Goal: Task Accomplishment & Management: Complete application form

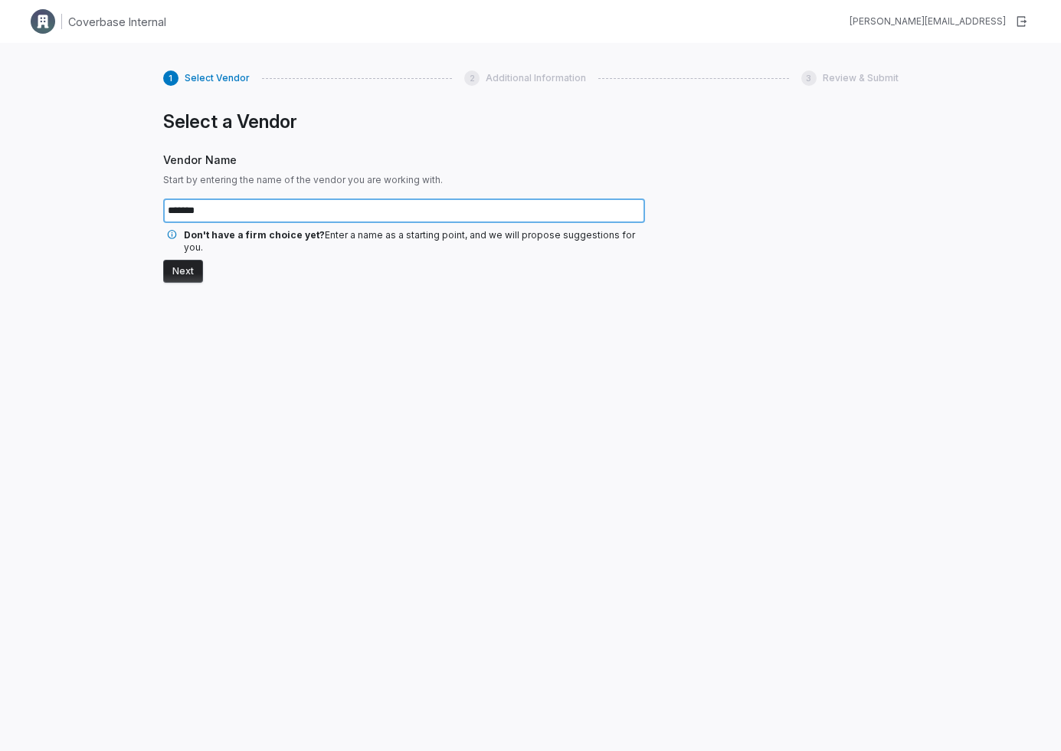
type input "*******"
click at [187, 260] on button "Next" at bounding box center [183, 271] width 40 height 23
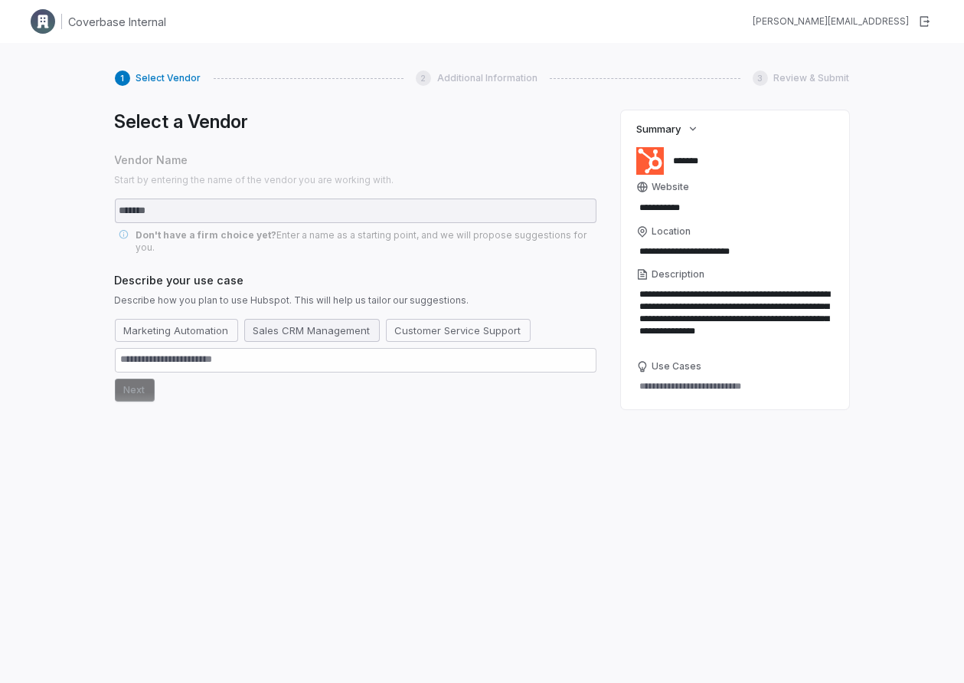
click at [326, 319] on button "Sales CRM Management" at bounding box center [312, 330] width 136 height 23
click at [149, 389] on div "Select a Vendor Vendor Name Start by entering the name of the vendor you are wo…" at bounding box center [356, 374] width 482 height 529
click at [144, 380] on button "Next" at bounding box center [135, 389] width 40 height 23
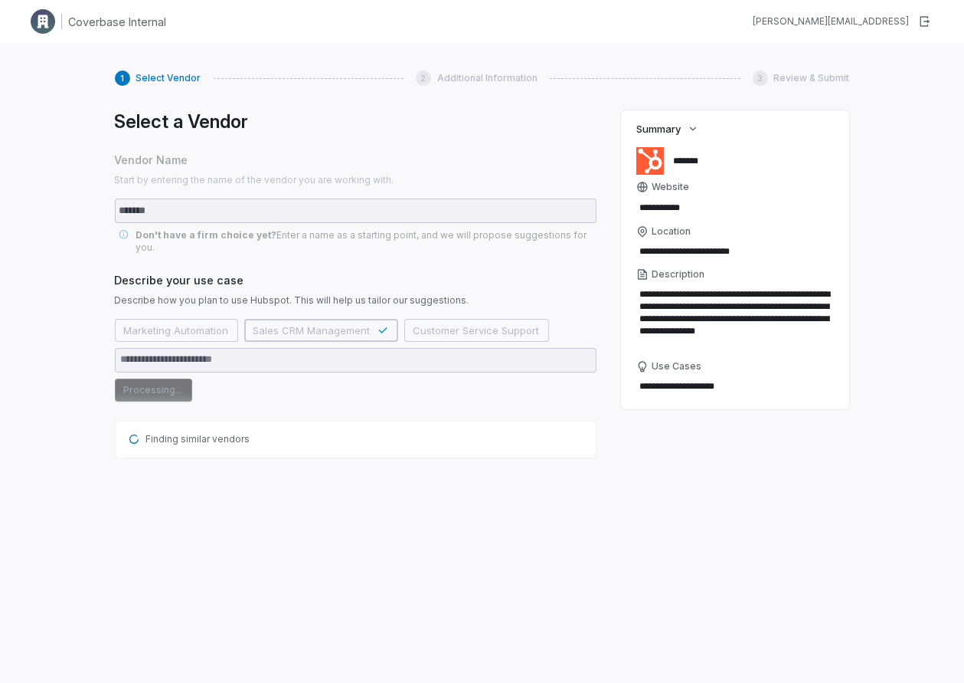
type textarea "*"
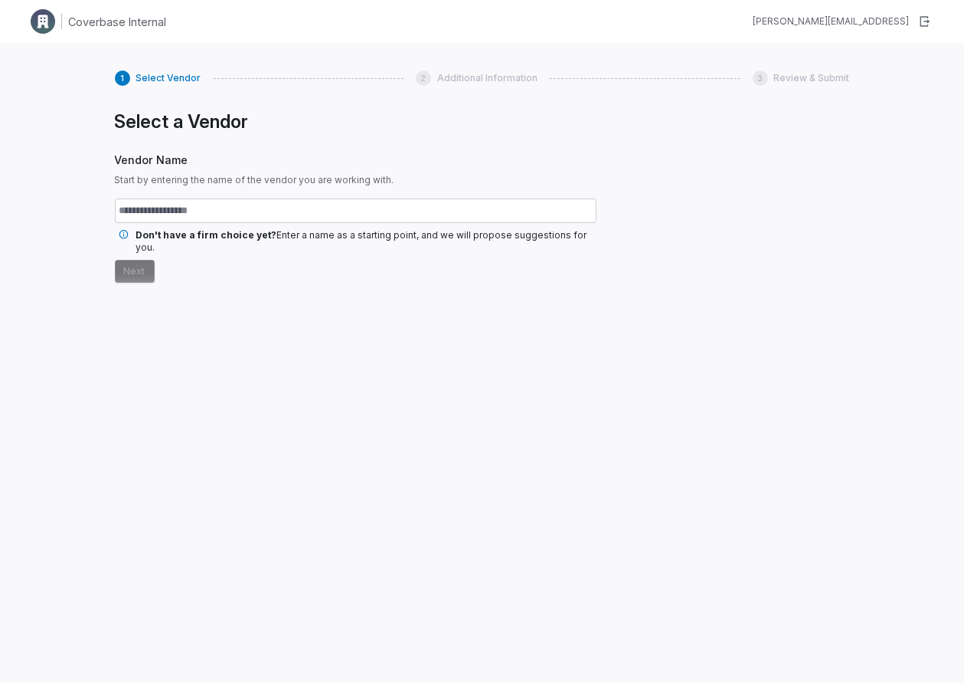
click at [244, 208] on input "text" at bounding box center [356, 210] width 482 height 25
type input "**********"
click at [141, 262] on button "Next" at bounding box center [135, 271] width 40 height 23
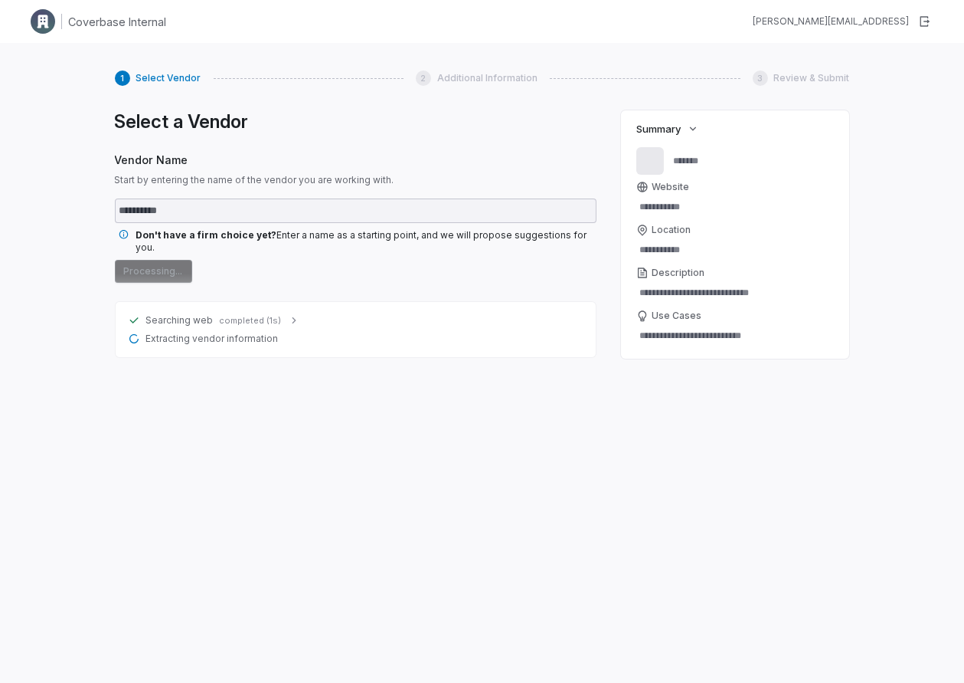
click at [288, 314] on icon at bounding box center [294, 320] width 12 height 12
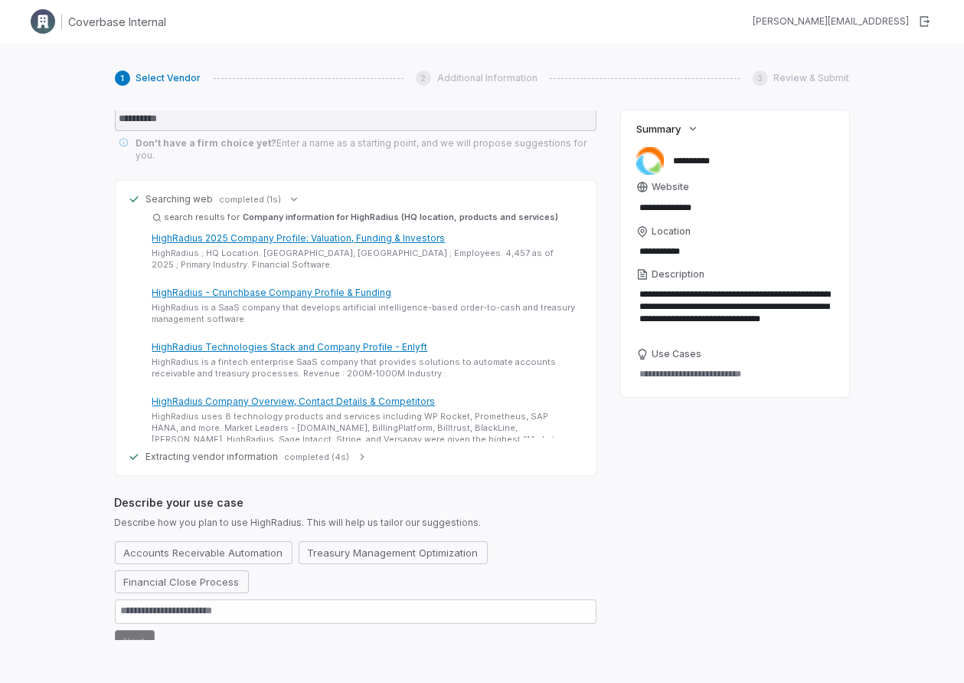
click at [290, 193] on icon at bounding box center [294, 199] width 12 height 12
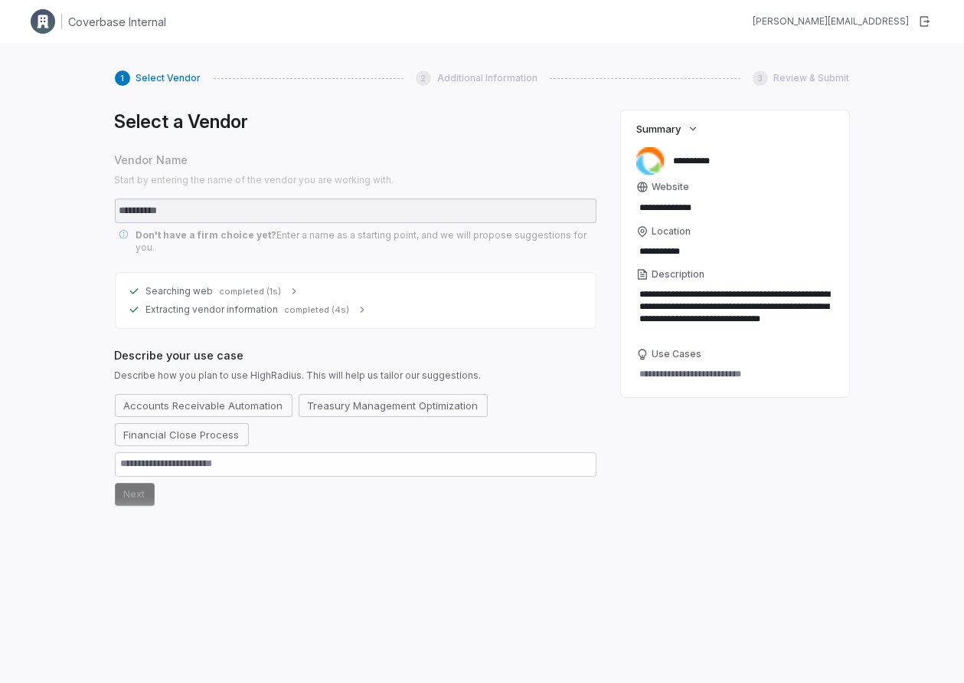
click at [339, 304] on span "completed (4s)" at bounding box center [317, 309] width 65 height 11
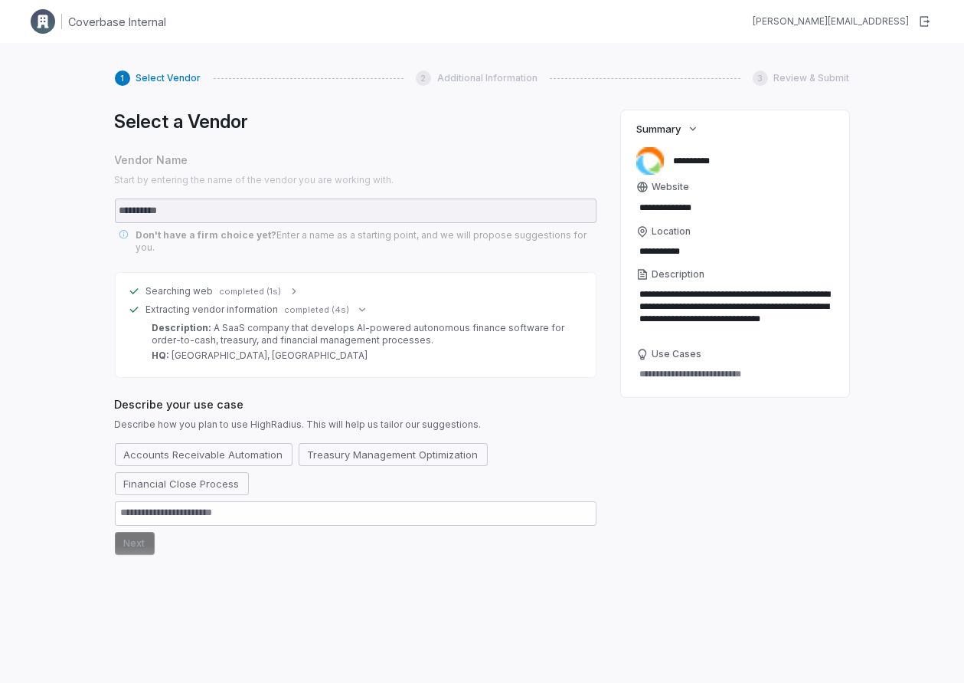
click at [288, 285] on icon at bounding box center [294, 291] width 12 height 12
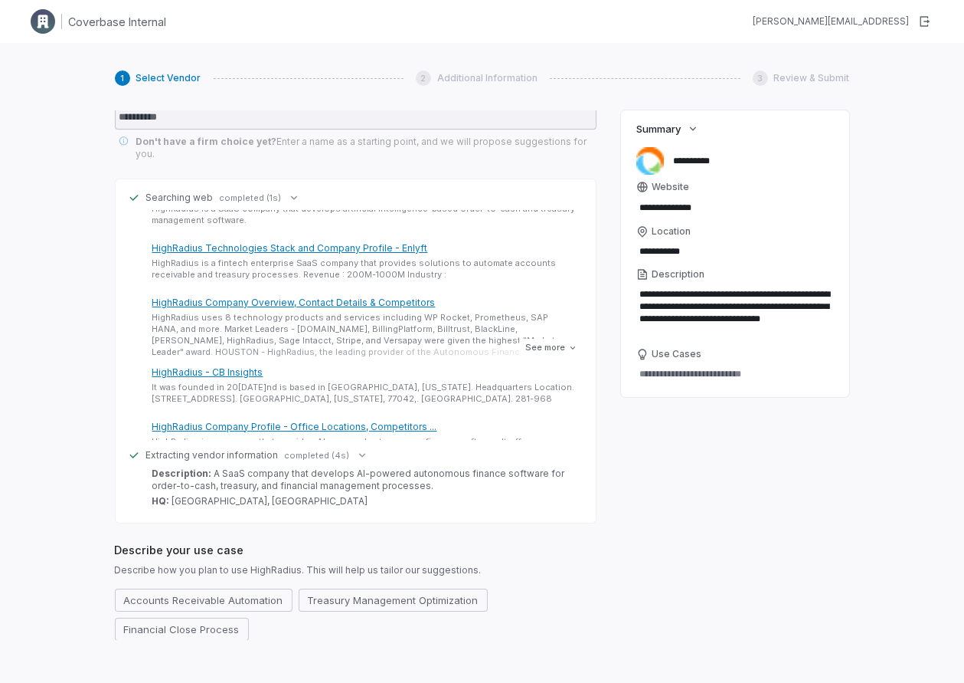
scroll to position [141, 0]
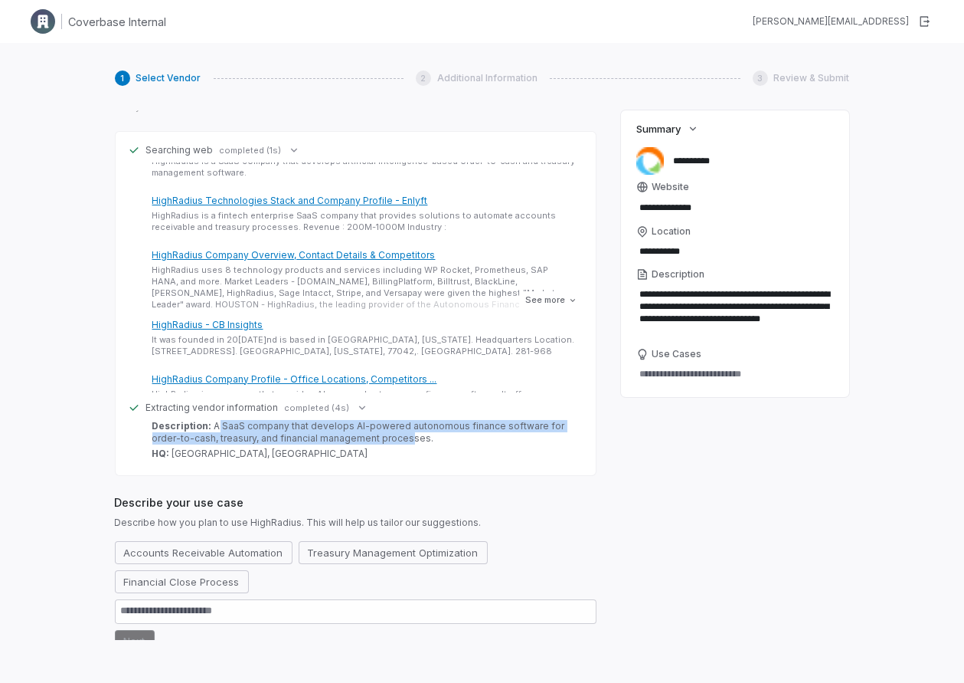
drag, startPoint x: 214, startPoint y: 414, endPoint x: 380, endPoint y: 421, distance: 165.6
click at [380, 421] on div "Description: A SaaS company that develops AI-powered autonomous finance softwar…" at bounding box center [364, 432] width 425 height 25
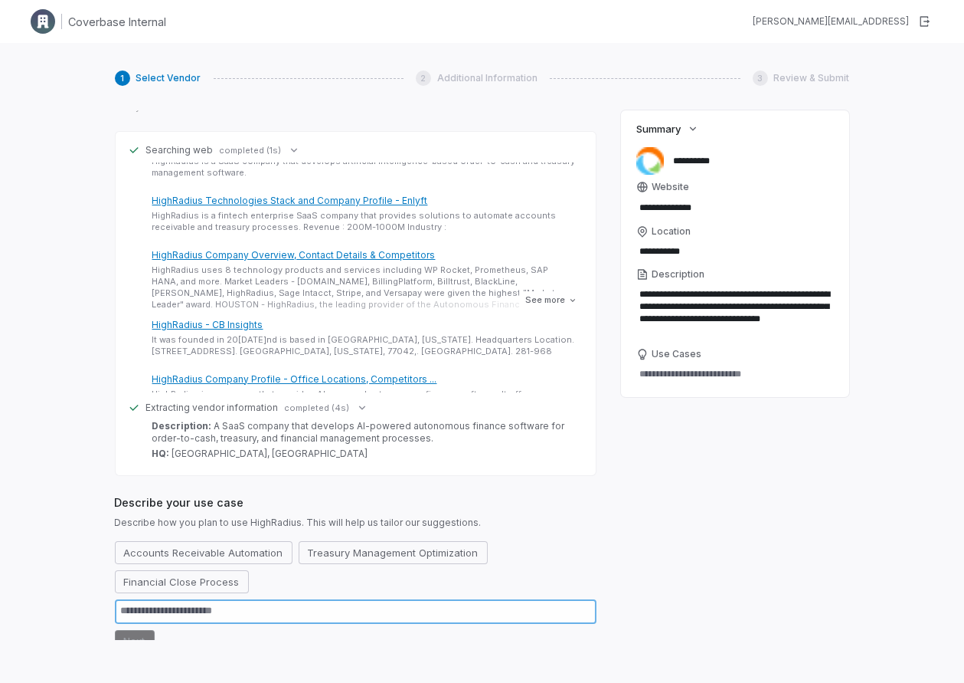
click at [228, 604] on textarea at bounding box center [356, 611] width 482 height 25
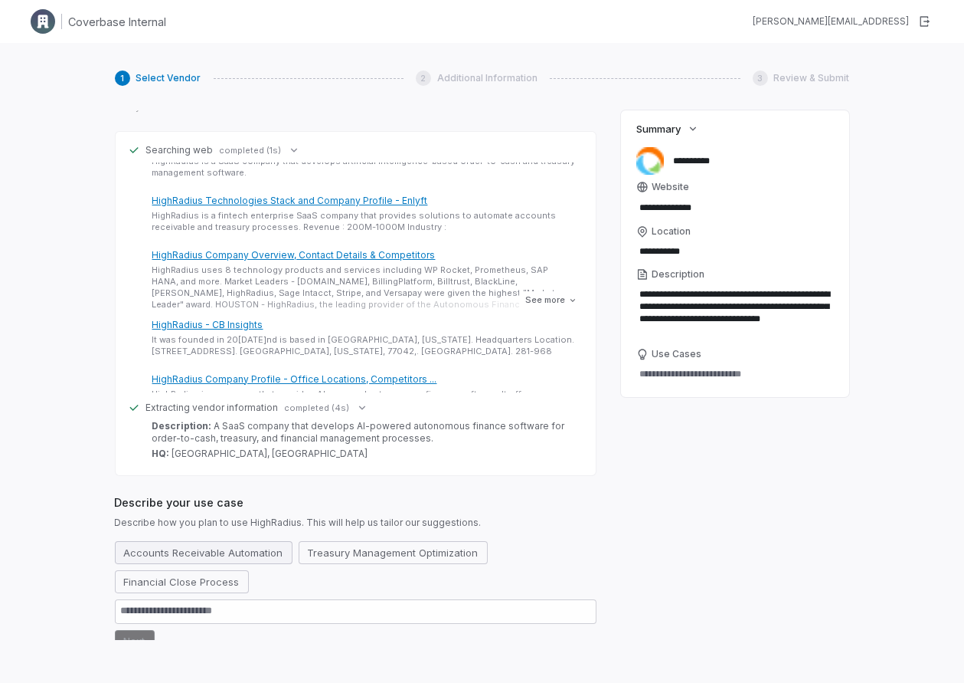
click at [242, 541] on button "Accounts Receivable Automation" at bounding box center [204, 552] width 178 height 23
click at [138, 630] on button "Next" at bounding box center [135, 641] width 40 height 23
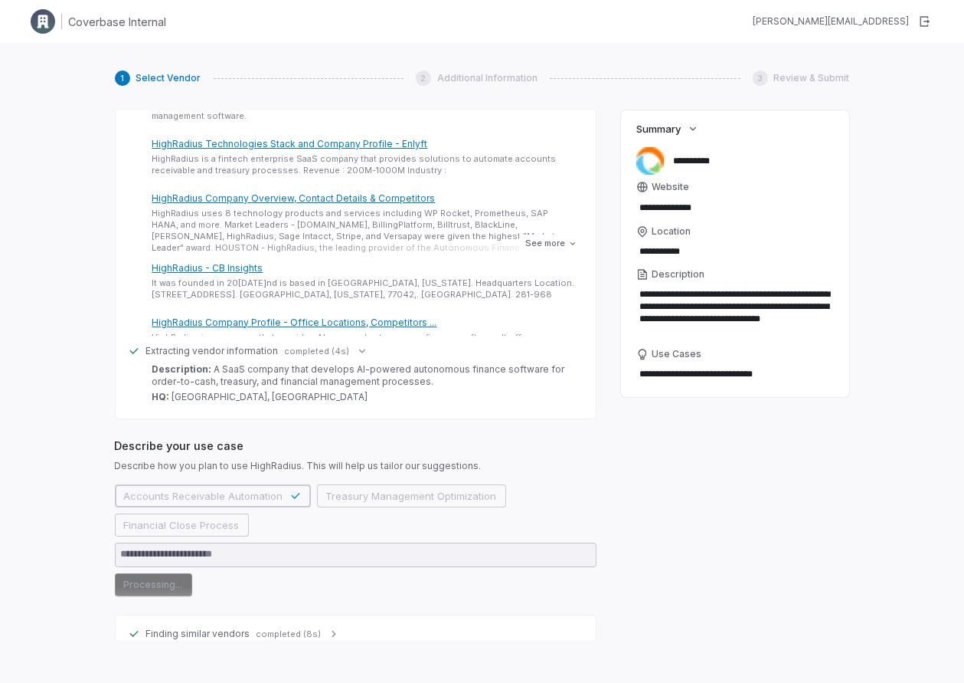
scroll to position [216, 0]
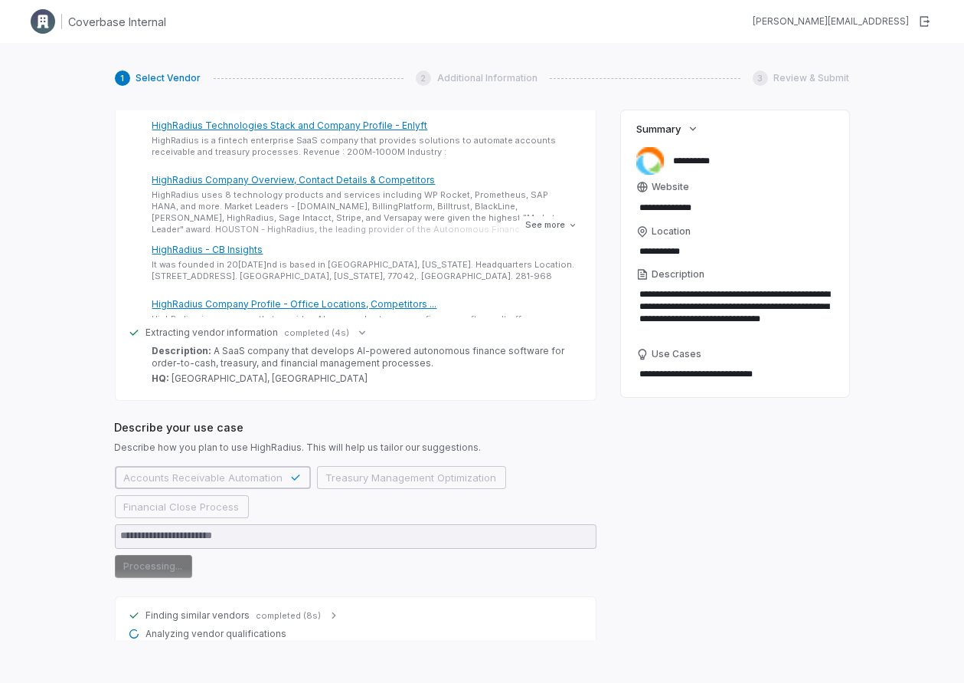
click at [316, 609] on div "Finding similar vendors completed (8s)" at bounding box center [356, 615] width 456 height 12
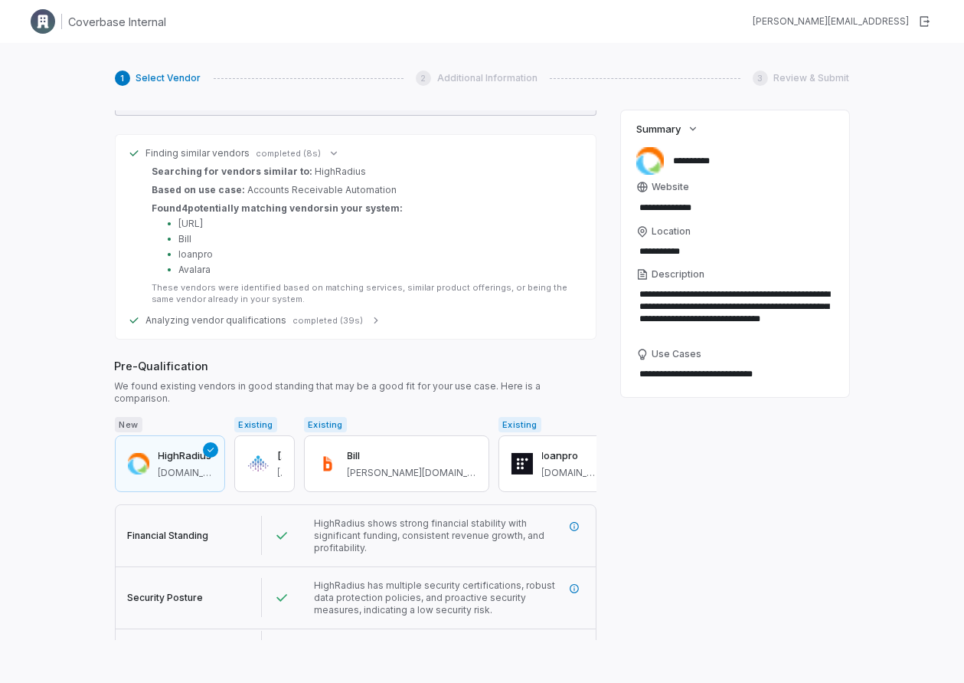
scroll to position [685, 0]
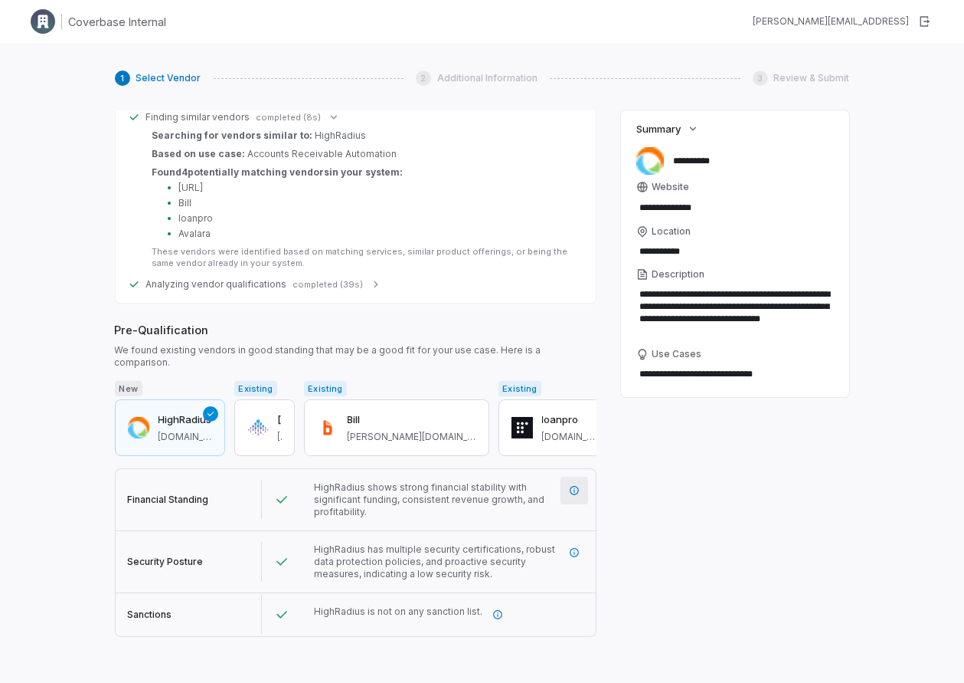
click at [575, 486] on icon "More information" at bounding box center [574, 490] width 9 height 9
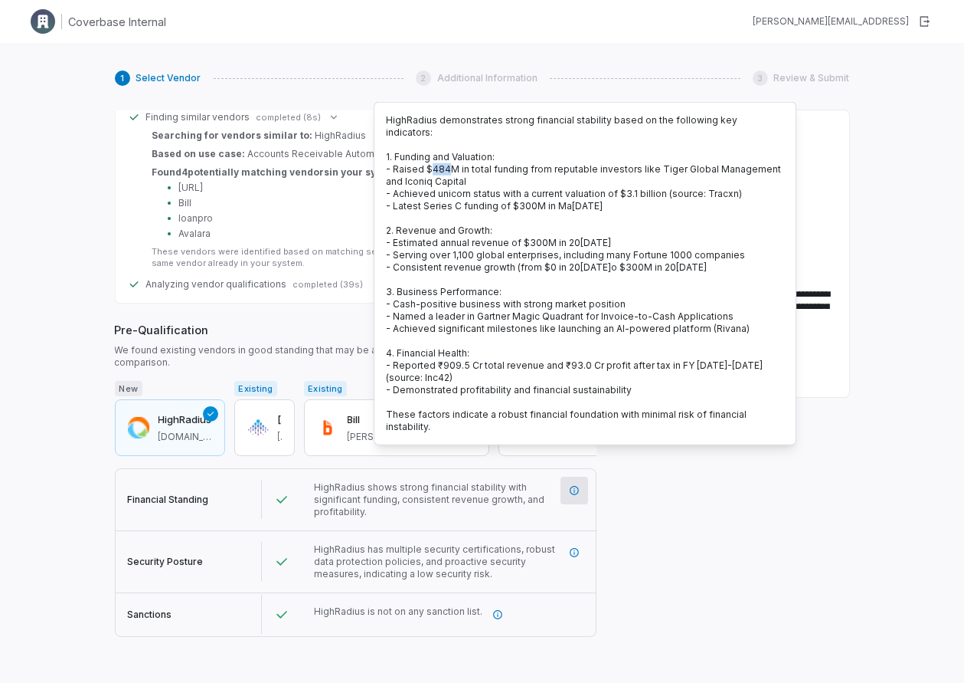
drag, startPoint x: 430, startPoint y: 169, endPoint x: 457, endPoint y: 169, distance: 26.1
click at [448, 169] on span "- Raised $484M in total funding from reputable investors like Tiger Global Mana…" at bounding box center [583, 175] width 395 height 24
drag, startPoint x: 761, startPoint y: 511, endPoint x: 699, endPoint y: 509, distance: 62.1
click at [760, 511] on div "**********" at bounding box center [735, 374] width 229 height 529
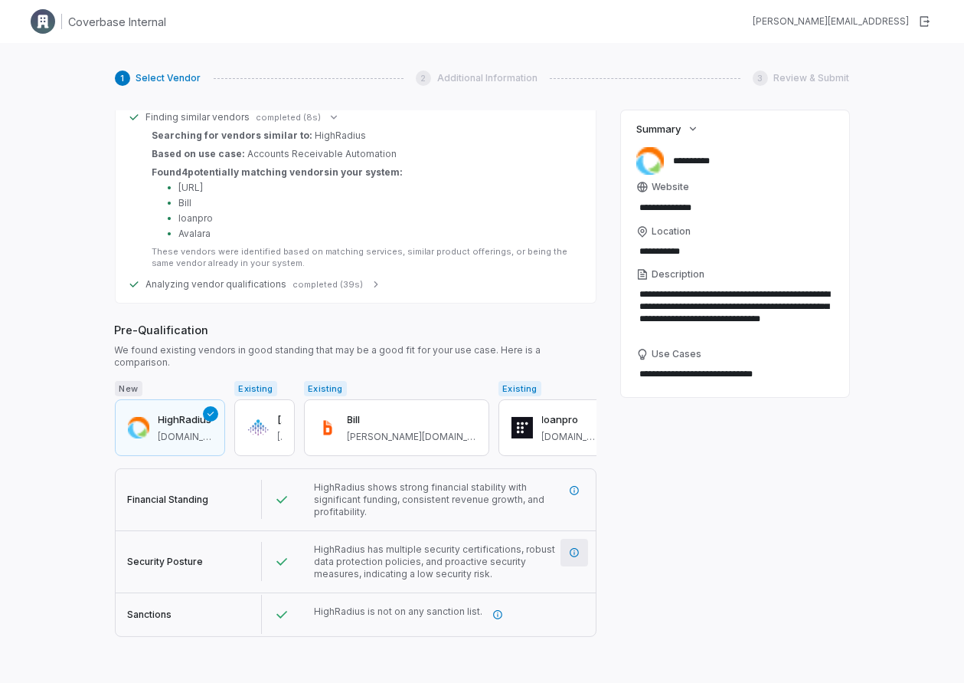
click at [575, 547] on icon "More information" at bounding box center [574, 552] width 11 height 11
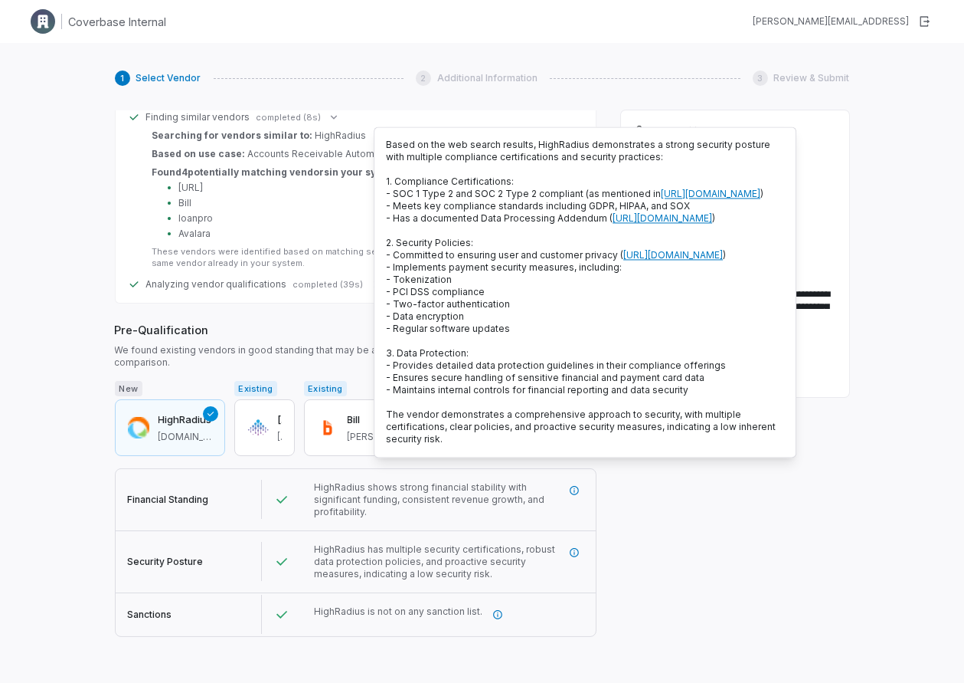
click at [704, 534] on div "**********" at bounding box center [735, 374] width 229 height 529
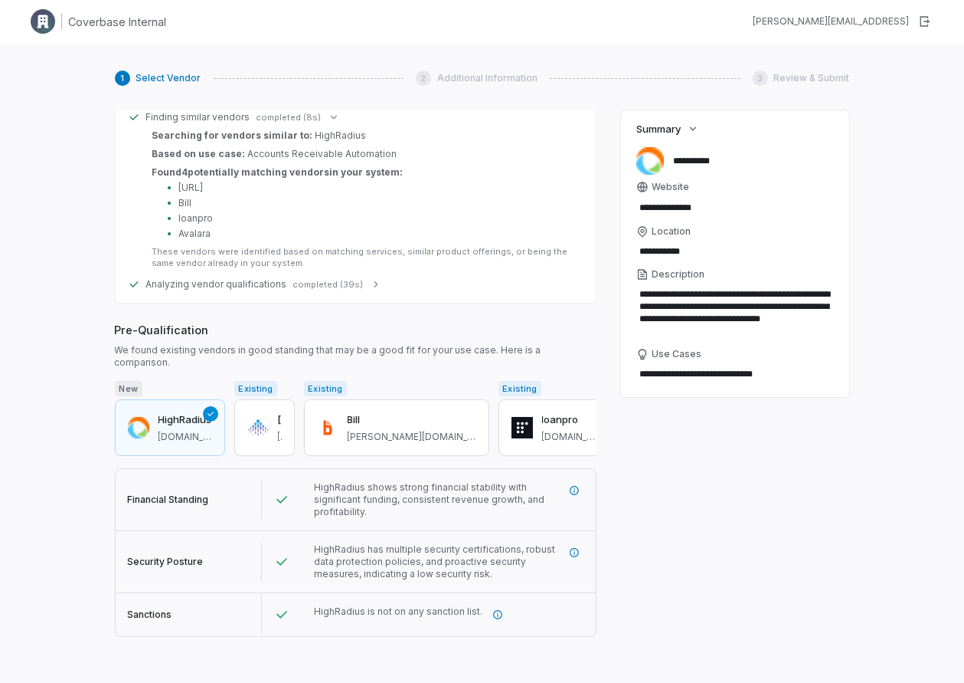
click at [131, 643] on button "Next" at bounding box center [135, 654] width 40 height 23
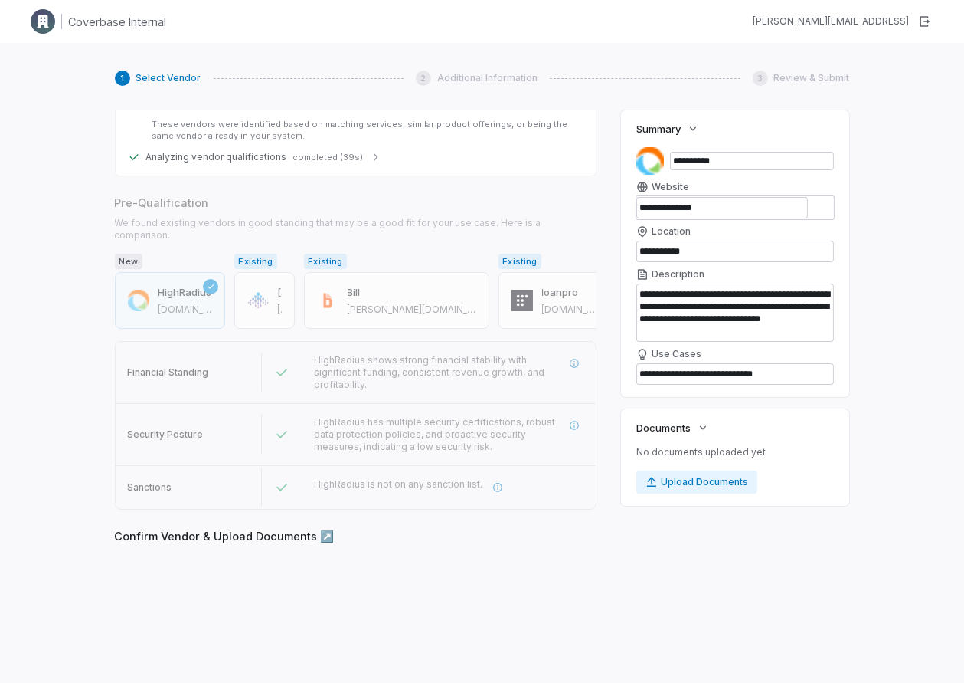
scroll to position [827, 0]
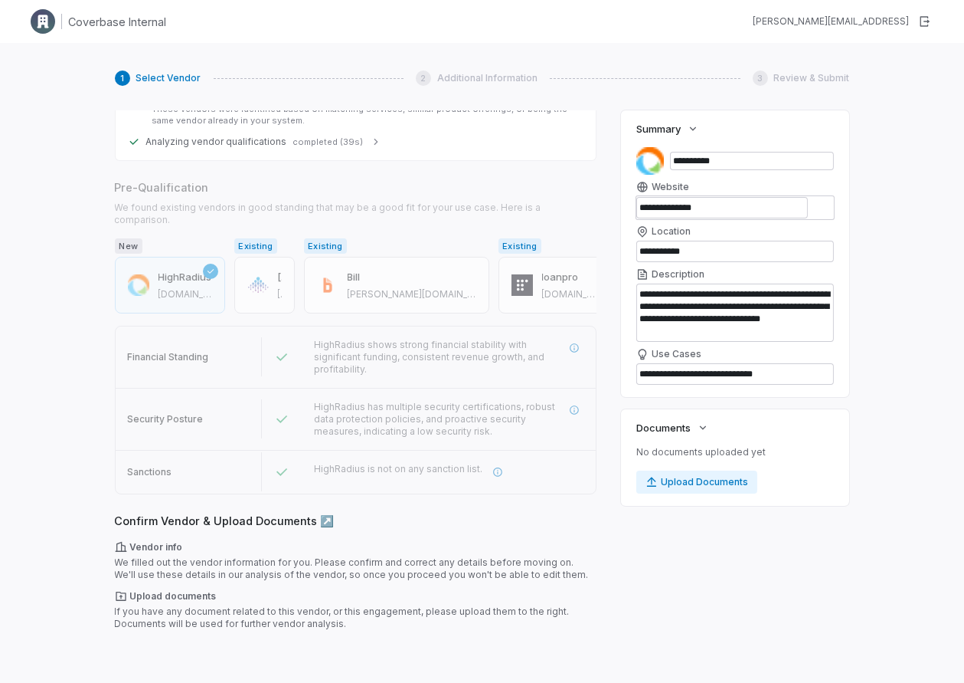
click at [134, 642] on button "Next" at bounding box center [135, 653] width 40 height 23
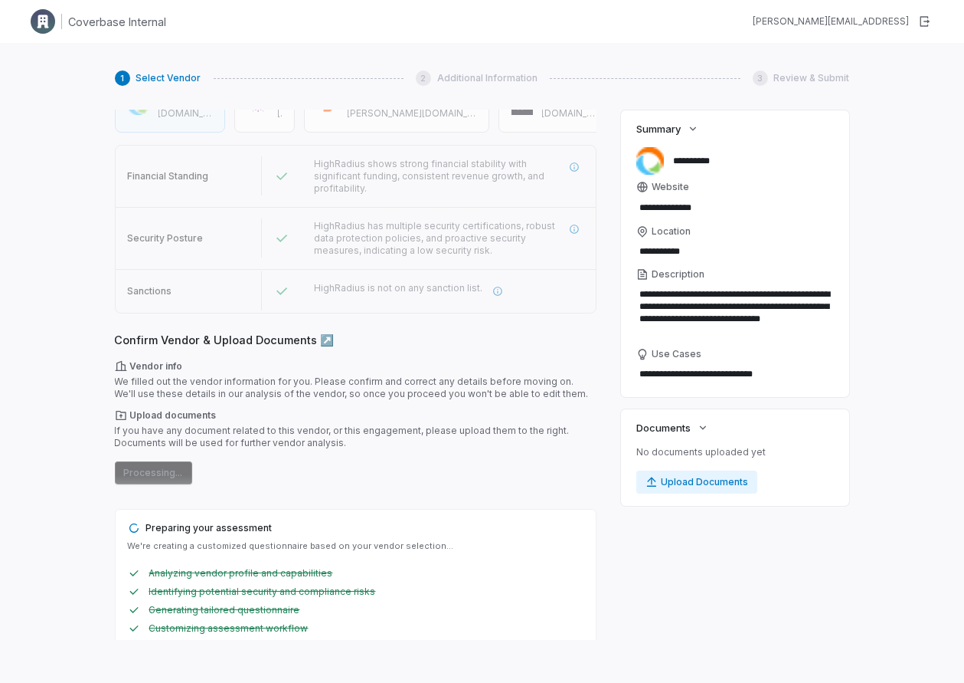
scroll to position [0, 0]
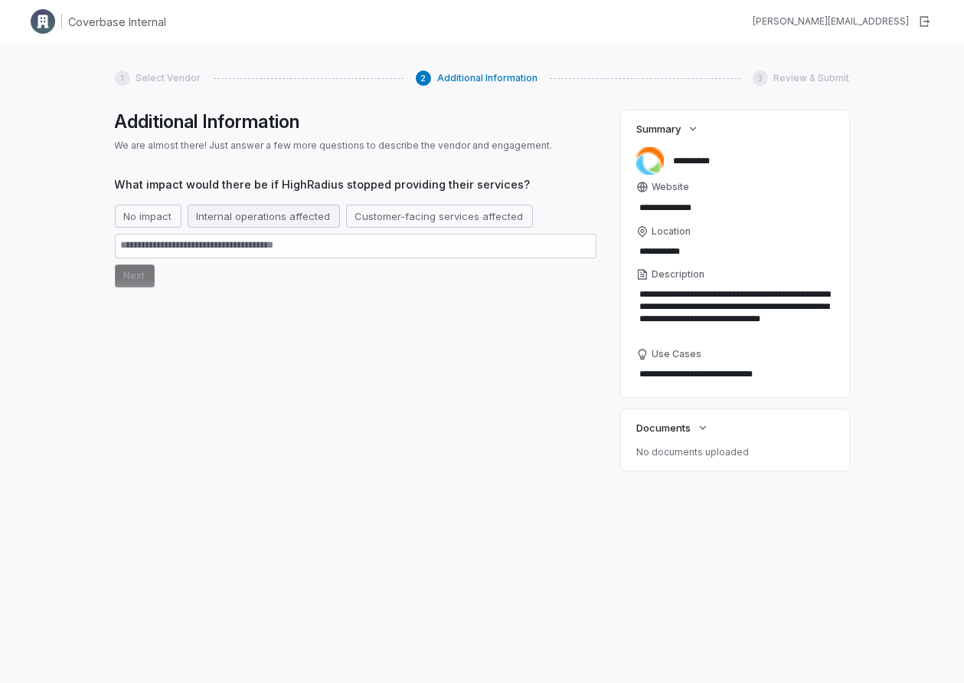
click at [269, 223] on button "Internal operations affected" at bounding box center [264, 216] width 152 height 23
click at [141, 269] on button "Next" at bounding box center [135, 275] width 40 height 23
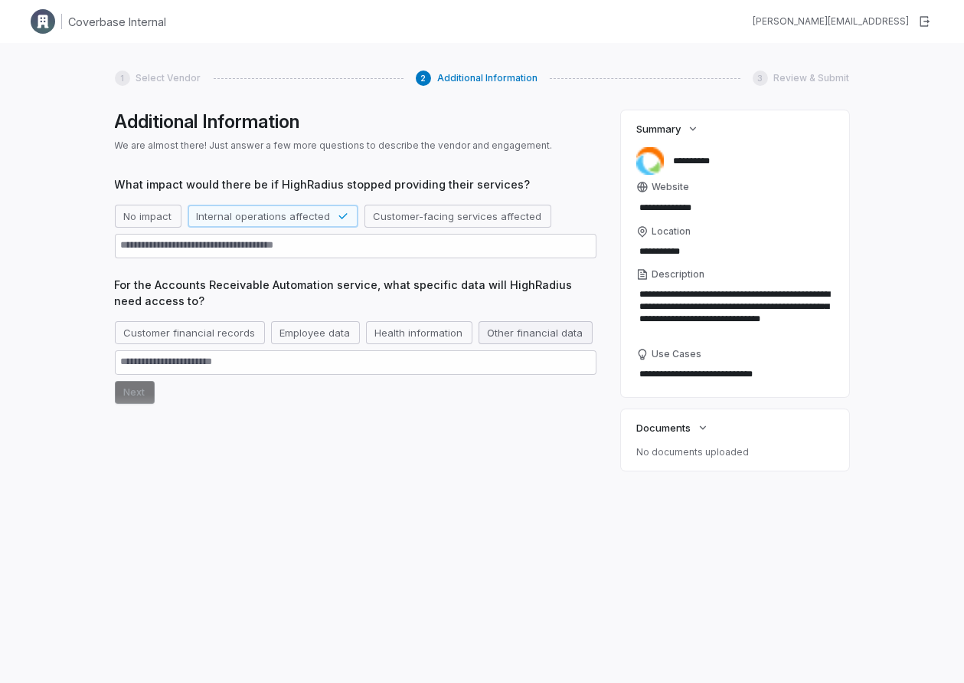
click at [519, 333] on button "Other financial data" at bounding box center [536, 332] width 114 height 23
click at [119, 429] on button "Next" at bounding box center [135, 421] width 40 height 23
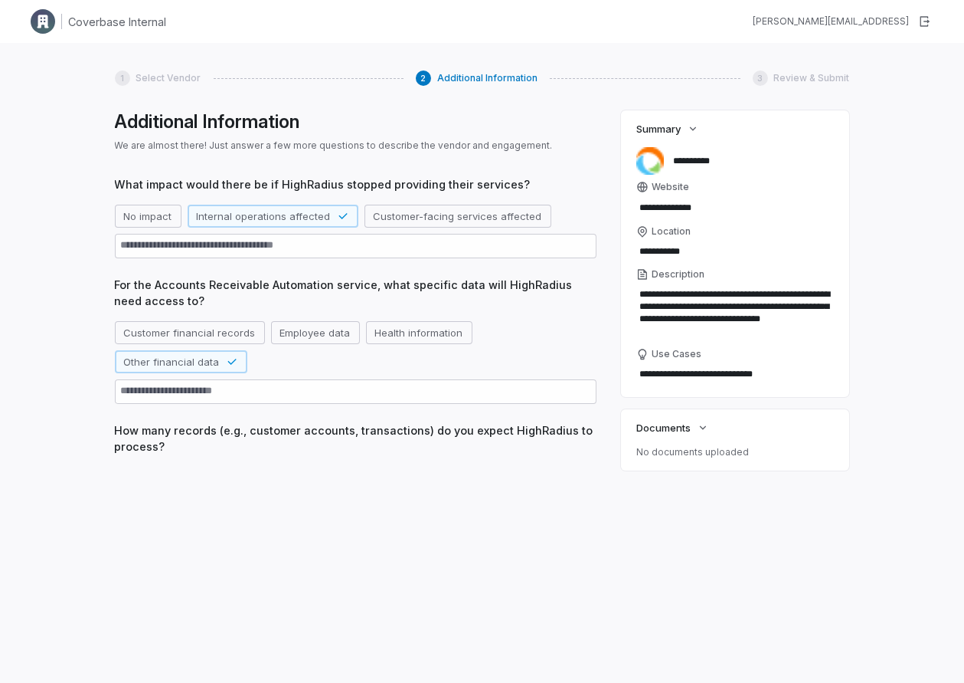
scroll to position [8, 0]
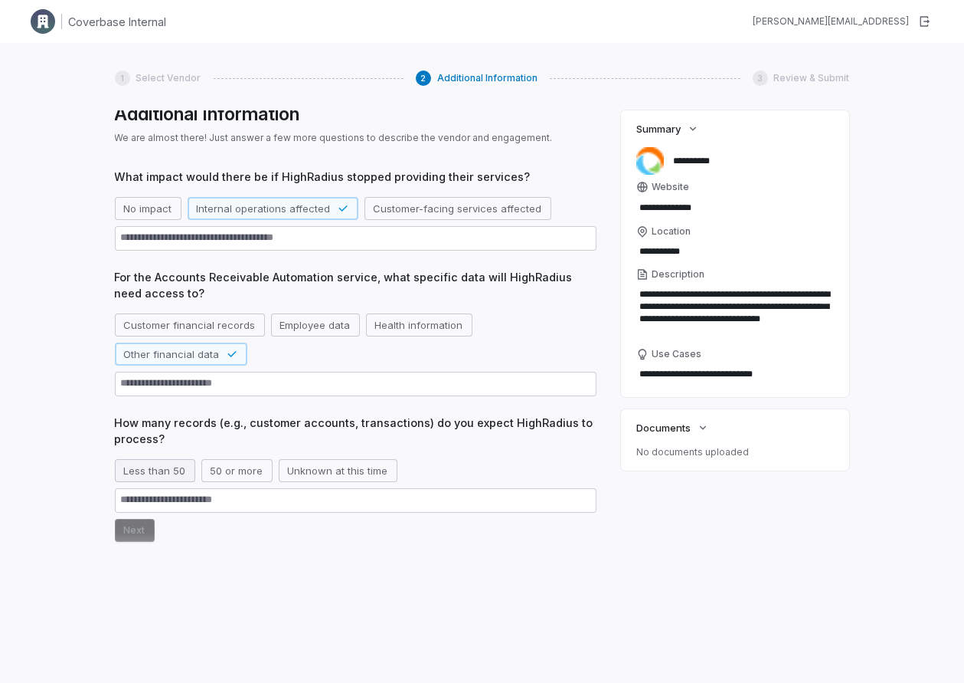
click at [176, 476] on button "Less than 50" at bounding box center [155, 470] width 80 height 23
click at [130, 532] on button "Next" at bounding box center [135, 530] width 40 height 23
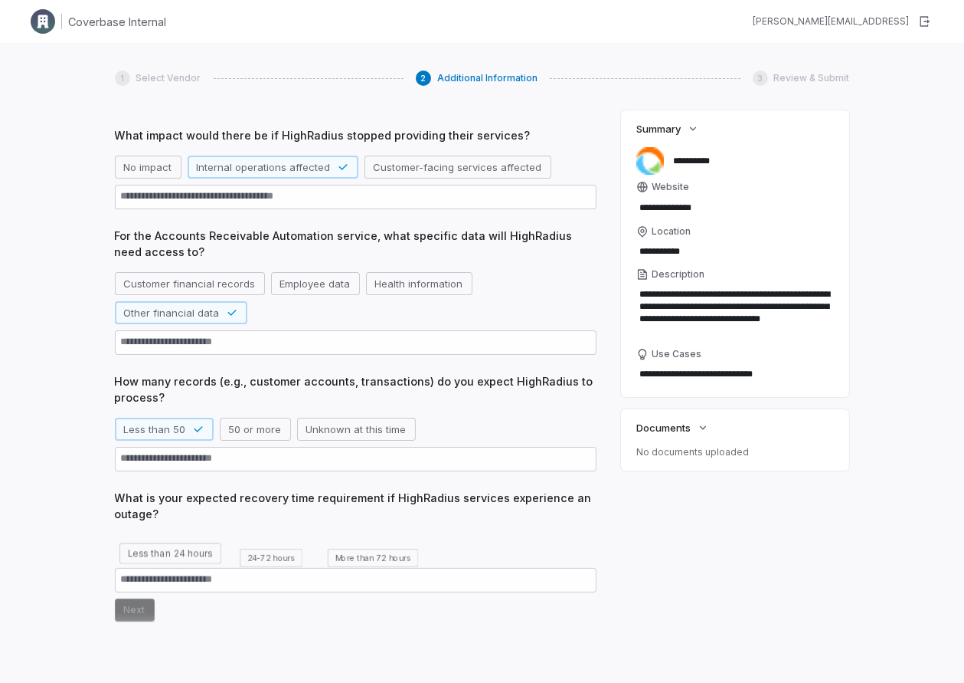
scroll to position [106, 0]
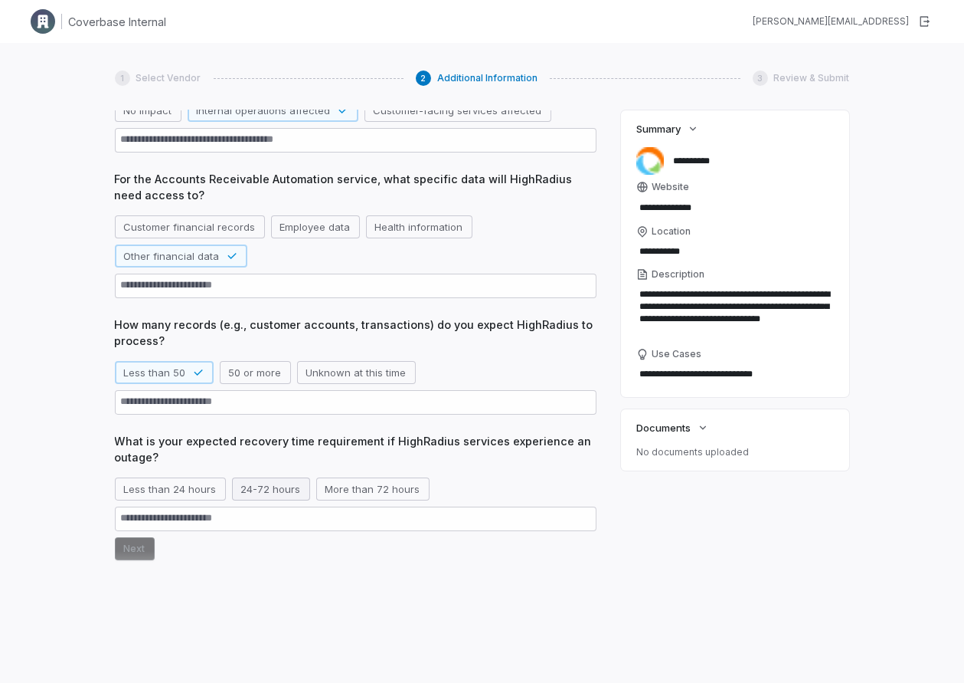
click at [266, 490] on button "24-72 hours" at bounding box center [271, 488] width 78 height 23
click at [142, 552] on button "Next" at bounding box center [135, 548] width 40 height 23
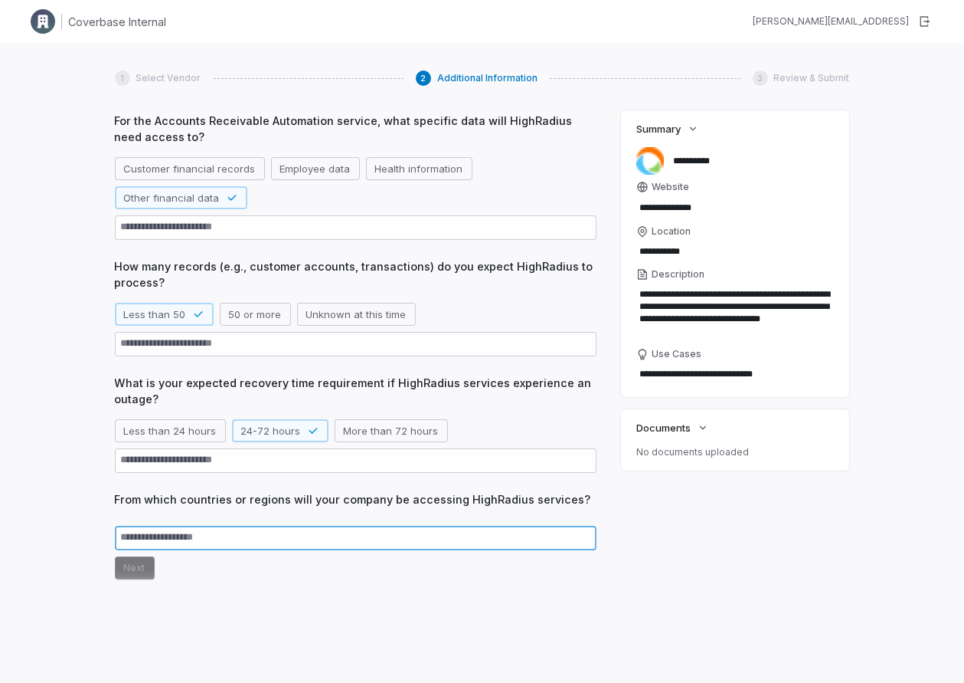
click at [226, 536] on textarea at bounding box center [356, 537] width 482 height 25
type textarea "*"
type textarea "**"
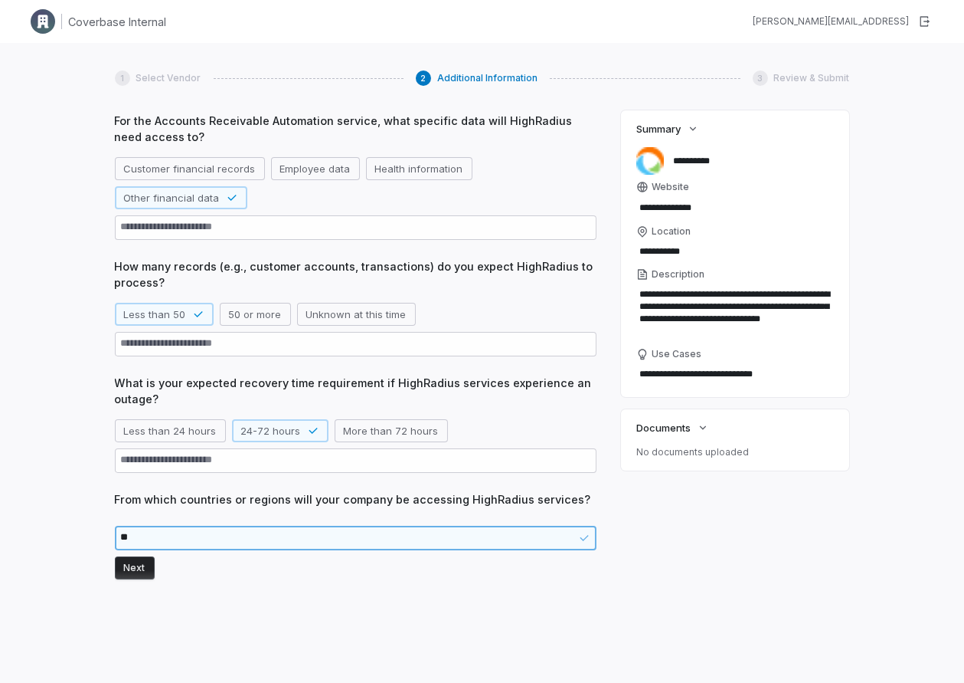
type textarea "*"
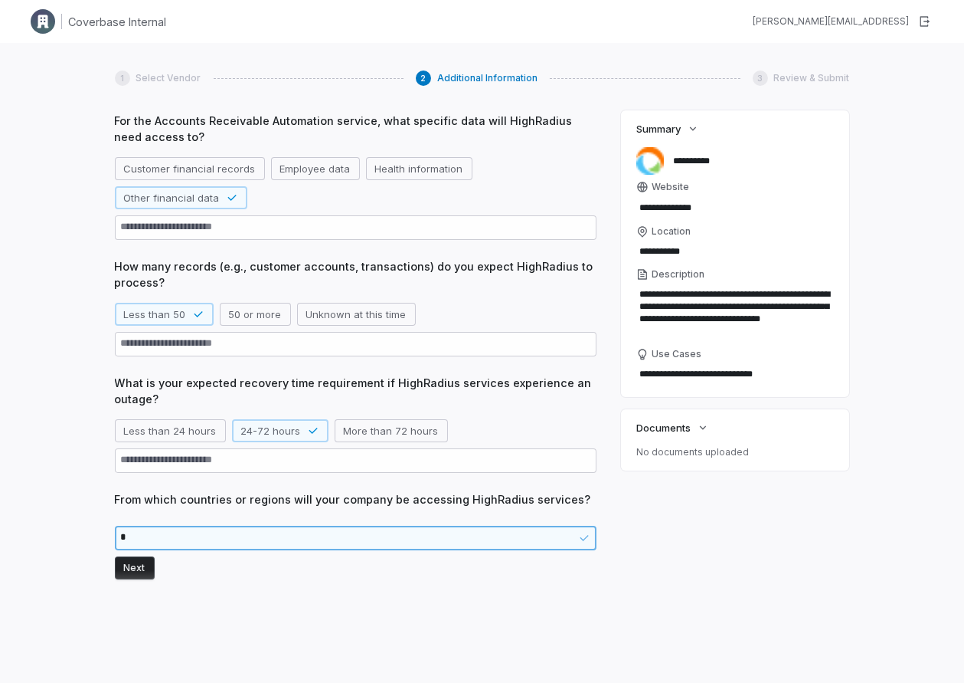
type textarea "*"
type textarea "**"
type textarea "*"
type textarea "***"
click at [129, 568] on button "Next" at bounding box center [135, 567] width 40 height 23
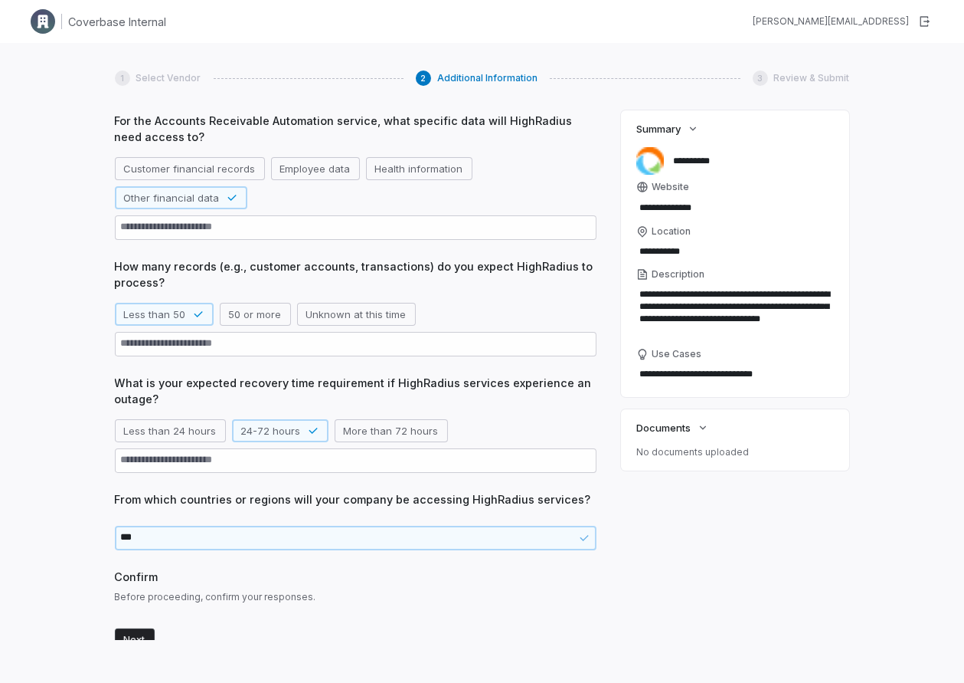
scroll to position [211, 0]
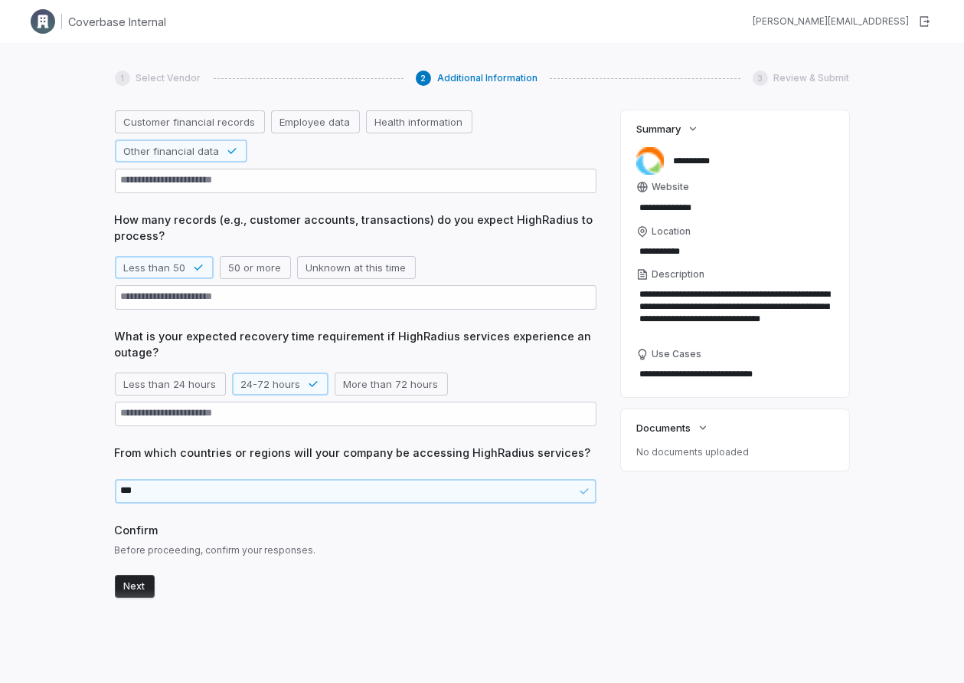
click at [130, 590] on button "Next" at bounding box center [135, 586] width 40 height 23
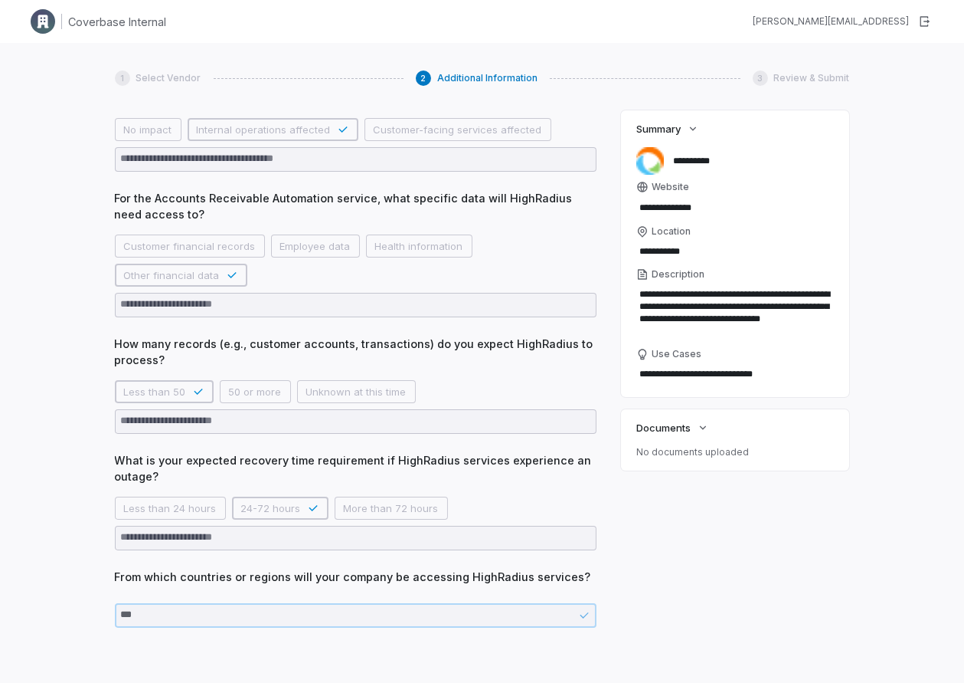
scroll to position [84, 0]
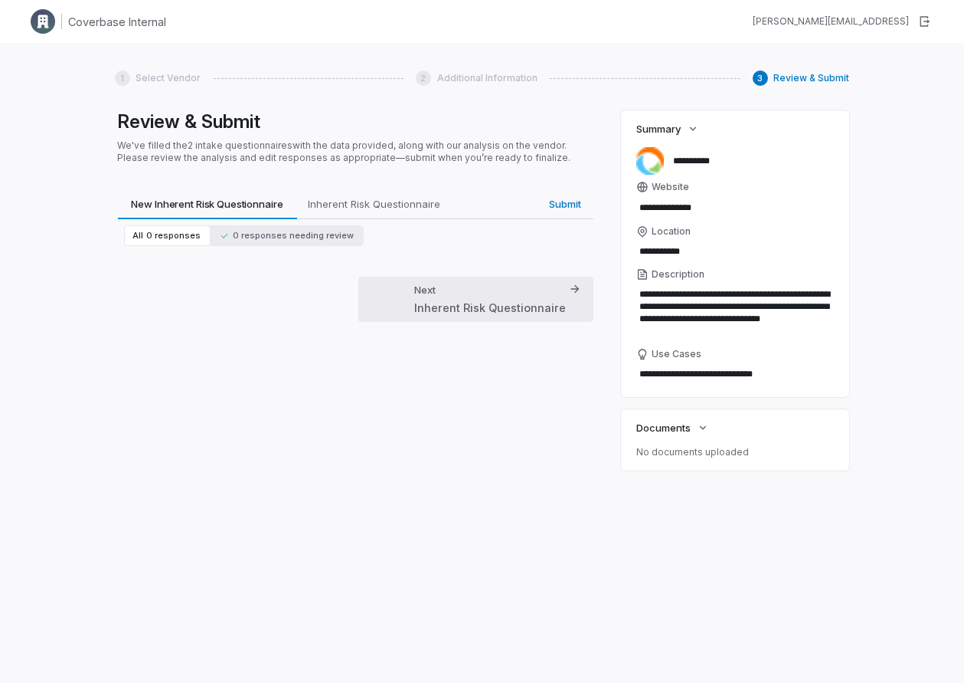
click at [516, 300] on div "Inherent Risk Questionnaire" at bounding box center [490, 308] width 152 height 16
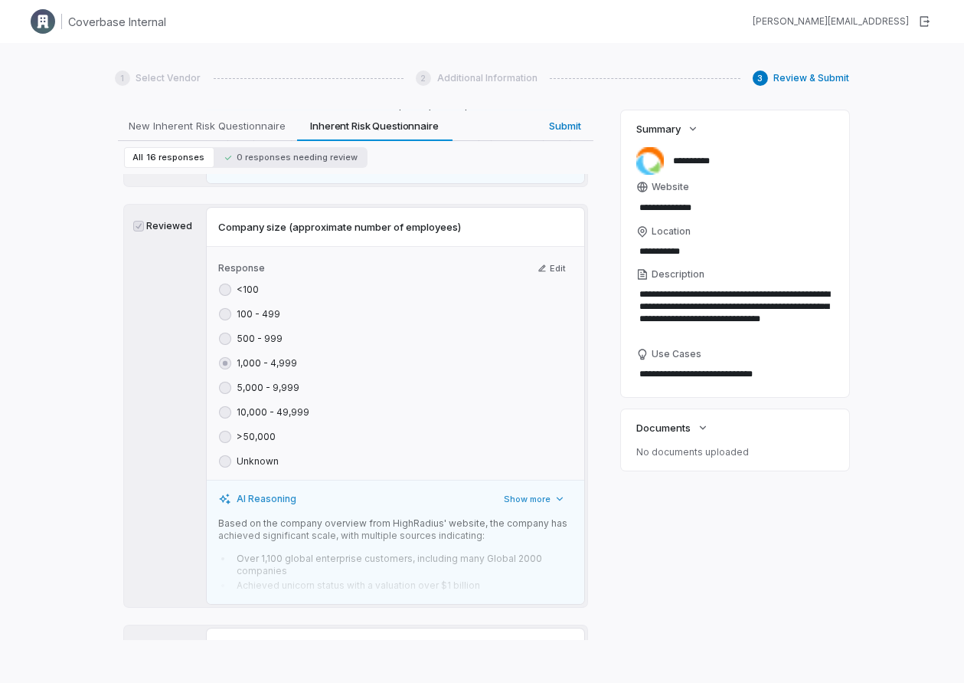
scroll to position [628, 0]
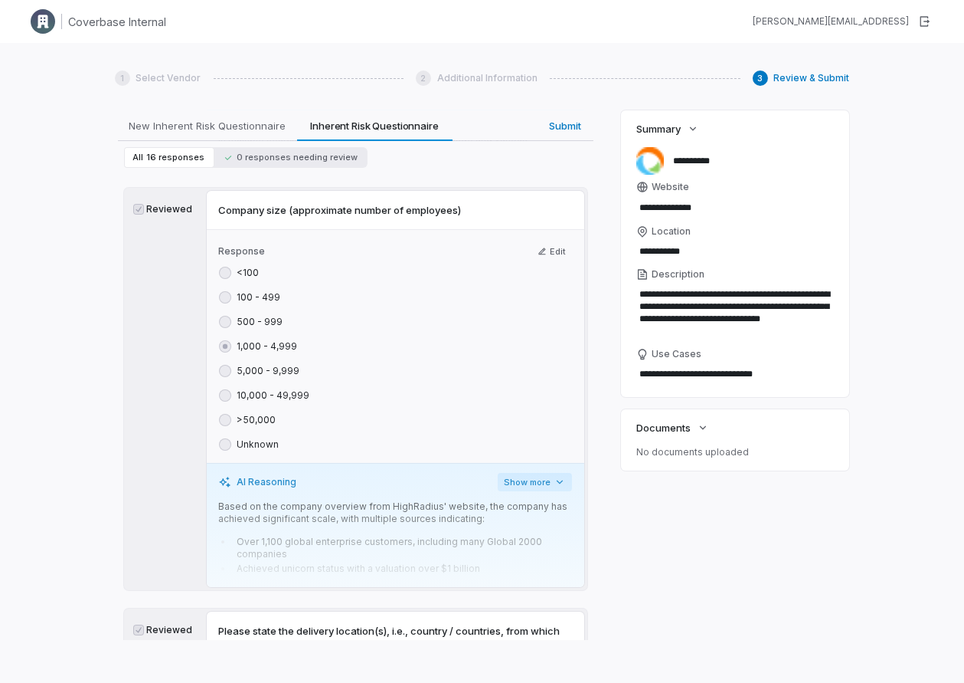
click at [535, 473] on button "Show more" at bounding box center [535, 482] width 74 height 18
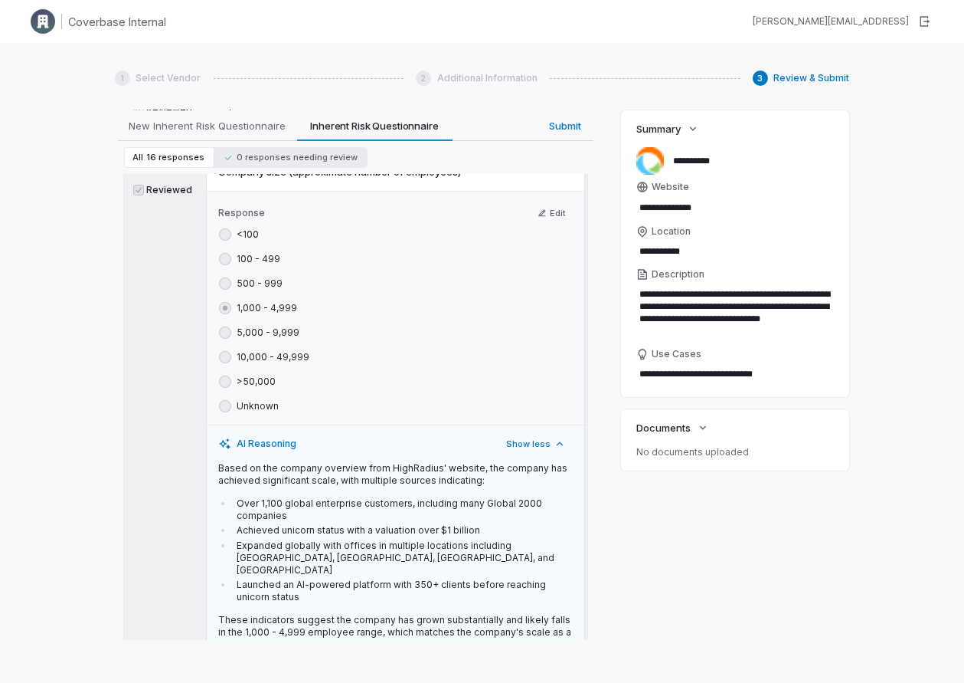
scroll to position [689, 0]
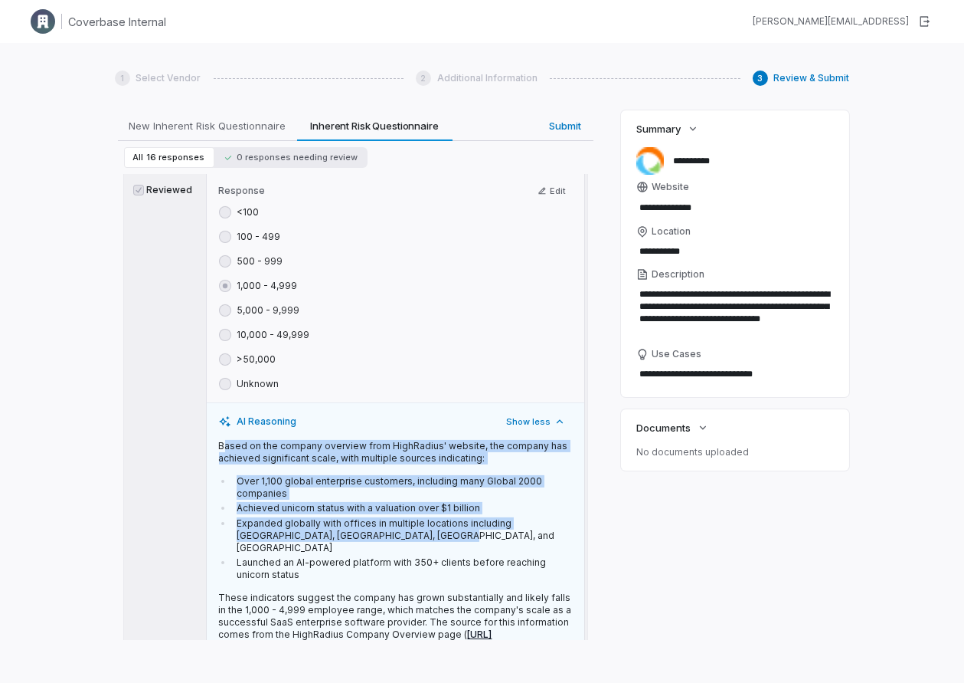
drag, startPoint x: 223, startPoint y: 426, endPoint x: 408, endPoint y: 528, distance: 210.9
click at [390, 518] on div "Based on the company overview from HighRadius' website, the company has achieve…" at bounding box center [395, 552] width 353 height 225
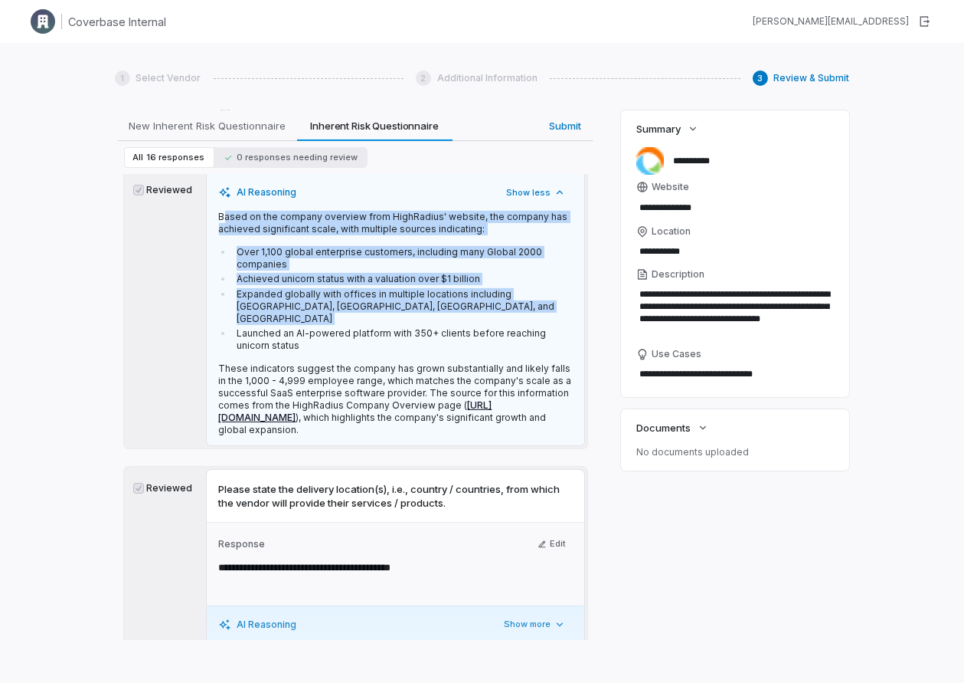
scroll to position [917, 0]
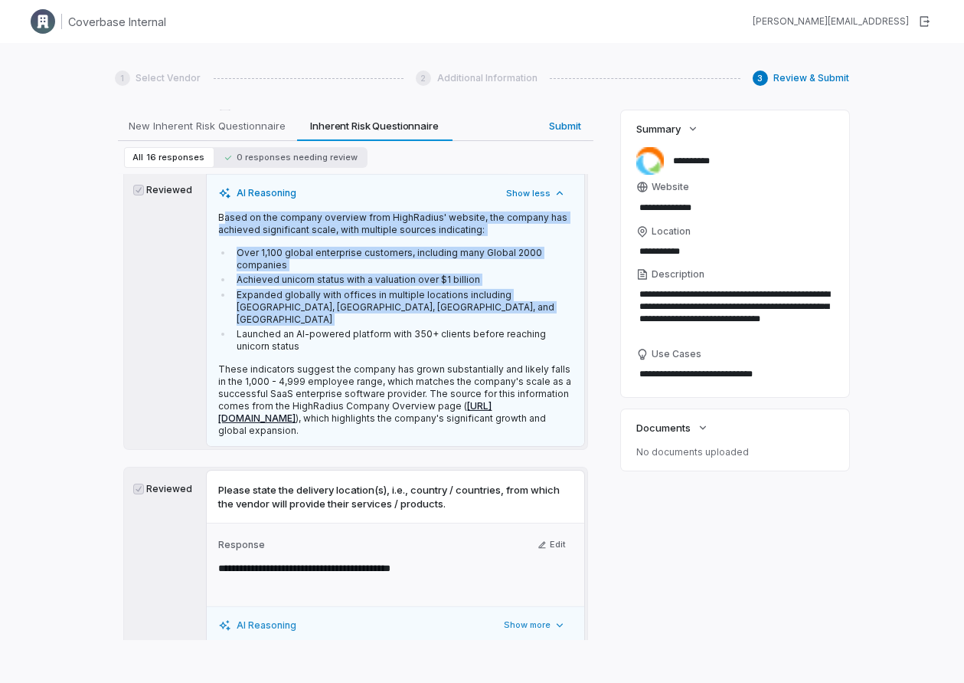
click at [375, 289] on li "Expanded globally with offices in multiple locations including Houston, San Fra…" at bounding box center [402, 307] width 339 height 37
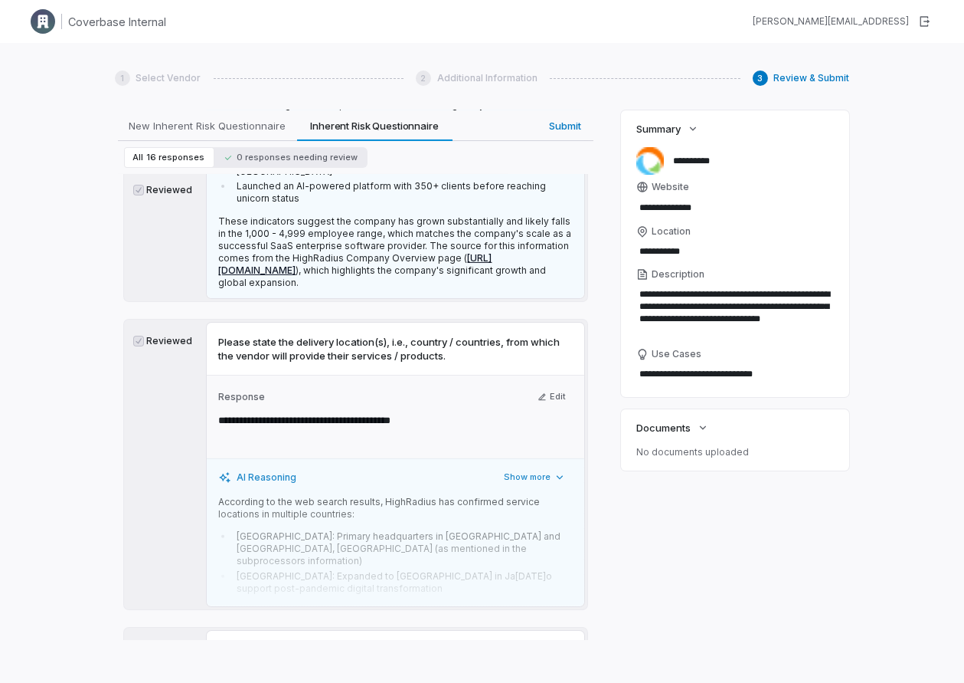
scroll to position [1065, 0]
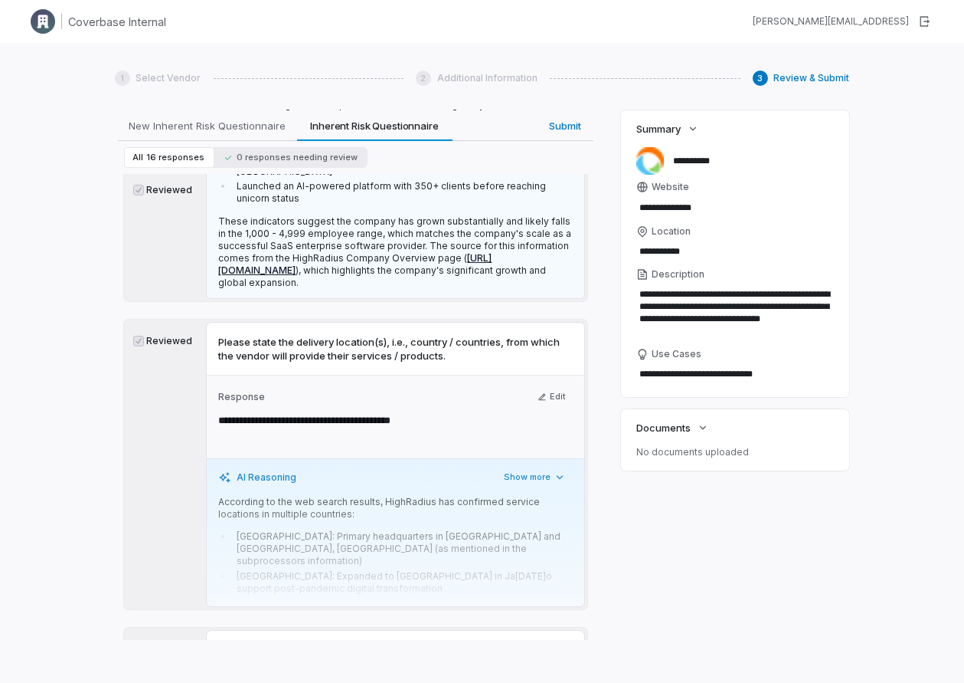
click at [395, 496] on p "According to the web search results, HighRadius has confirmed service locations…" at bounding box center [395, 508] width 353 height 25
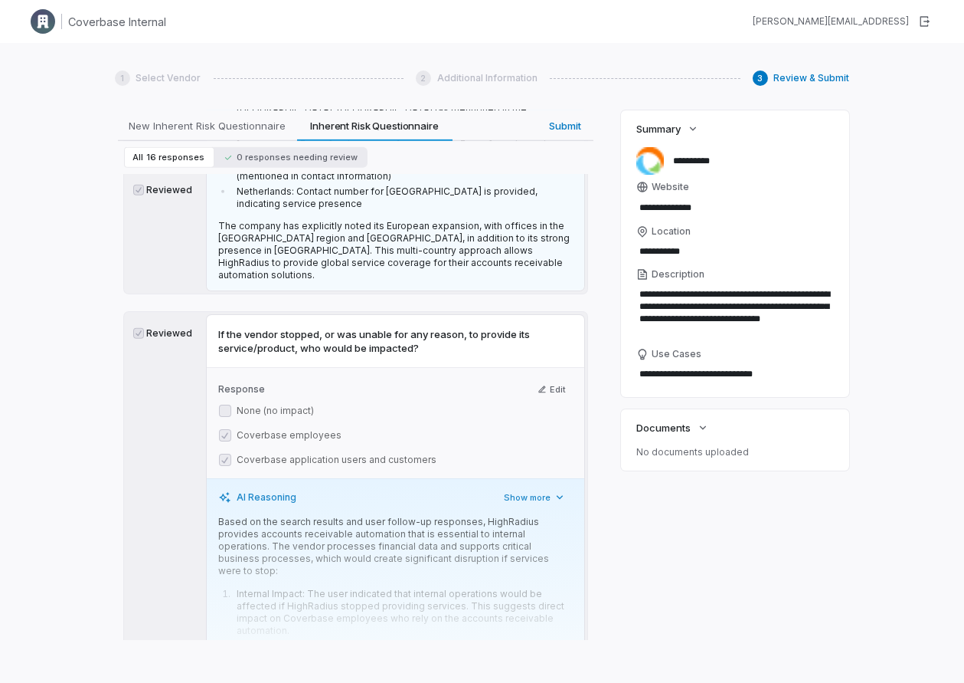
click at [394, 516] on p "Based on the search results and user follow-up responses, HighRadius provides a…" at bounding box center [395, 546] width 353 height 61
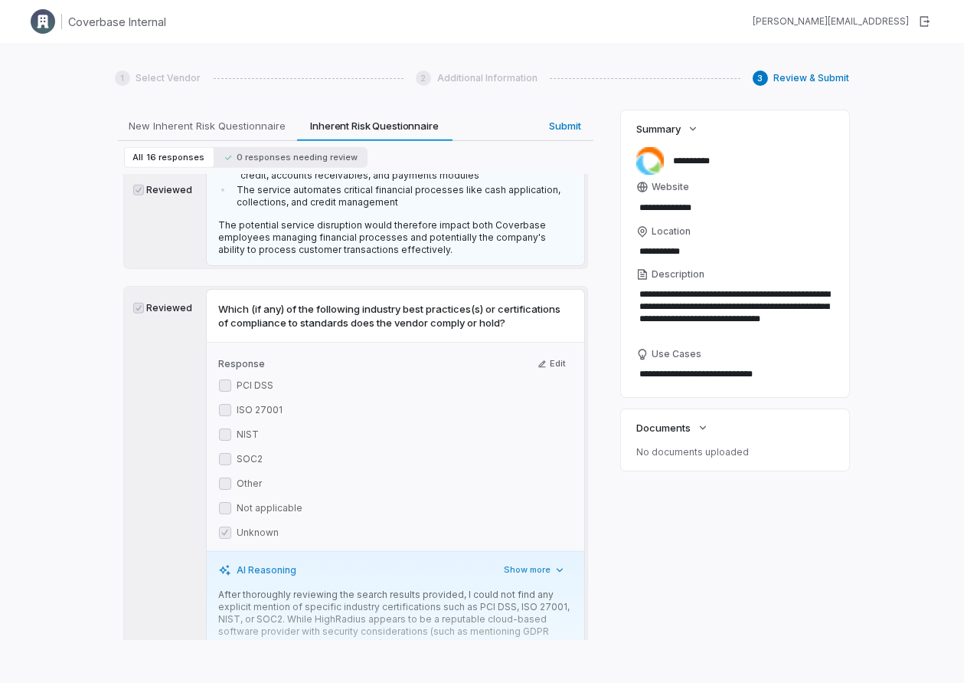
click at [372, 588] on p "After thoroughly reviewing the search results provided, I could not find any ex…" at bounding box center [395, 625] width 353 height 74
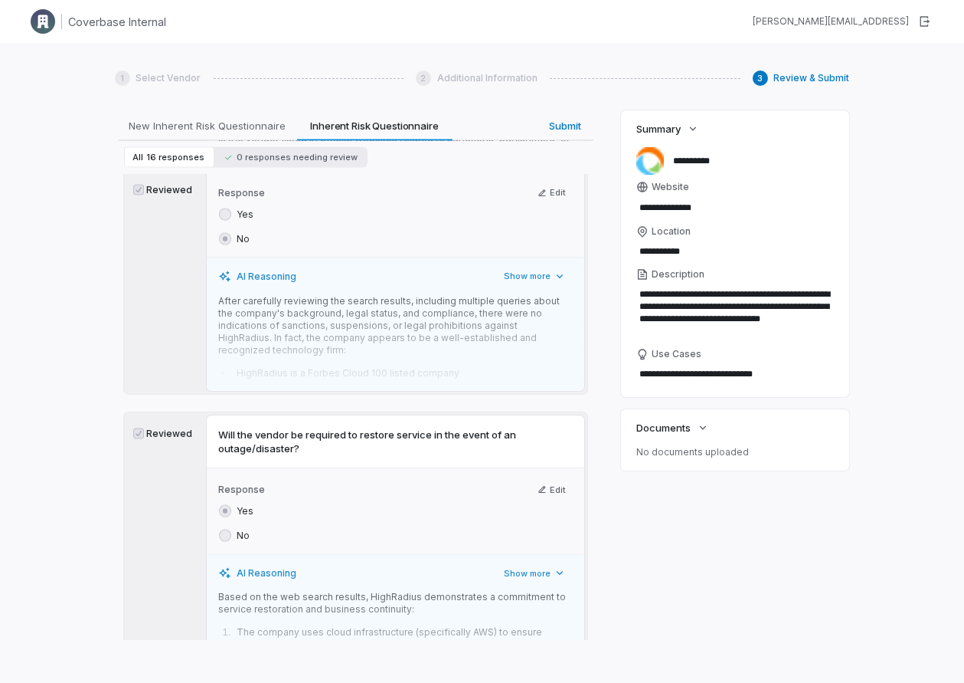
scroll to position [5475, 0]
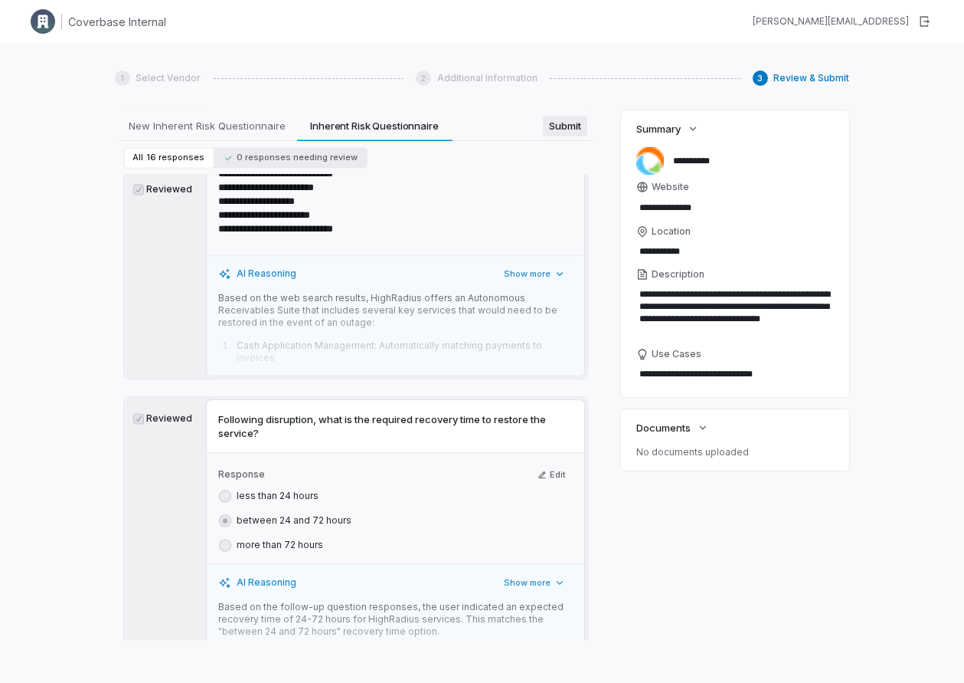
click at [571, 123] on div "**********" at bounding box center [356, 374] width 482 height 529
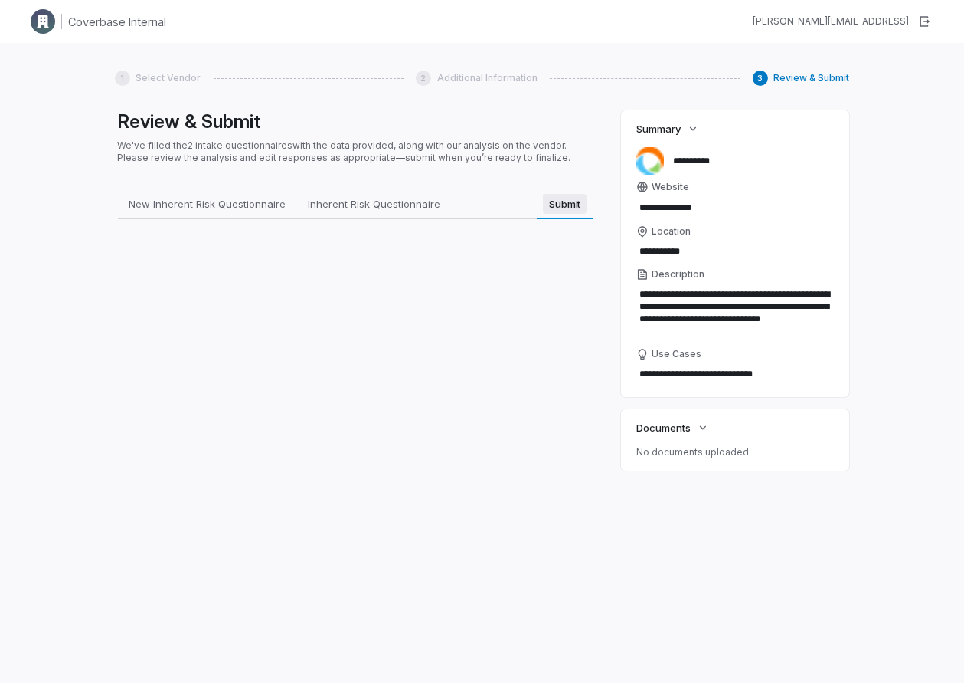
scroll to position [0, 0]
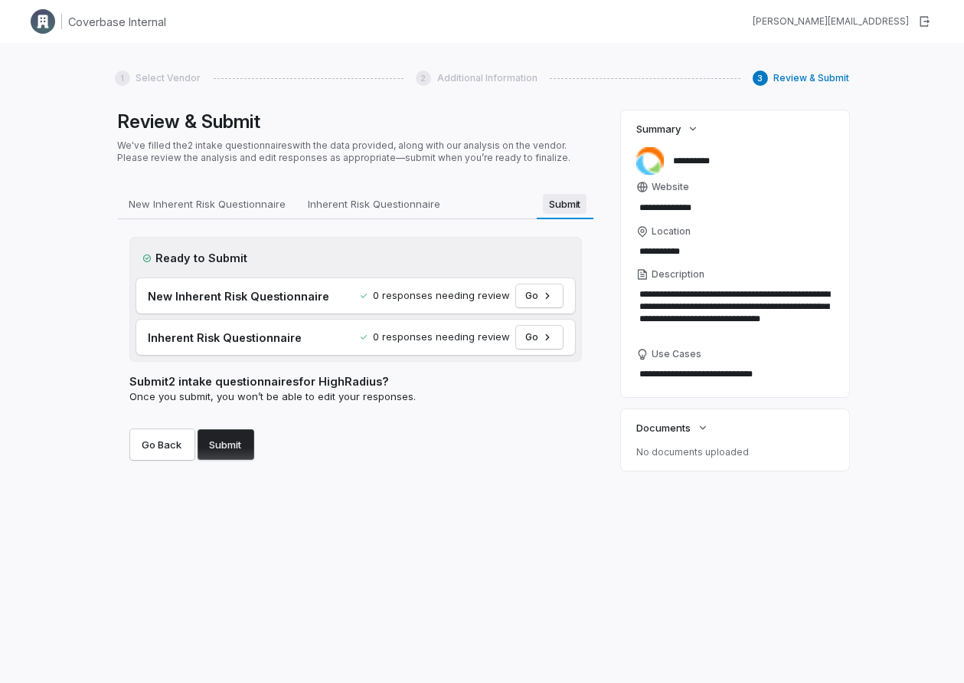
click at [558, 208] on span "Submit" at bounding box center [565, 204] width 44 height 20
click at [228, 447] on button "Submit" at bounding box center [226, 444] width 57 height 31
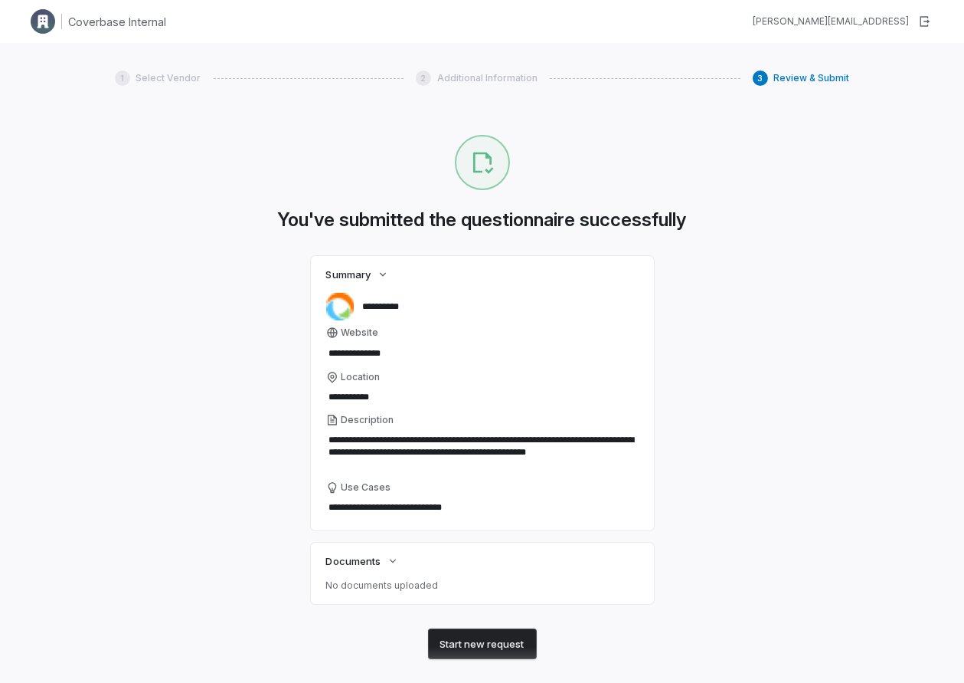
type textarea "*"
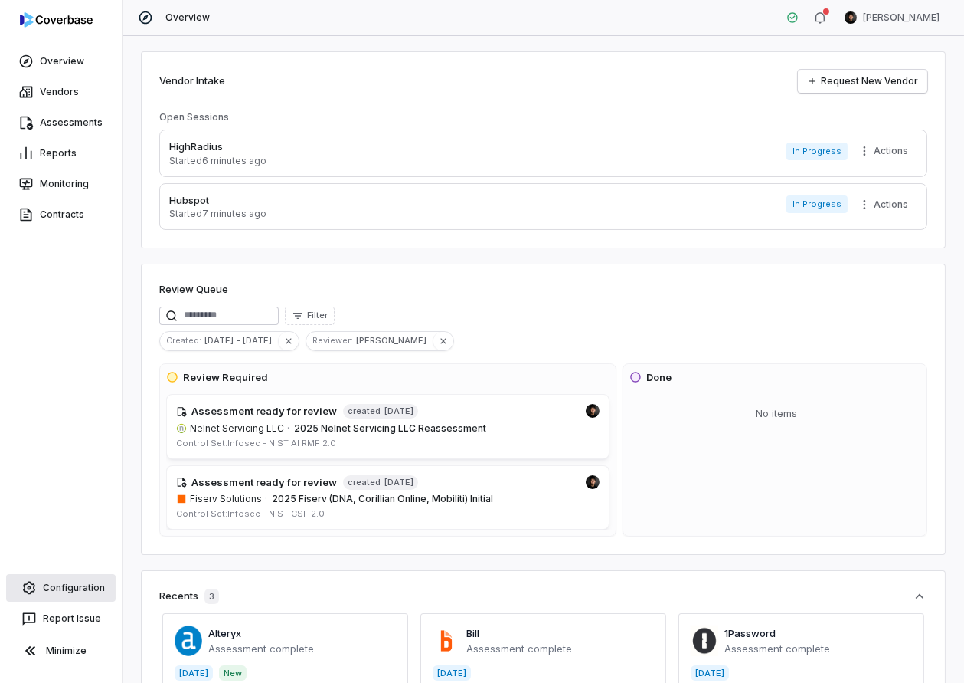
click at [89, 575] on link "Configuration" at bounding box center [61, 588] width 110 height 28
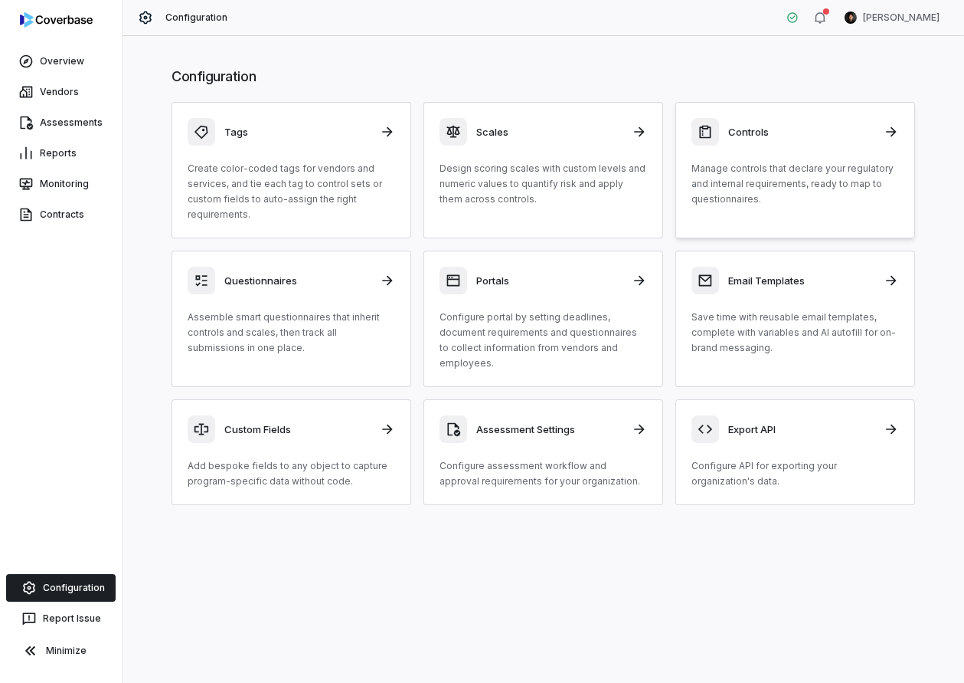
click at [738, 201] on p "Manage controls that declare your regulatory and internal requirements, ready t…" at bounding box center [796, 184] width 208 height 46
click at [295, 309] on p "Assemble smart questionnaires that inherit controls and scales, then track all …" at bounding box center [292, 332] width 208 height 46
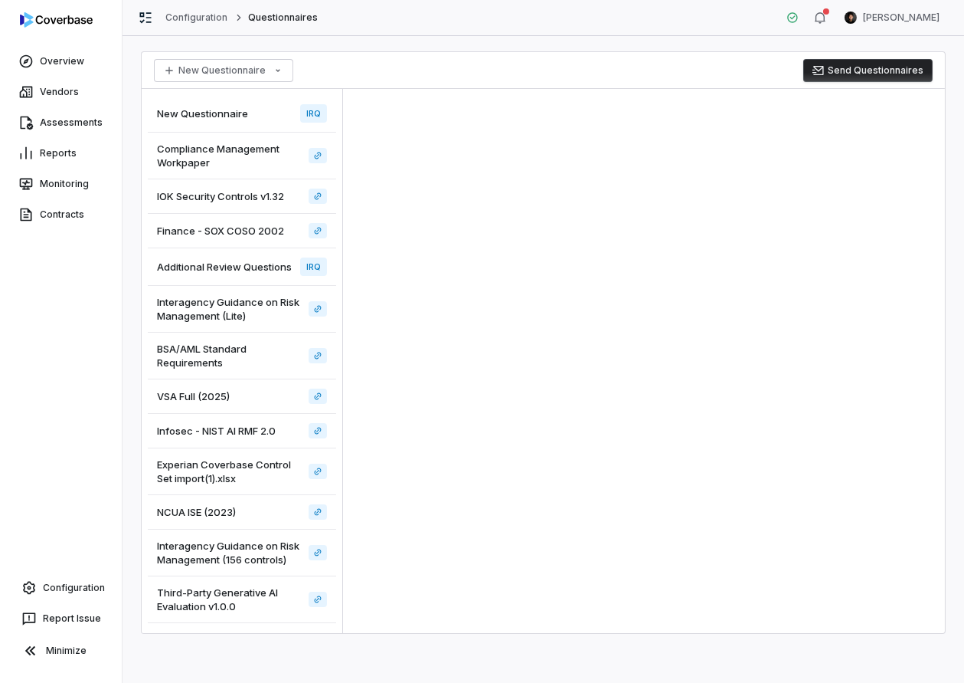
scroll to position [65, 0]
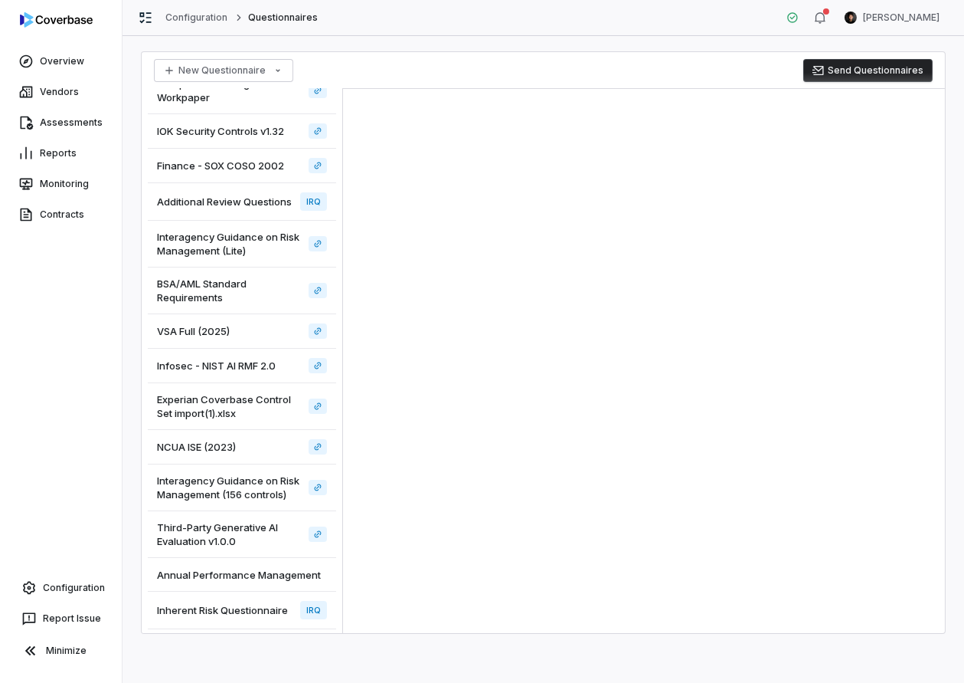
click at [260, 610] on span "Inherent Risk Questionnaire" at bounding box center [222, 610] width 131 height 14
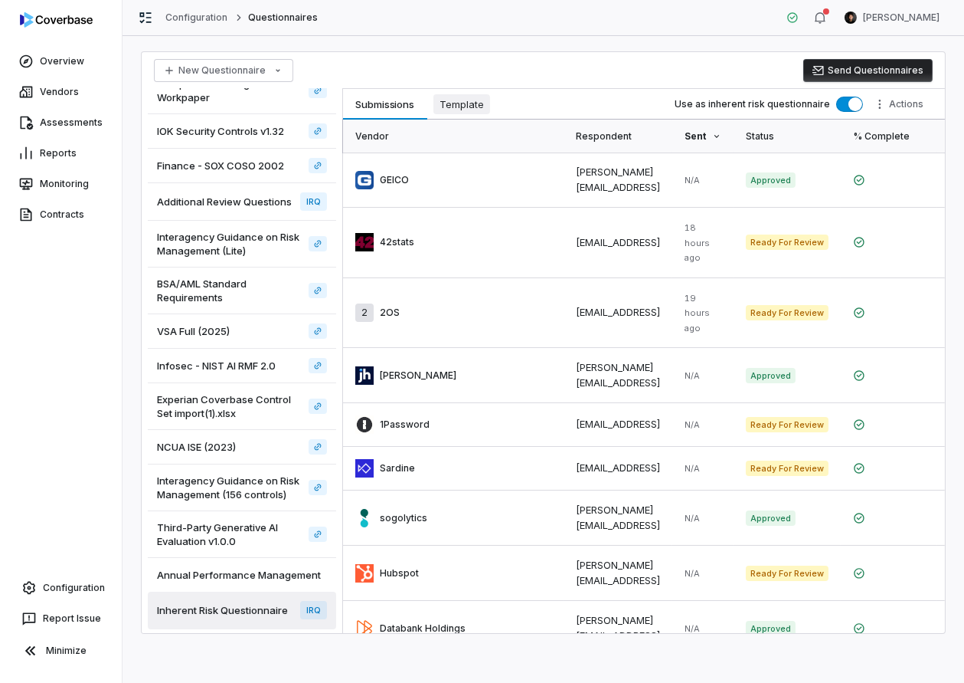
click at [460, 111] on span "Template" at bounding box center [462, 104] width 57 height 20
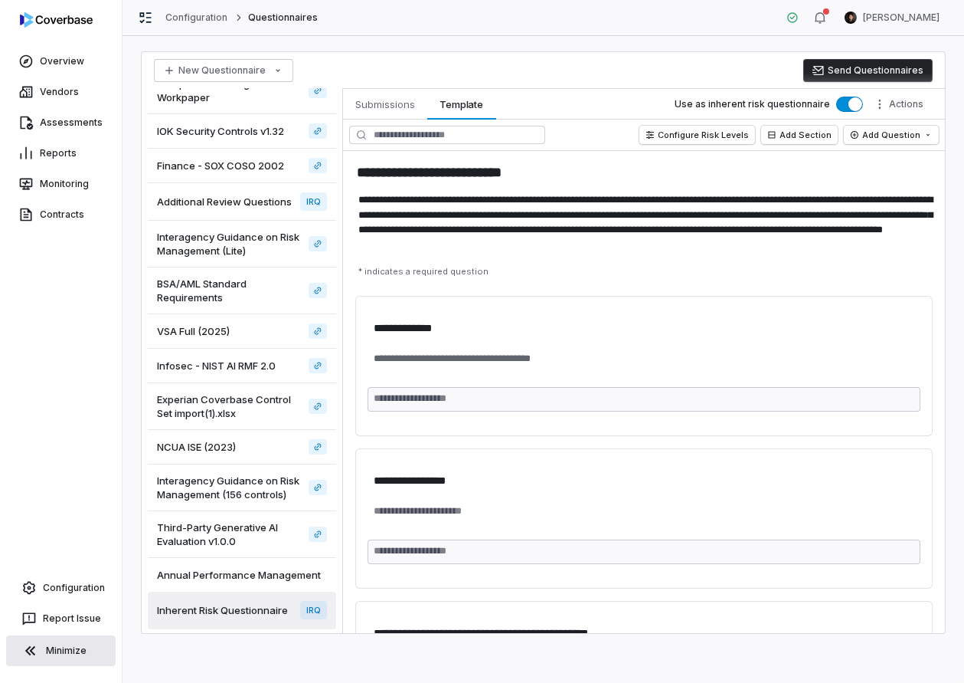
click at [77, 645] on button "Minimize" at bounding box center [61, 650] width 110 height 31
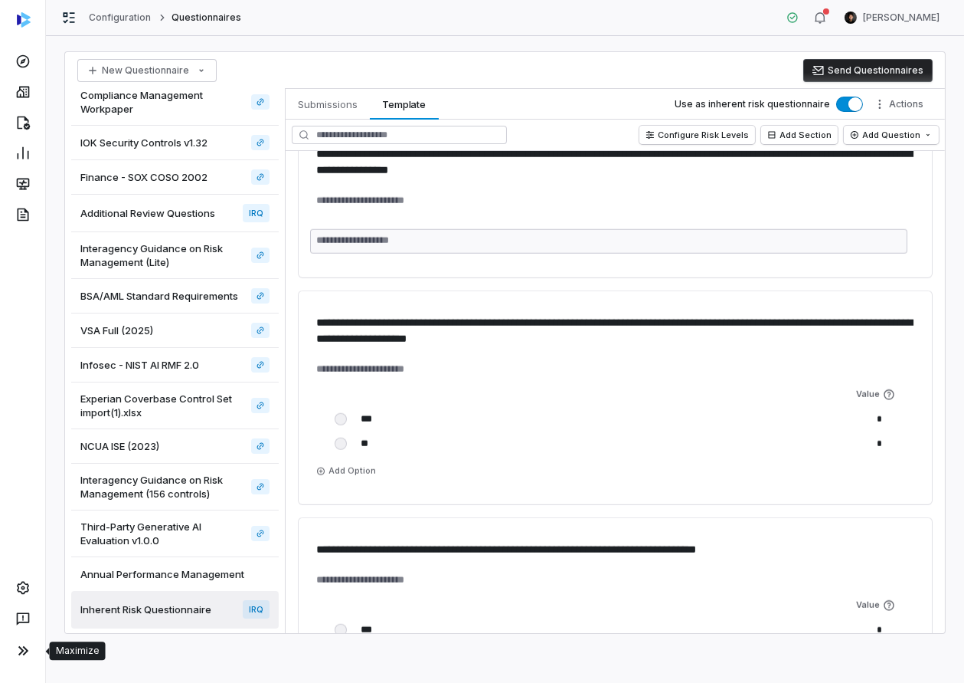
scroll to position [2773, 0]
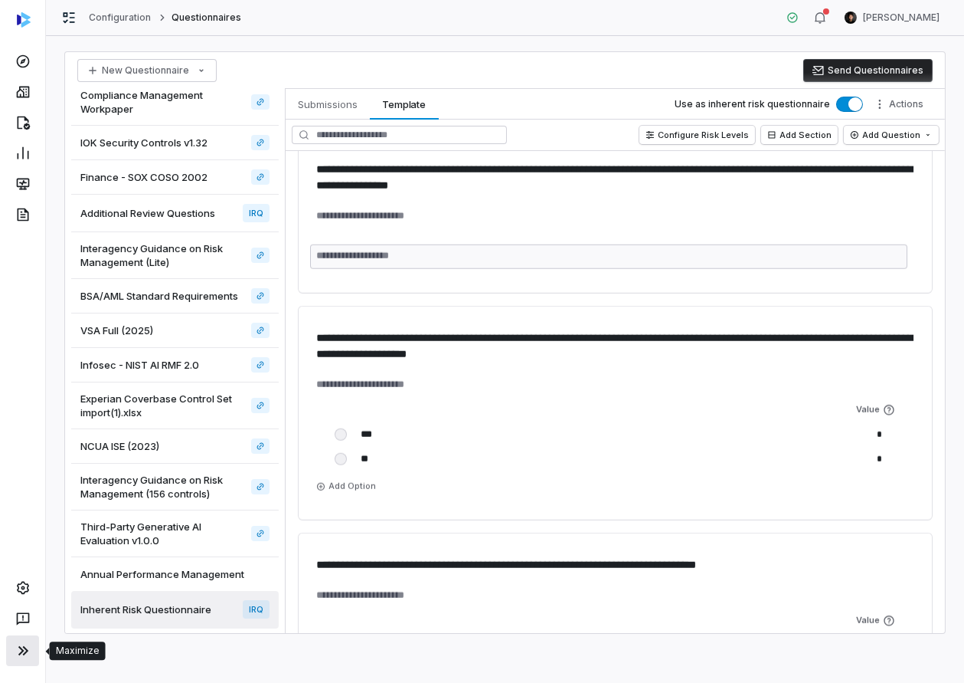
click at [28, 644] on icon at bounding box center [23, 650] width 18 height 18
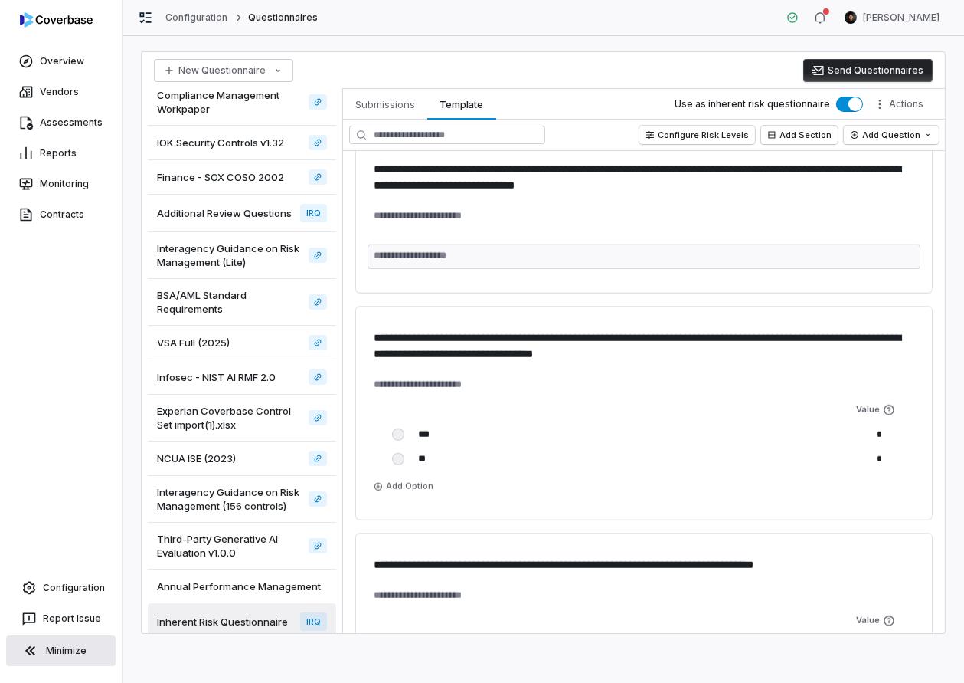
scroll to position [65, 0]
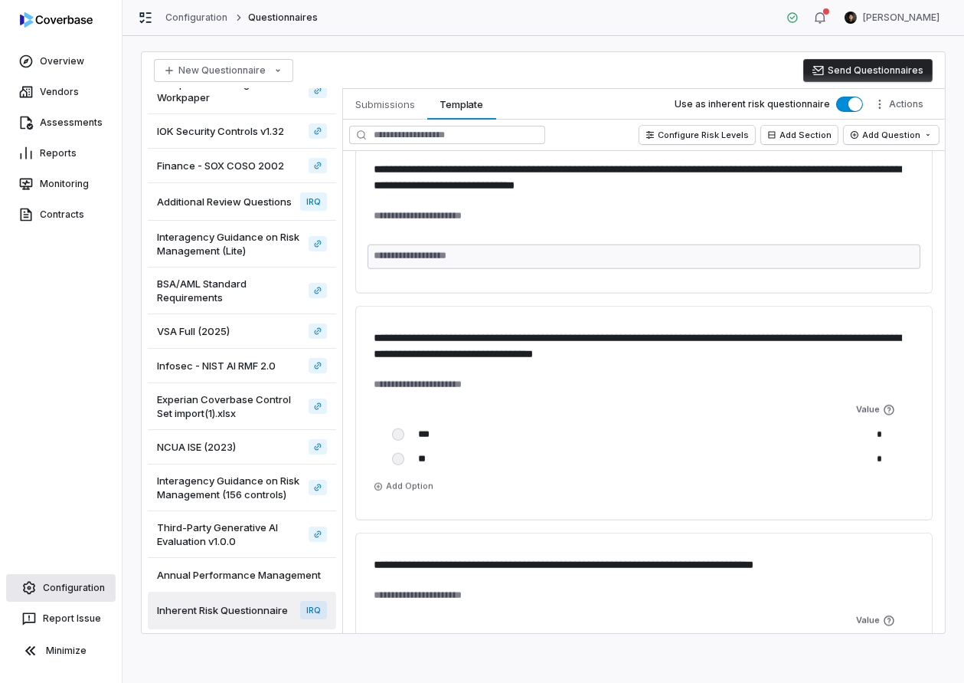
click at [52, 585] on link "Configuration" at bounding box center [61, 588] width 110 height 28
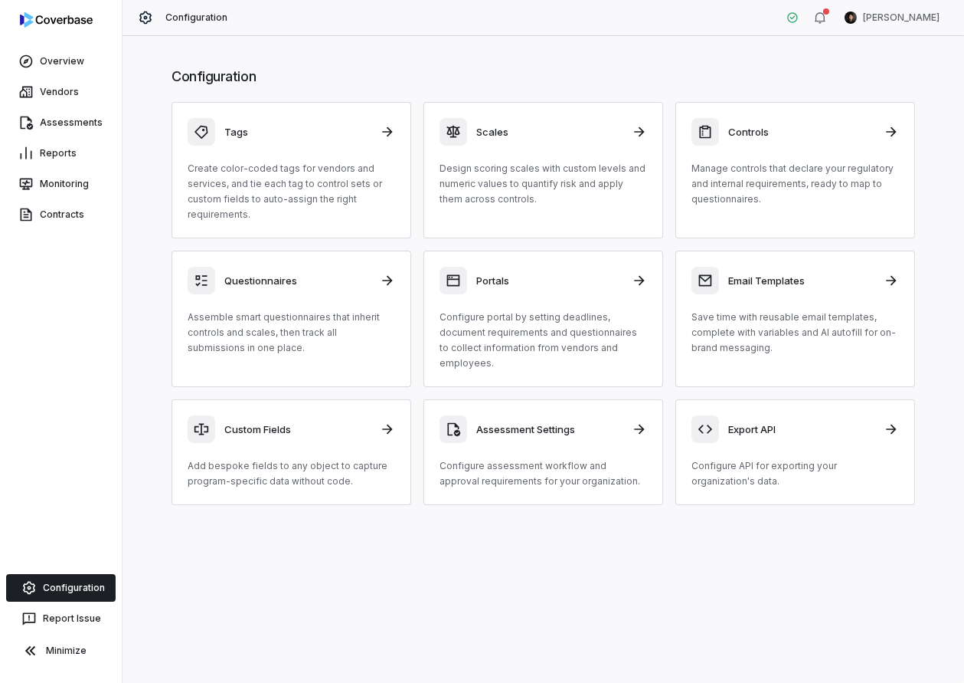
click at [531, 75] on h1 "Configuration" at bounding box center [544, 77] width 744 height 20
click at [732, 149] on div "Controls Manage controls that declare your regulatory and internal requirements…" at bounding box center [796, 162] width 208 height 89
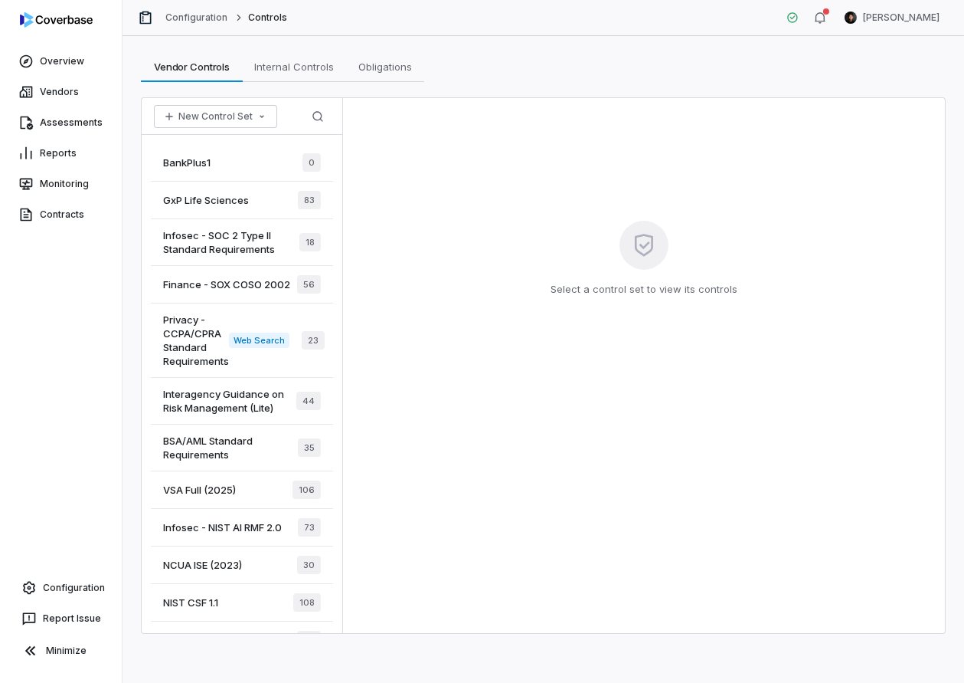
click at [238, 527] on span "Infosec - NIST AI RMF 2.0" at bounding box center [222, 527] width 119 height 14
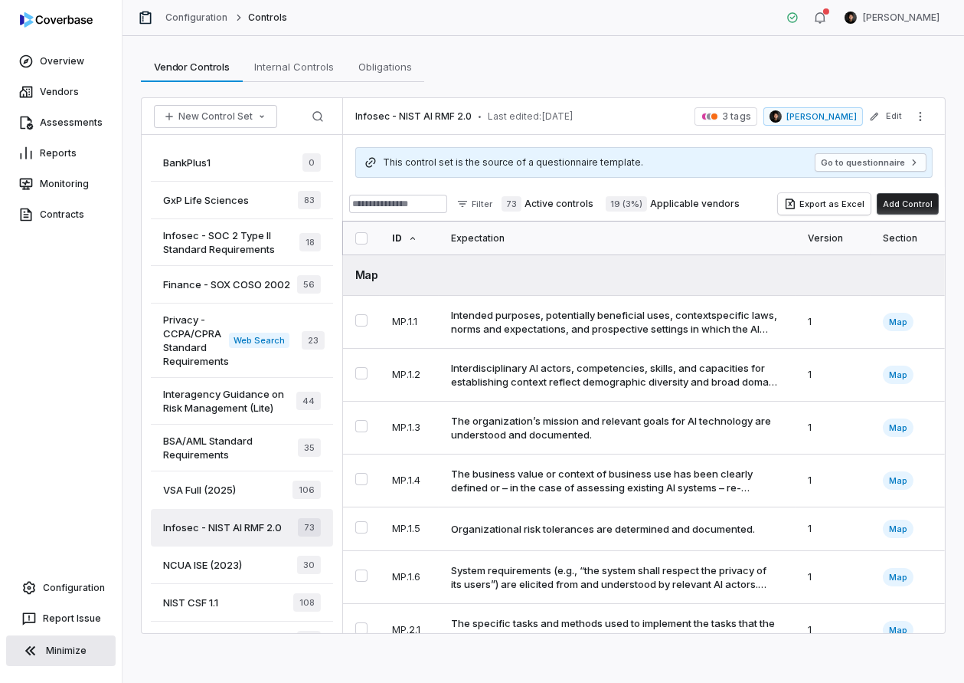
click at [60, 657] on button "Minimize" at bounding box center [61, 650] width 110 height 31
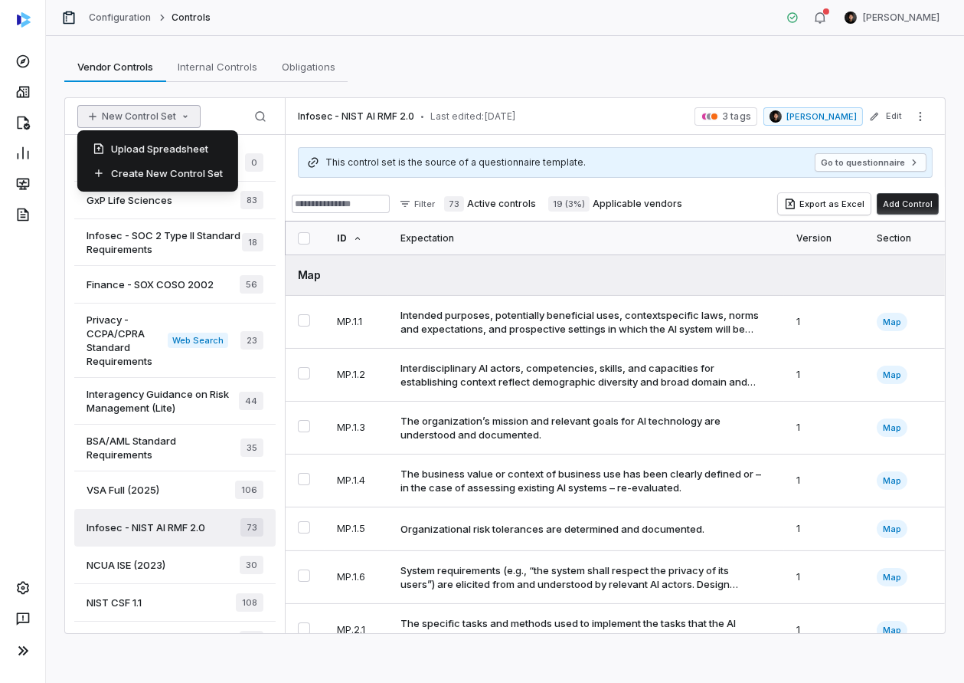
click at [169, 113] on button "New Control Set" at bounding box center [138, 116] width 123 height 23
click at [617, 87] on div "Vendor Controls Vendor Controls Internal Controls Internal Controls Obligations…" at bounding box center [505, 359] width 918 height 647
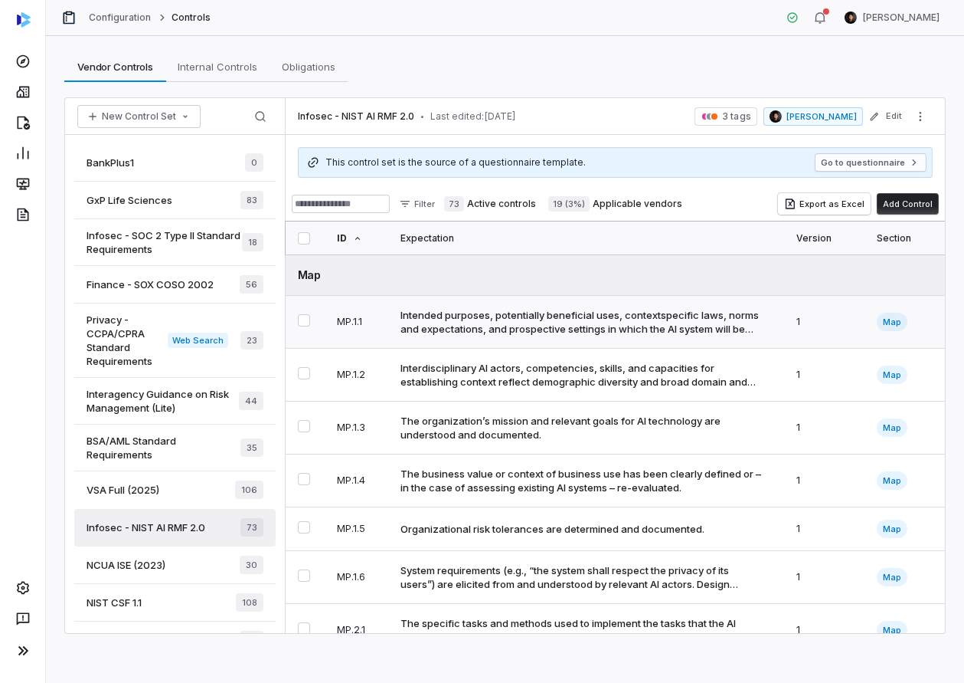
click at [630, 337] on td "Intended purposes, potentially beneficial uses, contextspecific laws, norms and…" at bounding box center [586, 322] width 396 height 53
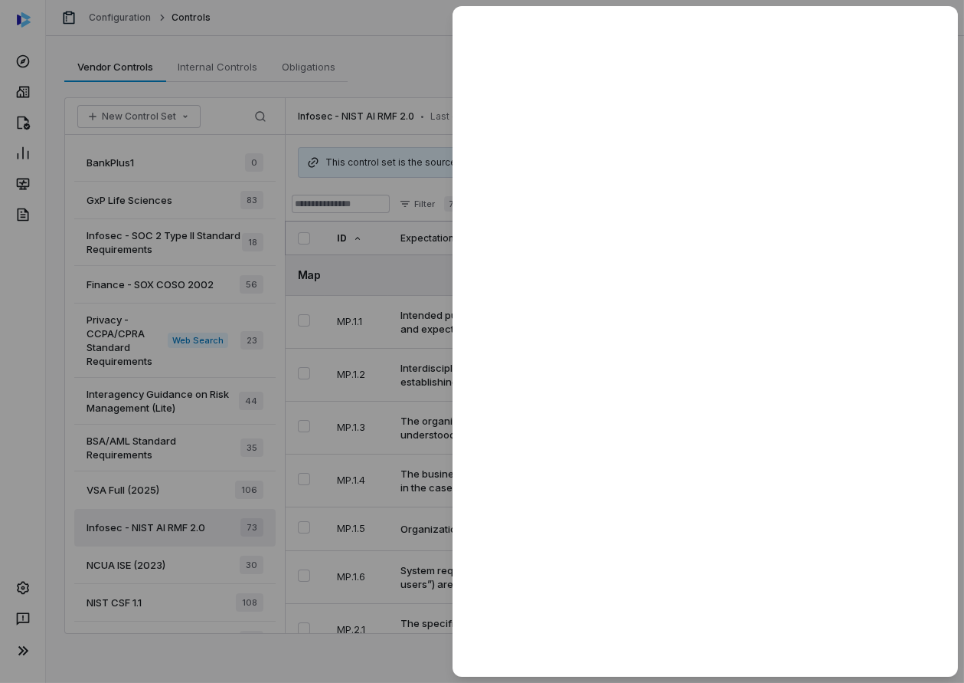
click at [357, 407] on div at bounding box center [482, 341] width 964 height 683
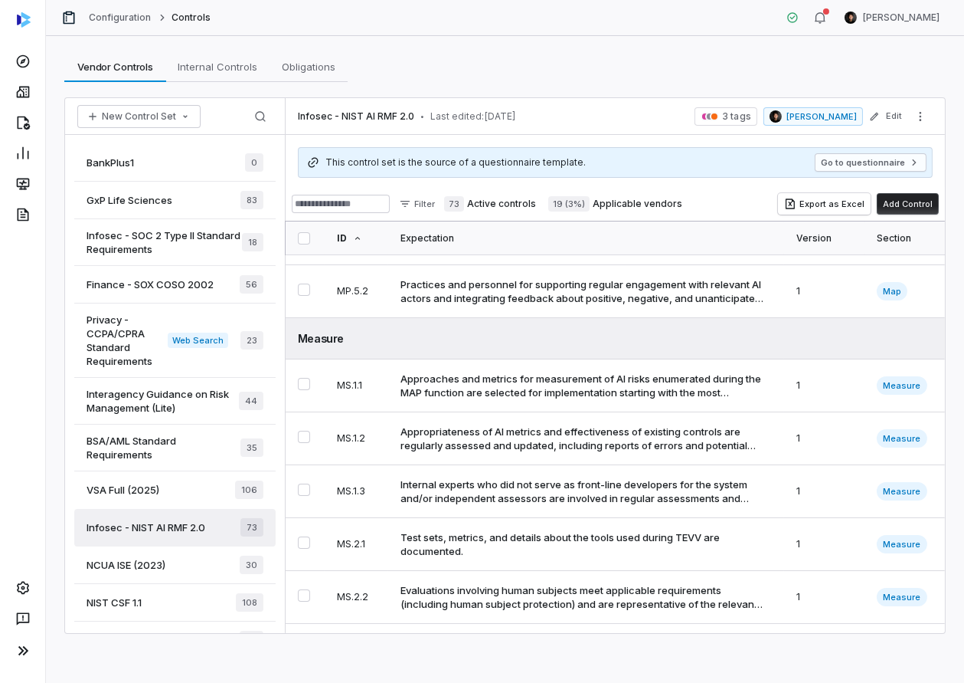
scroll to position [982, 0]
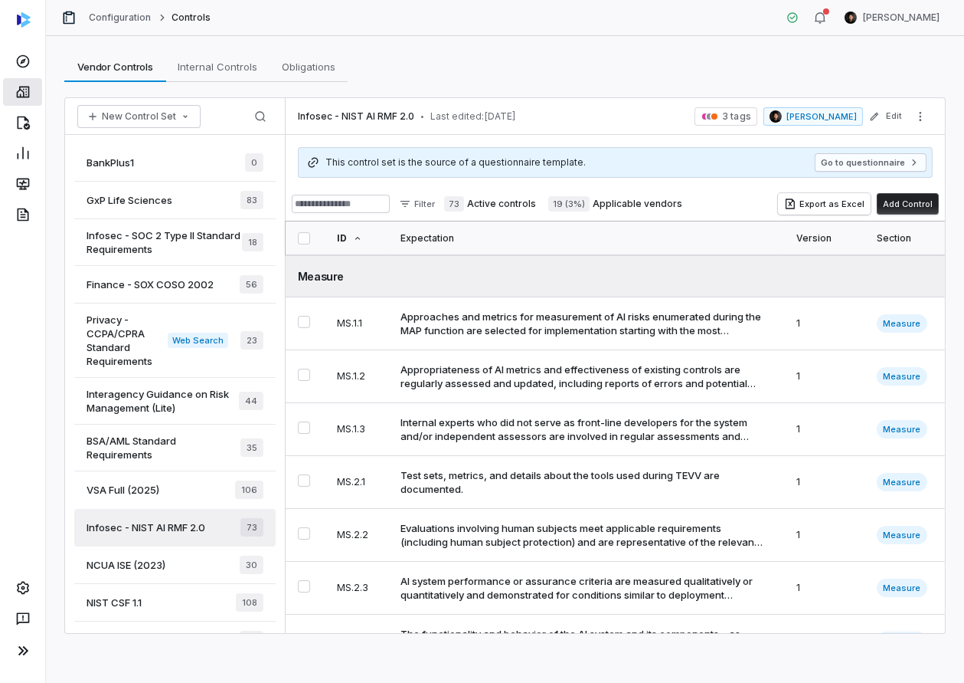
click at [33, 90] on link at bounding box center [22, 92] width 39 height 28
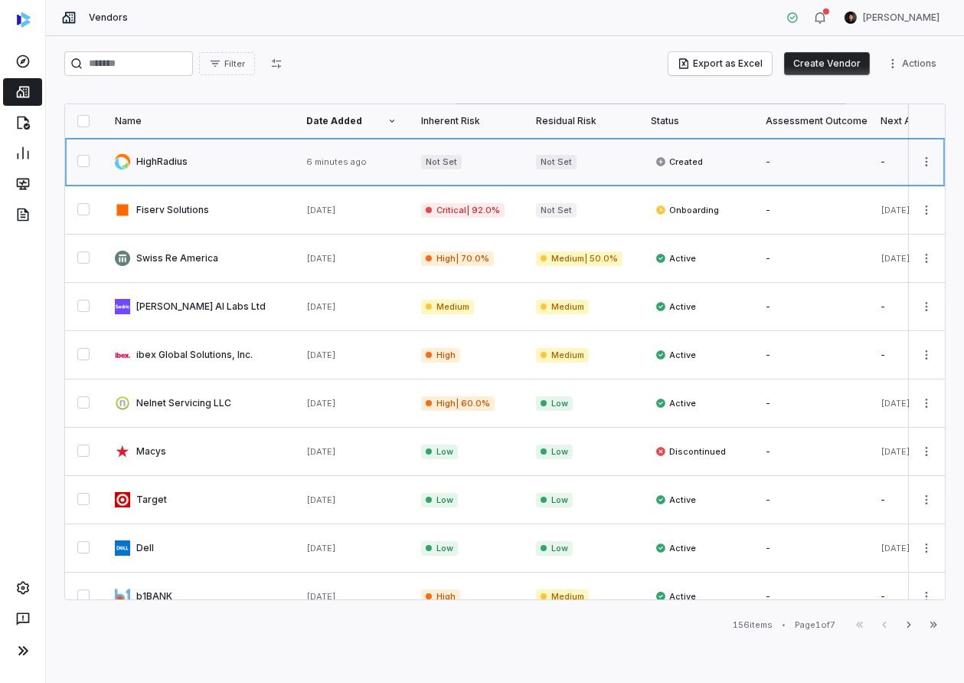
click at [190, 166] on link at bounding box center [199, 161] width 192 height 47
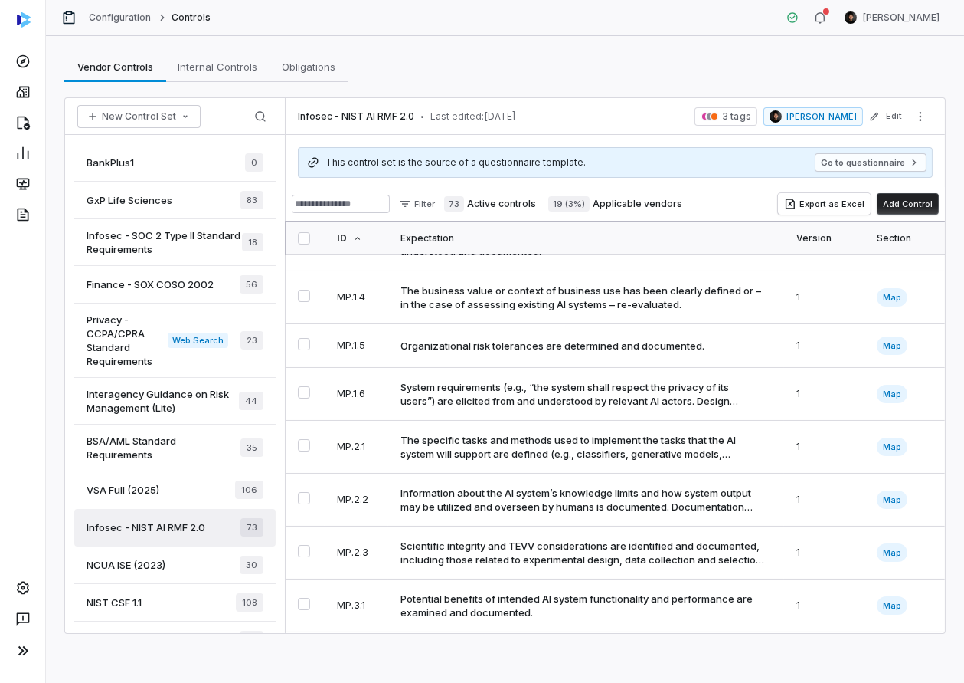
scroll to position [178, 0]
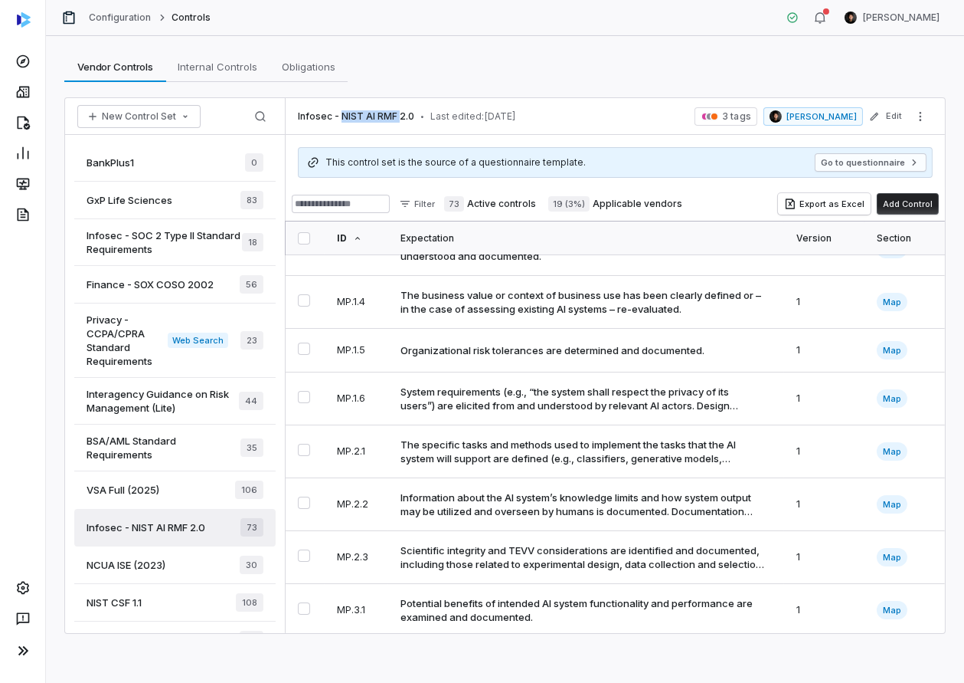
drag, startPoint x: 339, startPoint y: 116, endPoint x: 395, endPoint y: 115, distance: 55.9
click at [395, 115] on span "Infosec - NIST AI RMF 2.0" at bounding box center [356, 116] width 116 height 12
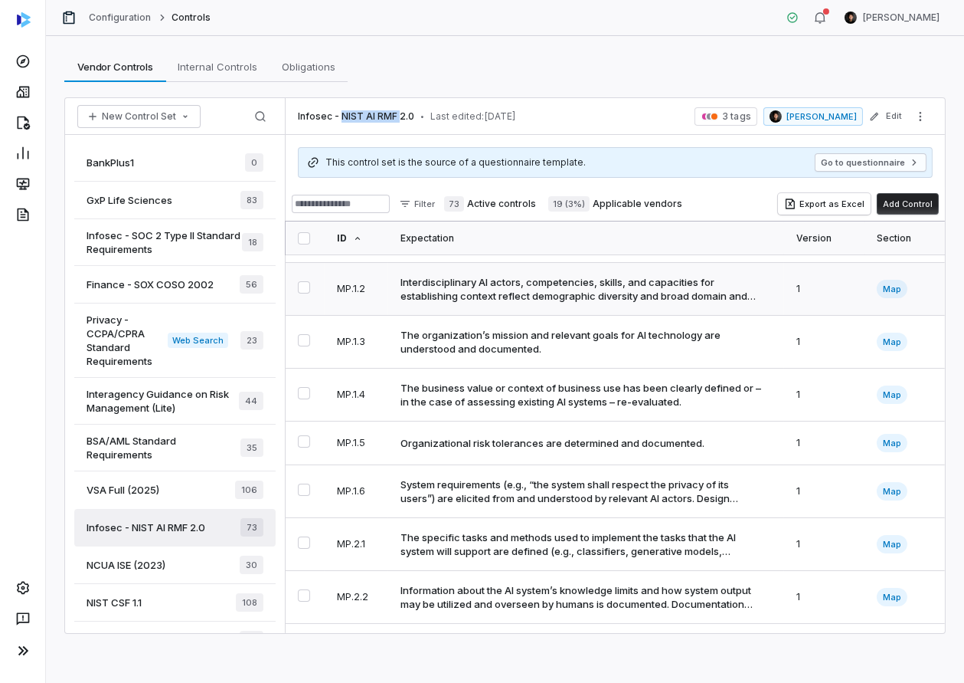
scroll to position [0, 0]
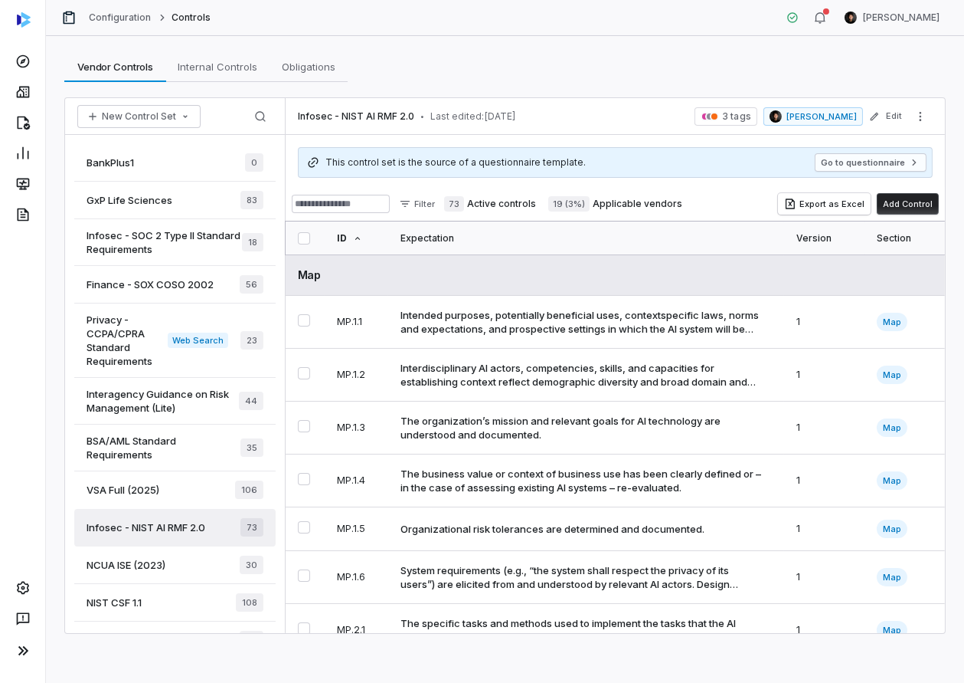
click at [456, 271] on div "Map" at bounding box center [615, 275] width 635 height 16
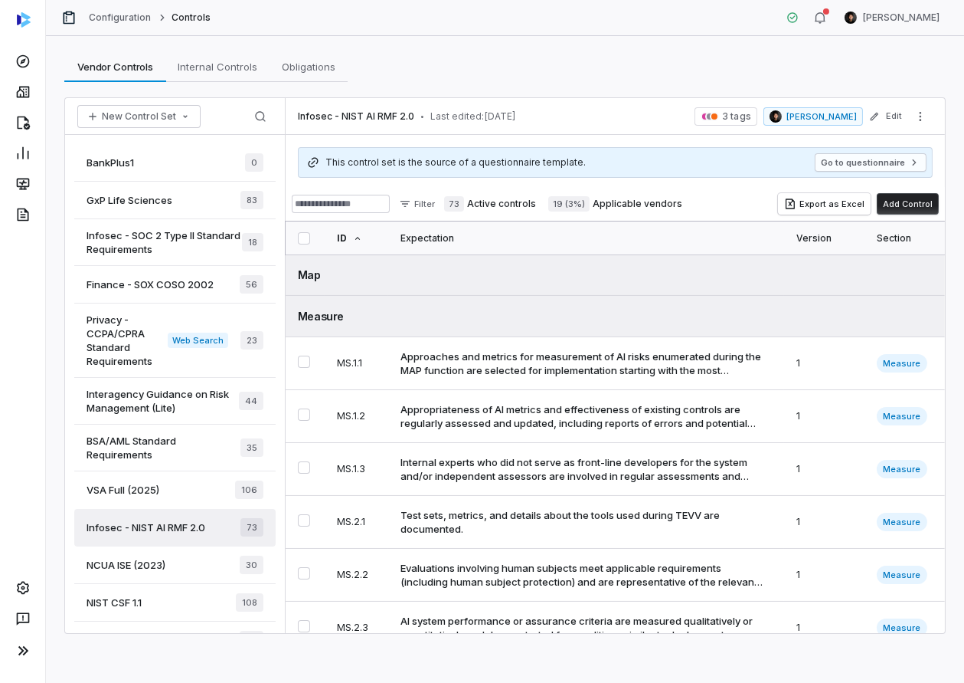
drag, startPoint x: 457, startPoint y: 306, endPoint x: 457, endPoint y: 336, distance: 29.1
click at [457, 306] on td "Measure" at bounding box center [616, 316] width 660 height 41
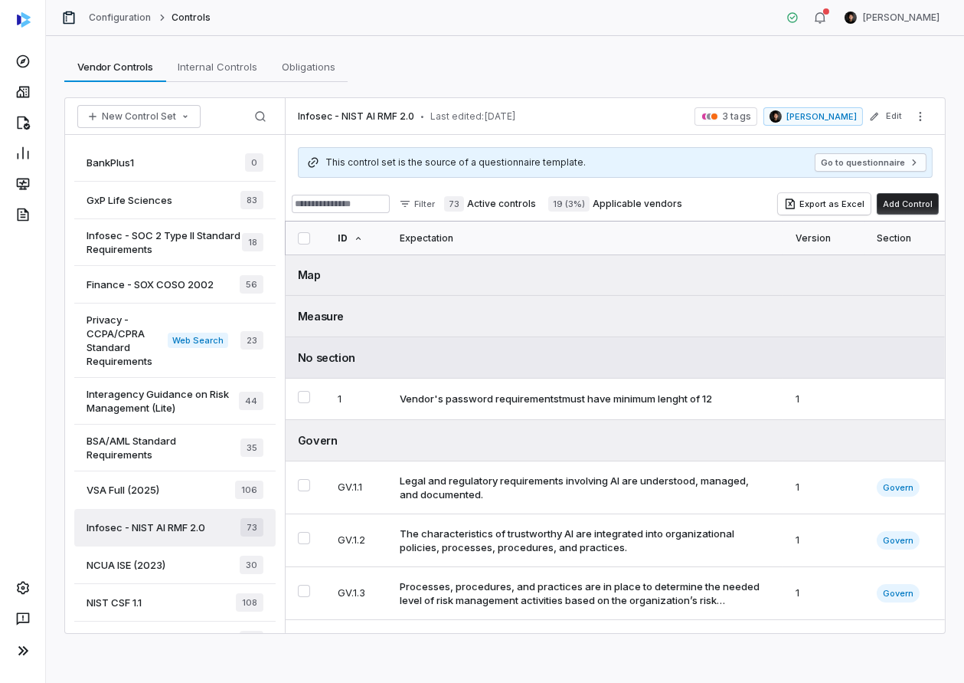
click at [457, 357] on div "No section" at bounding box center [615, 357] width 635 height 16
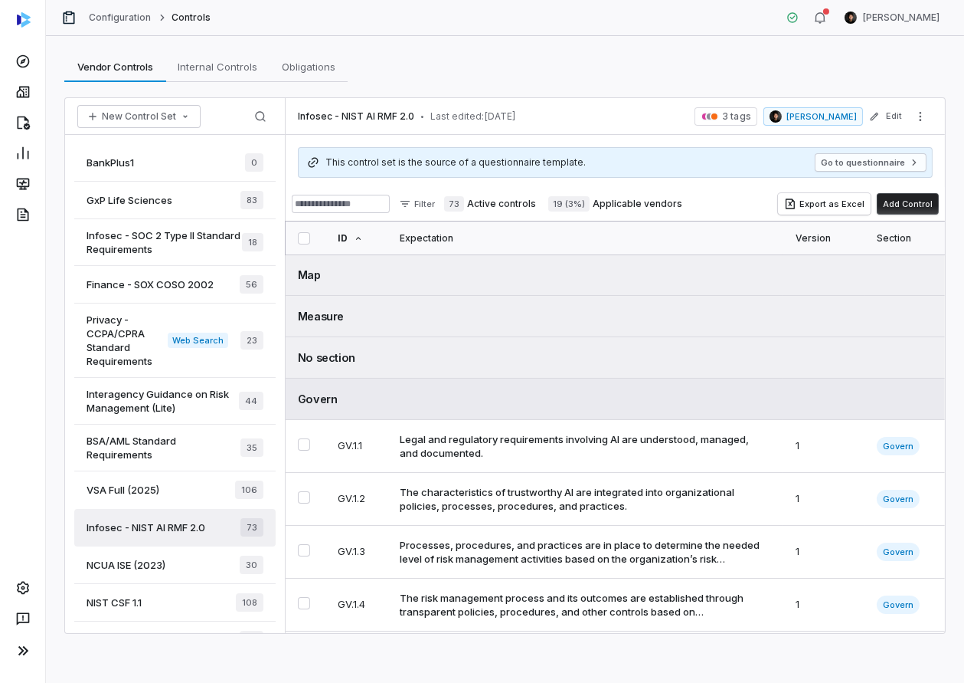
click at [460, 387] on td "Govern" at bounding box center [616, 398] width 660 height 41
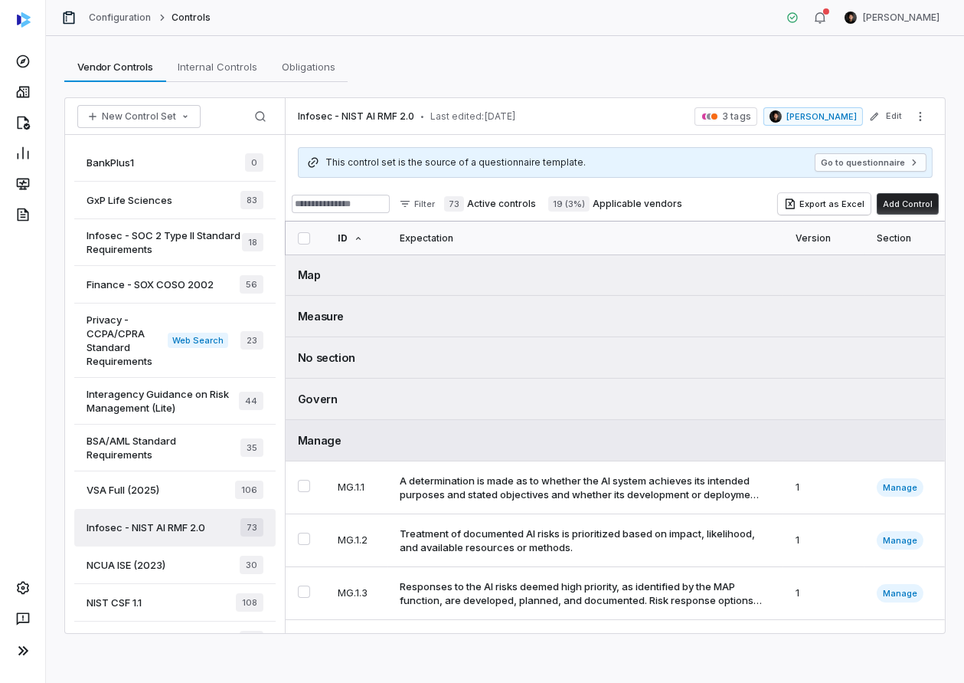
click at [519, 424] on td "Manage" at bounding box center [616, 440] width 660 height 41
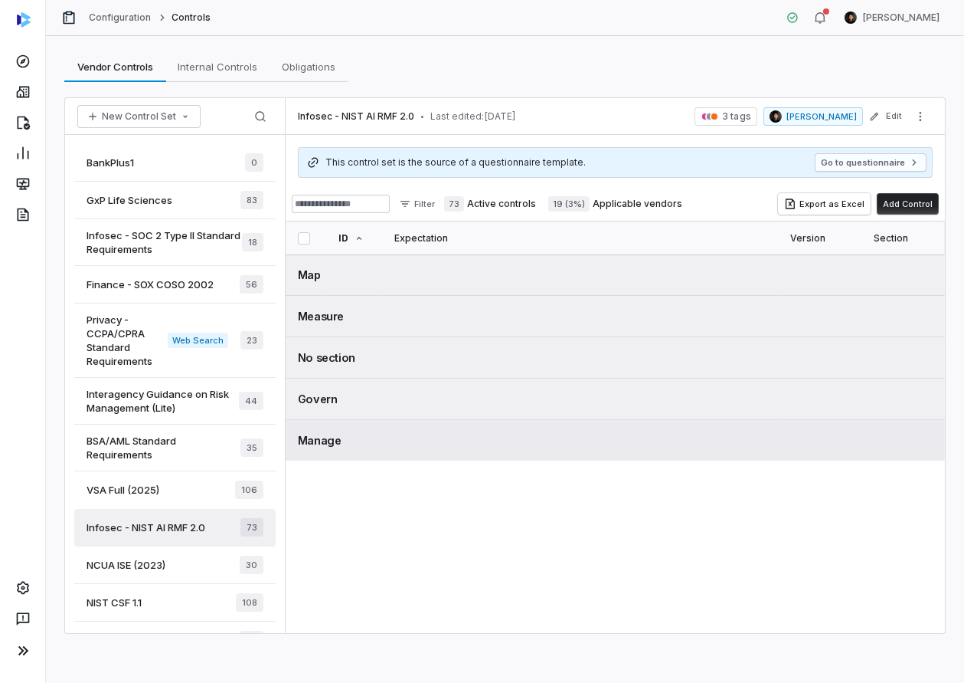
click at [543, 442] on div "Manage" at bounding box center [615, 440] width 635 height 16
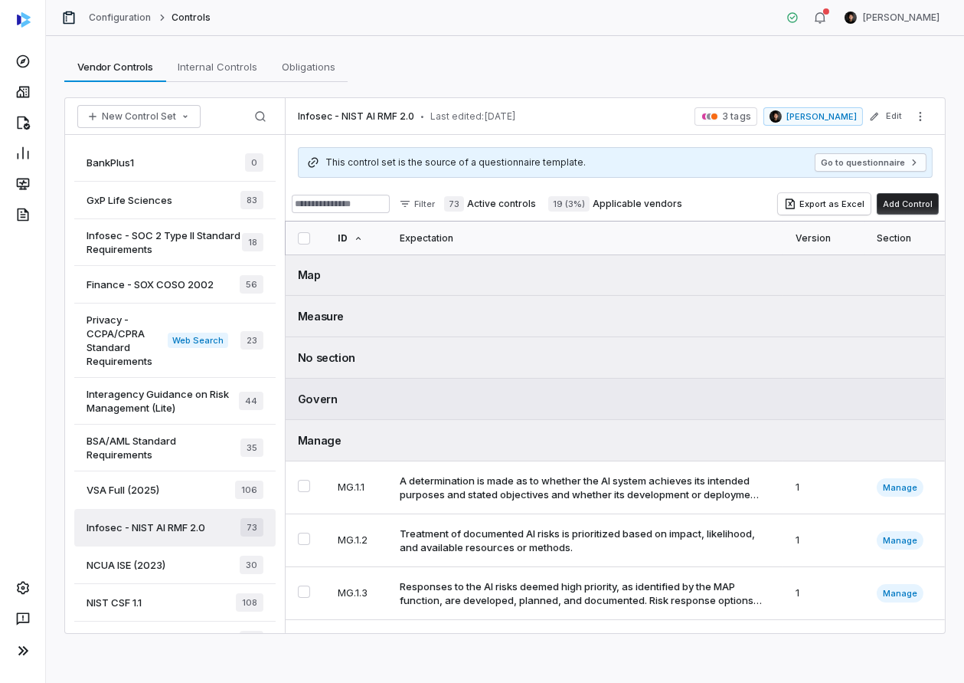
click at [486, 392] on div "Govern" at bounding box center [615, 399] width 635 height 16
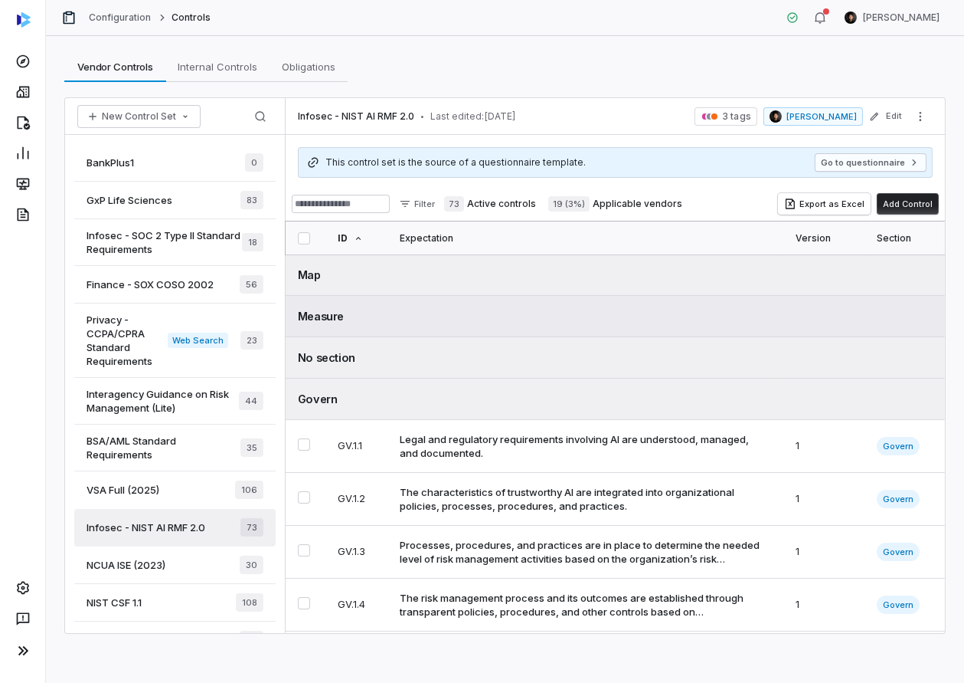
click at [509, 306] on td "Measure" at bounding box center [616, 316] width 660 height 41
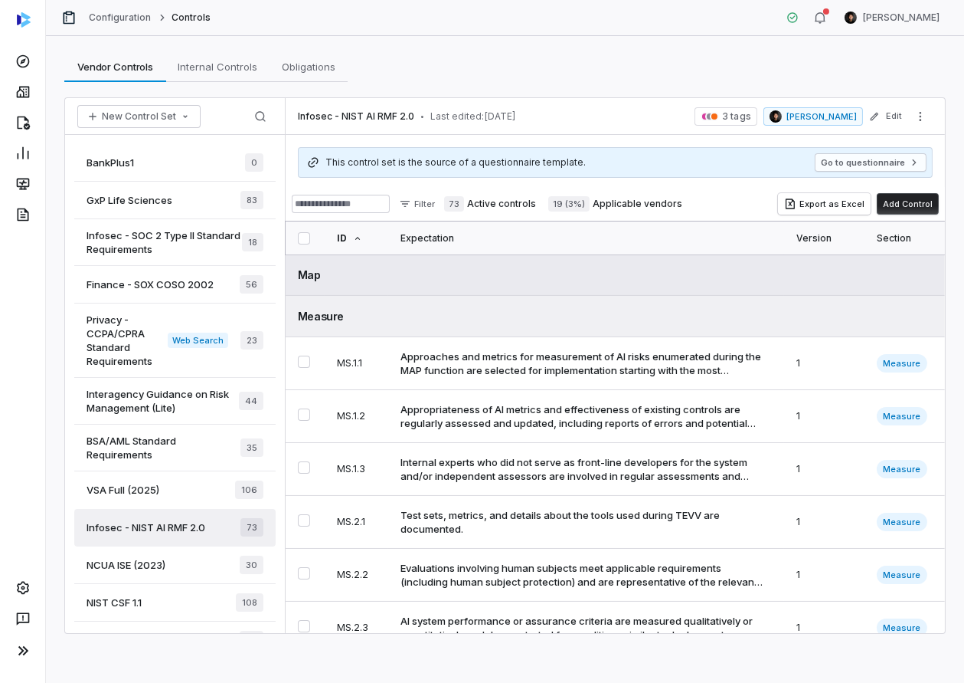
click at [513, 277] on div "Map" at bounding box center [615, 275] width 635 height 16
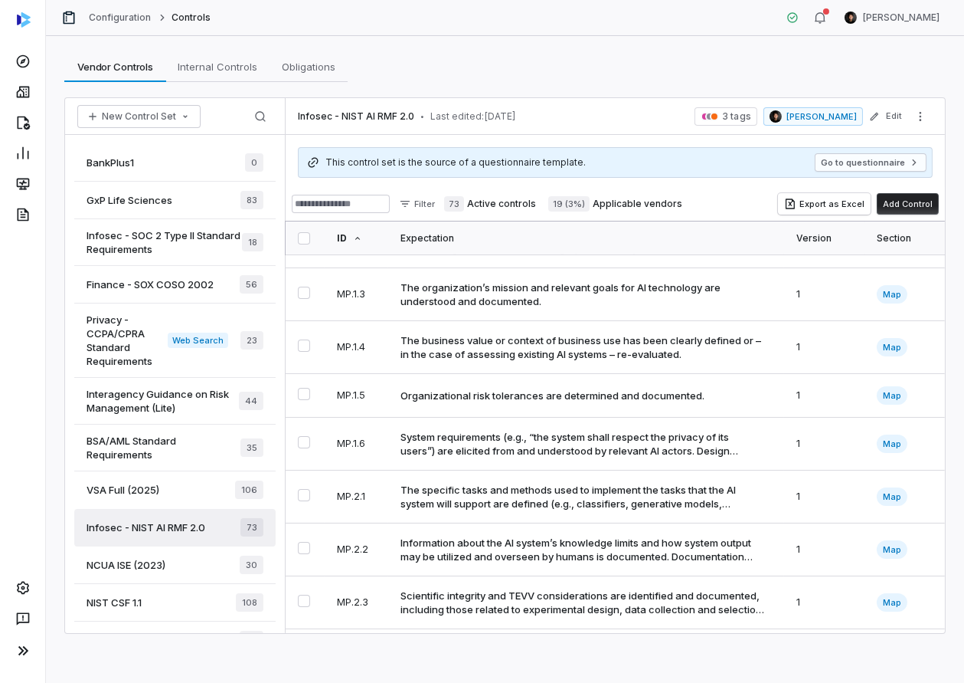
scroll to position [414, 0]
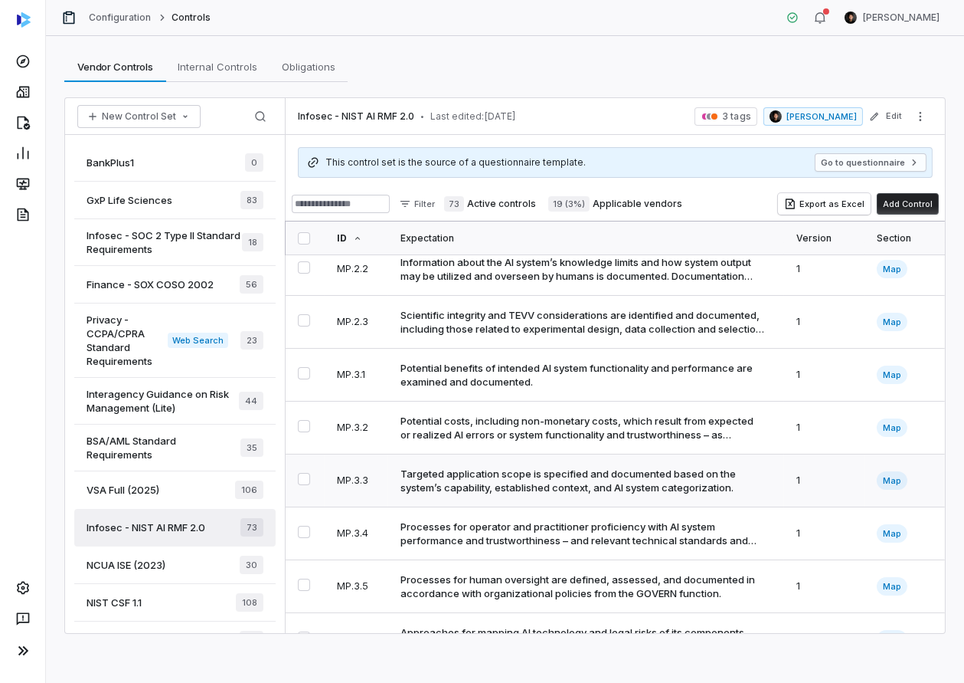
click at [538, 472] on div "Targeted application scope is specified and documented based on the system’s ca…" at bounding box center [583, 481] width 365 height 28
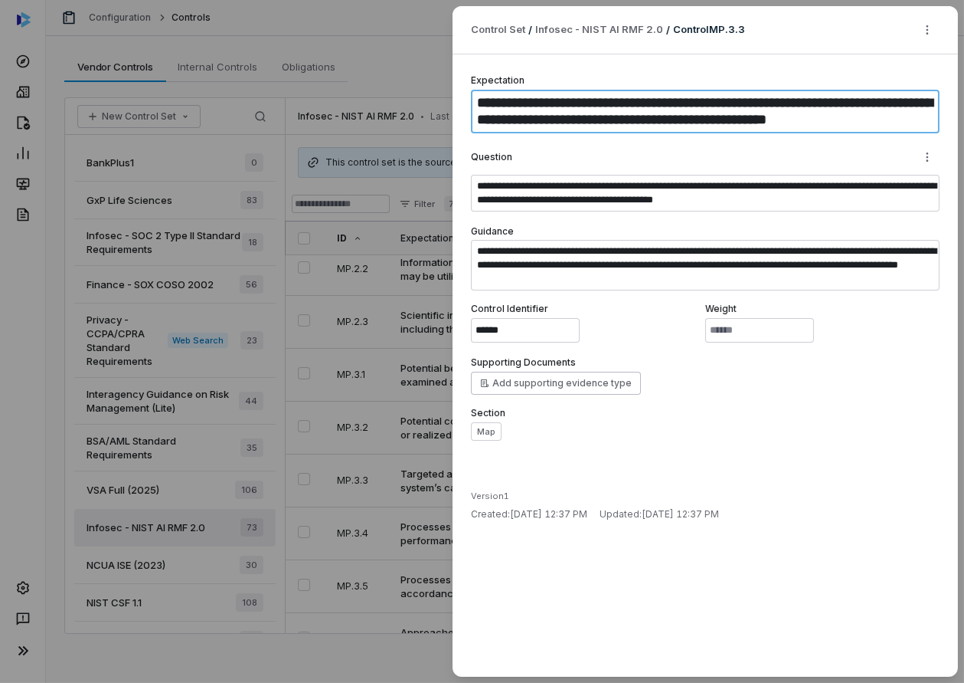
drag, startPoint x: 478, startPoint y: 104, endPoint x: 637, endPoint y: 103, distance: 159.3
click at [637, 103] on textarea "**********" at bounding box center [705, 112] width 469 height 44
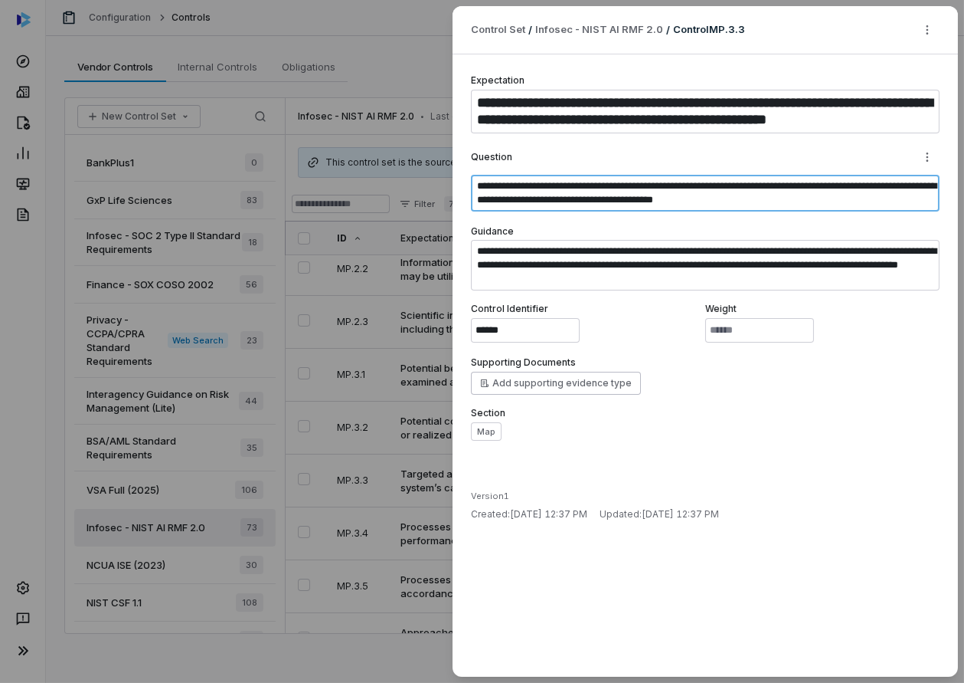
drag, startPoint x: 480, startPoint y: 188, endPoint x: 856, endPoint y: 203, distance: 377.2
click at [856, 203] on textarea "**********" at bounding box center [705, 193] width 469 height 37
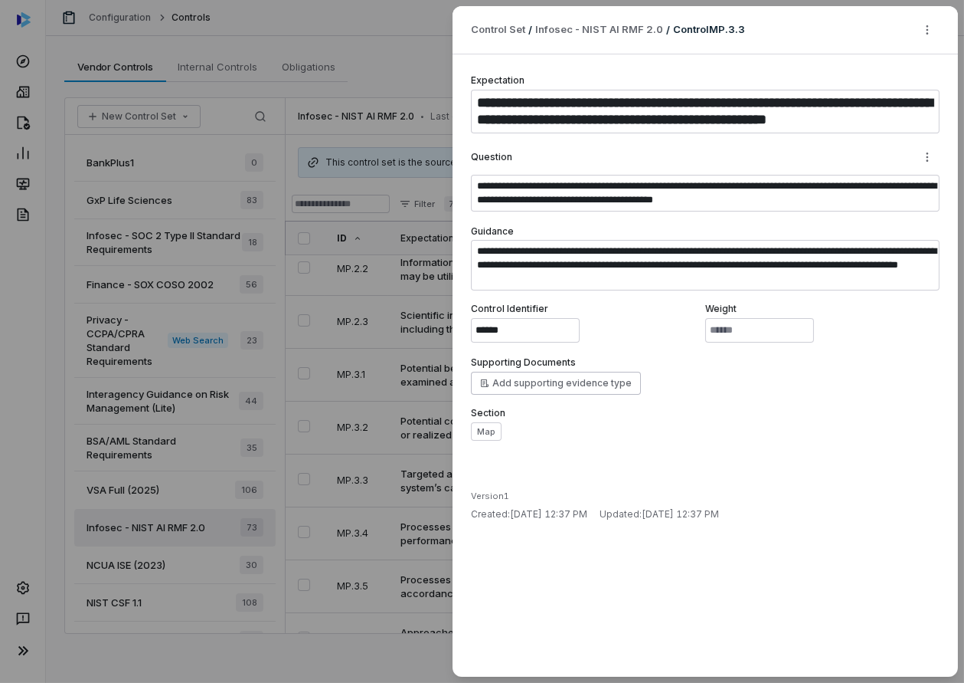
click at [349, 129] on div "**********" at bounding box center [482, 341] width 964 height 683
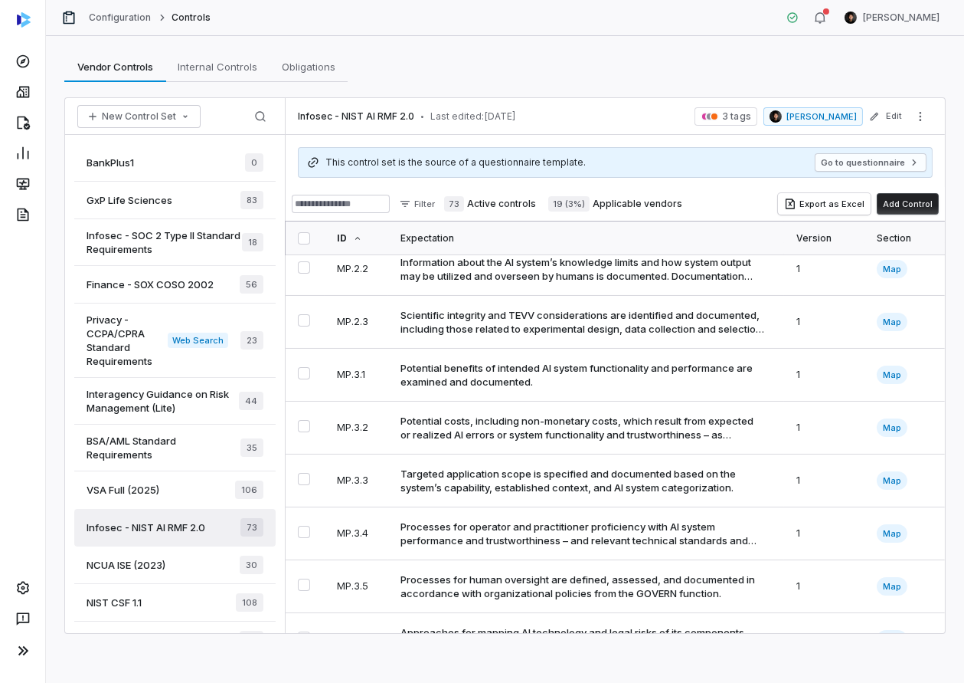
click at [164, 283] on span "Finance - SOX COSO 2002" at bounding box center [150, 284] width 127 height 14
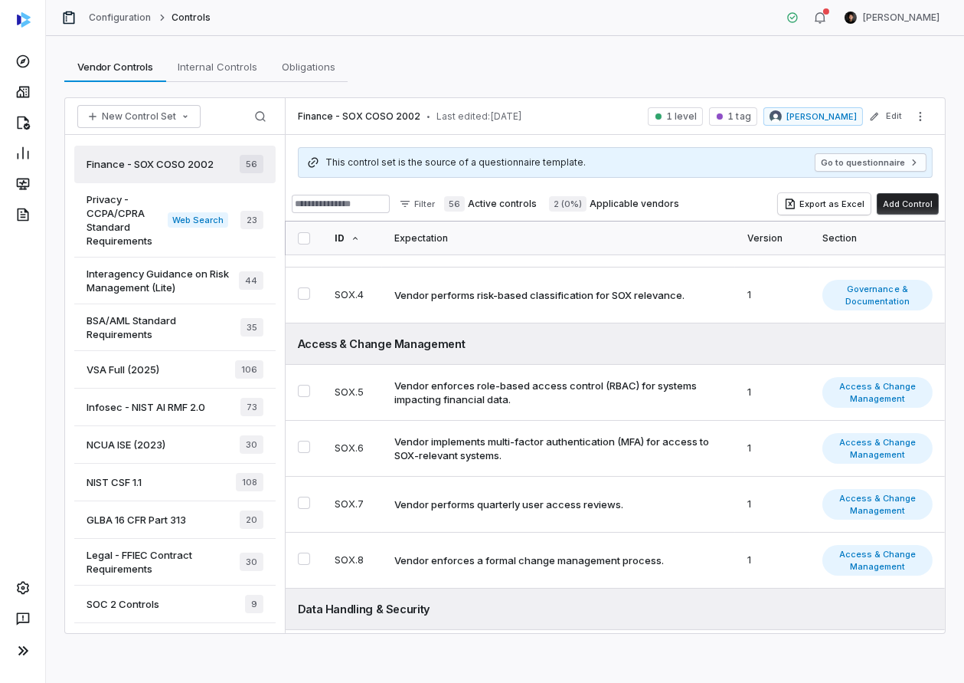
scroll to position [140, 0]
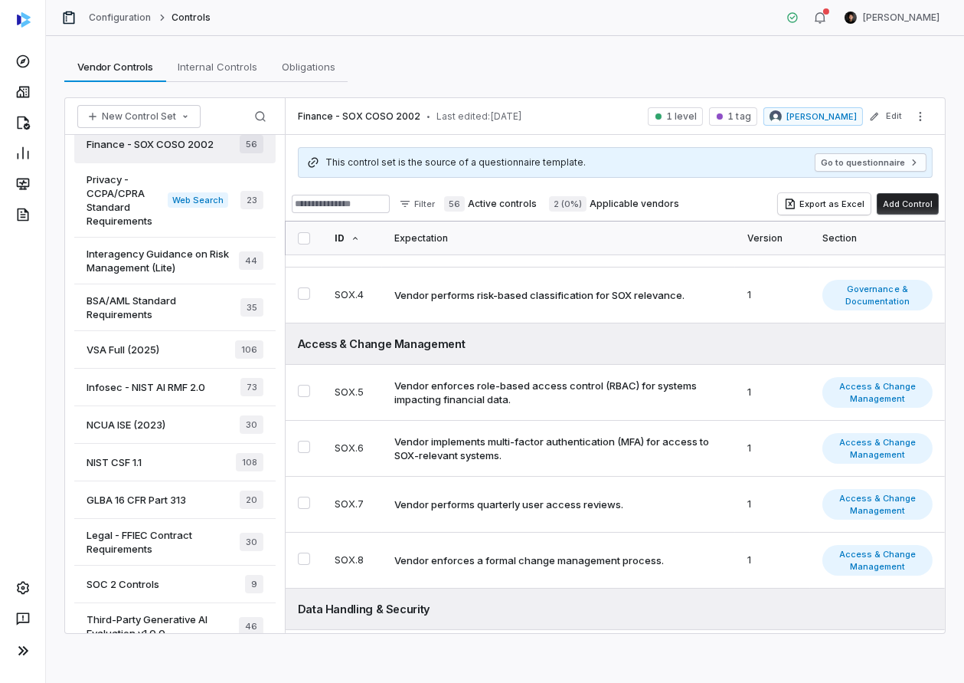
click at [145, 547] on span "Legal - FFIEC Contract Requirements" at bounding box center [163, 542] width 153 height 28
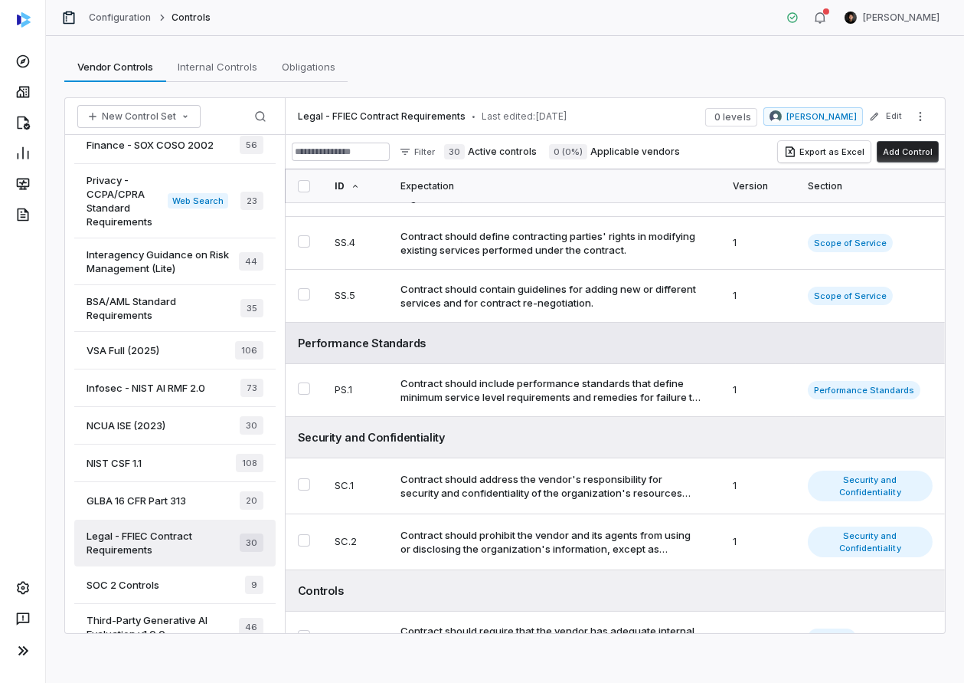
scroll to position [183, 0]
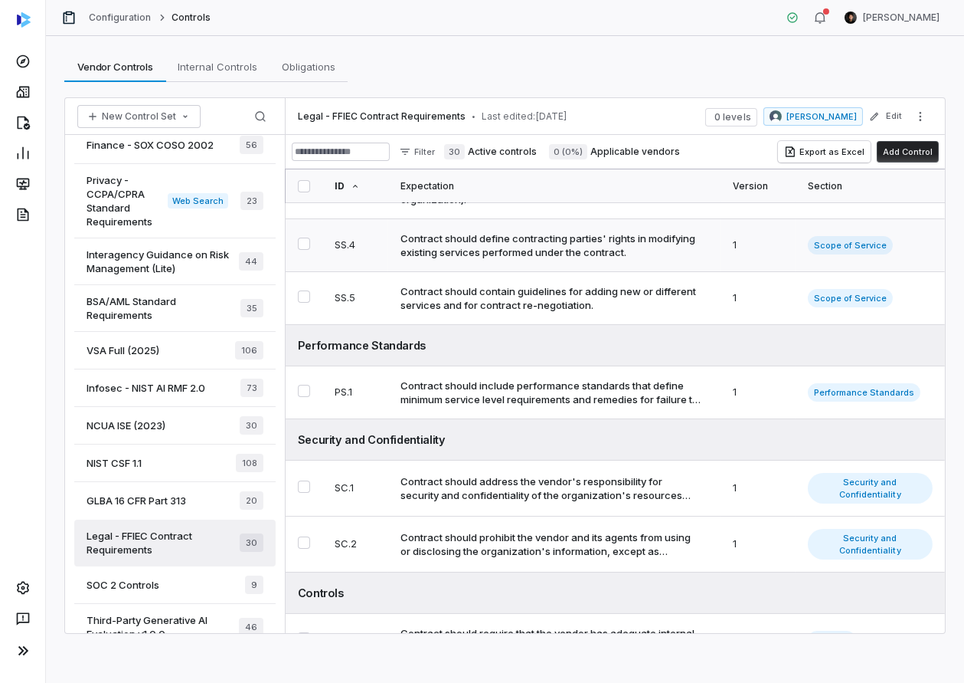
click at [573, 246] on div "Contract should define contracting parties' rights in modifying existing servic…" at bounding box center [552, 245] width 302 height 28
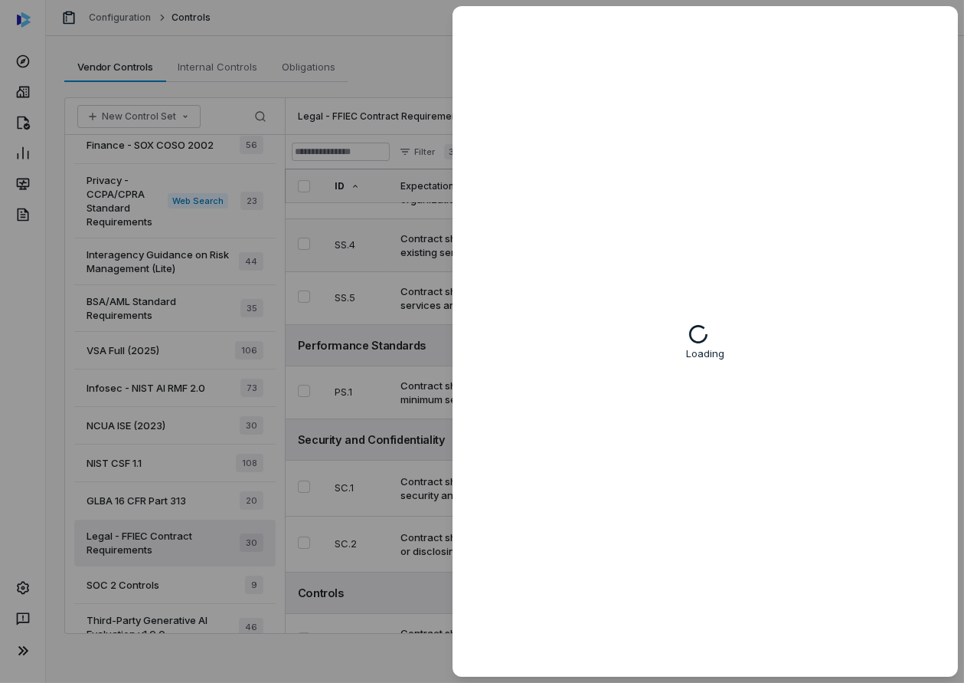
type textarea "*"
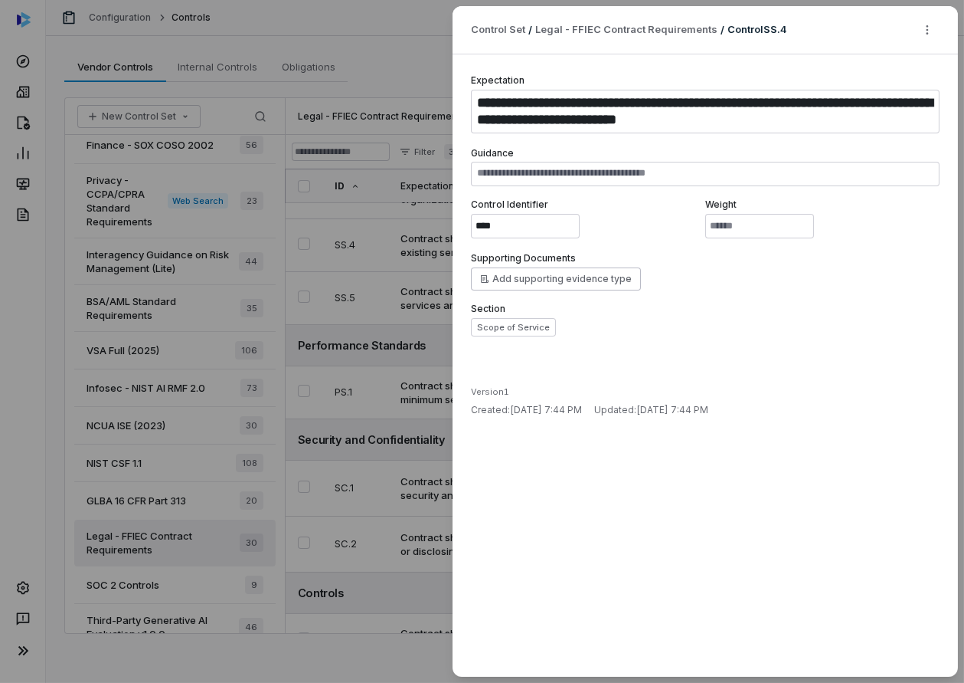
click at [362, 374] on div "**********" at bounding box center [482, 341] width 964 height 683
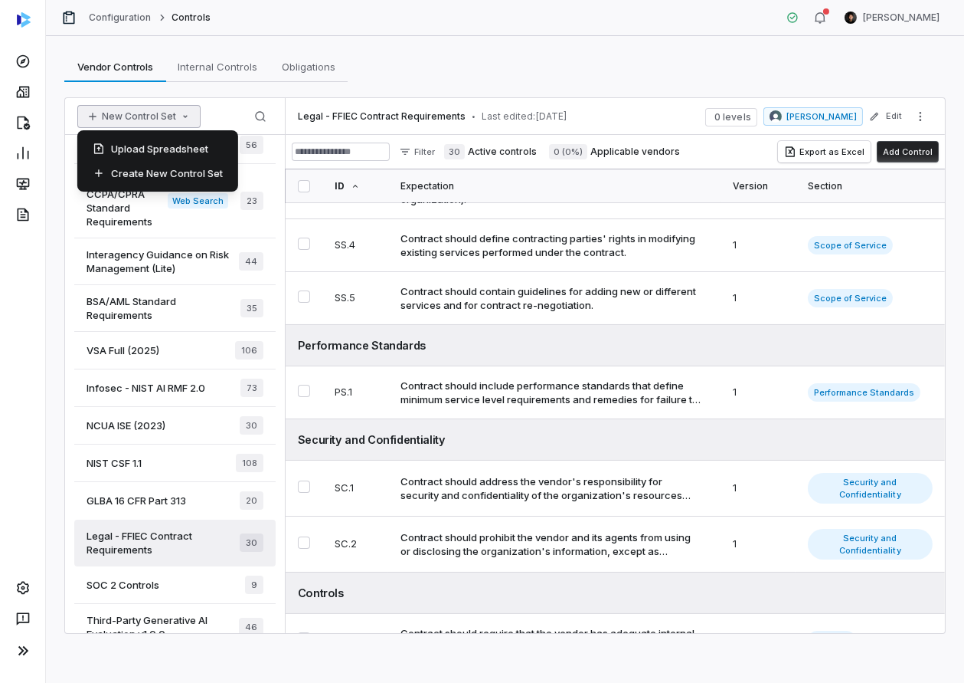
click at [171, 123] on button "New Control Set" at bounding box center [138, 116] width 123 height 23
click at [184, 172] on div "Create New Control Set" at bounding box center [157, 173] width 149 height 25
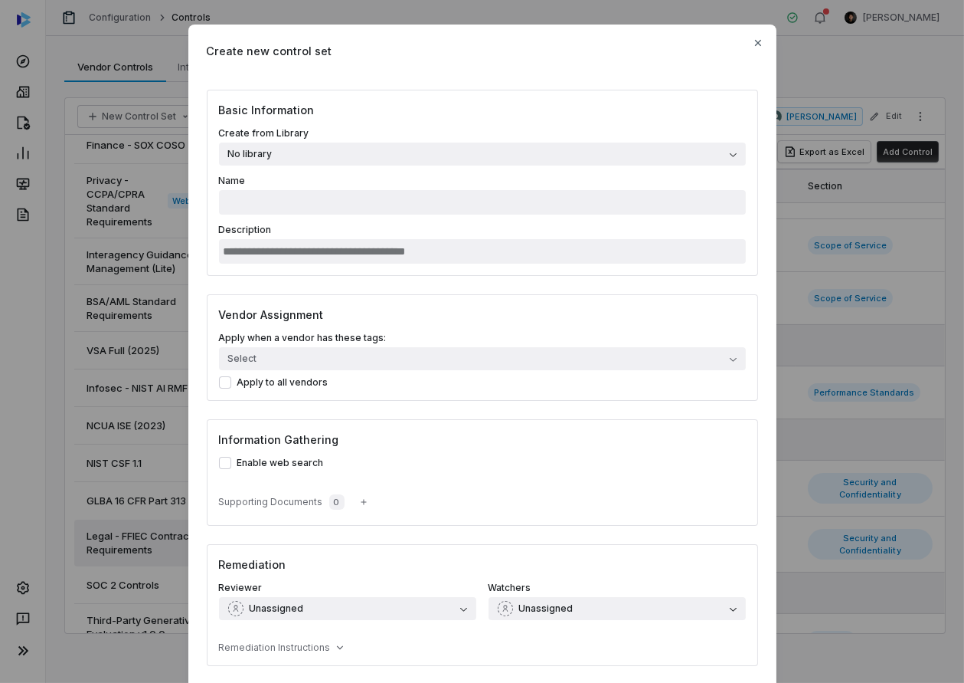
click at [316, 158] on button "No library" at bounding box center [482, 153] width 527 height 23
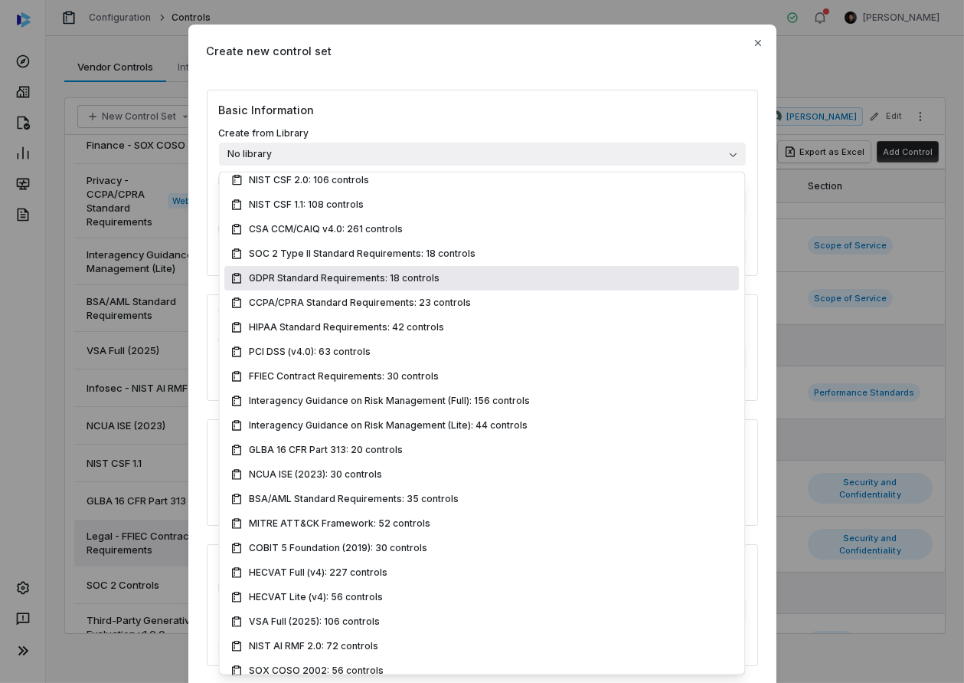
scroll to position [139, 0]
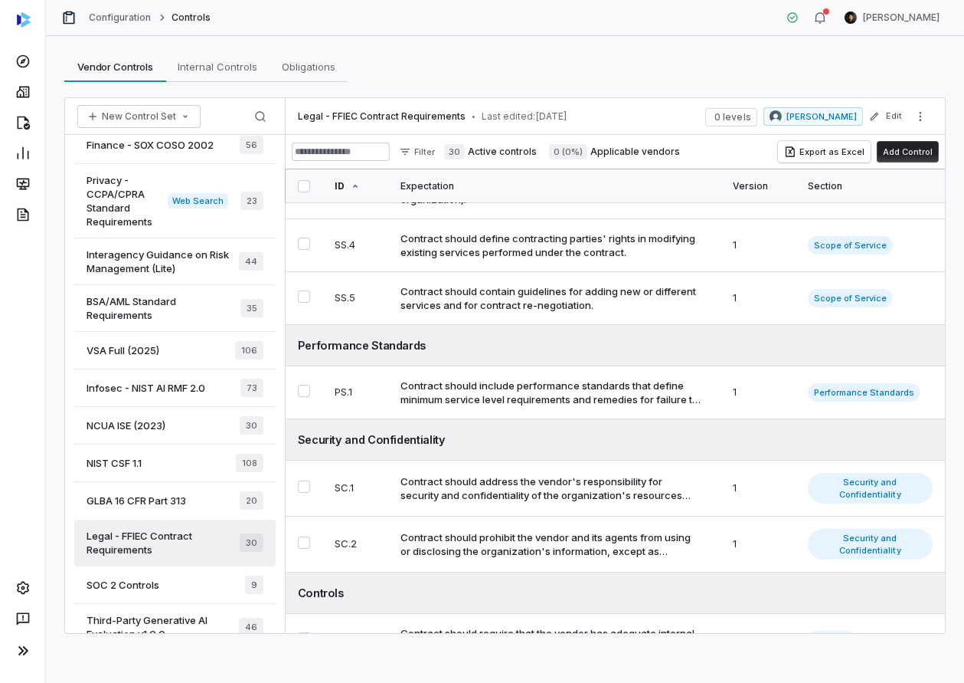
click at [372, 45] on div "Vendor Controls Vendor Controls Internal Controls Internal Controls Obligations…" at bounding box center [505, 359] width 918 height 647
click at [24, 89] on icon at bounding box center [22, 91] width 15 height 15
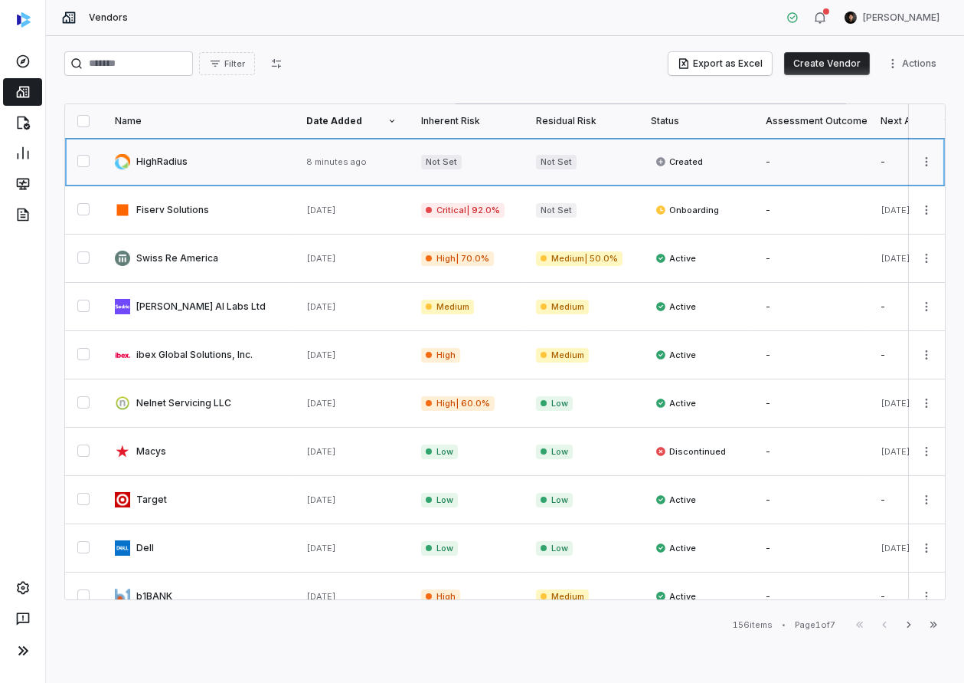
click at [209, 165] on link at bounding box center [199, 161] width 192 height 47
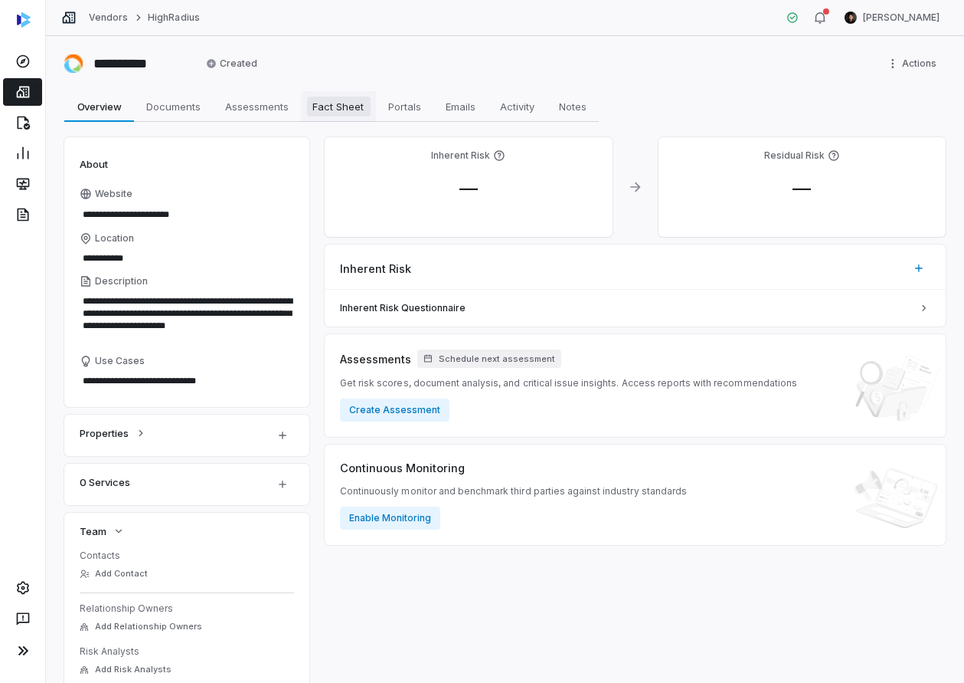
click at [333, 113] on span "Fact Sheet" at bounding box center [339, 107] width 64 height 20
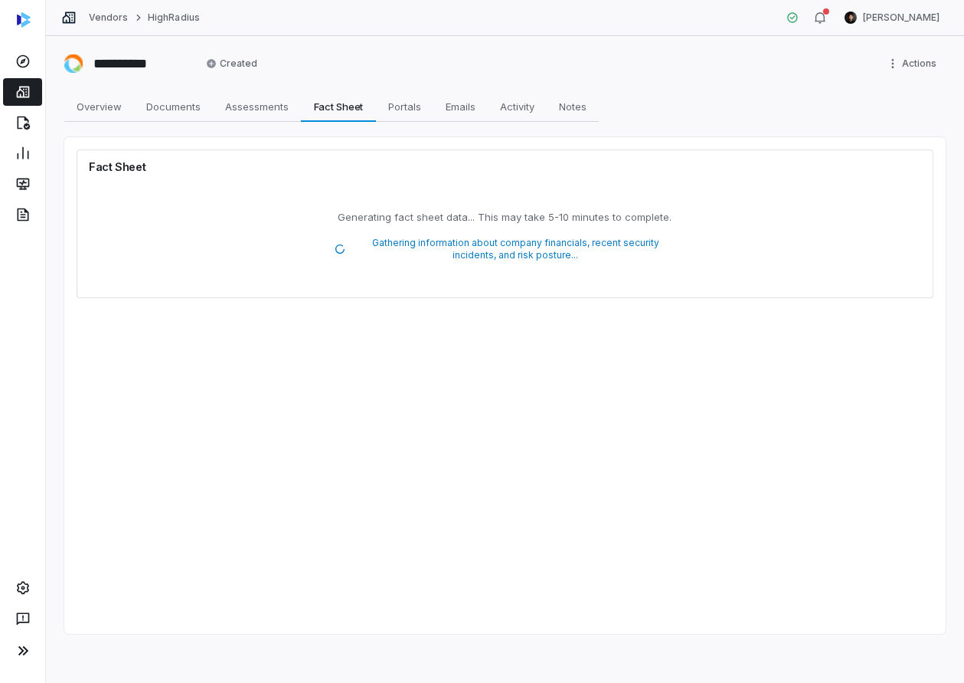
click at [26, 96] on icon at bounding box center [22, 92] width 13 height 11
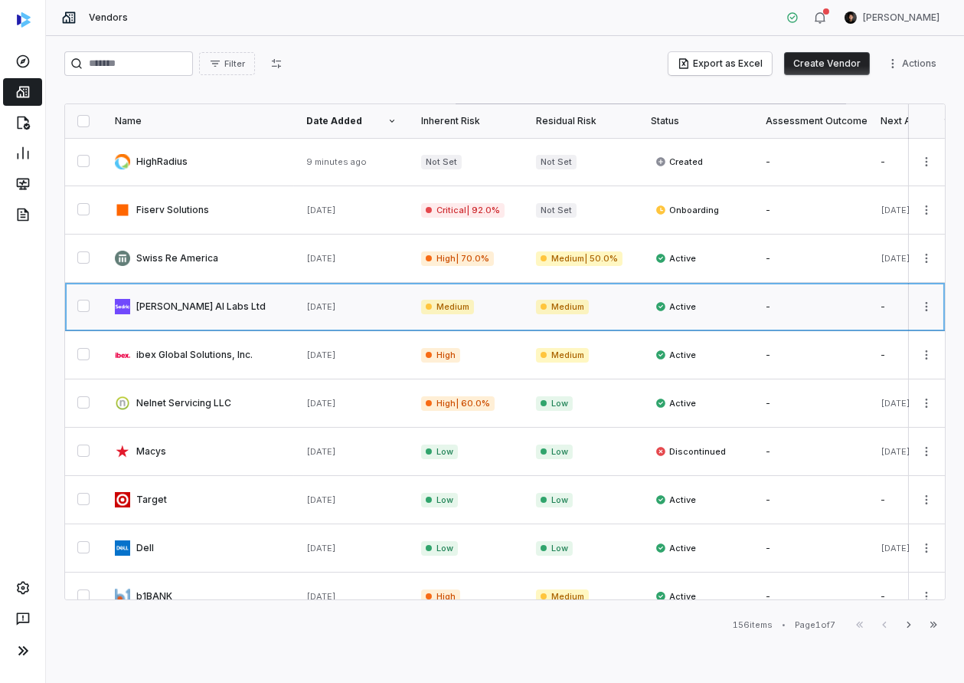
click at [211, 300] on link at bounding box center [199, 306] width 192 height 47
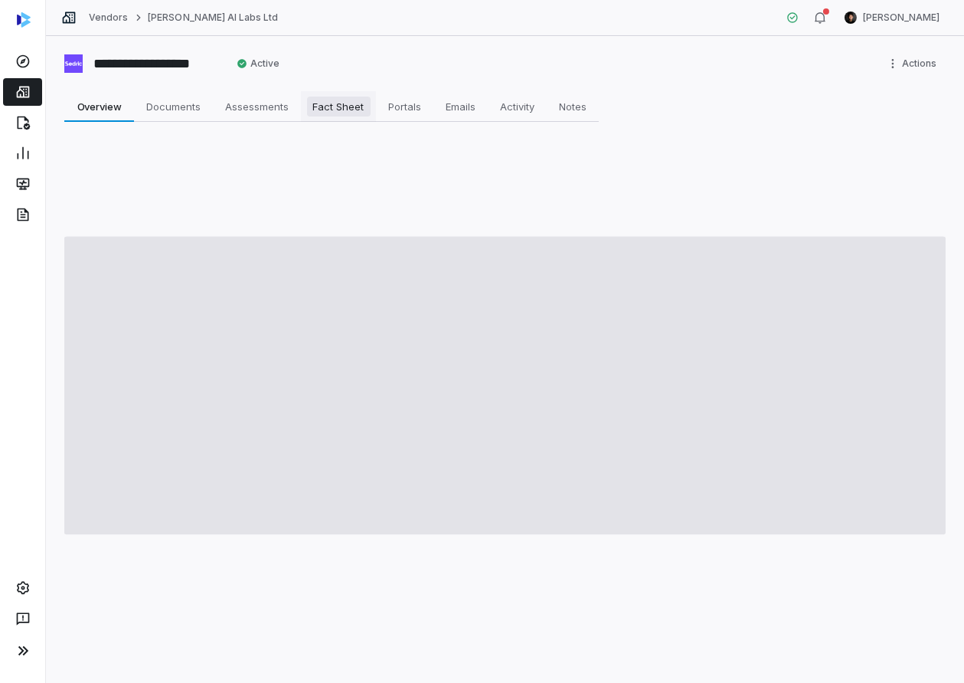
click at [350, 101] on span "Fact Sheet" at bounding box center [339, 107] width 64 height 20
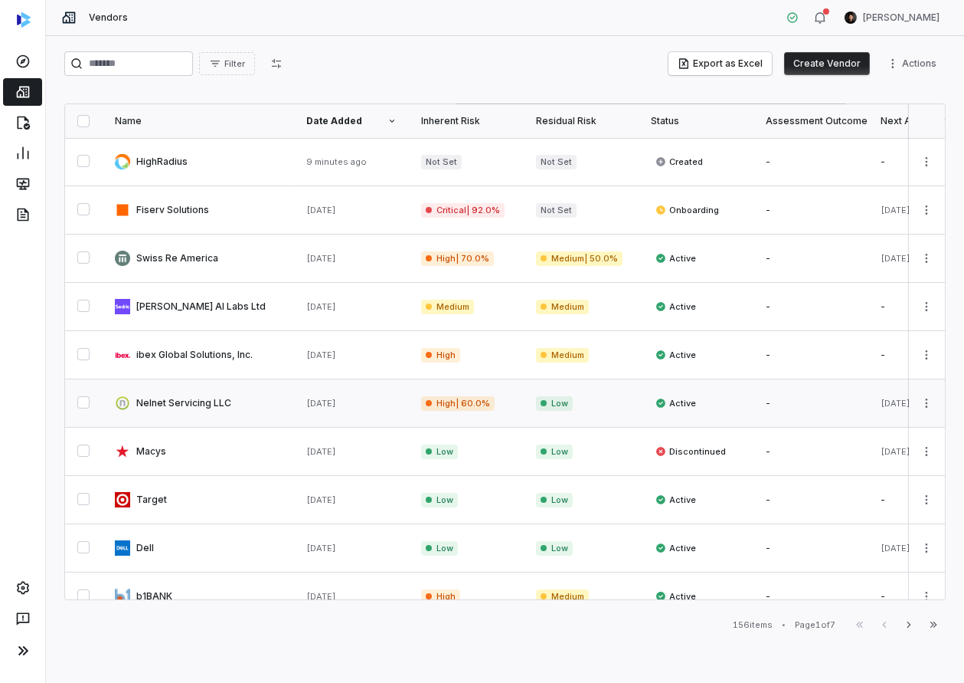
click at [256, 399] on link at bounding box center [199, 402] width 192 height 47
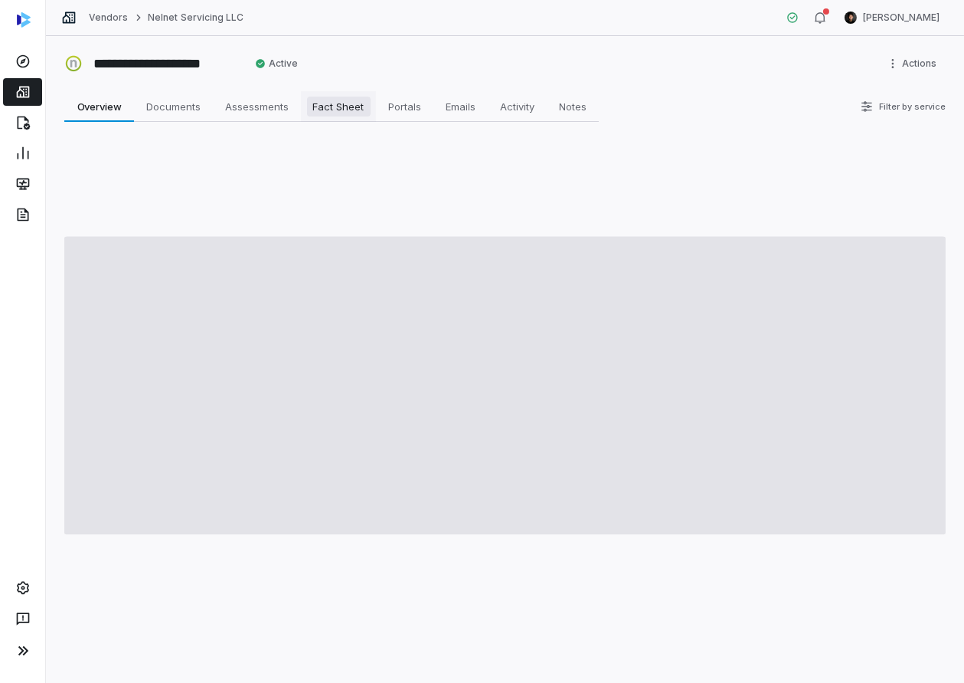
click at [350, 103] on span "Fact Sheet" at bounding box center [339, 107] width 64 height 20
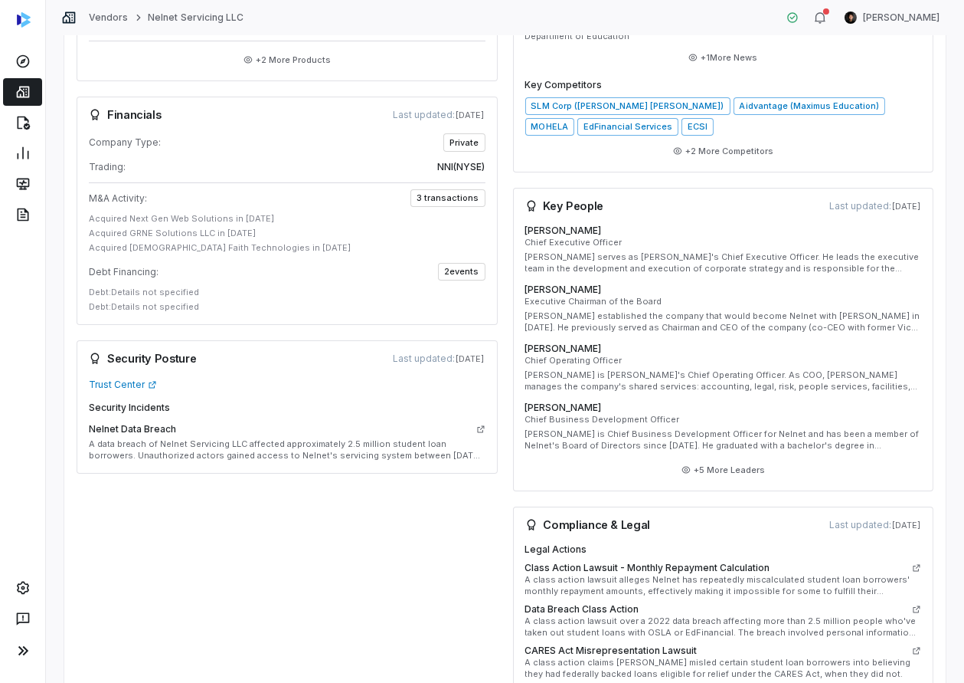
scroll to position [626, 0]
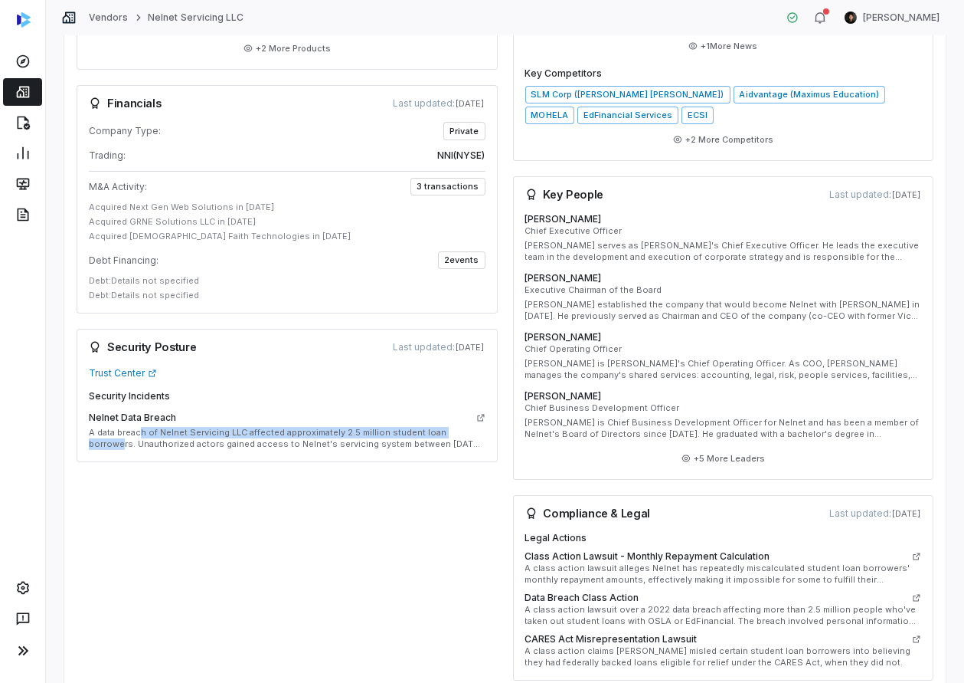
drag, startPoint x: 141, startPoint y: 429, endPoint x: 463, endPoint y: 438, distance: 322.6
click at [466, 437] on p "A data breach of Nelnet Servicing LLC affected approximately 2.5 million studen…" at bounding box center [287, 438] width 397 height 23
click at [344, 439] on p "A data breach of Nelnet Servicing LLC affected approximately 2.5 million studen…" at bounding box center [287, 438] width 397 height 23
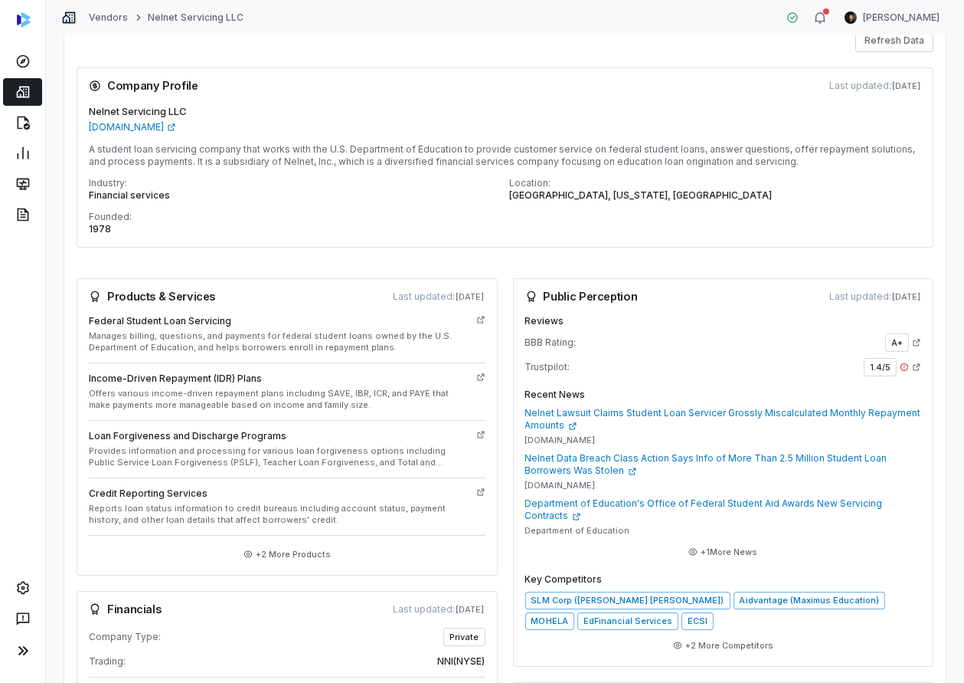
scroll to position [0, 0]
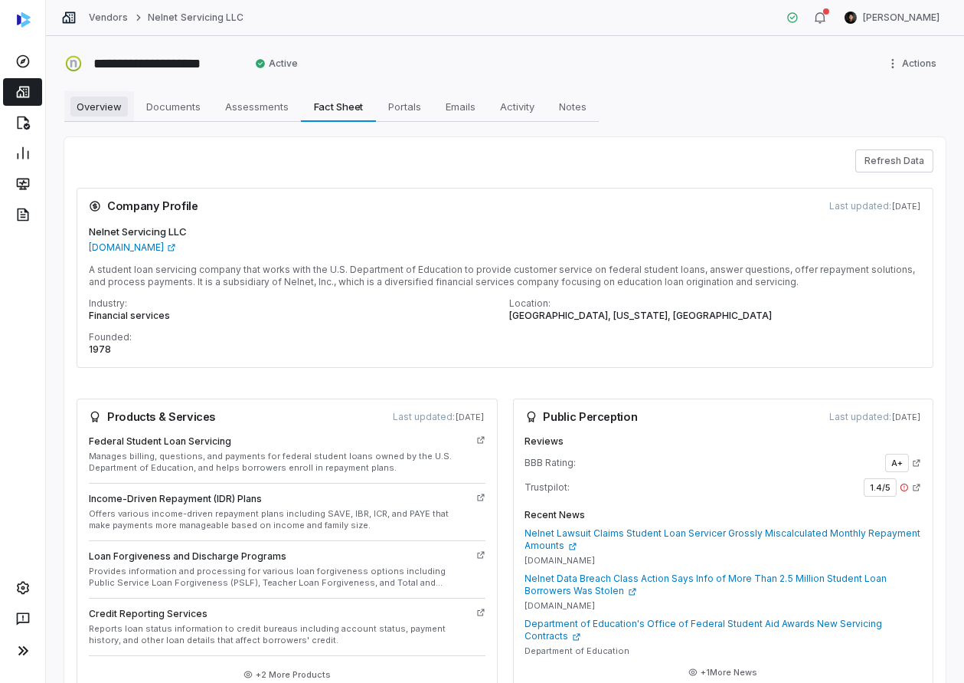
click at [96, 102] on span "Overview" at bounding box center [98, 107] width 57 height 20
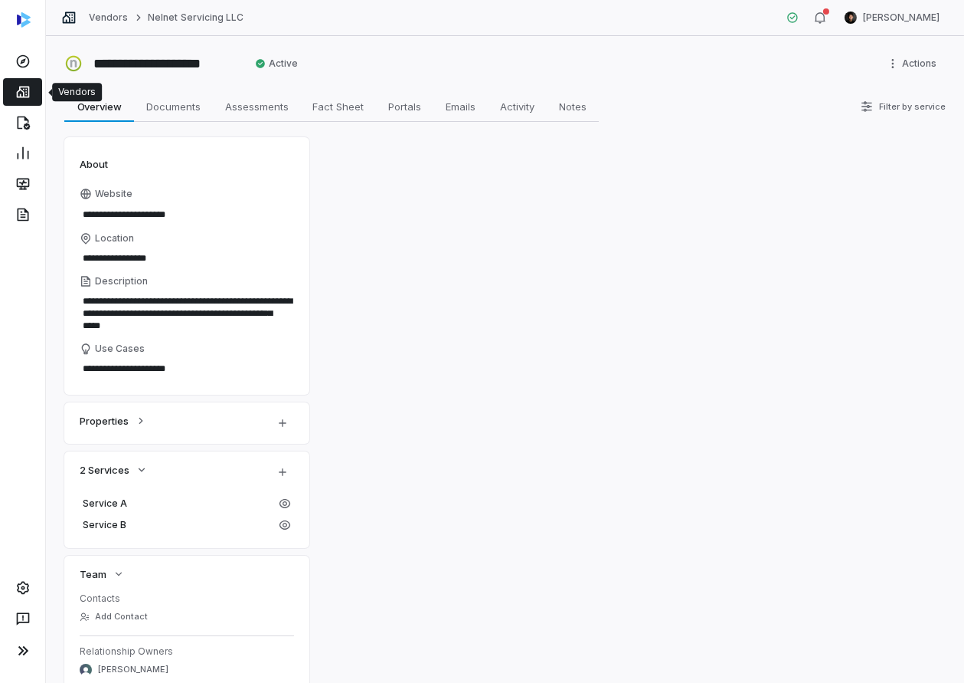
click at [20, 97] on icon at bounding box center [22, 91] width 15 height 15
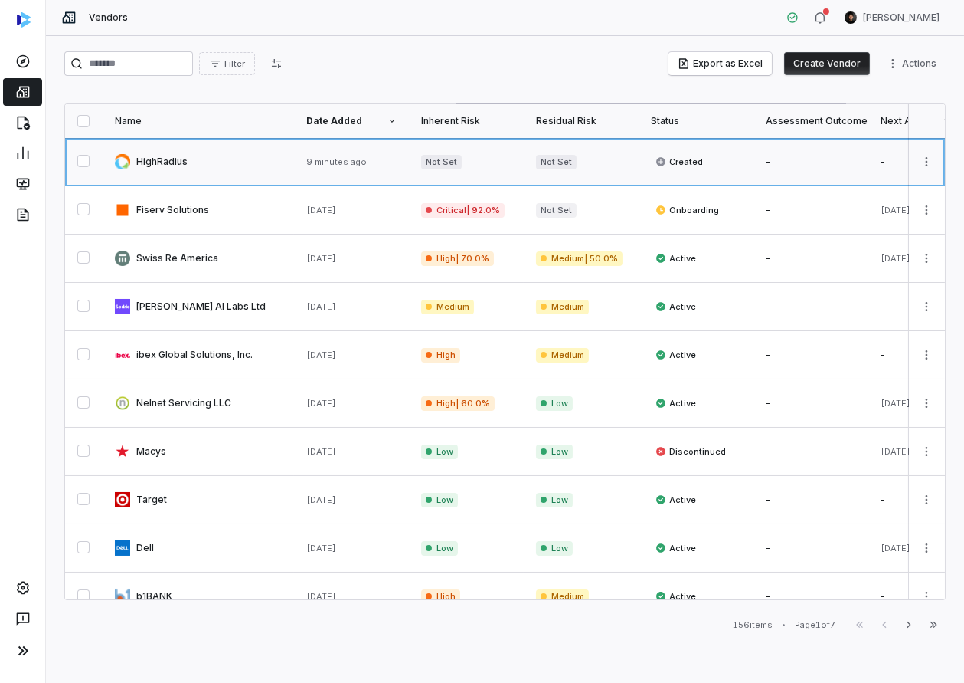
click at [243, 164] on link at bounding box center [199, 161] width 192 height 47
type textarea "*"
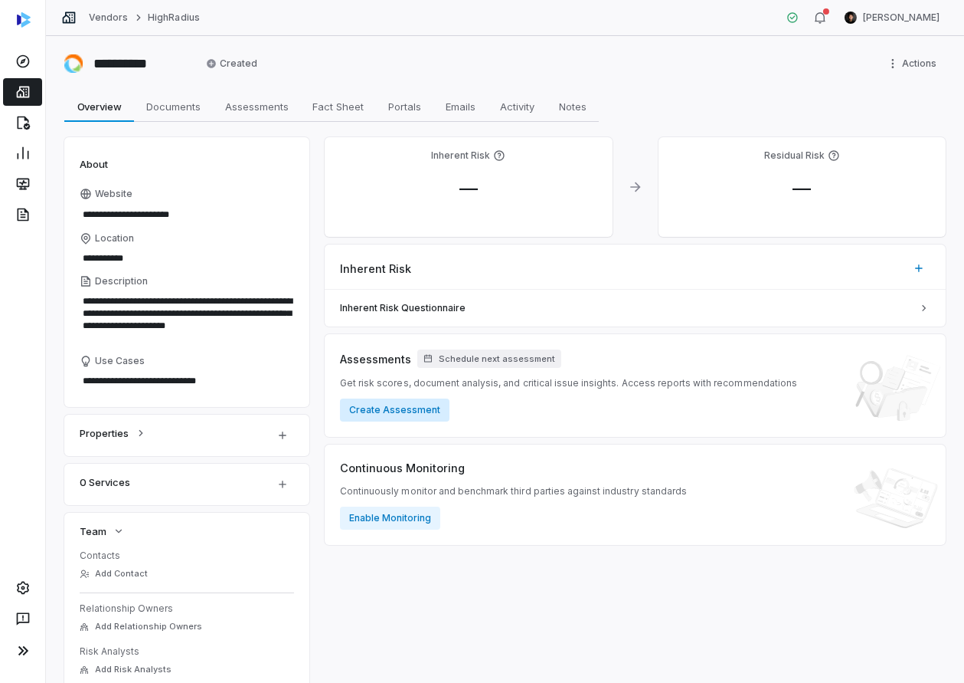
click at [407, 411] on button "Create Assessment" at bounding box center [395, 409] width 110 height 23
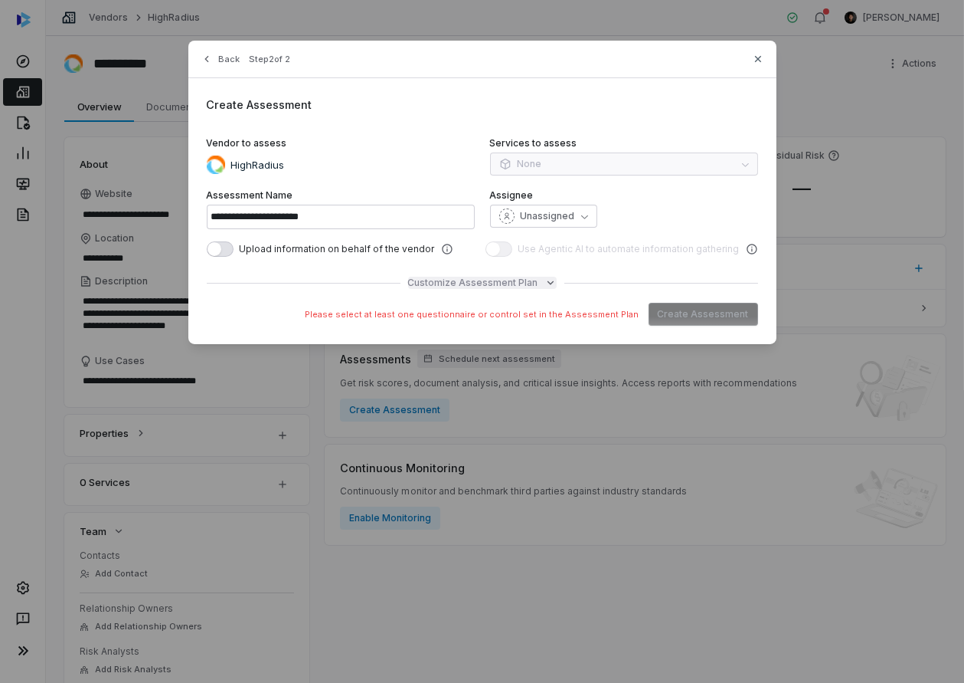
click at [493, 279] on span "Customize Assessment Plan" at bounding box center [473, 283] width 130 height 12
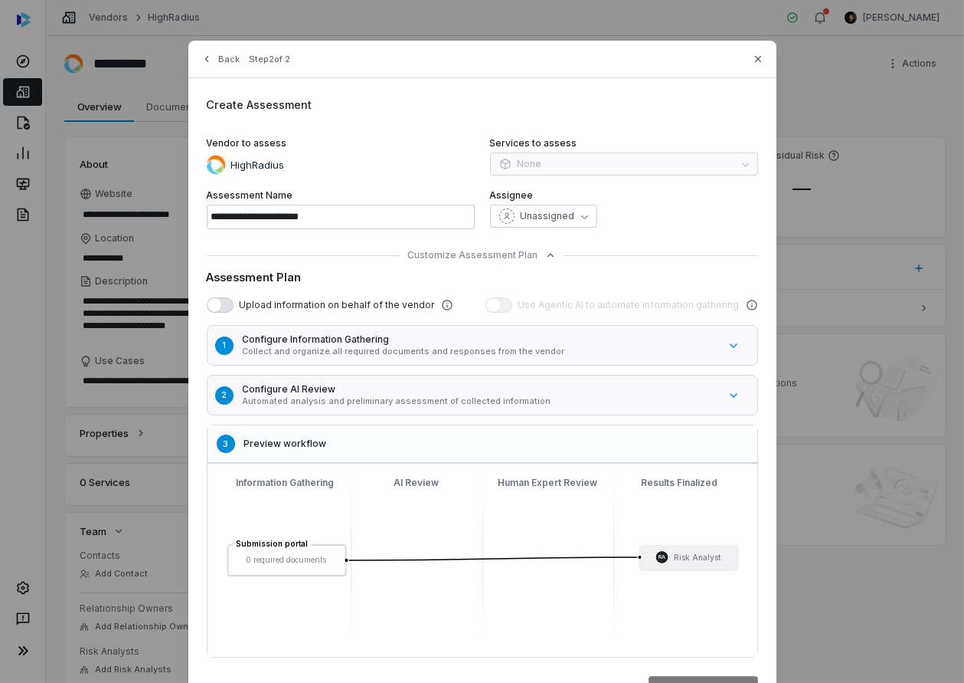
click at [365, 343] on h5 "Configure Information Gathering" at bounding box center [481, 339] width 476 height 12
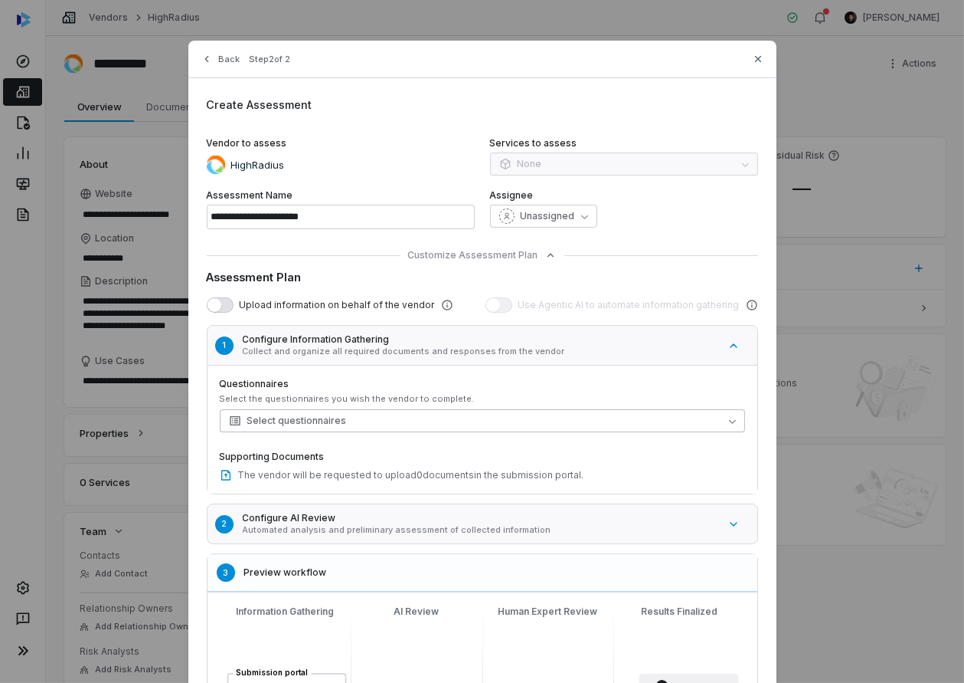
click at [378, 418] on button "Select questionnaires" at bounding box center [482, 420] width 525 height 23
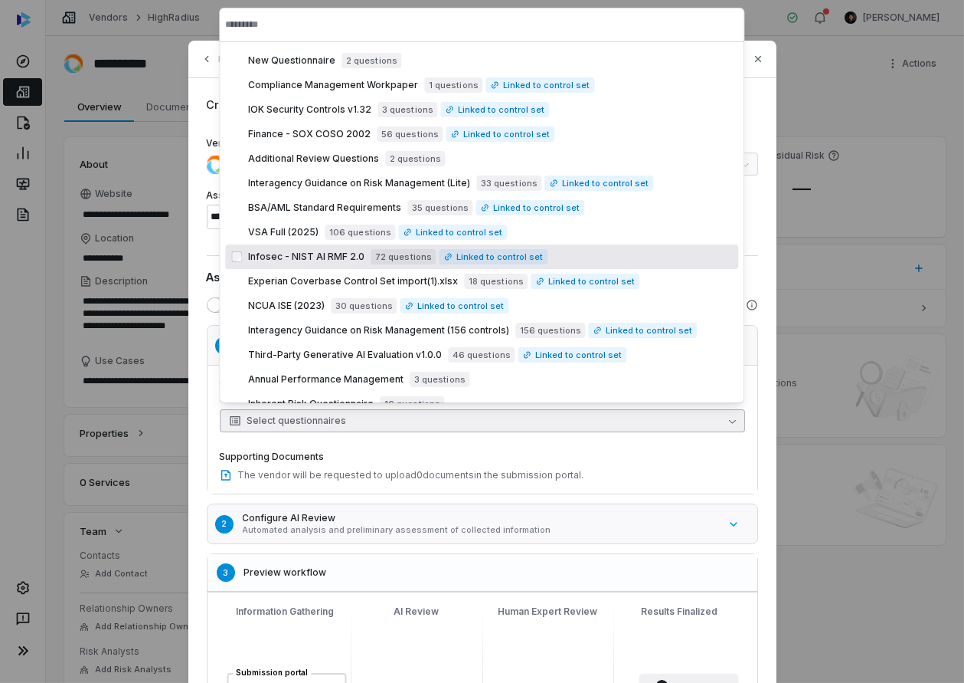
click at [286, 251] on span "Infosec - NIST AI RMF 2.0" at bounding box center [306, 256] width 116 height 12
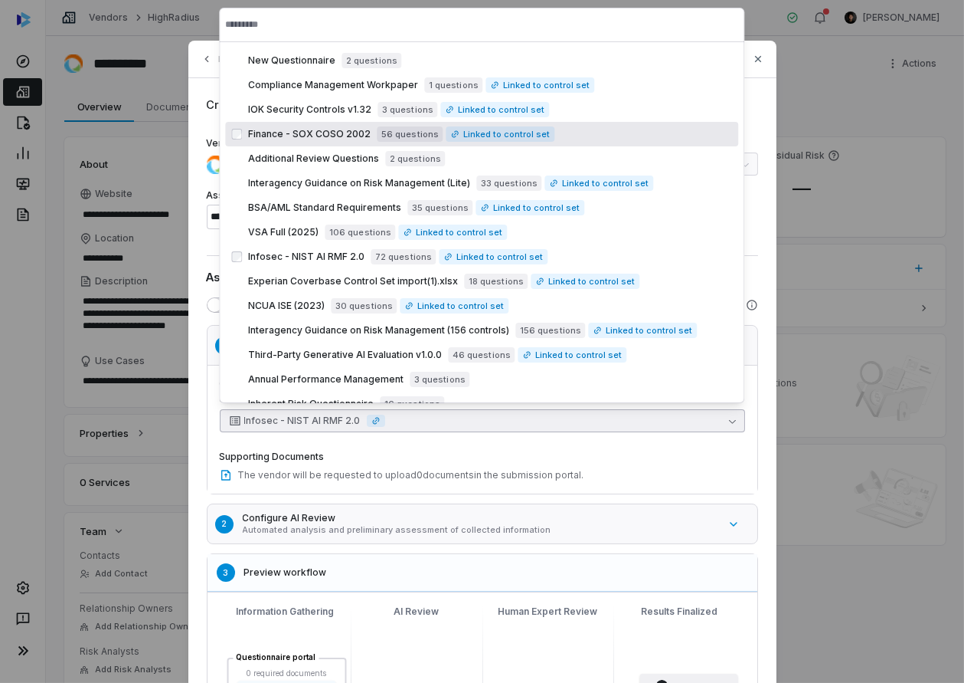
click at [289, 130] on span "Finance - SOX COSO 2002" at bounding box center [309, 134] width 123 height 12
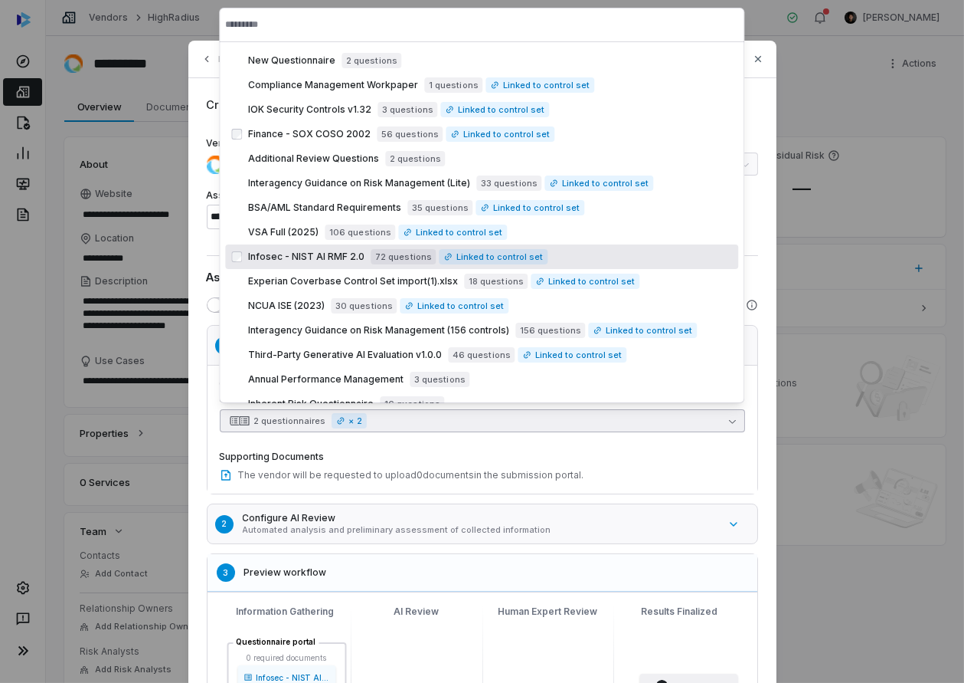
drag, startPoint x: 198, startPoint y: 339, endPoint x: 361, endPoint y: 414, distance: 178.9
click at [198, 339] on div "**********" at bounding box center [482, 443] width 588 height 805
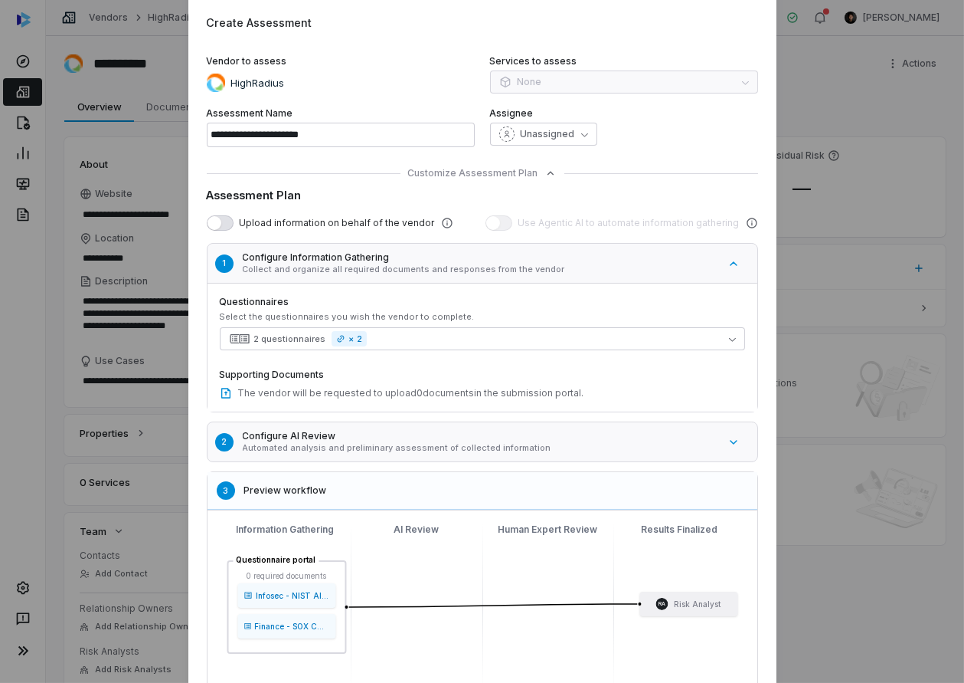
scroll to position [132, 0]
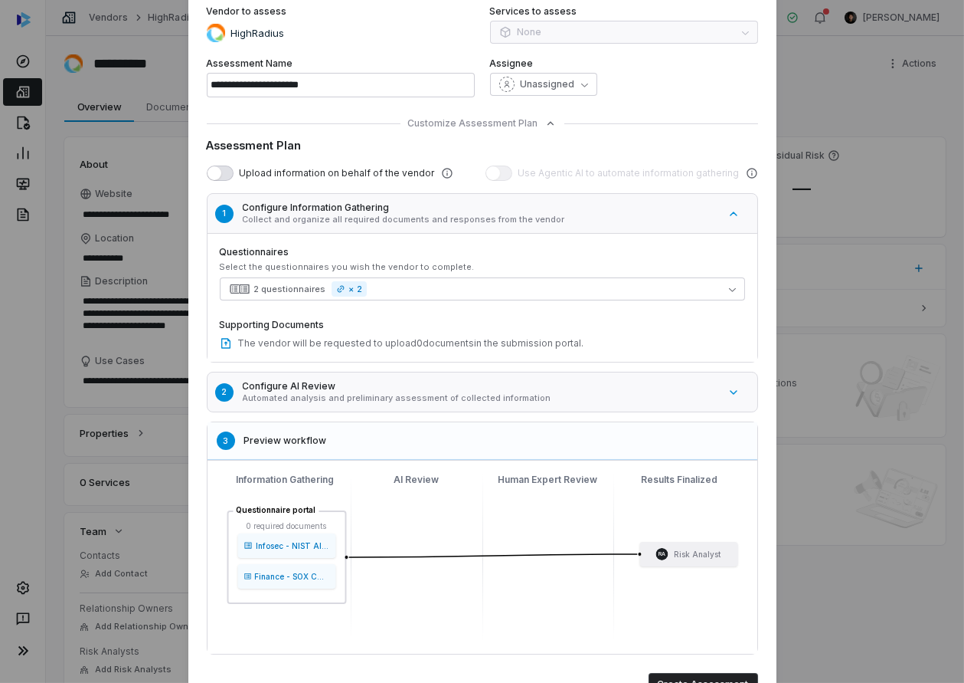
click at [460, 394] on p "Automated analysis and preliminary assessment of collected information" at bounding box center [481, 397] width 476 height 11
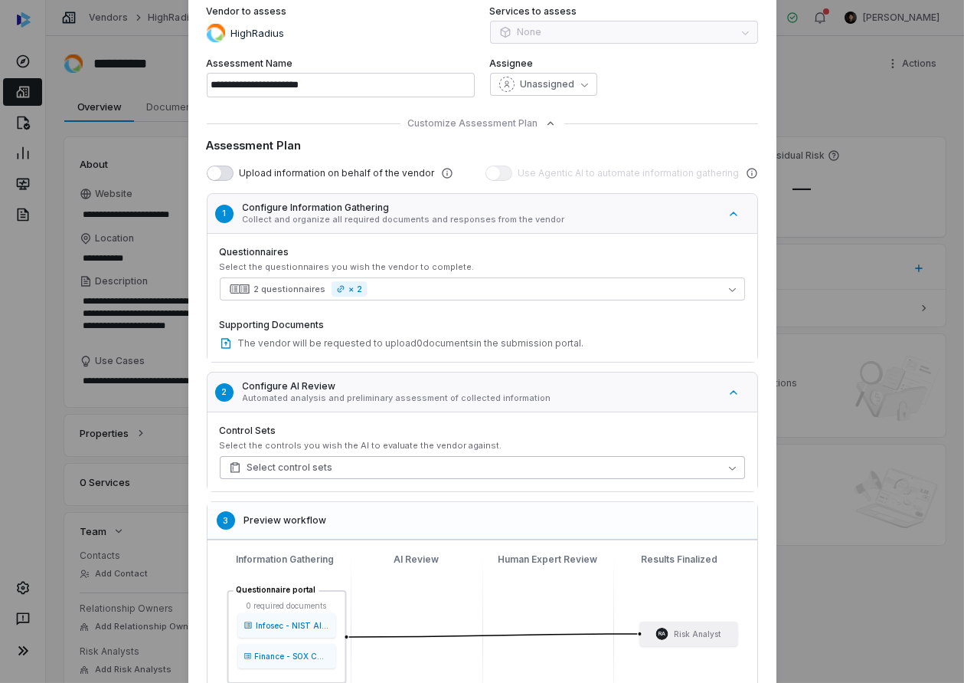
click at [414, 465] on button "Select control sets" at bounding box center [482, 467] width 525 height 23
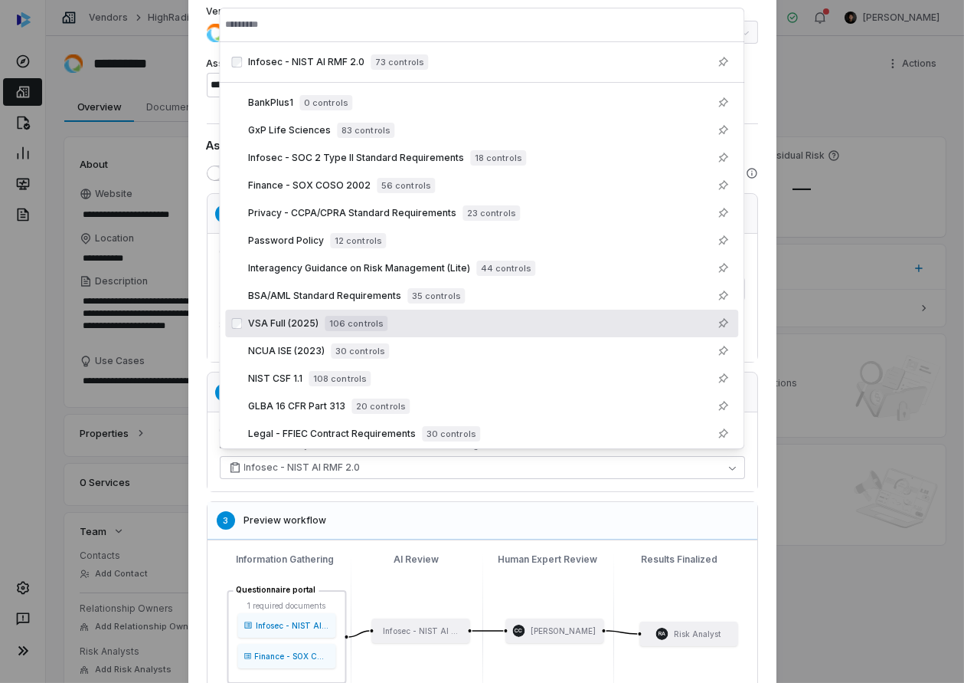
click at [201, 342] on div "**********" at bounding box center [482, 351] width 588 height 885
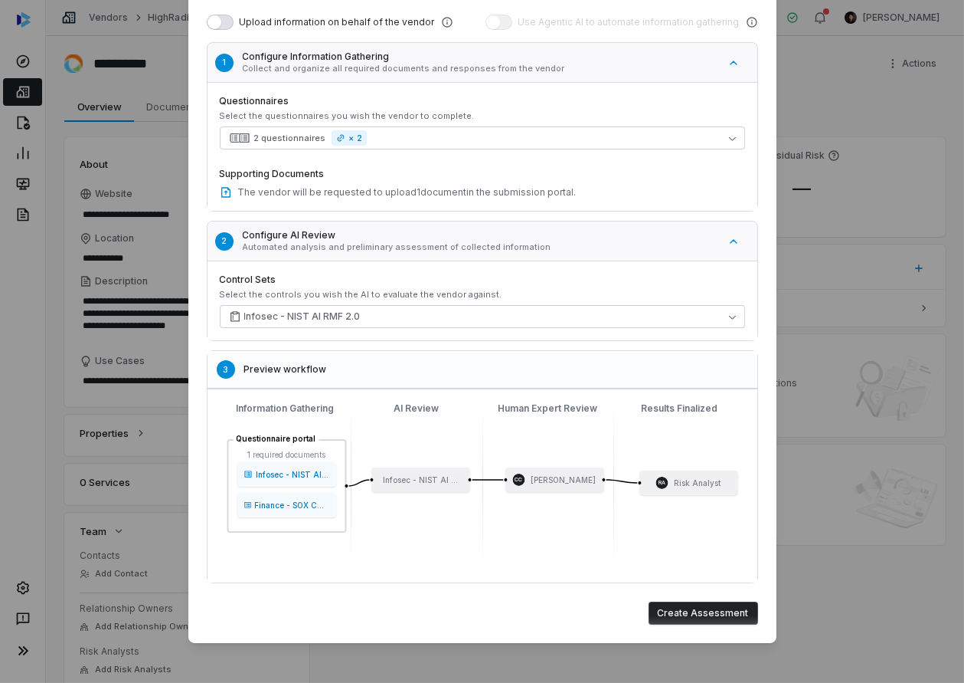
scroll to position [283, 0]
click at [732, 610] on button "Create Assessment" at bounding box center [704, 612] width 110 height 23
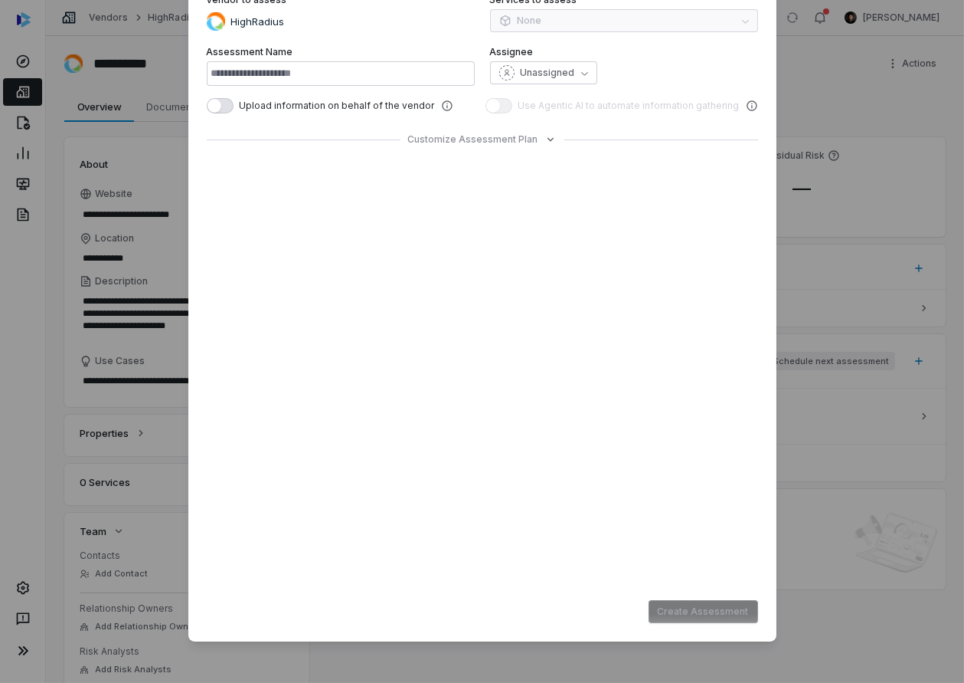
type input "**********"
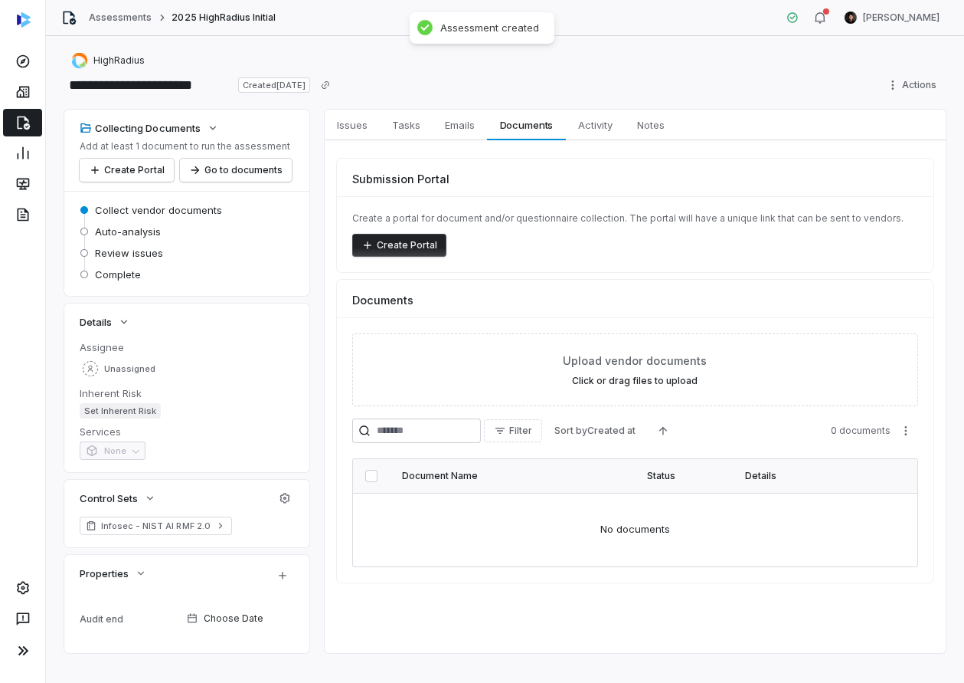
click at [414, 249] on button "Create Portal" at bounding box center [399, 245] width 94 height 23
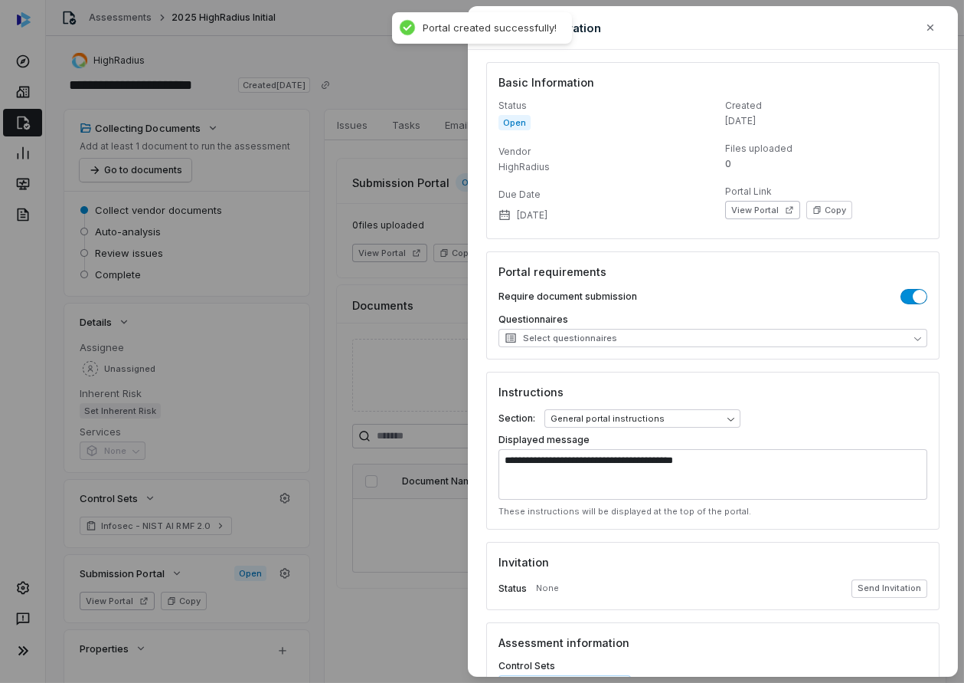
click at [883, 597] on div "Invitation Status None Send Invitation" at bounding box center [712, 576] width 453 height 68
click at [884, 595] on button "Send Invitation" at bounding box center [890, 588] width 76 height 18
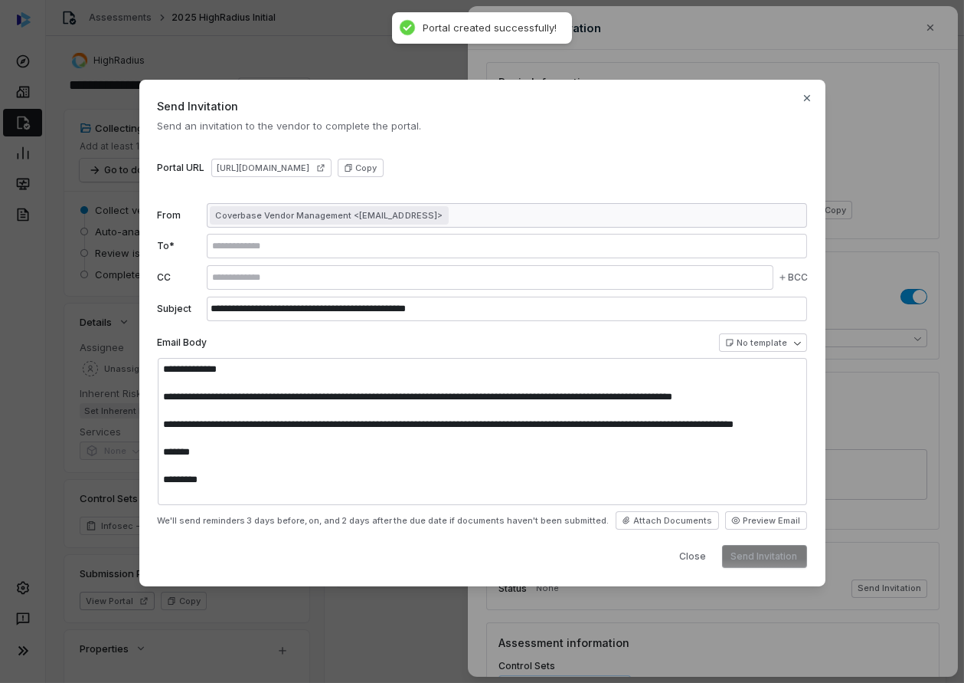
type textarea "**********"
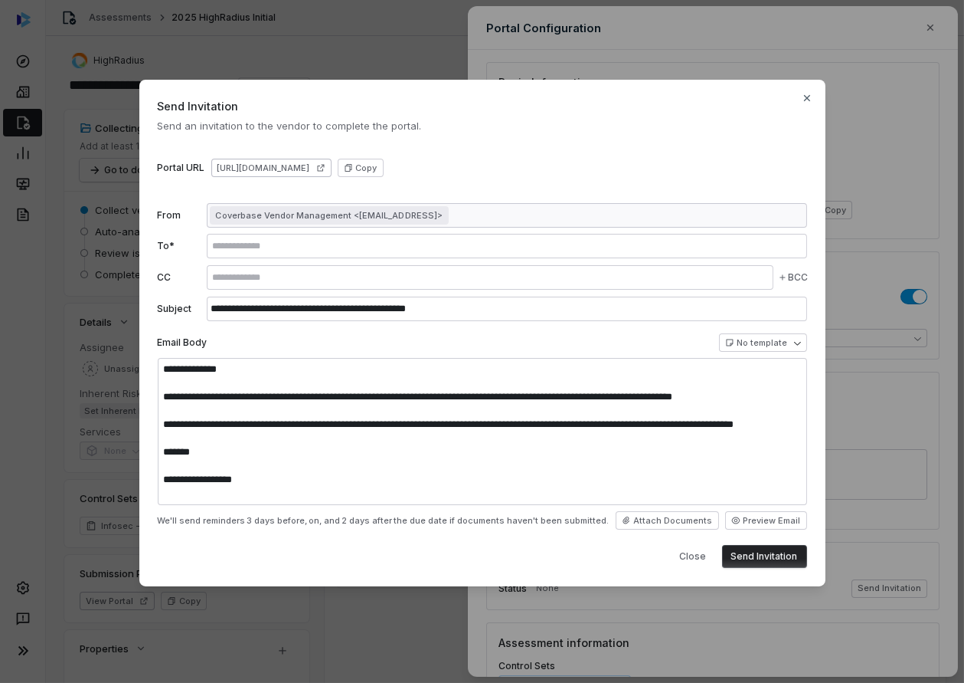
click at [326, 169] on icon at bounding box center [320, 167] width 9 height 9
click at [800, 97] on div "**********" at bounding box center [482, 333] width 686 height 506
click at [805, 97] on icon "button" at bounding box center [807, 98] width 12 height 12
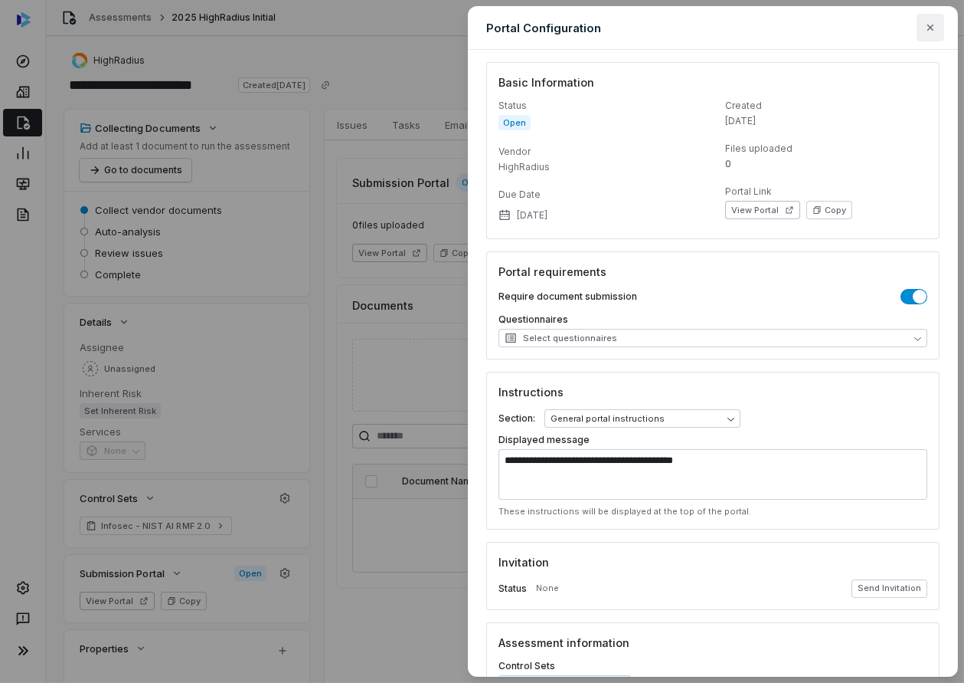
click at [931, 28] on icon "button" at bounding box center [931, 27] width 12 height 12
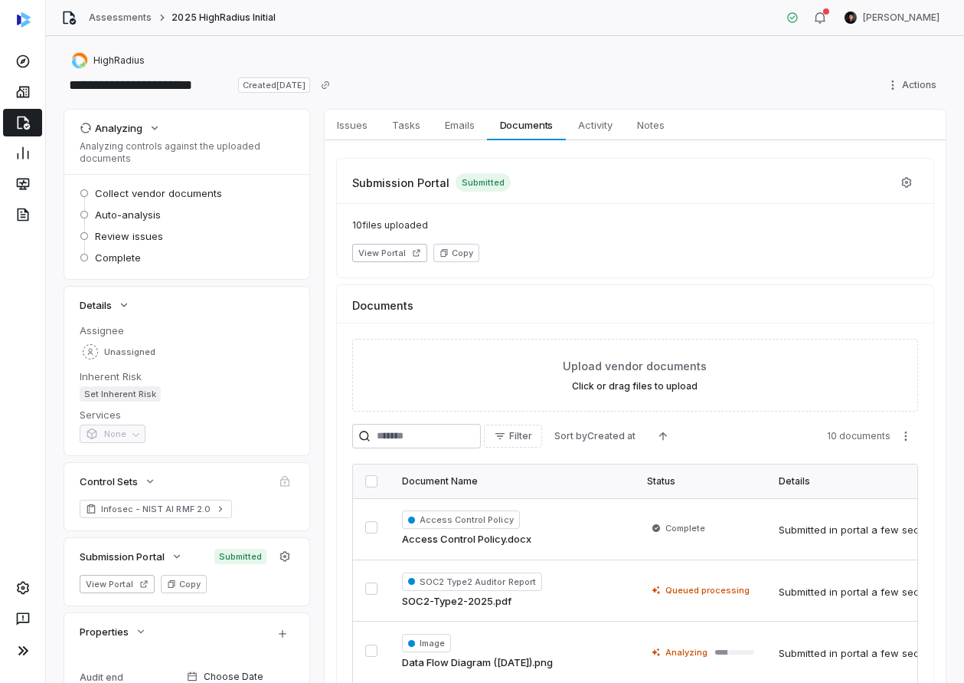
click at [25, 123] on icon at bounding box center [22, 122] width 15 height 15
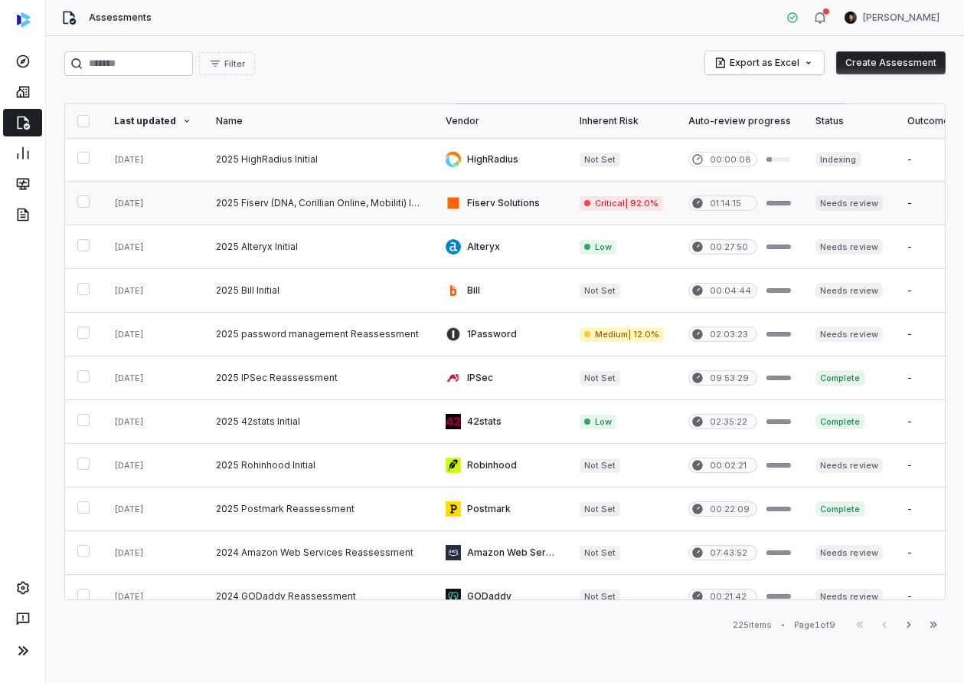
click at [281, 195] on link at bounding box center [319, 203] width 230 height 43
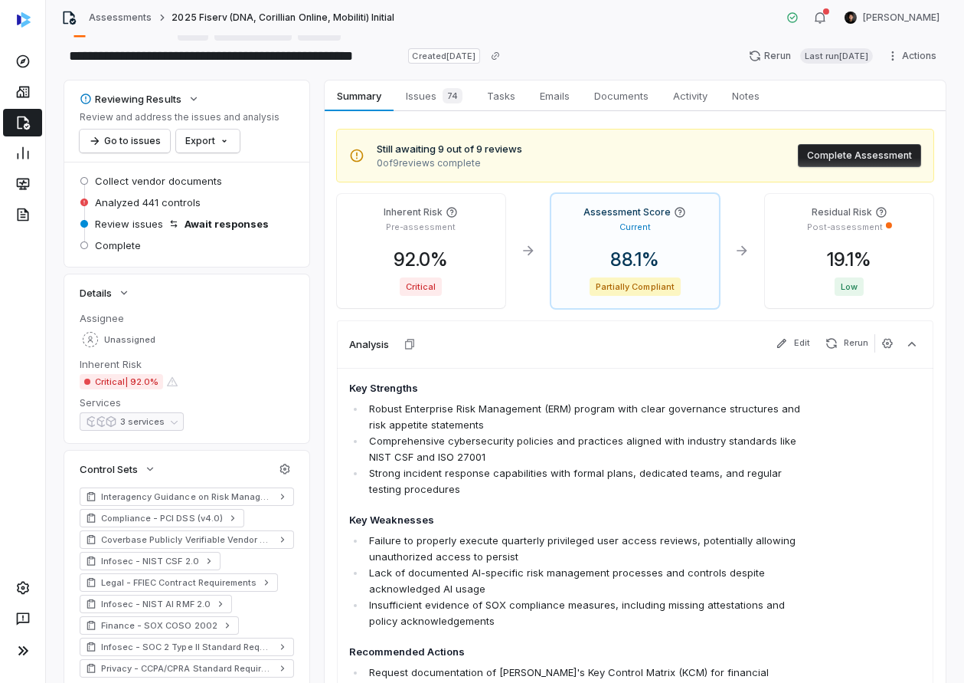
scroll to position [31, 0]
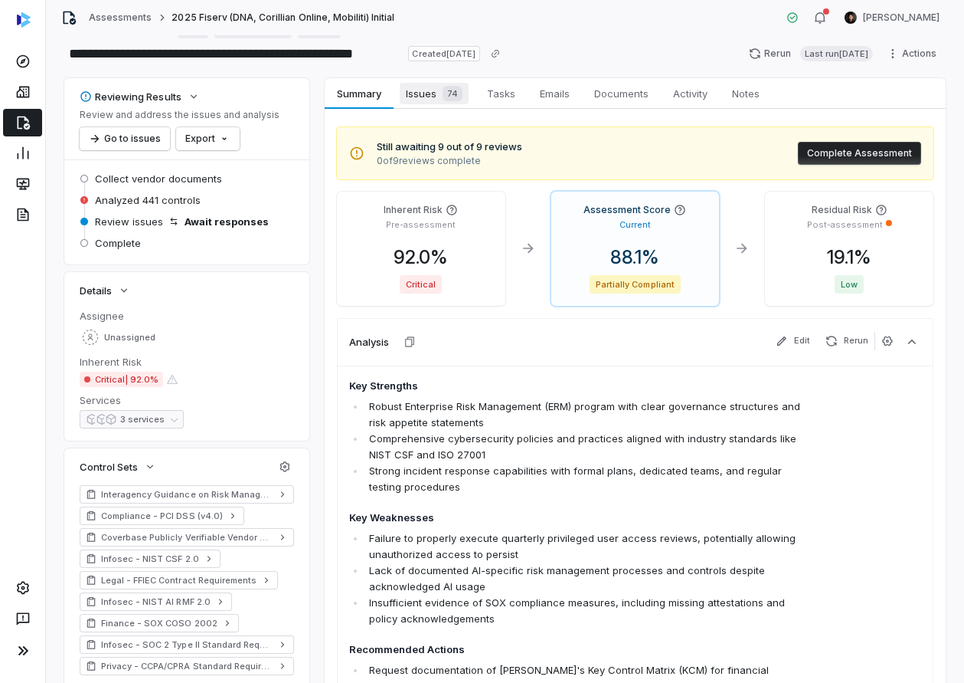
click at [434, 100] on span "Issues 74" at bounding box center [434, 93] width 69 height 21
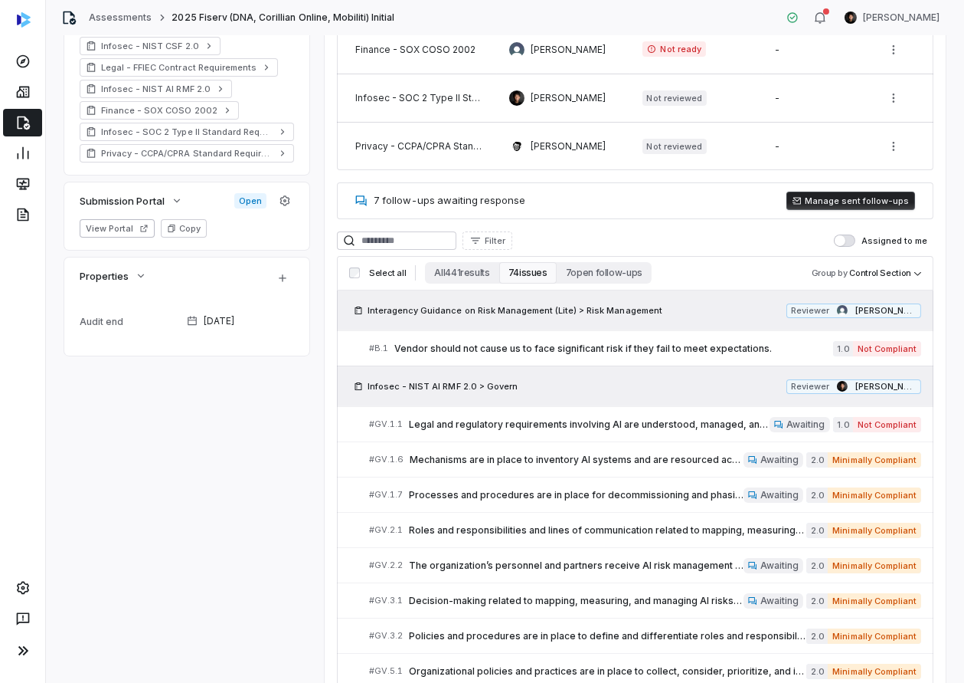
scroll to position [578, 0]
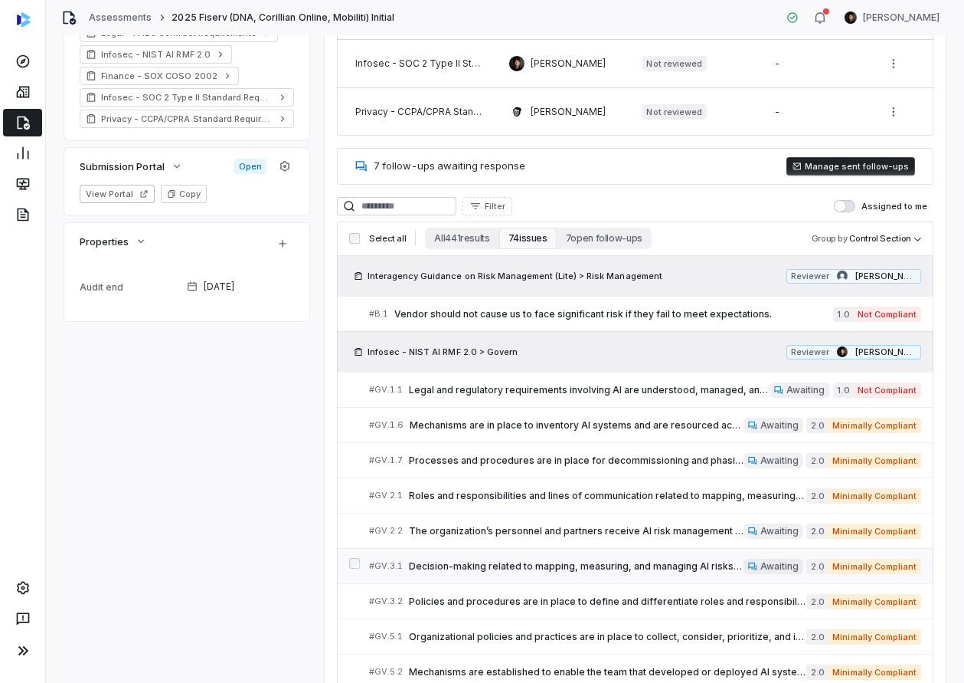
click at [510, 563] on span "Decision-making related to mapping, measuring, and managing AI risks throughout…" at bounding box center [576, 566] width 335 height 12
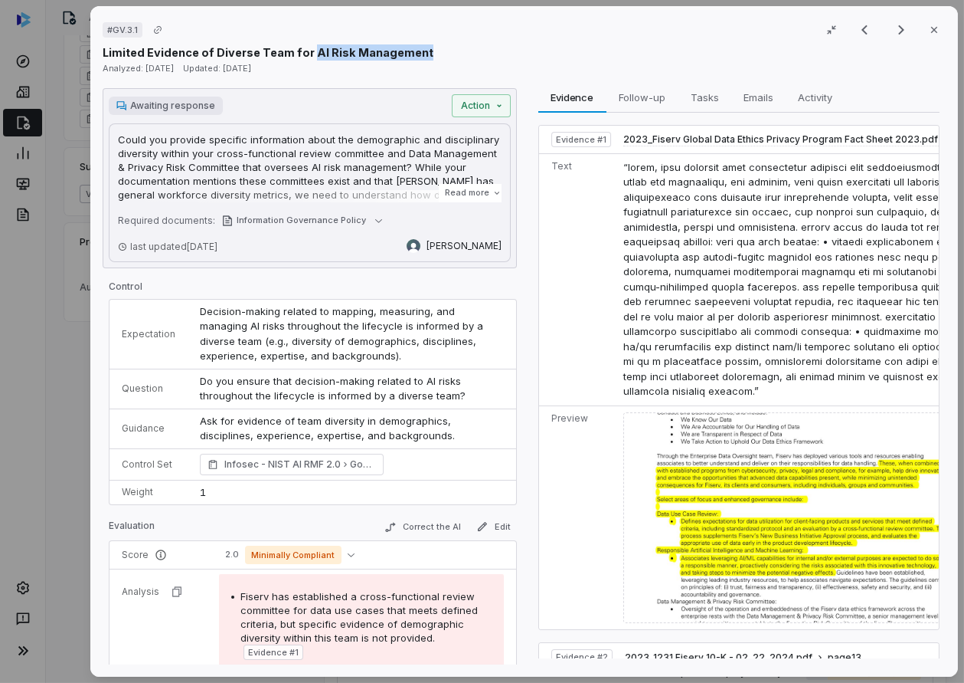
drag, startPoint x: 306, startPoint y: 53, endPoint x: 416, endPoint y: 47, distance: 109.7
click at [416, 47] on p "Limited Evidence of Diverse Team for AI Risk Management" at bounding box center [268, 52] width 331 height 16
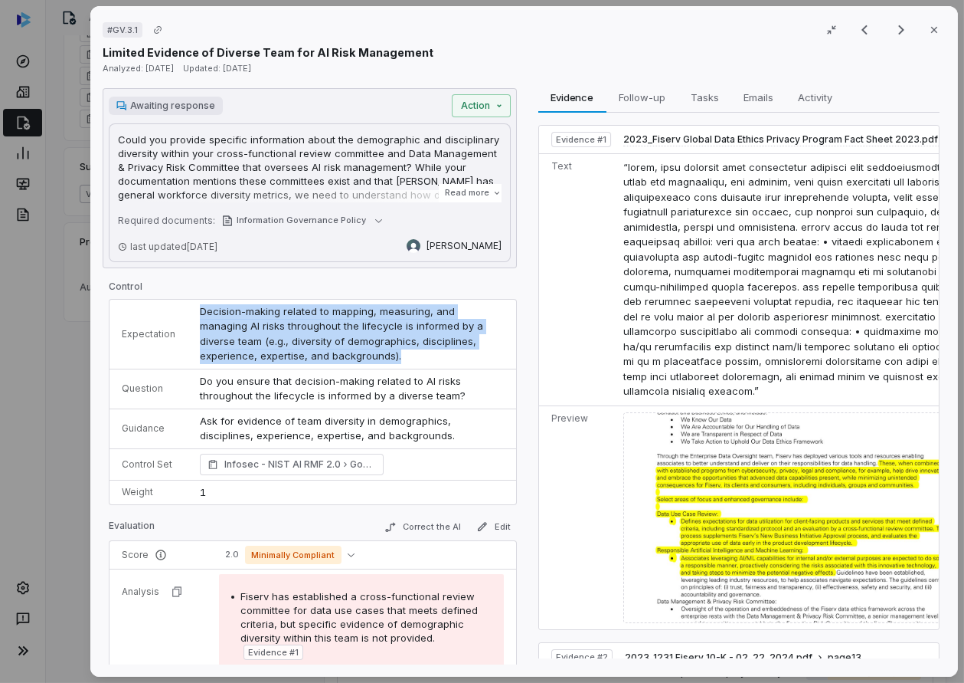
drag, startPoint x: 198, startPoint y: 311, endPoint x: 372, endPoint y: 358, distance: 181.0
click at [372, 356] on td "Decision-making related to mapping, measuring, and managing AI risks throughout…" at bounding box center [352, 335] width 329 height 70
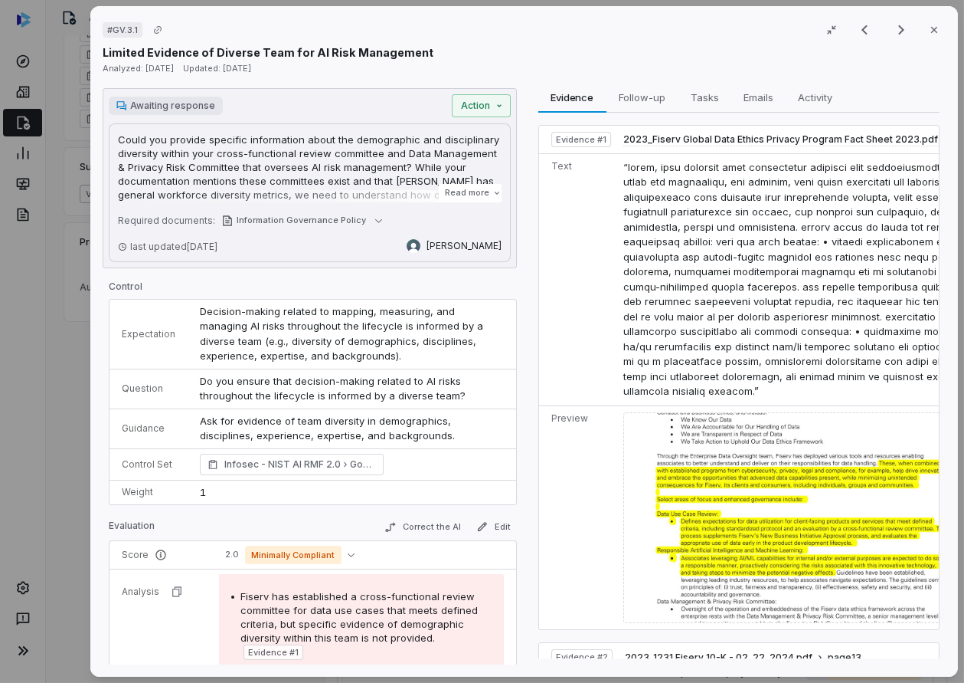
click at [294, 391] on span "Do you ensure that decision-making related to AI risks throughout the lifecycle…" at bounding box center [333, 389] width 266 height 28
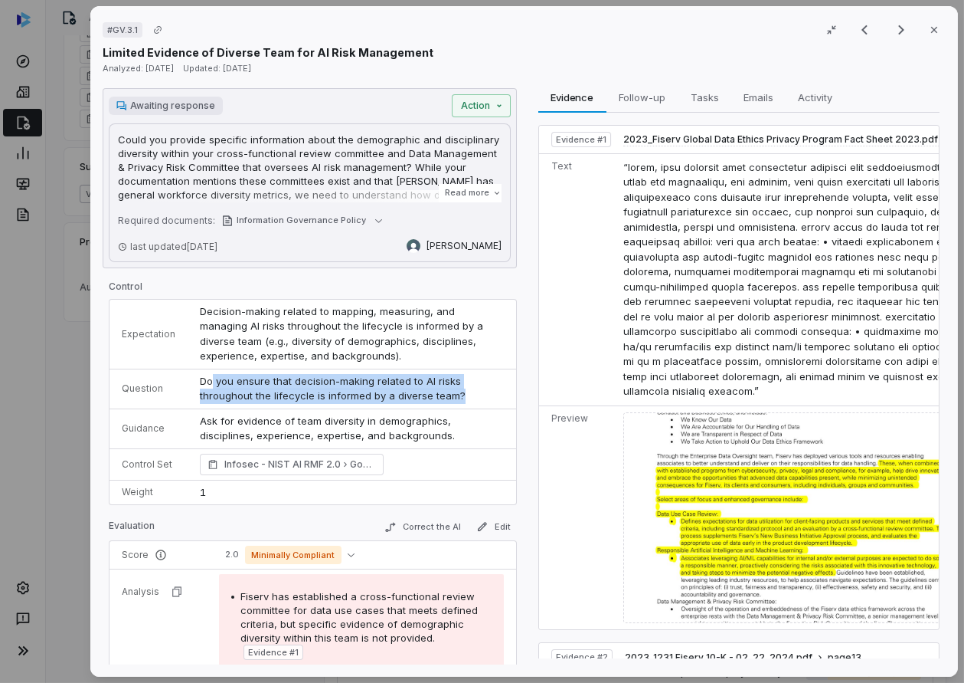
drag, startPoint x: 209, startPoint y: 381, endPoint x: 461, endPoint y: 393, distance: 252.3
click at [461, 393] on td "Do you ensure that decision-making related to AI risks throughout the lifecycle…" at bounding box center [352, 388] width 329 height 40
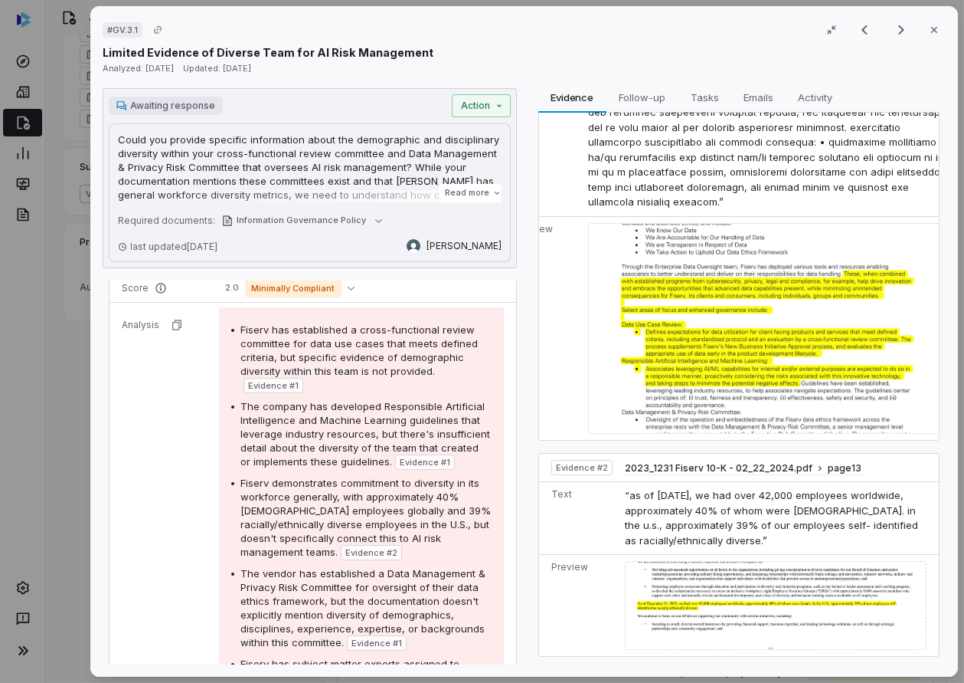
scroll to position [266, 0]
click at [480, 108] on button "Action" at bounding box center [480, 105] width 59 height 23
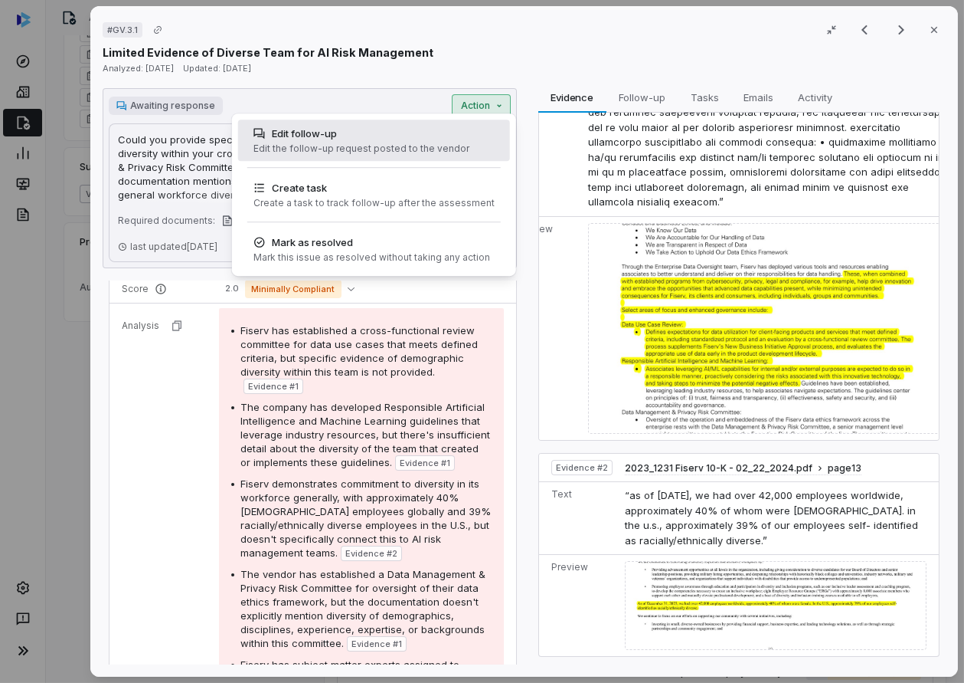
click at [417, 145] on div "Edit the follow-up request posted to the vendor" at bounding box center [362, 148] width 216 height 12
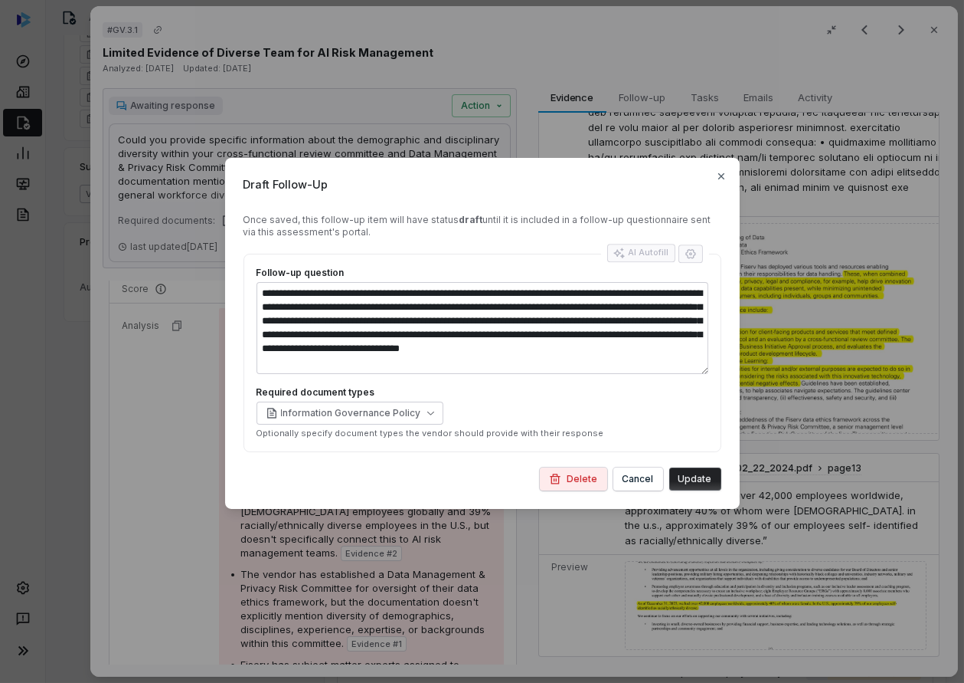
type textarea "*"
click at [649, 255] on div "AI Autofill" at bounding box center [642, 253] width 56 height 12
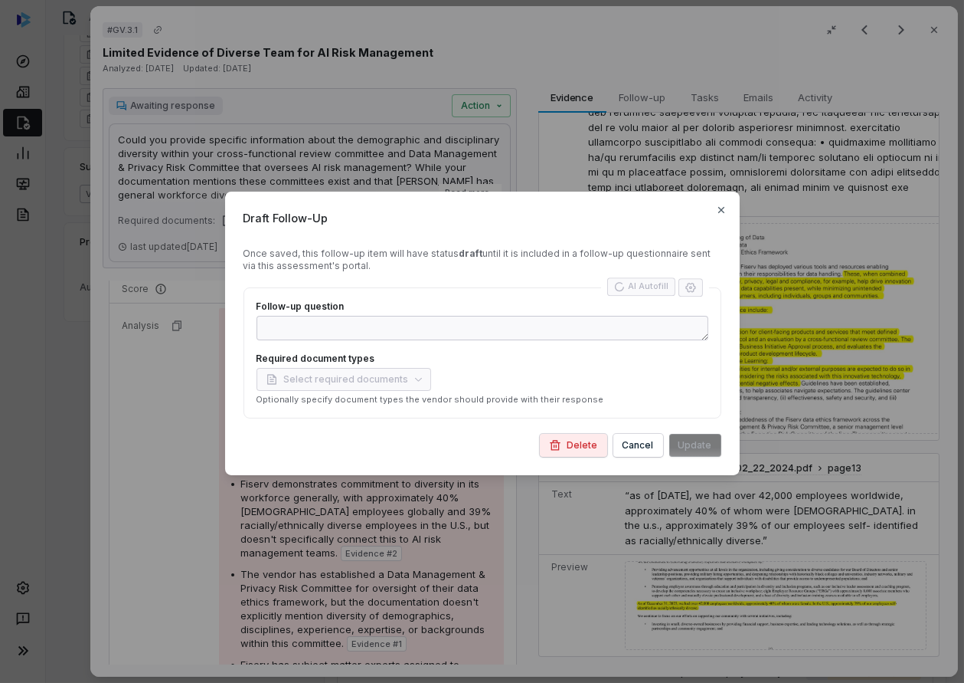
type textarea "*"
type textarea "*****"
type textarea "*"
type textarea "**********"
type textarea "*"
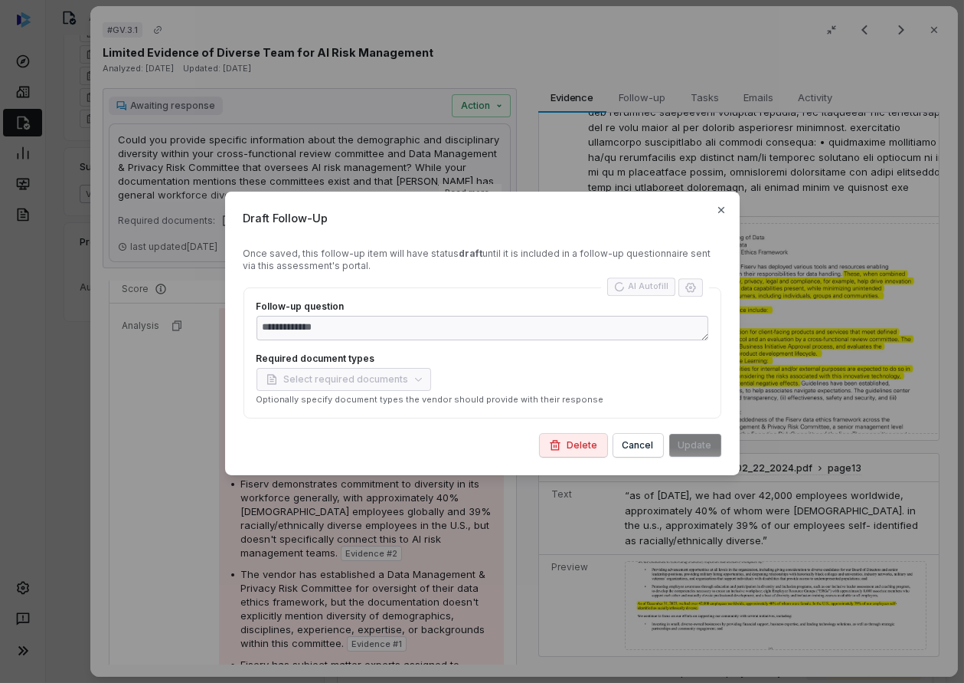
type textarea "**********"
type textarea "*"
type textarea "**********"
type textarea "*"
type textarea "**********"
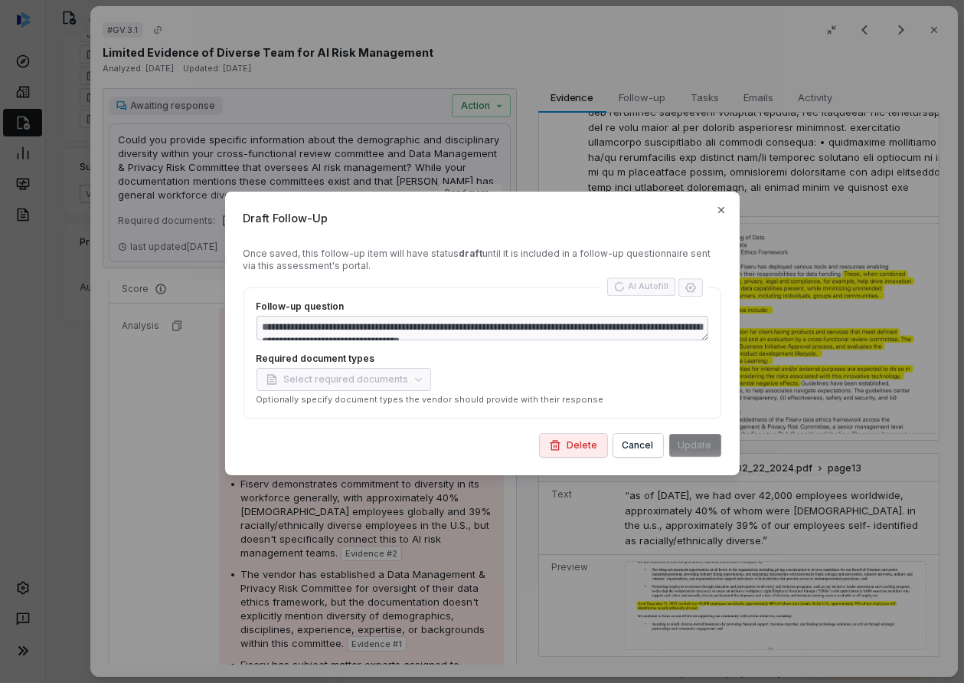
type textarea "*"
type textarea "**********"
type textarea "*"
type textarea "**********"
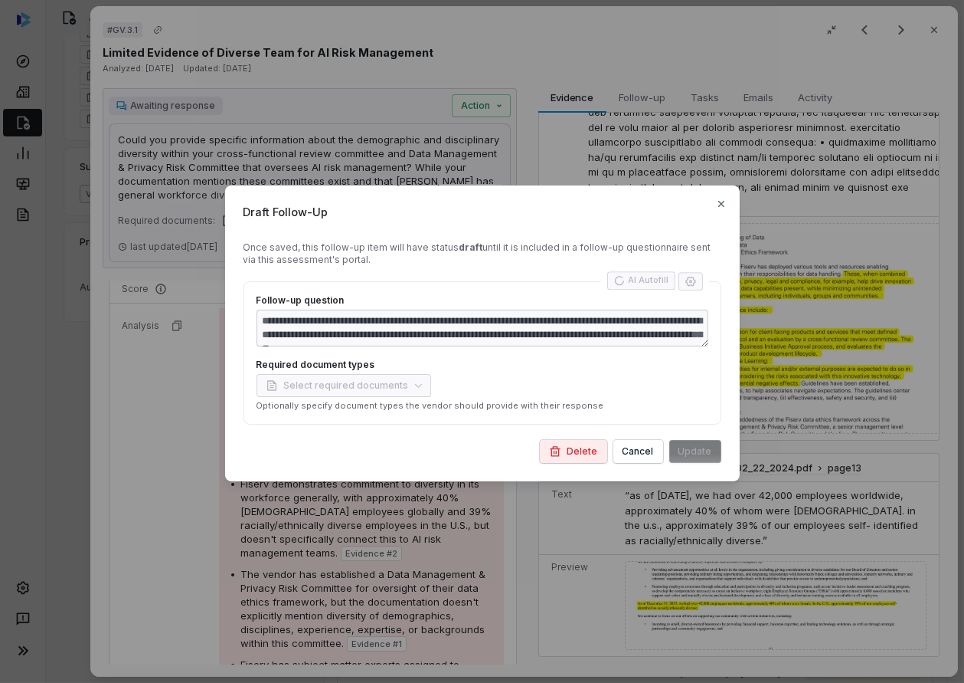
type textarea "*"
type textarea "**********"
type textarea "*"
type textarea "**********"
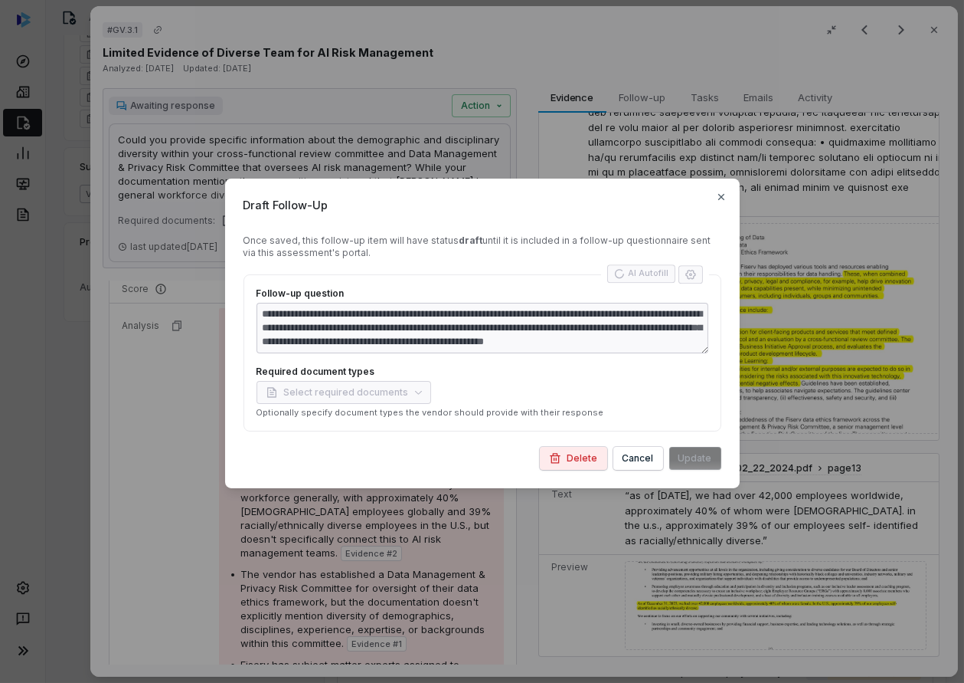
type textarea "*"
type textarea "**********"
type textarea "*"
type textarea "**********"
type textarea "*"
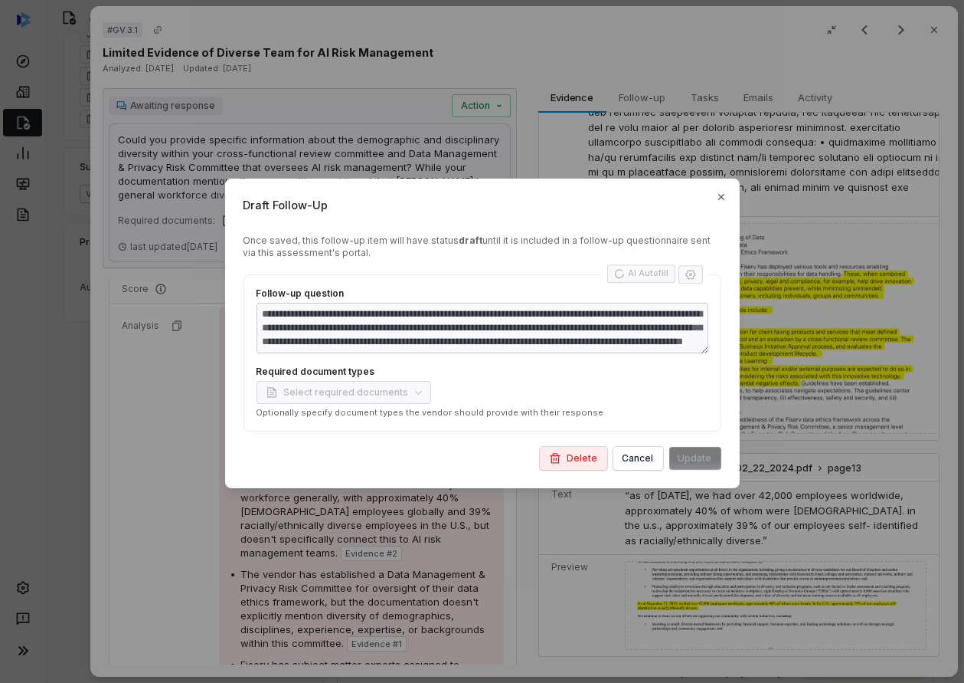
type textarea "**********"
type textarea "*"
type textarea "**********"
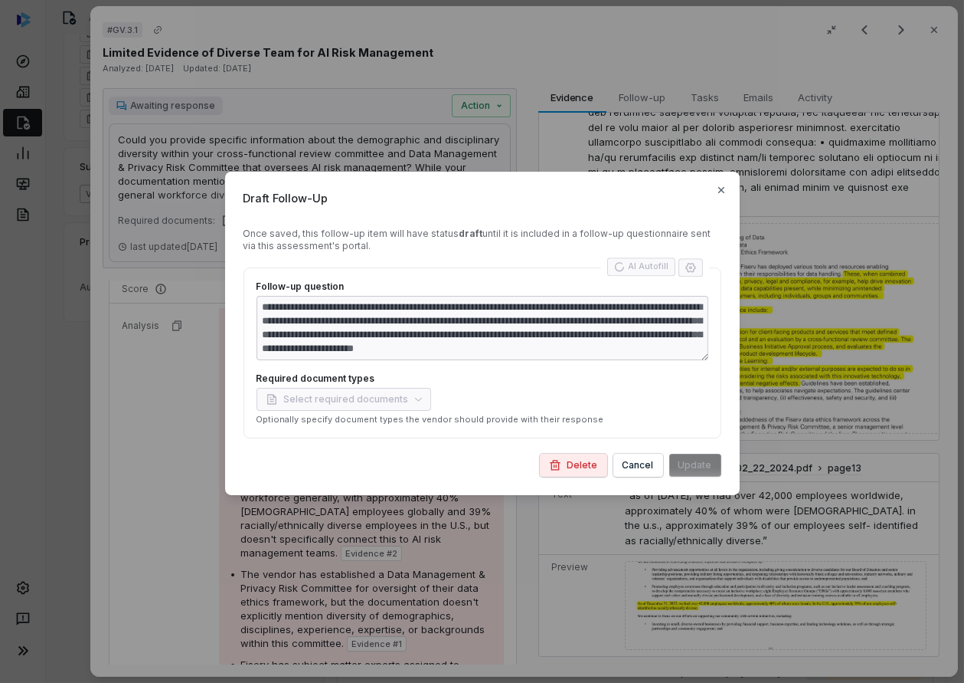
type textarea "*"
type textarea "**********"
type textarea "*"
type textarea "**********"
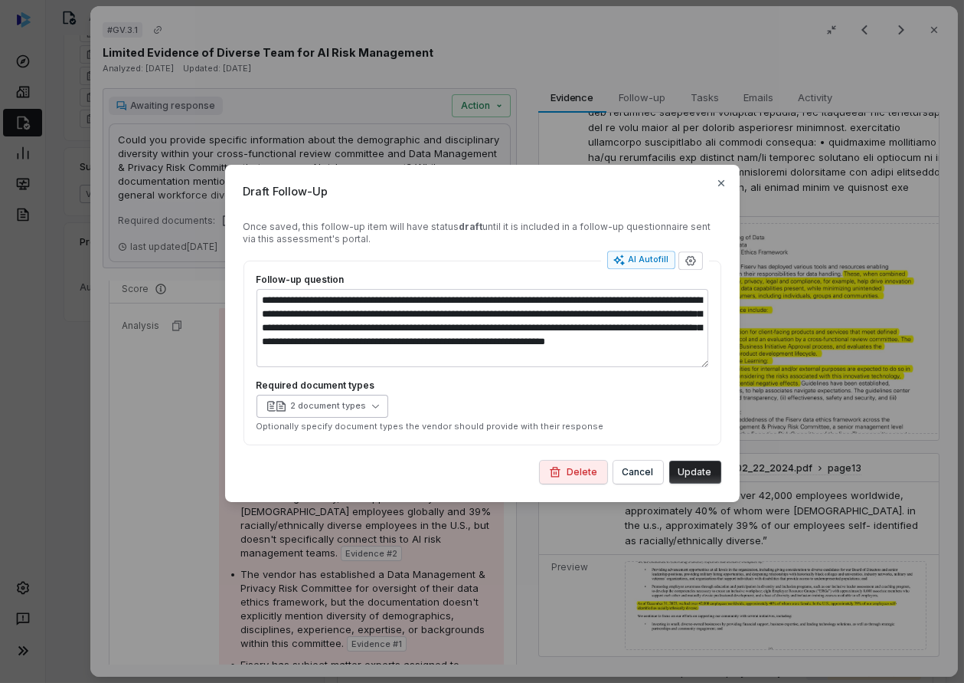
click at [339, 401] on div "2 document types" at bounding box center [328, 405] width 76 height 11
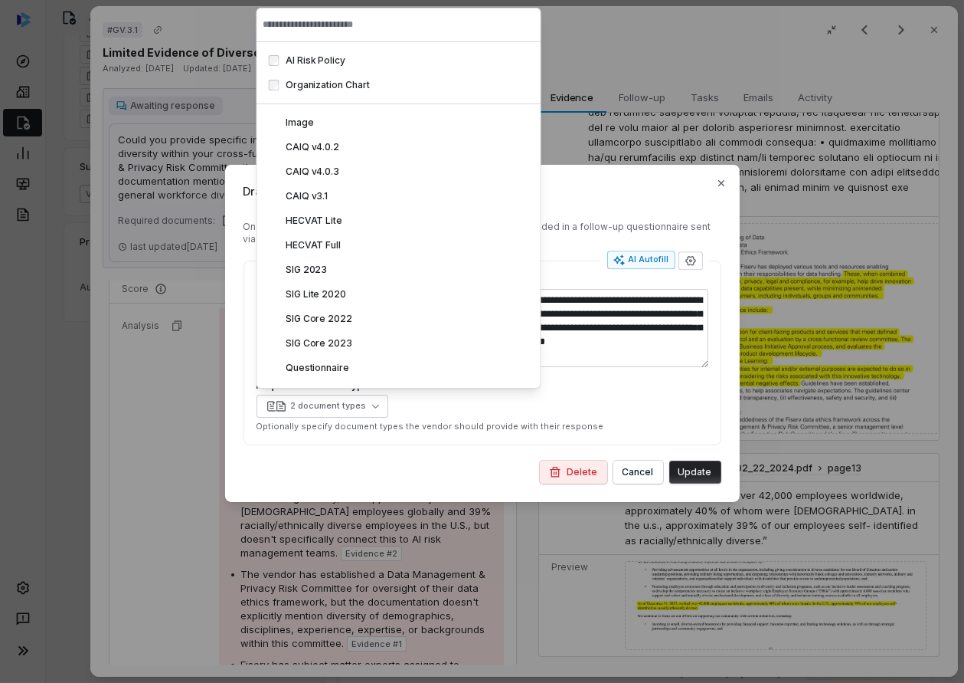
click at [247, 397] on div "**********" at bounding box center [483, 352] width 478 height 185
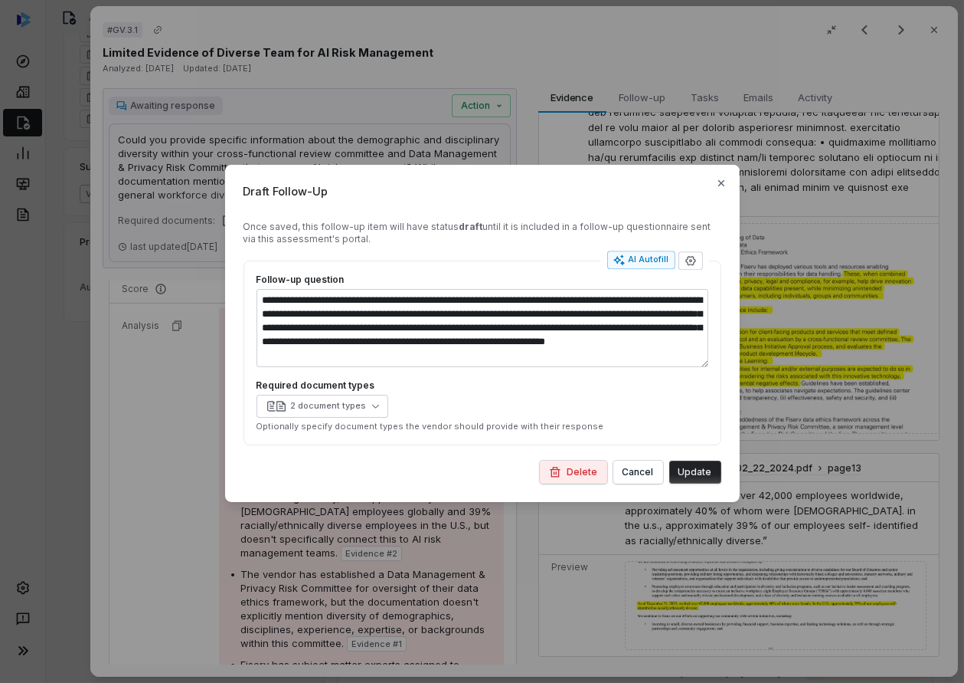
click at [700, 467] on button "Update" at bounding box center [695, 471] width 52 height 23
type textarea "*"
type textarea "**********"
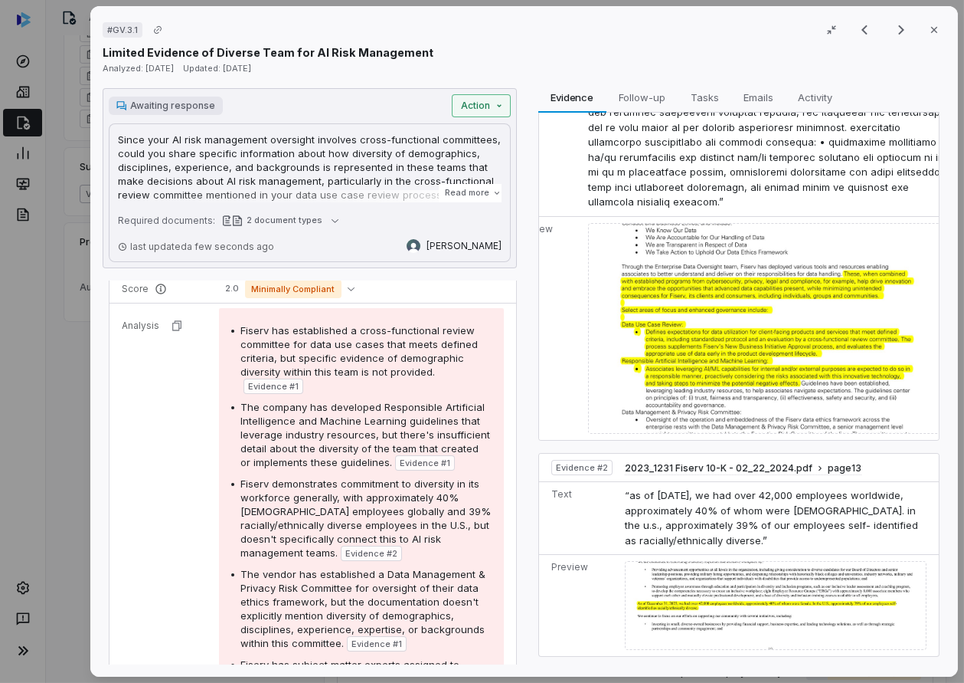
click at [470, 101] on button "Action" at bounding box center [480, 105] width 59 height 23
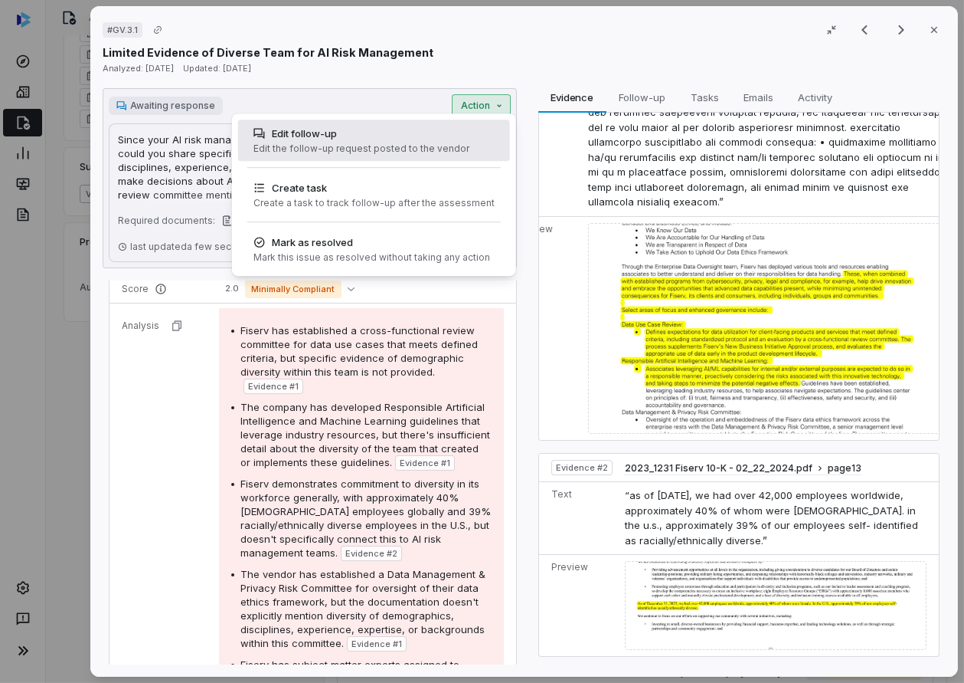
click at [392, 147] on div "Edit the follow-up request posted to the vendor" at bounding box center [362, 148] width 216 height 12
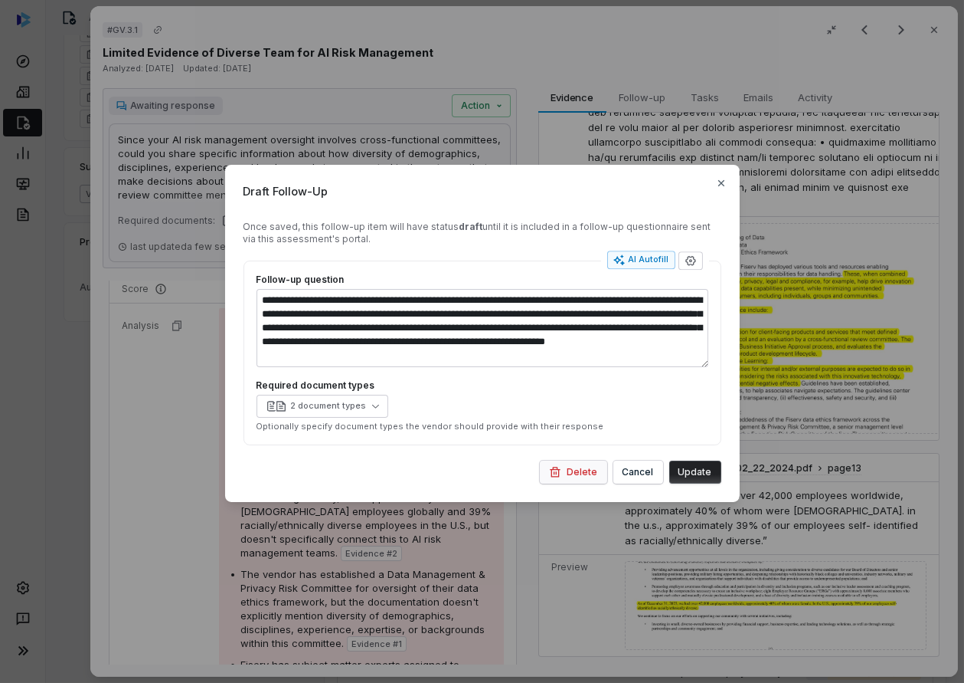
click at [581, 470] on button "Delete" at bounding box center [573, 471] width 67 height 23
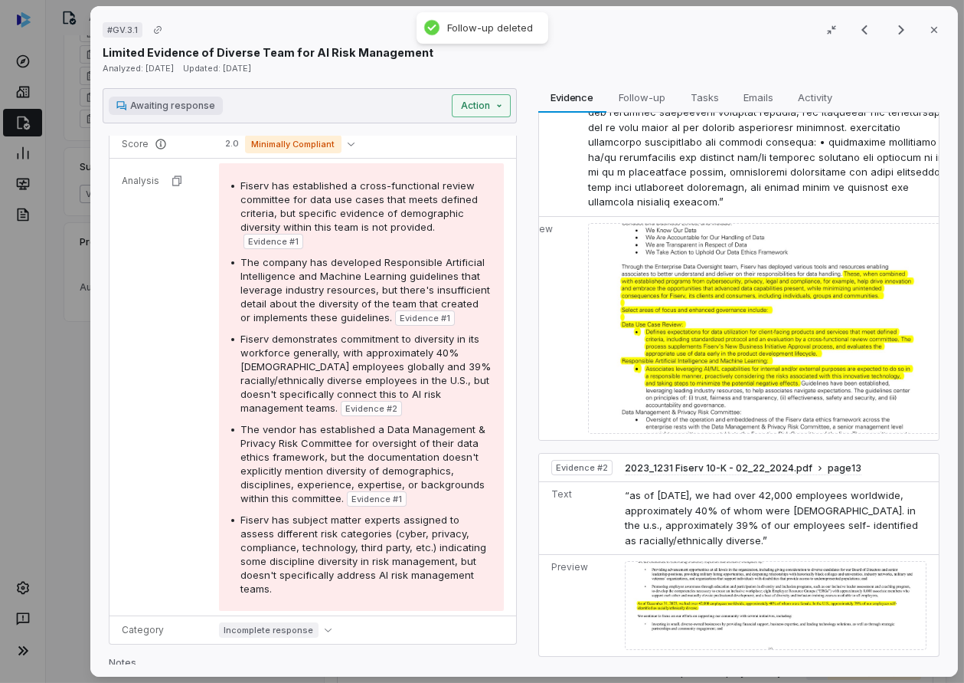
click at [466, 99] on div "# GV.3.1 Result 11 of 25 Close Limited Evidence of Diverse Team for AI Risk Man…" at bounding box center [482, 341] width 964 height 683
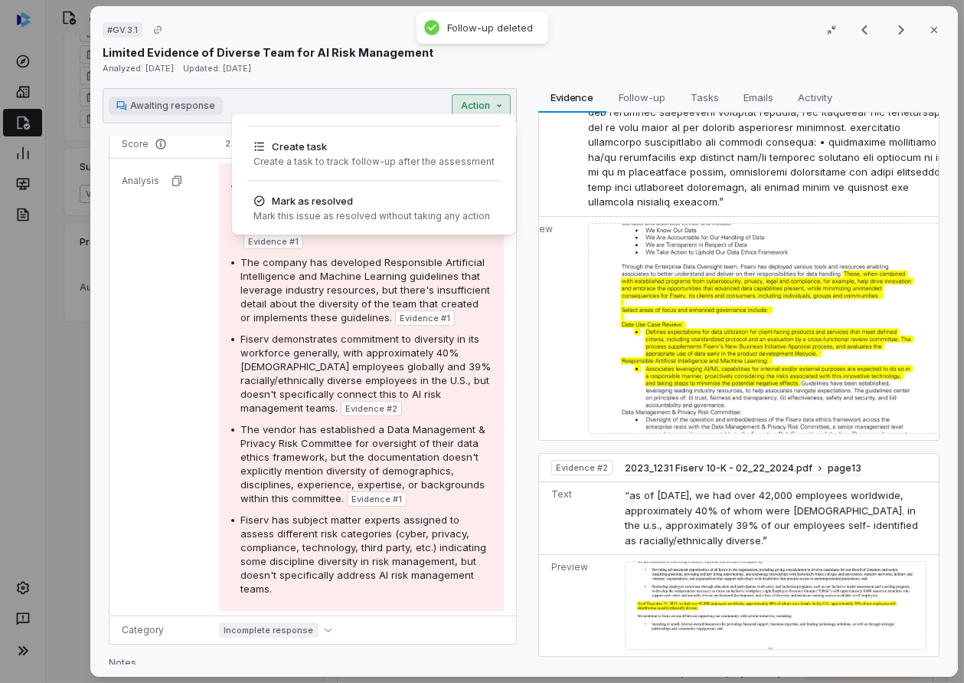
click at [537, 102] on div "# GV.3.1 Result 11 of 25 Close Limited Evidence of Diverse Team for AI Risk Man…" at bounding box center [482, 341] width 964 height 683
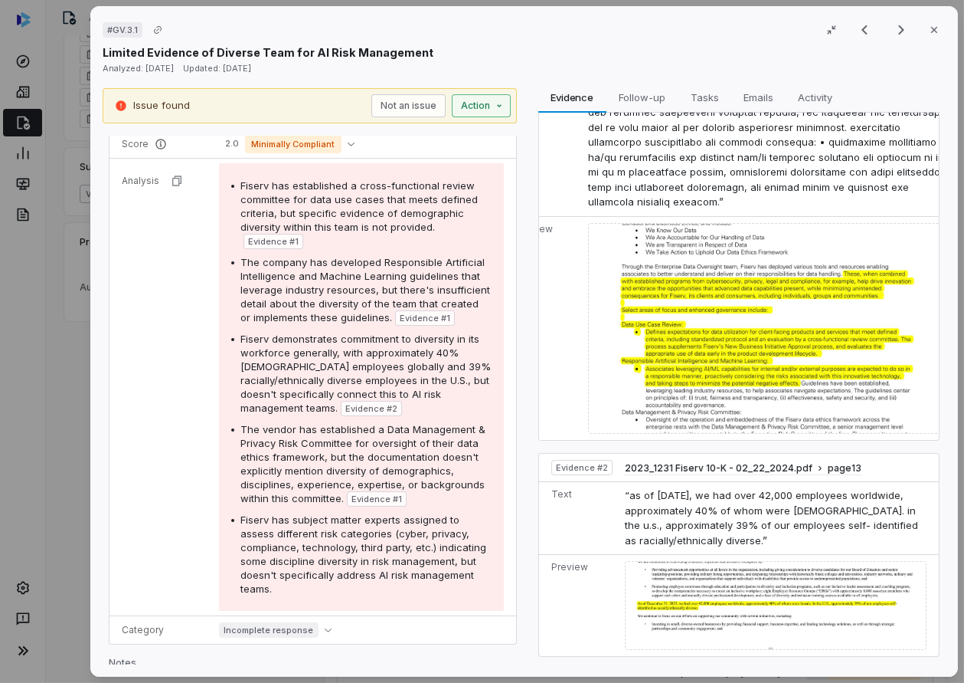
click at [480, 116] on div "Issue found Not an issue Action" at bounding box center [310, 105] width 414 height 35
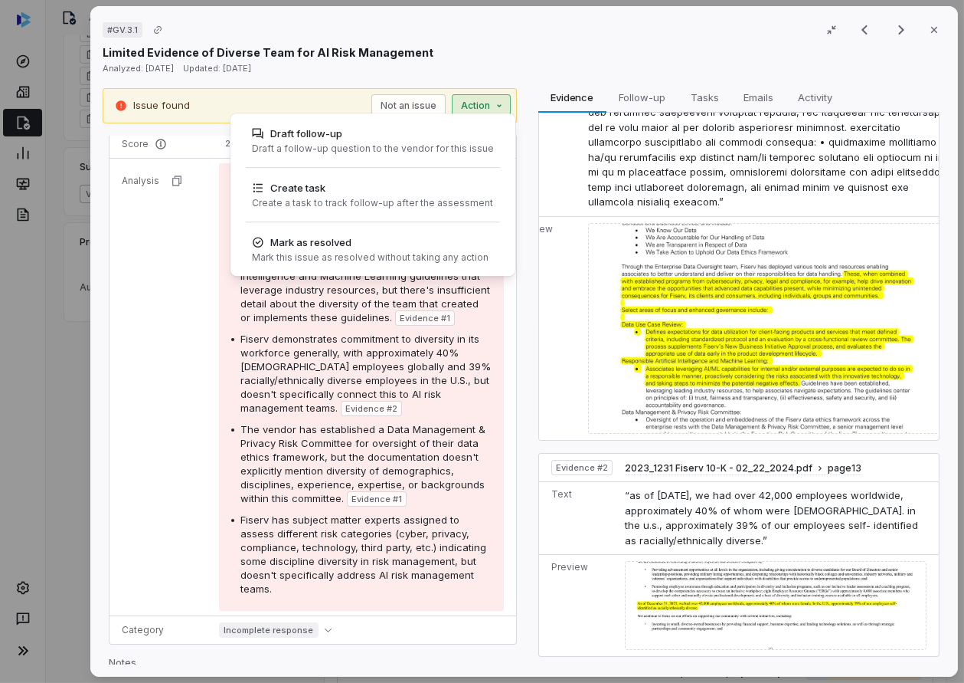
click at [538, 77] on div "# GV.3.1 Result 11 of 25 Close Limited Evidence of Diverse Team for AI Risk Man…" at bounding box center [482, 341] width 964 height 683
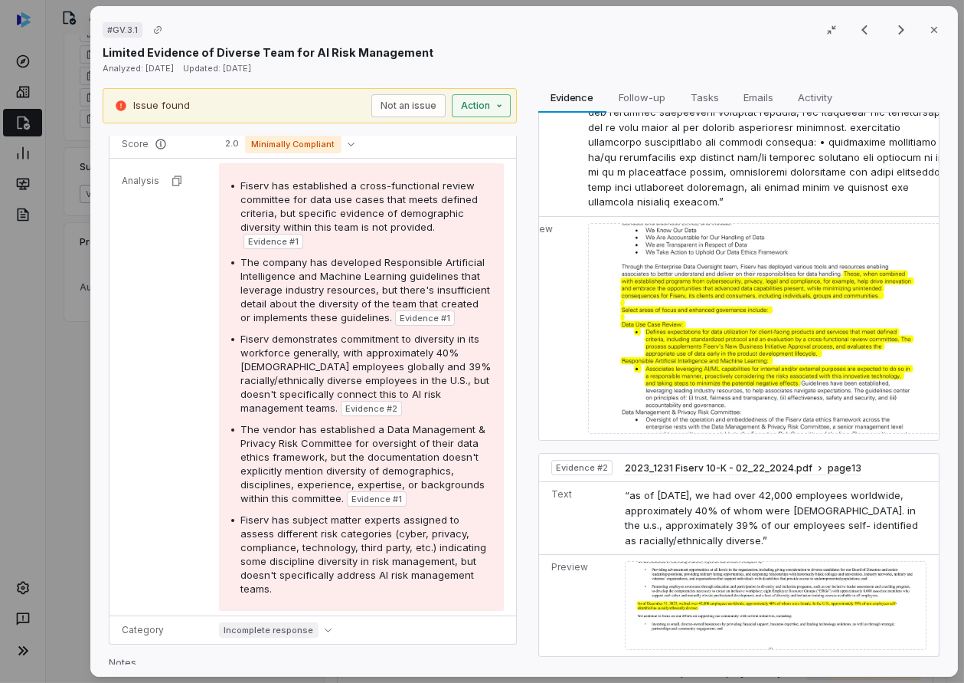
click at [505, 102] on div "# GV.3.1 Result 11 of 25 Close Limited Evidence of Diverse Team for AI Risk Man…" at bounding box center [482, 341] width 964 height 683
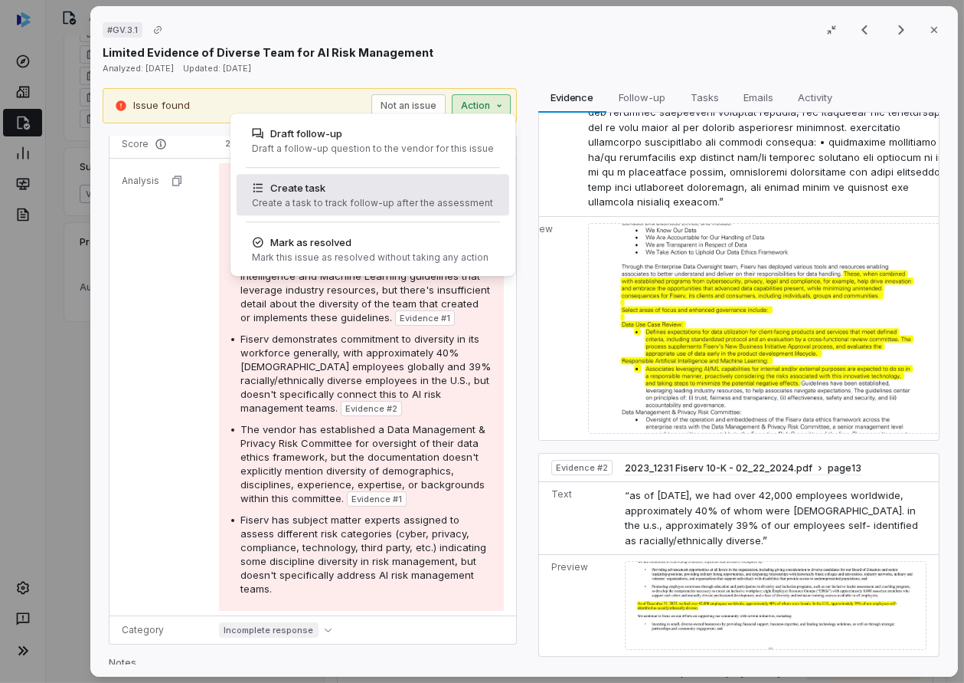
click at [452, 212] on div "Create task Create a task to track follow-up after the assessment" at bounding box center [373, 194] width 254 height 41
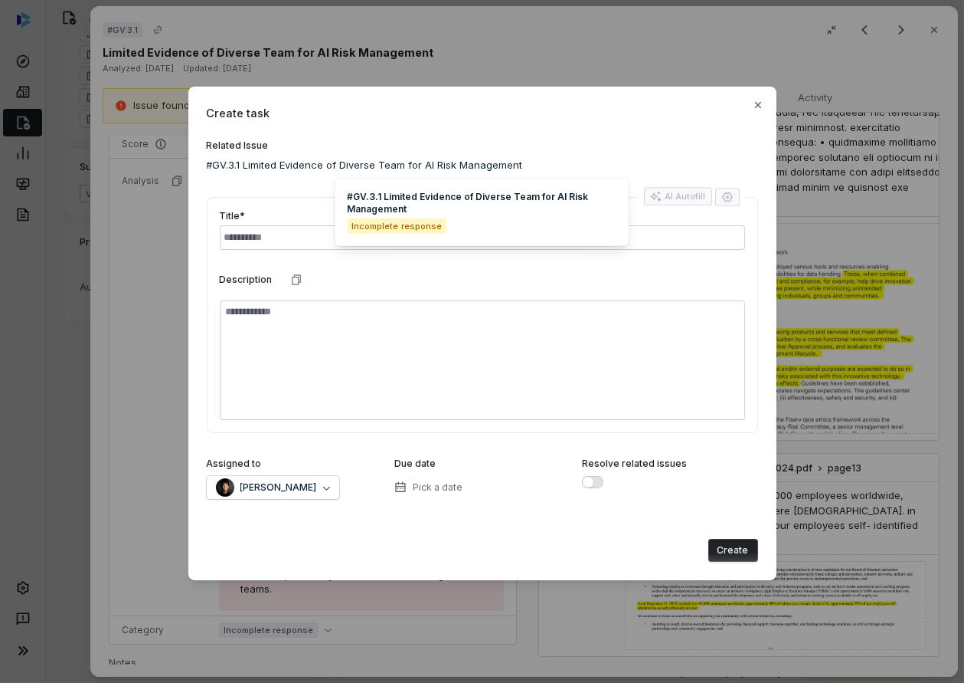
click at [668, 144] on label "Related Issue" at bounding box center [483, 145] width 552 height 12
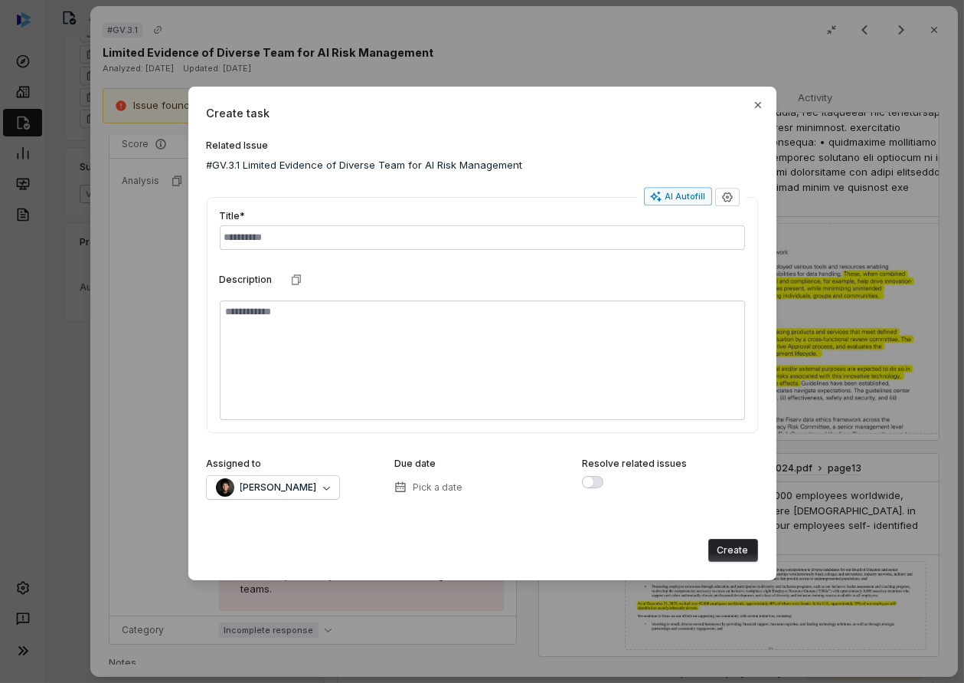
click at [674, 195] on div "AI Autofill" at bounding box center [678, 196] width 56 height 12
type textarea "*"
type input "**********"
type textarea "*"
type textarea "**********"
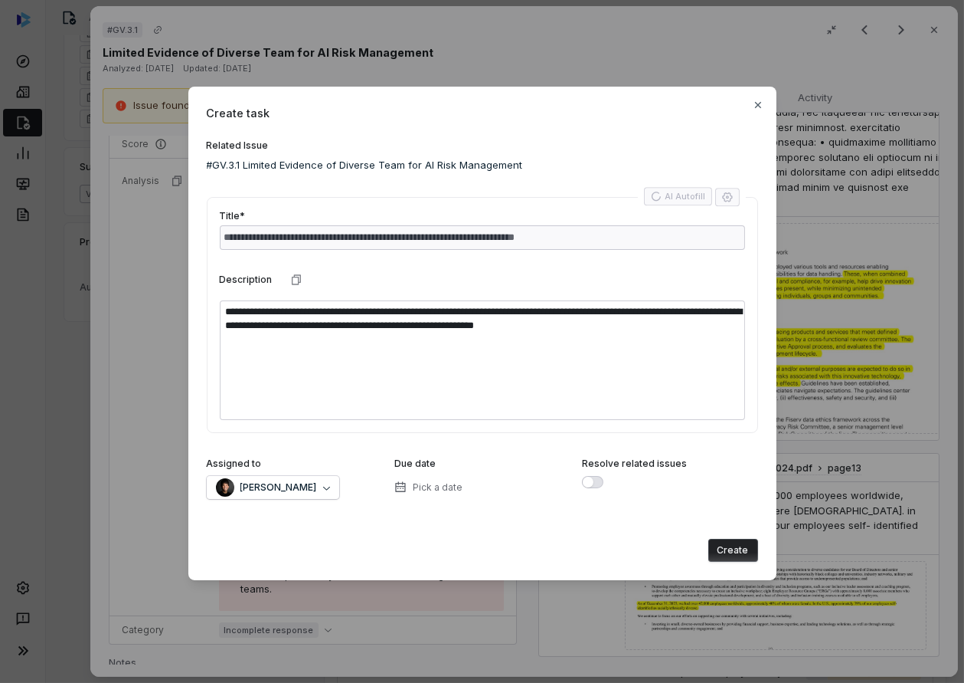
type textarea "*"
type textarea "**********"
type textarea "*"
type textarea "**********"
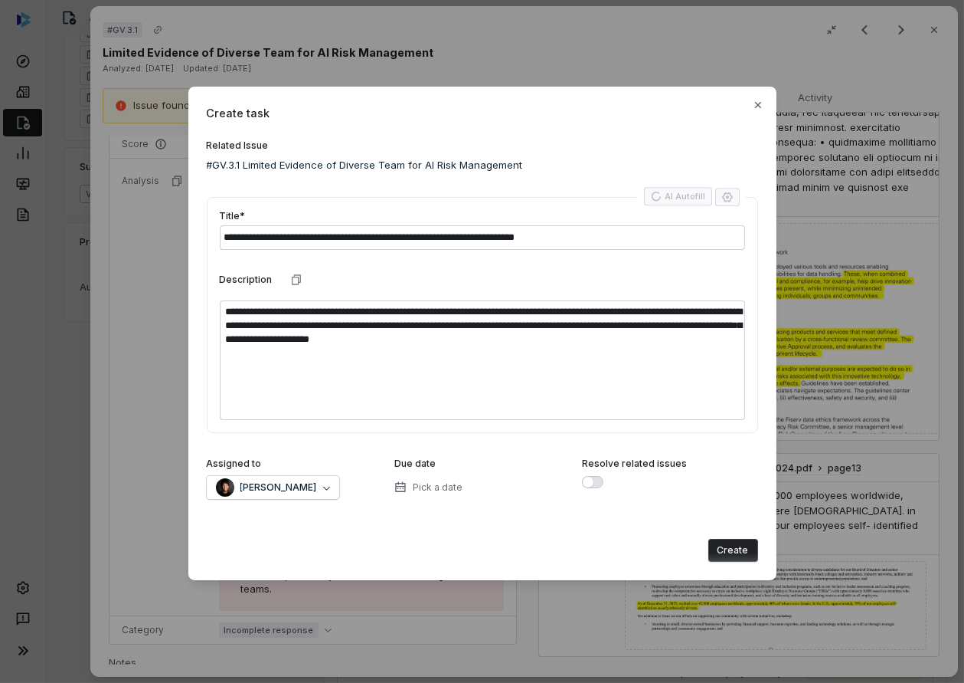
type textarea "*"
type textarea "**********"
click at [722, 193] on icon "button" at bounding box center [728, 197] width 12 height 12
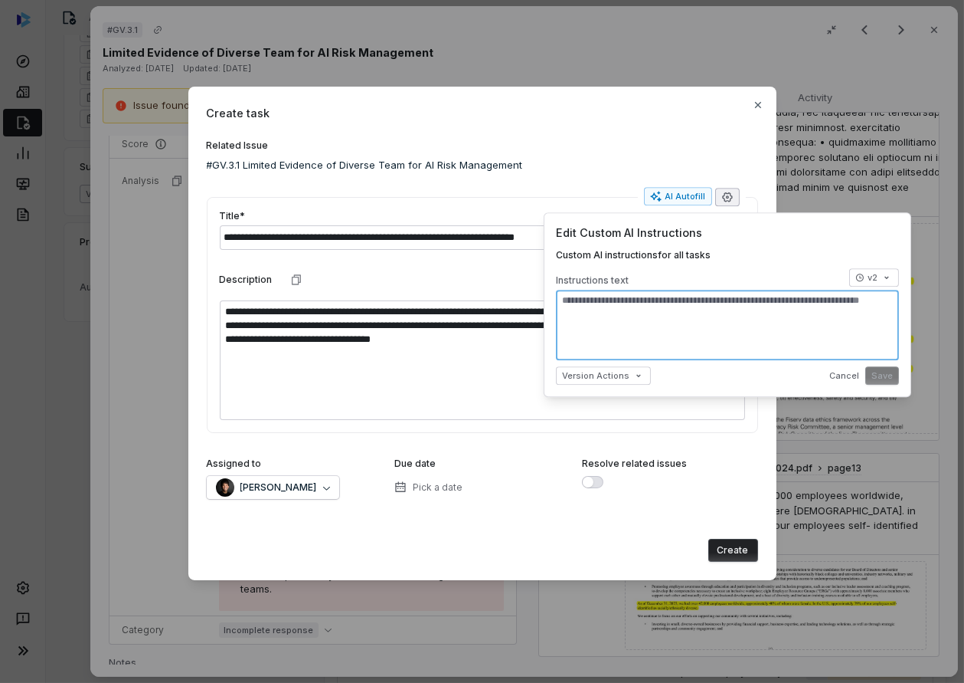
click at [653, 309] on textarea at bounding box center [727, 325] width 343 height 70
click at [873, 272] on span "v2" at bounding box center [873, 277] width 10 height 11
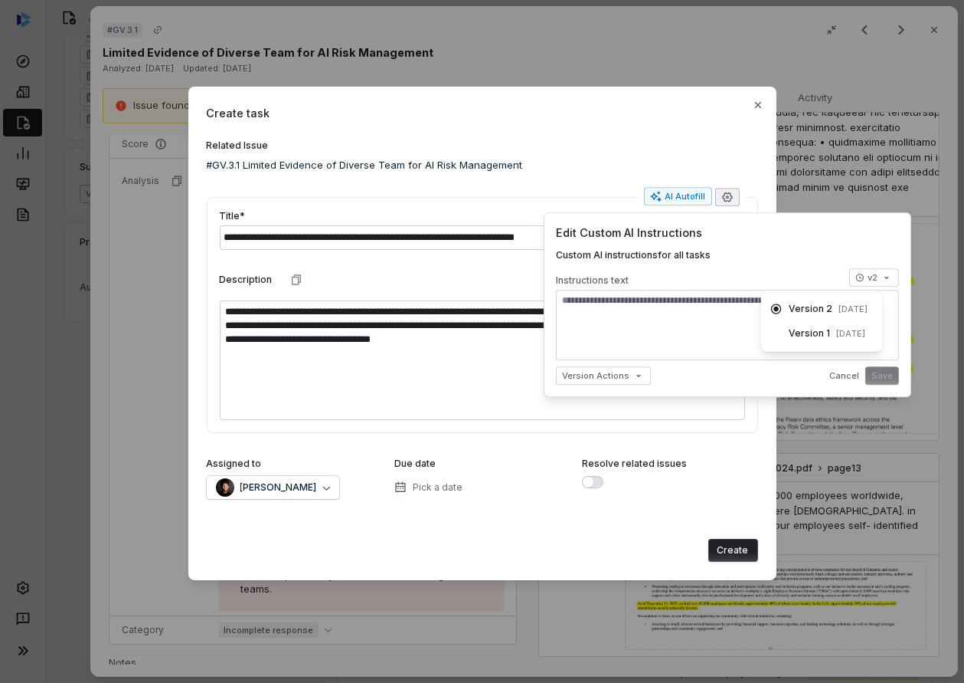
click at [703, 324] on div "**********" at bounding box center [482, 341] width 964 height 559
click at [625, 372] on body "**********" at bounding box center [482, 341] width 964 height 683
drag, startPoint x: 728, startPoint y: 375, endPoint x: 800, endPoint y: 315, distance: 93.6
click at [728, 375] on div "**********" at bounding box center [482, 341] width 964 height 559
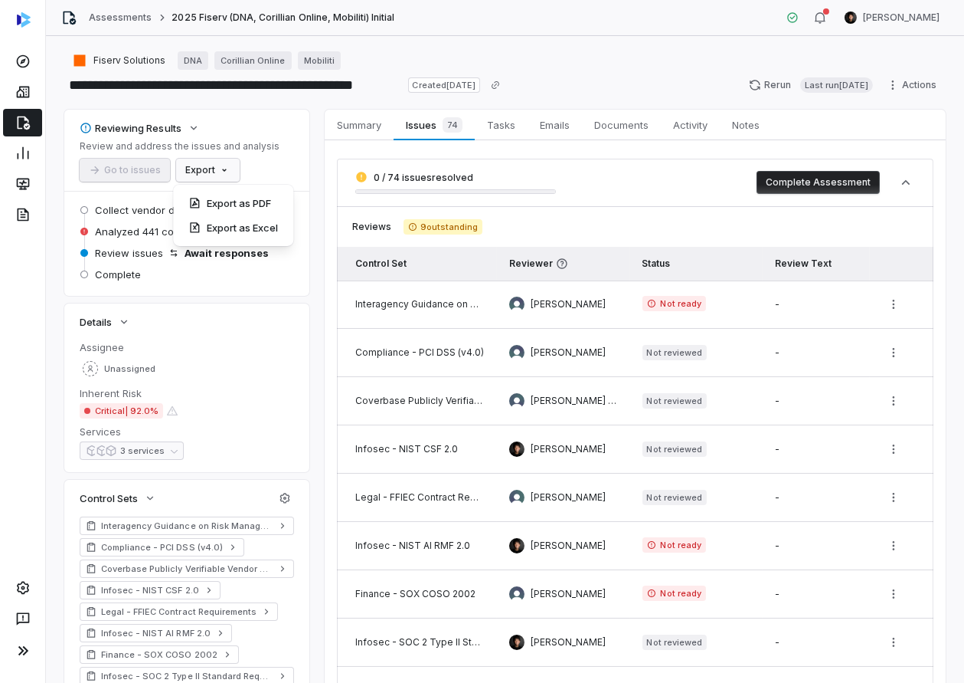
click at [214, 170] on html "**********" at bounding box center [482, 341] width 964 height 683
click at [257, 201] on div "Export as PDF" at bounding box center [233, 203] width 108 height 25
click at [25, 152] on icon at bounding box center [22, 153] width 15 height 15
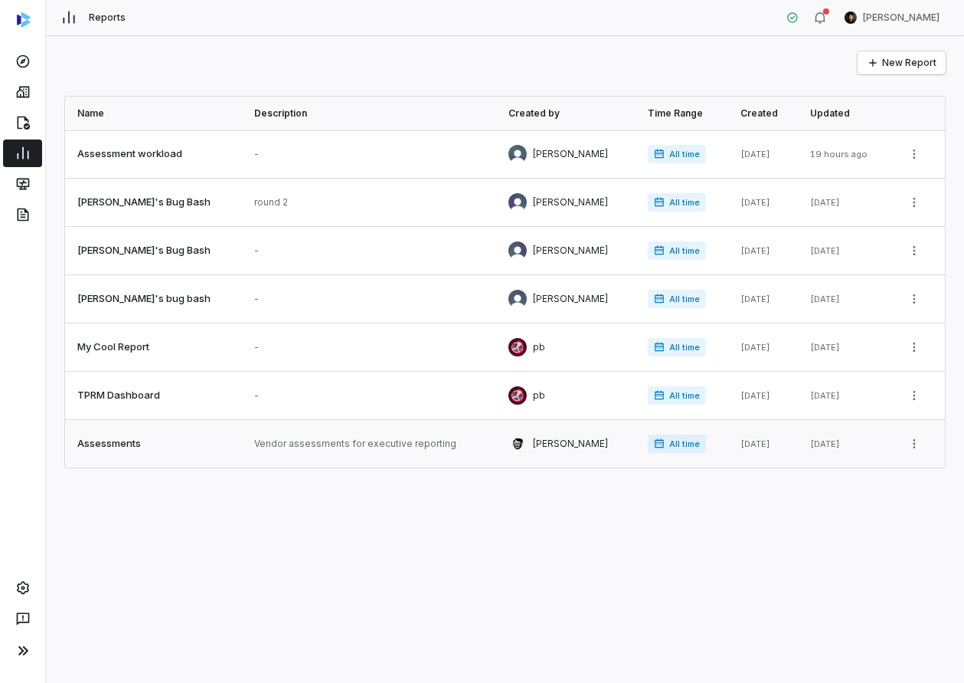
click at [317, 440] on link at bounding box center [369, 443] width 254 height 47
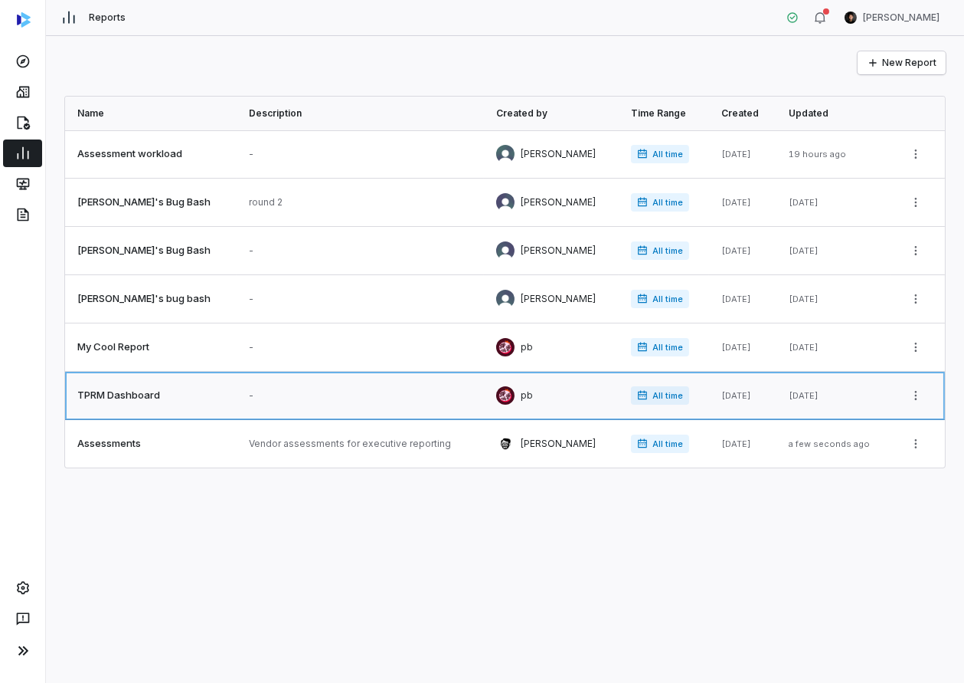
click at [165, 394] on link at bounding box center [151, 395] width 172 height 47
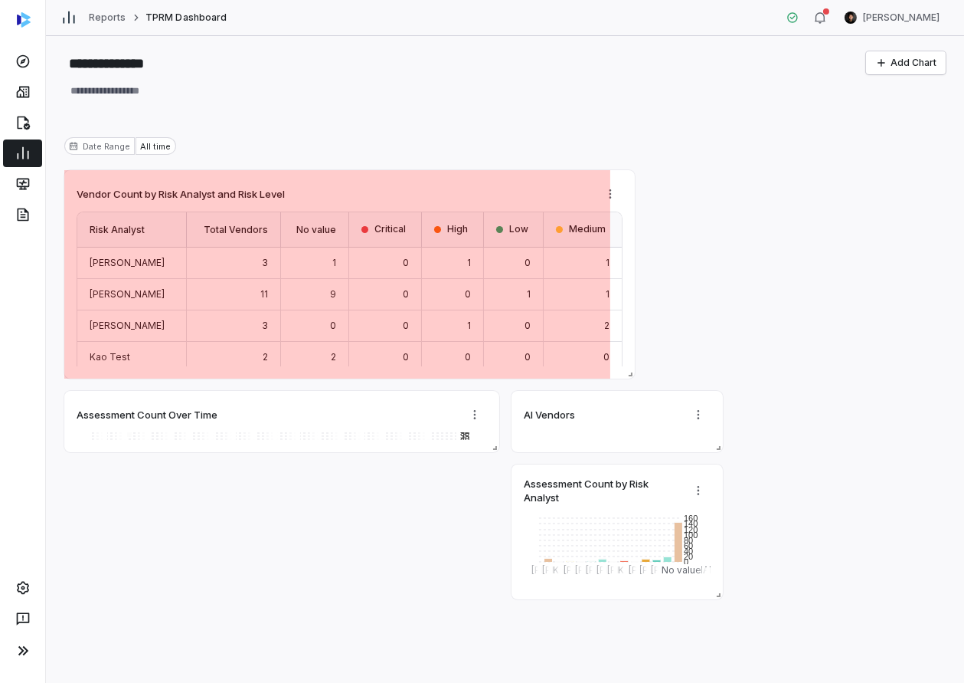
drag, startPoint x: 512, startPoint y: 304, endPoint x: 750, endPoint y: 430, distance: 269.3
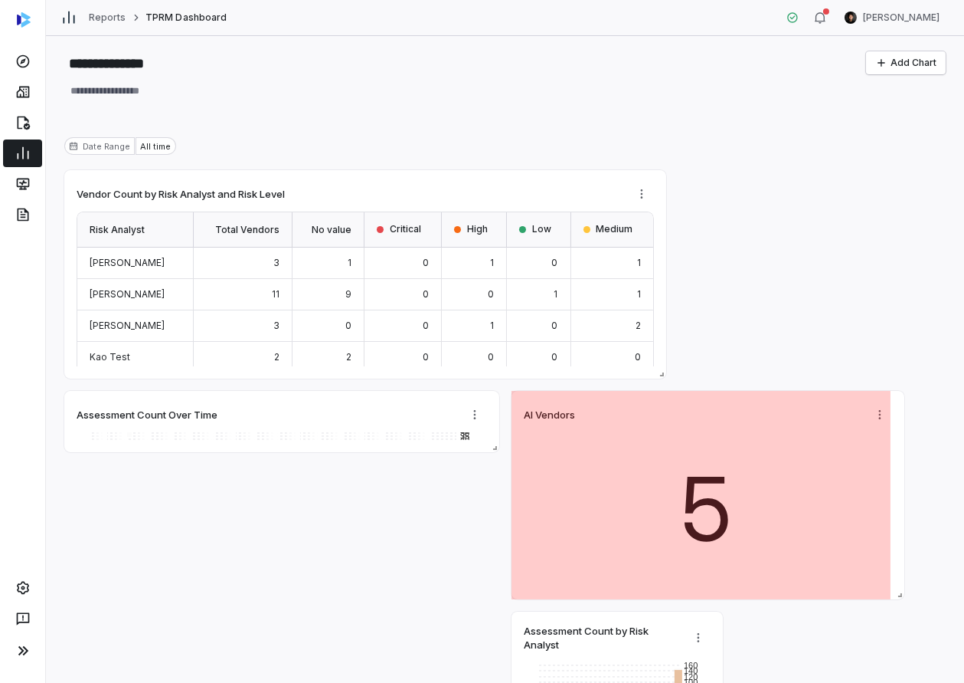
drag, startPoint x: 720, startPoint y: 446, endPoint x: 902, endPoint y: 474, distance: 183.7
click at [902, 474] on div "AI Vendors 5" at bounding box center [708, 495] width 393 height 208
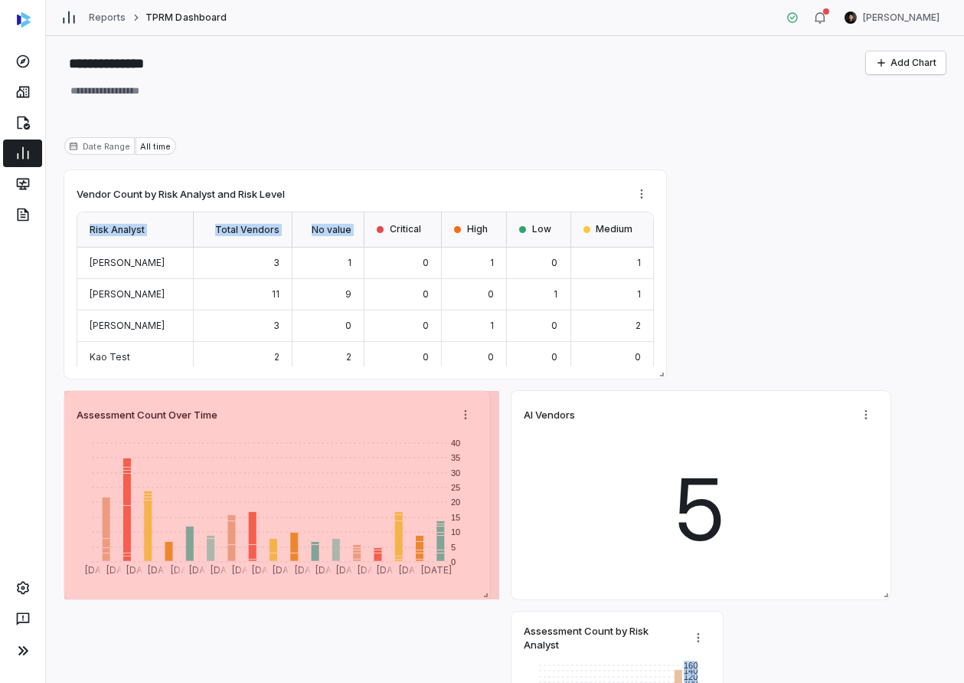
drag, startPoint x: 510, startPoint y: 552, endPoint x: 481, endPoint y: 591, distance: 48.7
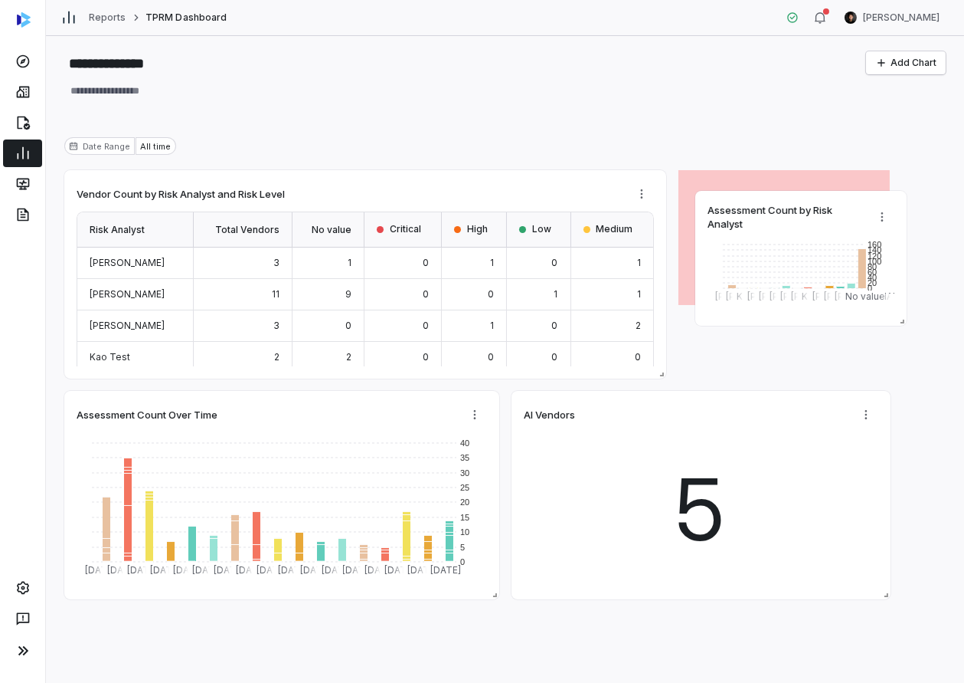
drag, startPoint x: 615, startPoint y: 627, endPoint x: 799, endPoint y: 210, distance: 456.2
click at [799, 210] on span "Assessment Count by Risk Analyst" at bounding box center [783, 217] width 150 height 28
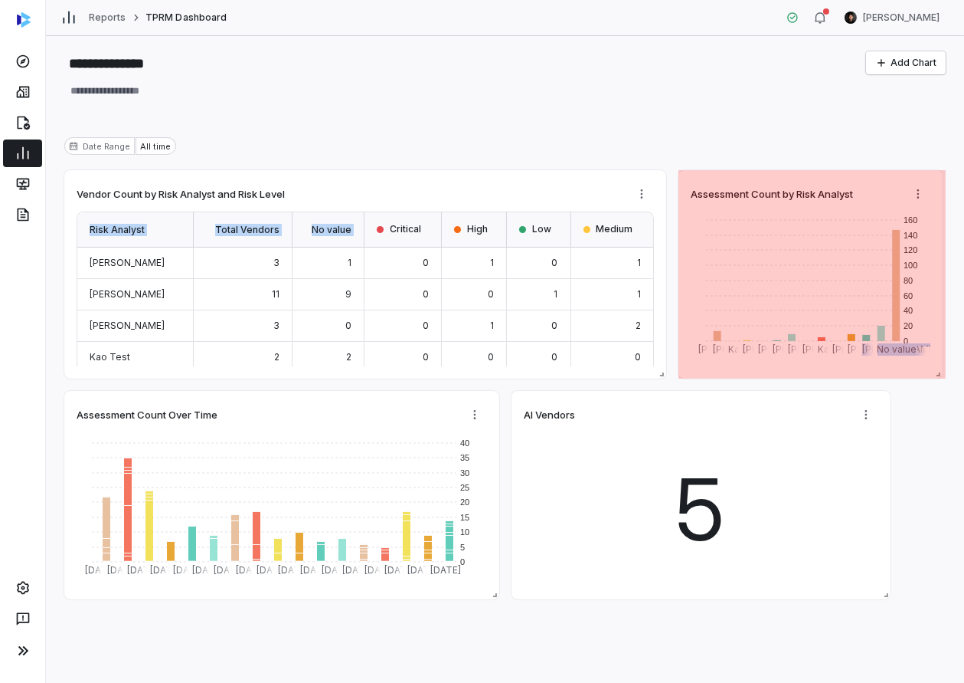
drag, startPoint x: 886, startPoint y: 303, endPoint x: 939, endPoint y: 365, distance: 80.9
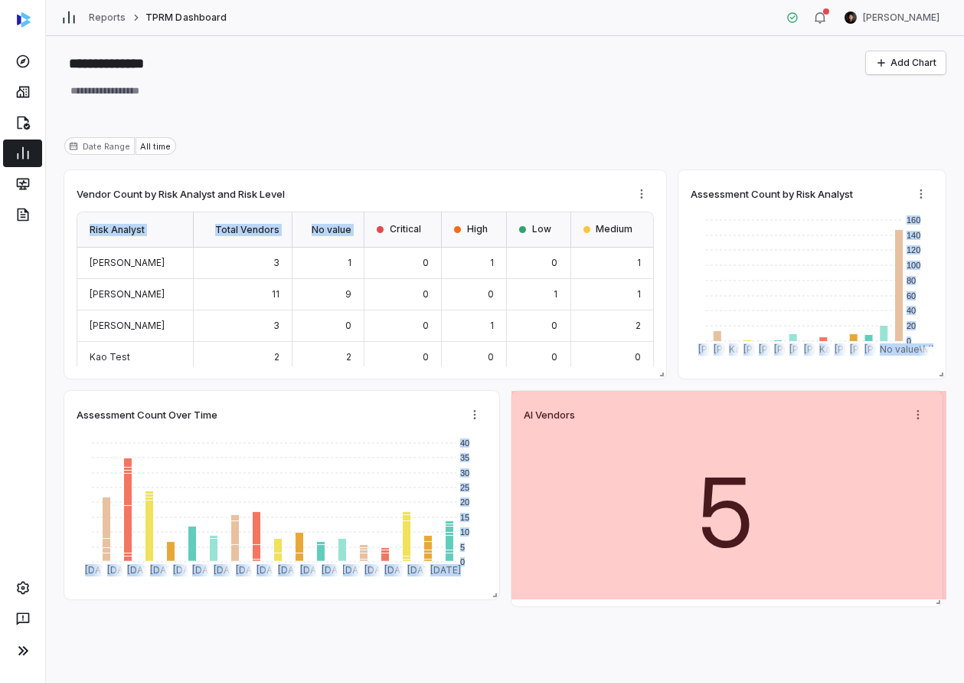
drag, startPoint x: 882, startPoint y: 594, endPoint x: 916, endPoint y: 603, distance: 34.7
click at [964, 600] on html "**********" at bounding box center [482, 341] width 964 height 683
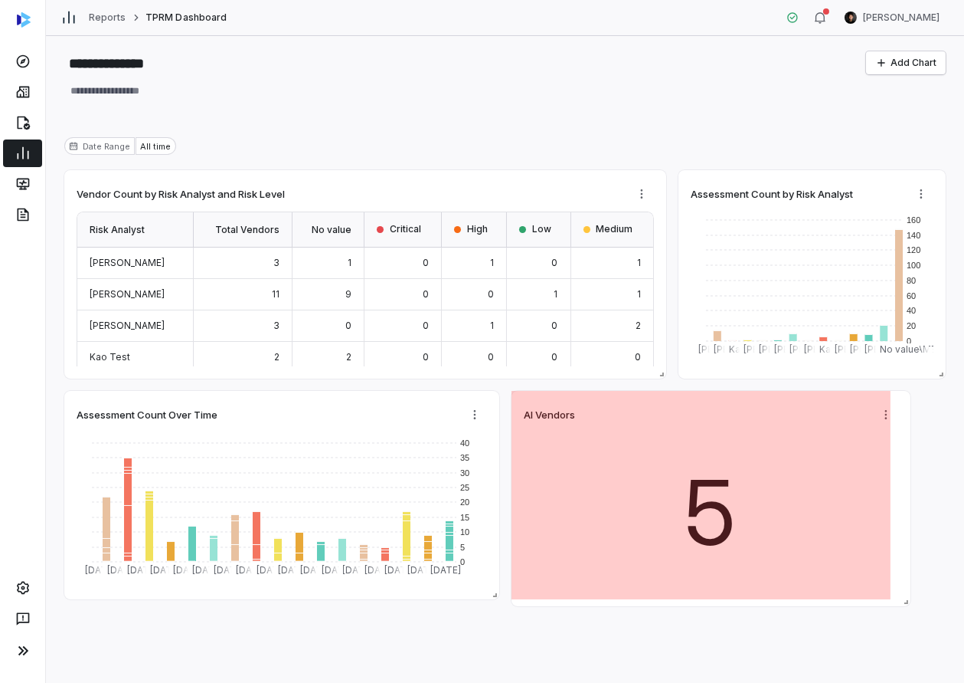
drag, startPoint x: 940, startPoint y: 592, endPoint x: 808, endPoint y: 463, distance: 184.2
click at [899, 599] on span at bounding box center [902, 598] width 15 height 15
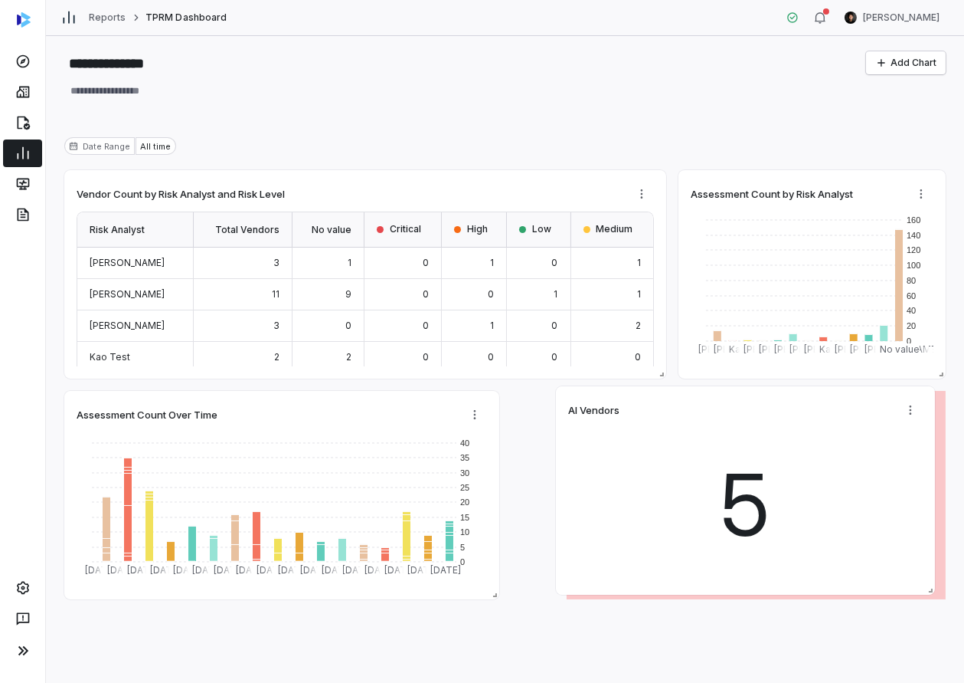
drag, startPoint x: 717, startPoint y: 394, endPoint x: 753, endPoint y: 401, distance: 36.5
click at [769, 391] on div "AI Vendors 5" at bounding box center [745, 490] width 379 height 208
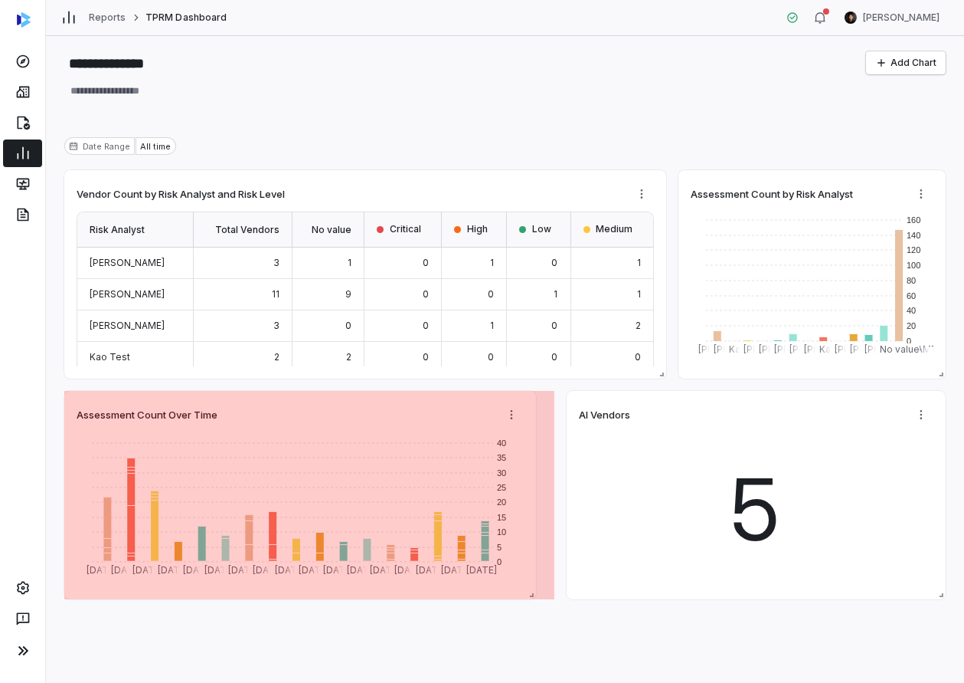
drag, startPoint x: 495, startPoint y: 597, endPoint x: 470, endPoint y: 529, distance: 72.7
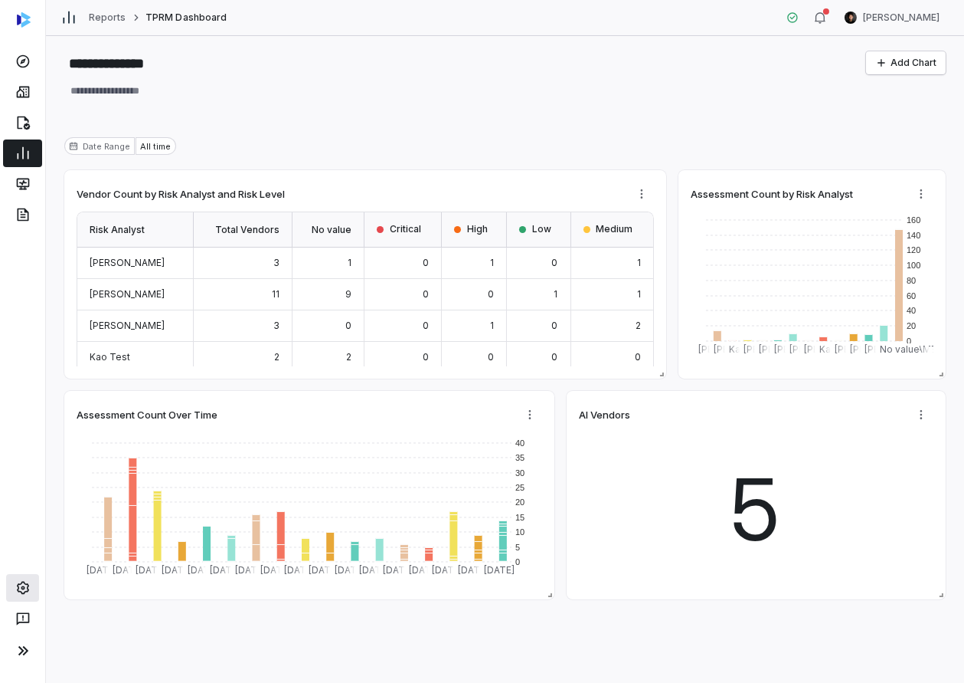
click at [19, 587] on icon at bounding box center [22, 587] width 15 height 15
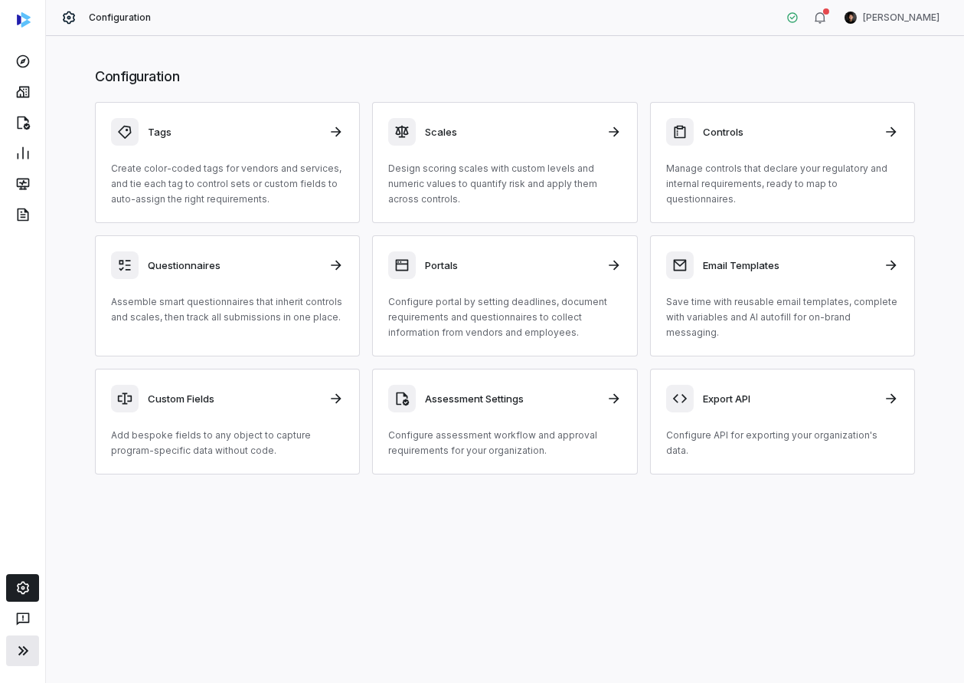
click at [23, 652] on icon at bounding box center [23, 650] width 18 height 18
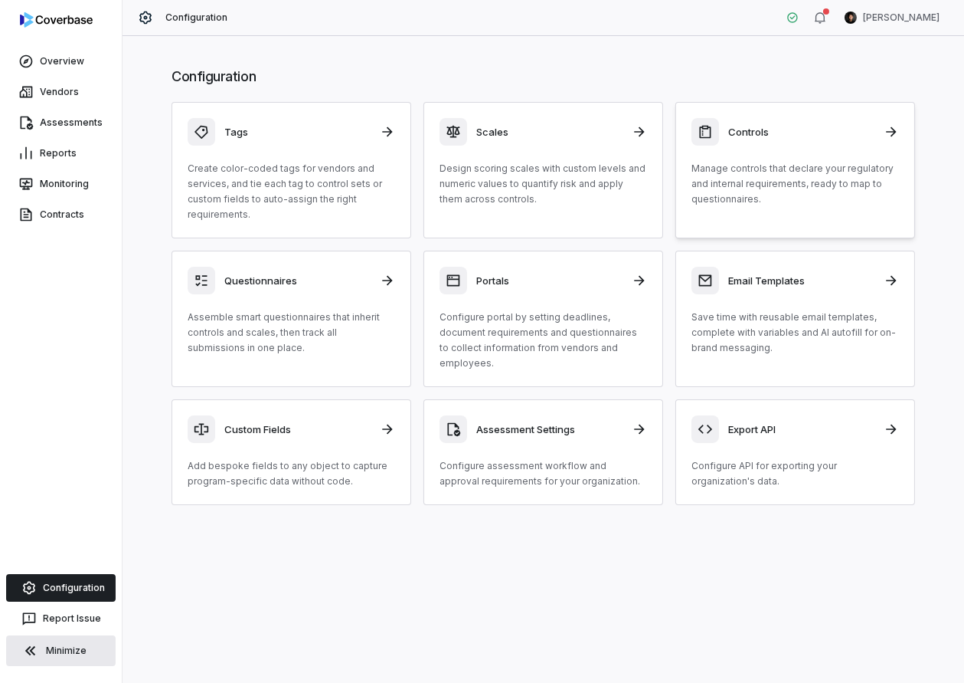
click at [813, 192] on p "Manage controls that declare your regulatory and internal requirements, ready t…" at bounding box center [796, 184] width 208 height 46
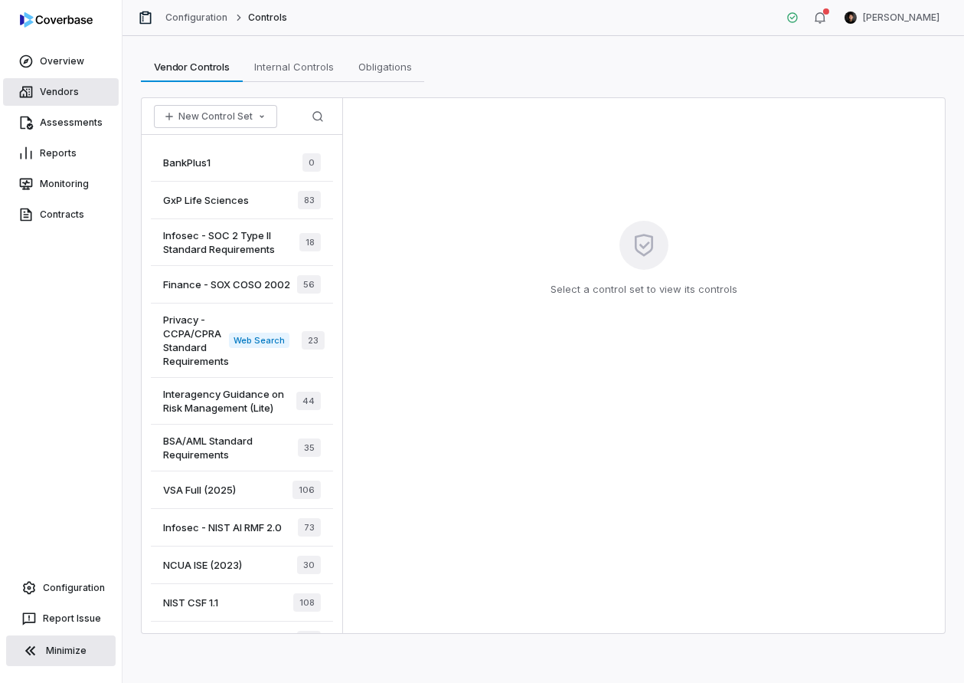
click at [83, 95] on link "Vendors" at bounding box center [61, 92] width 116 height 28
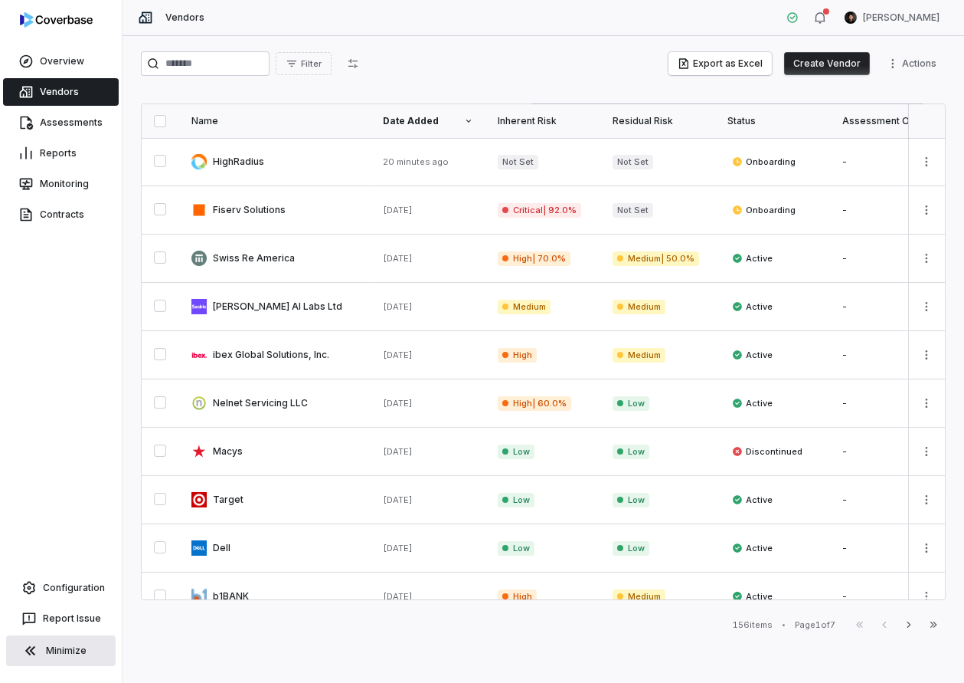
click at [73, 654] on button "Minimize" at bounding box center [61, 650] width 110 height 31
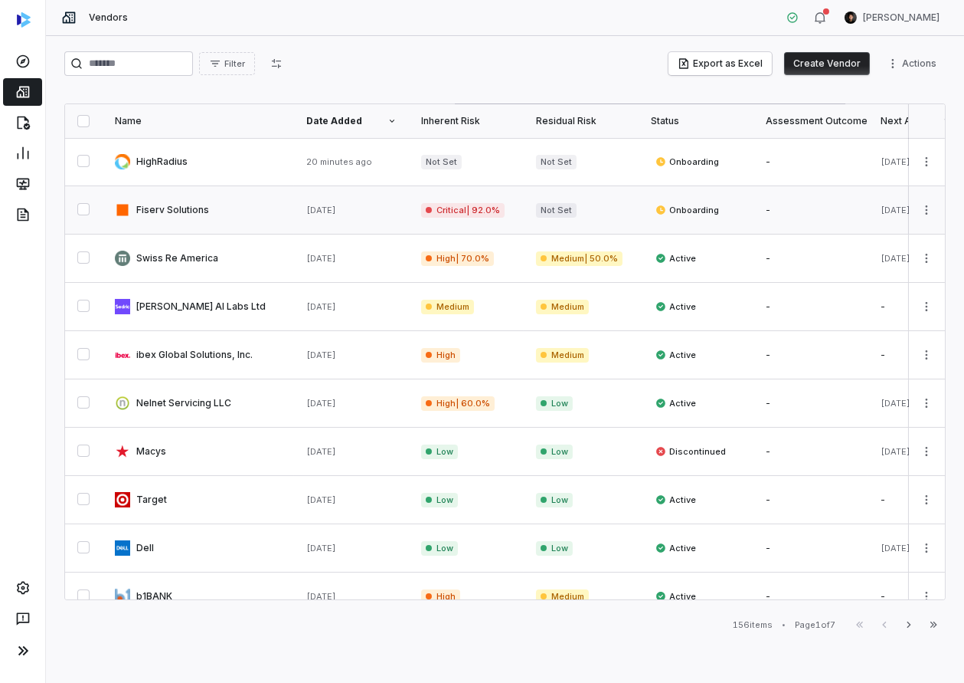
click at [205, 218] on link at bounding box center [199, 209] width 192 height 47
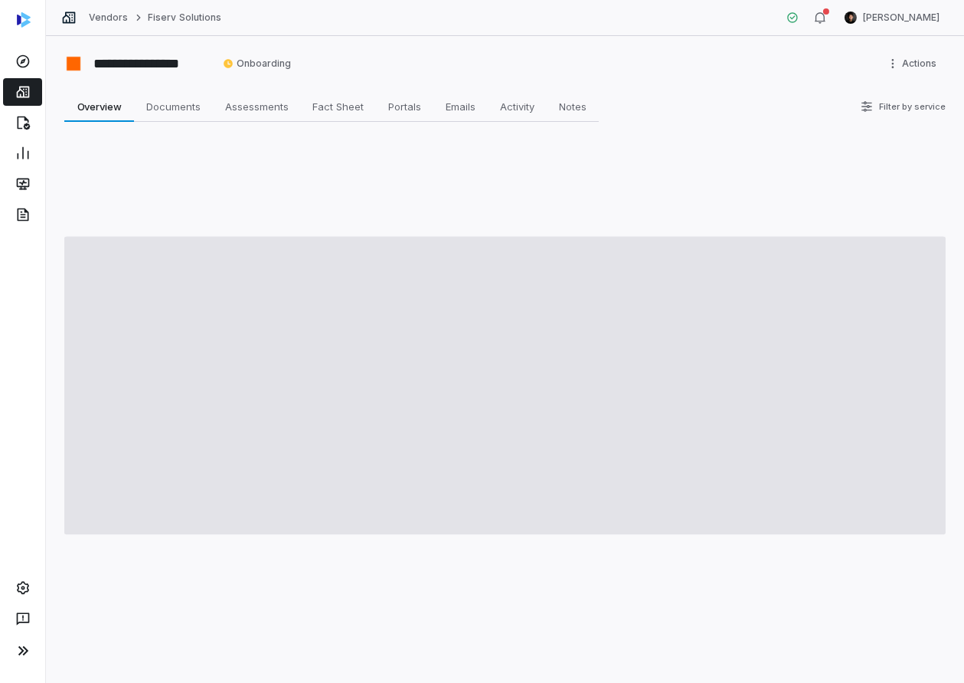
type textarea "*"
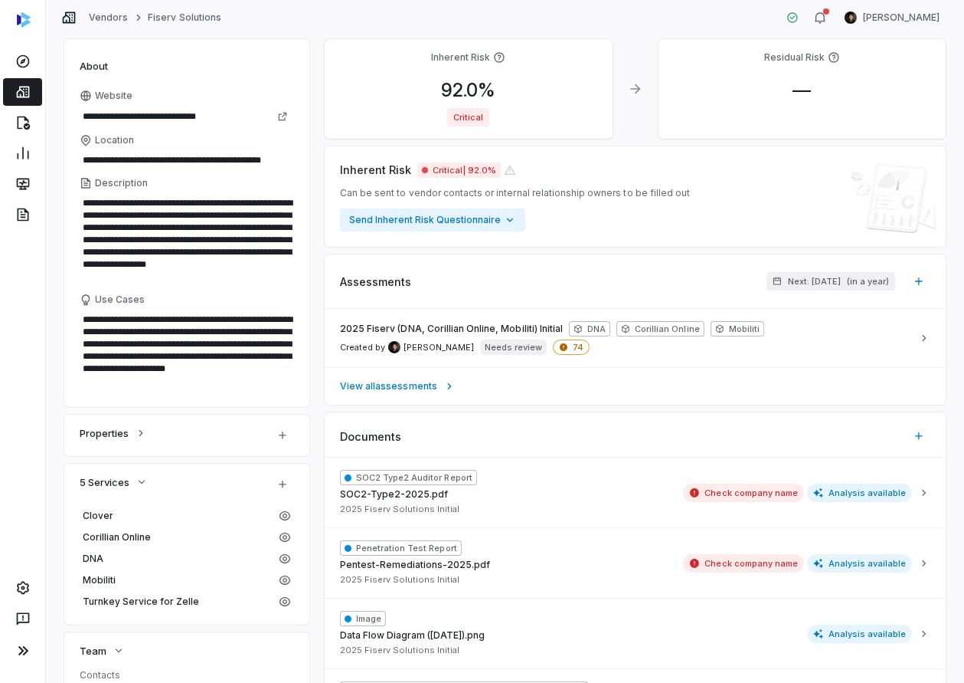
scroll to position [97, 0]
click at [501, 338] on div "2025 Fiserv (DNA, Corillian Online, Mobiliti) Initial DNA Corillian Online Mobi…" at bounding box center [626, 339] width 572 height 34
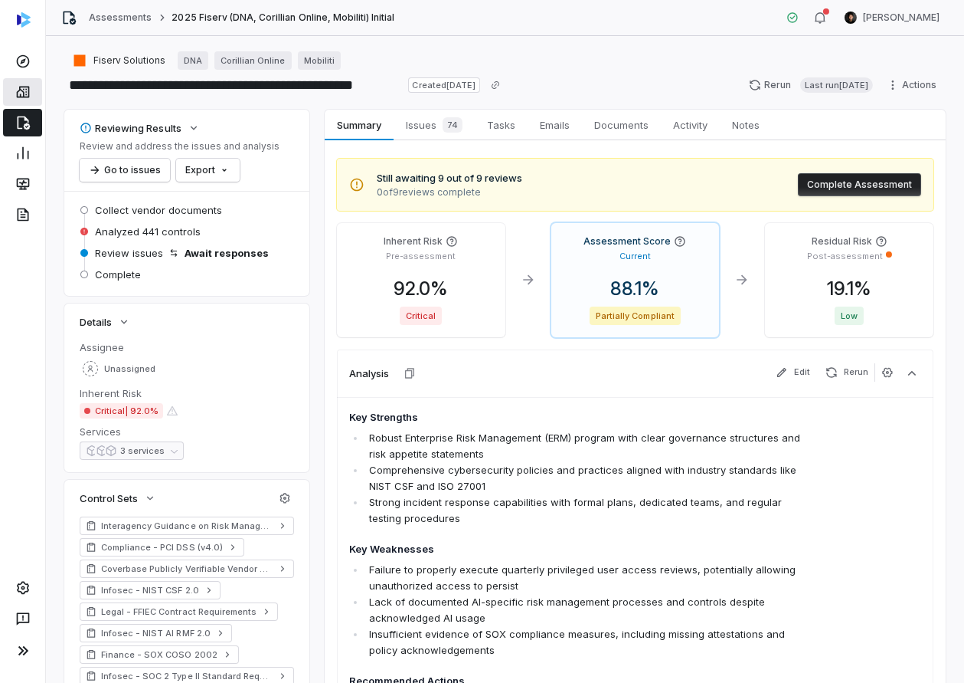
click at [15, 88] on icon at bounding box center [22, 91] width 15 height 15
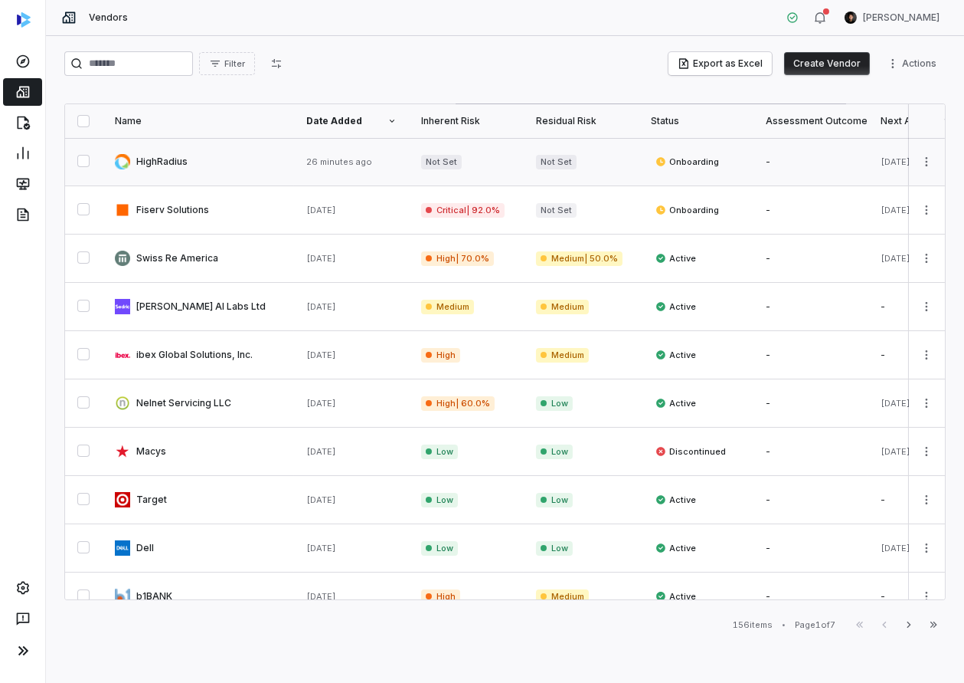
click at [941, 152] on td at bounding box center [926, 162] width 37 height 48
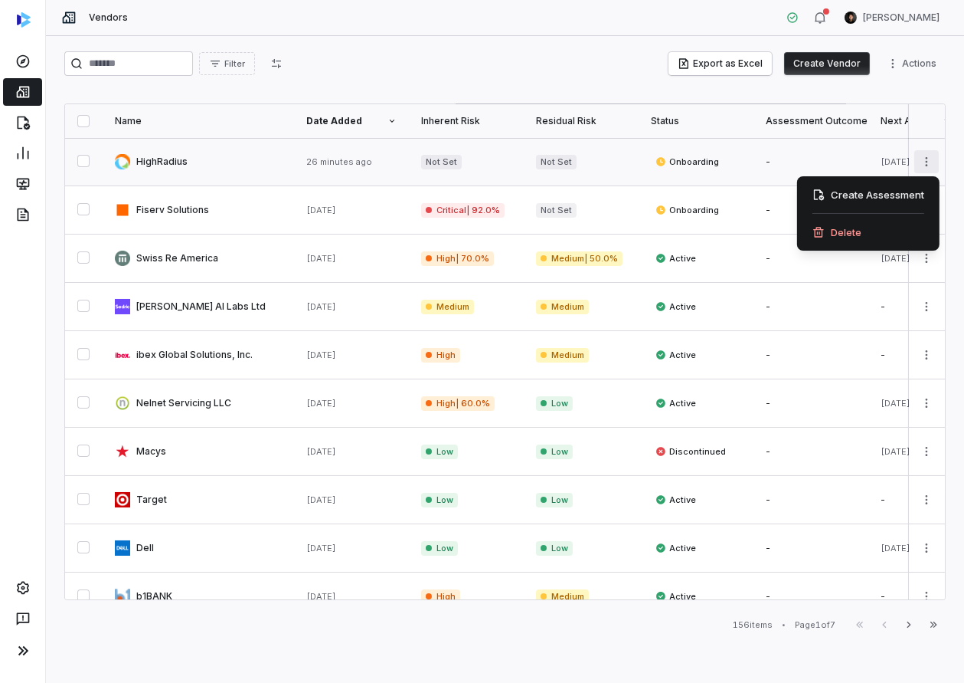
click at [933, 156] on html "Vendors Clarence Chio Filter Export as Excel Create Vendor Actions Name Date Ad…" at bounding box center [482, 341] width 964 height 683
click at [858, 237] on div "Delete" at bounding box center [869, 232] width 130 height 25
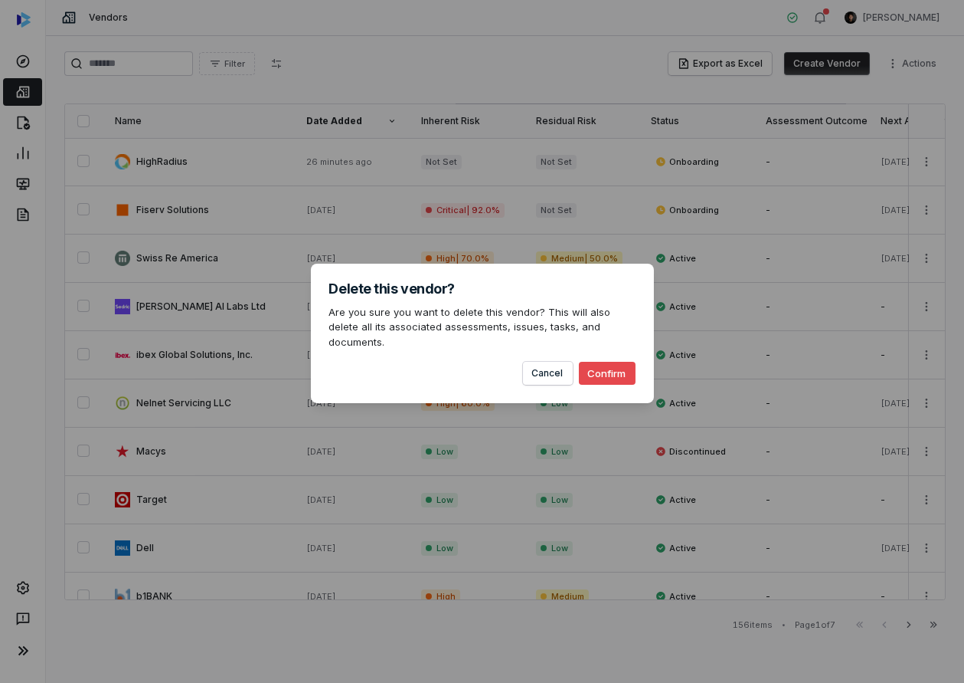
click at [577, 363] on div "Cancel Confirm" at bounding box center [482, 366] width 306 height 35
click at [596, 365] on button "Confirm" at bounding box center [607, 373] width 57 height 23
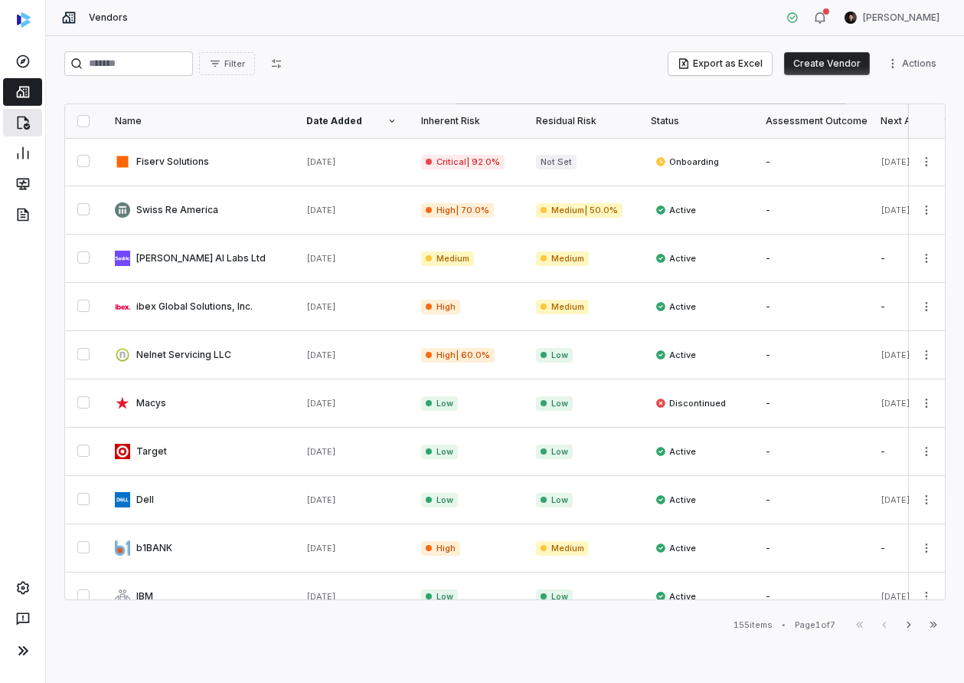
click at [17, 113] on link at bounding box center [22, 123] width 39 height 28
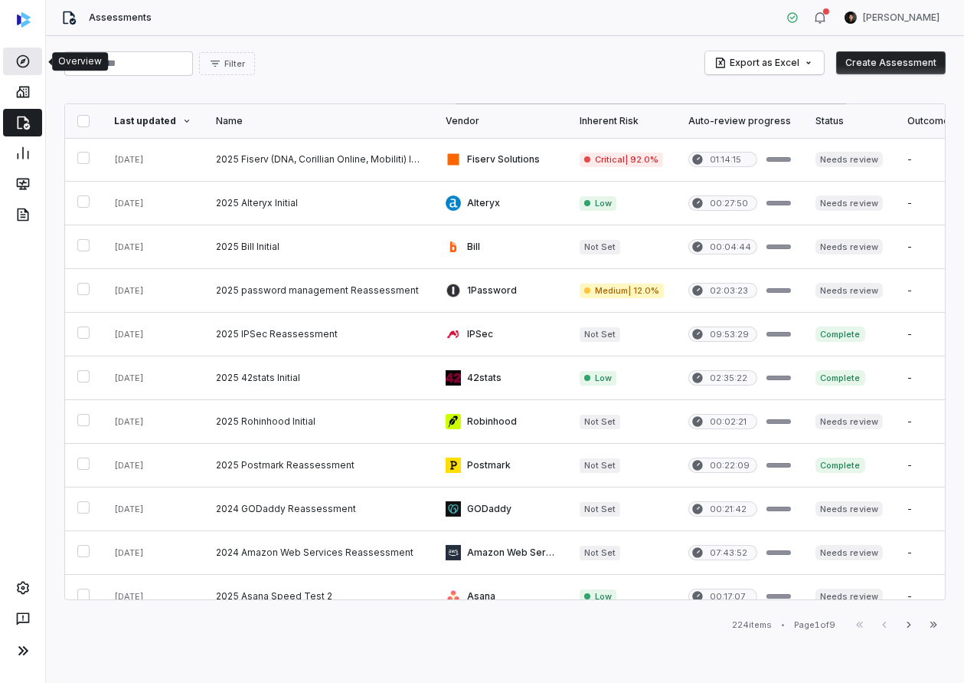
click at [28, 56] on icon at bounding box center [22, 61] width 15 height 15
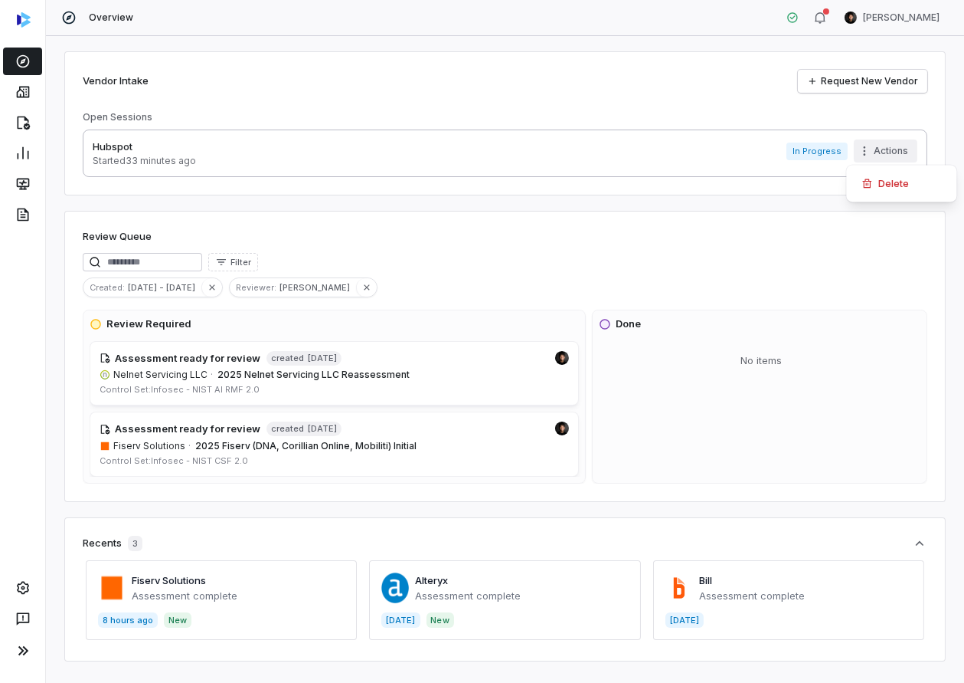
click at [904, 144] on html "Overview Clarence Chio Vendor Intake Request New Vendor Open Sessions Hubspot S…" at bounding box center [482, 341] width 964 height 683
click at [876, 192] on div "Delete" at bounding box center [902, 183] width 98 height 25
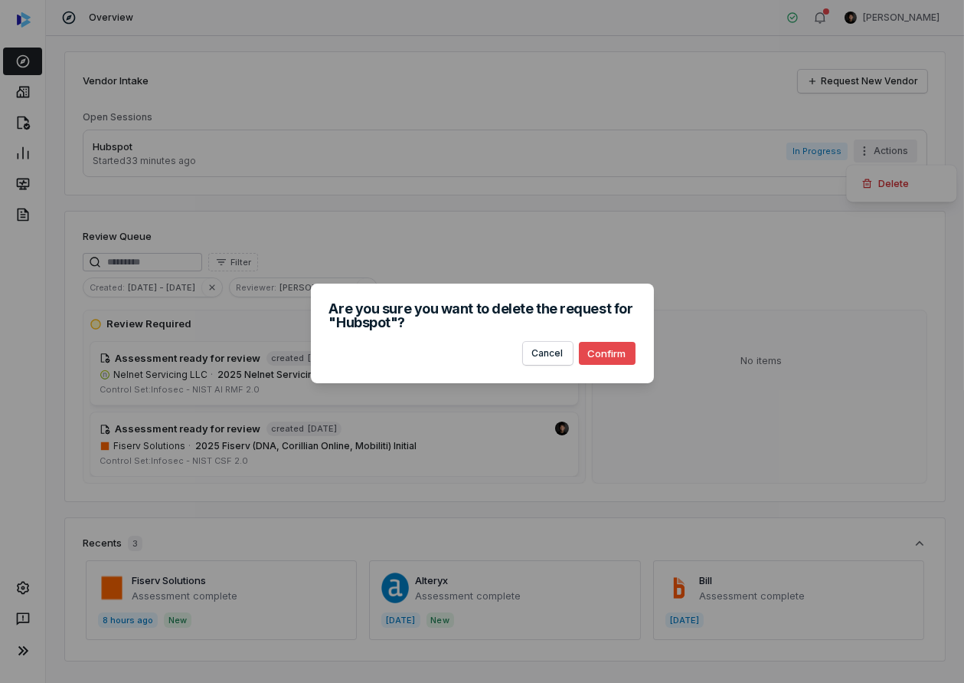
click at [633, 357] on button "Confirm" at bounding box center [607, 353] width 57 height 23
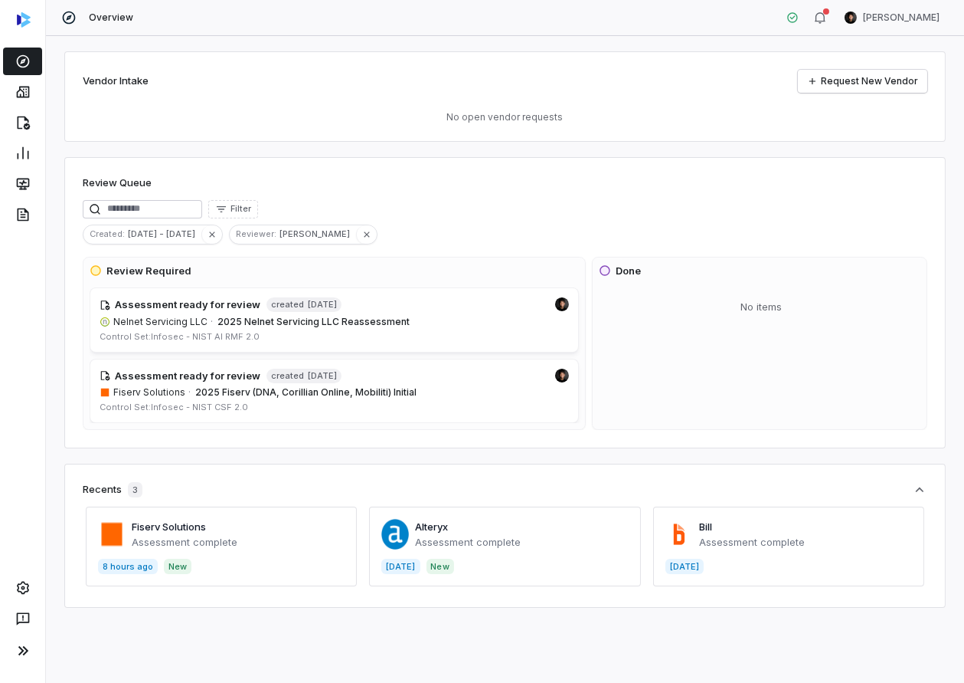
click at [391, 37] on div "Vendor Intake Request New Vendor No open vendor requests Review Queue Filter Cr…" at bounding box center [505, 359] width 918 height 647
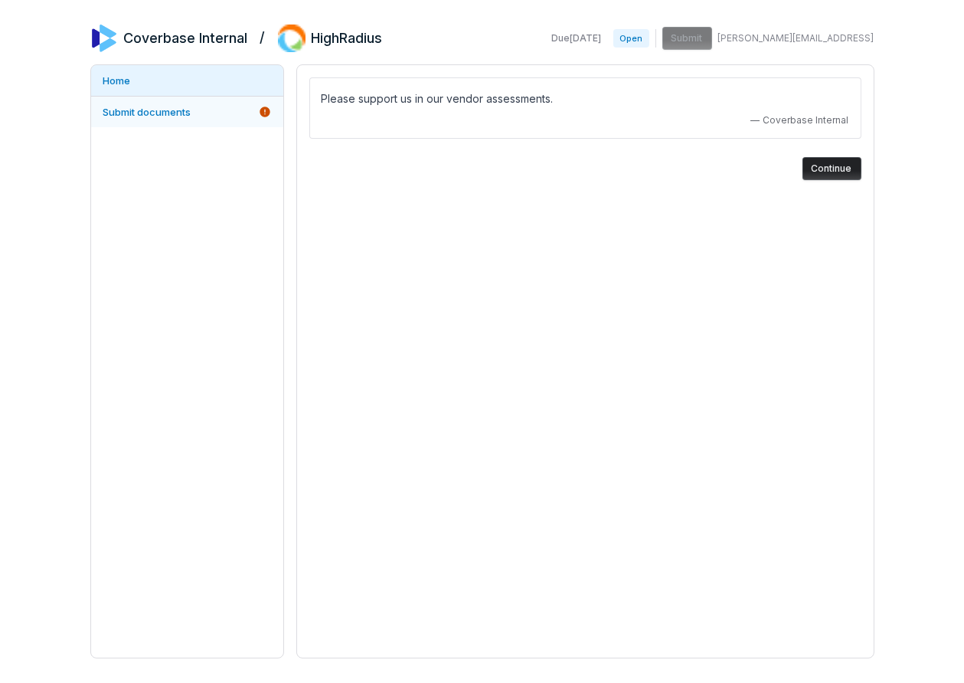
click at [142, 107] on span "Submit documents" at bounding box center [147, 112] width 88 height 12
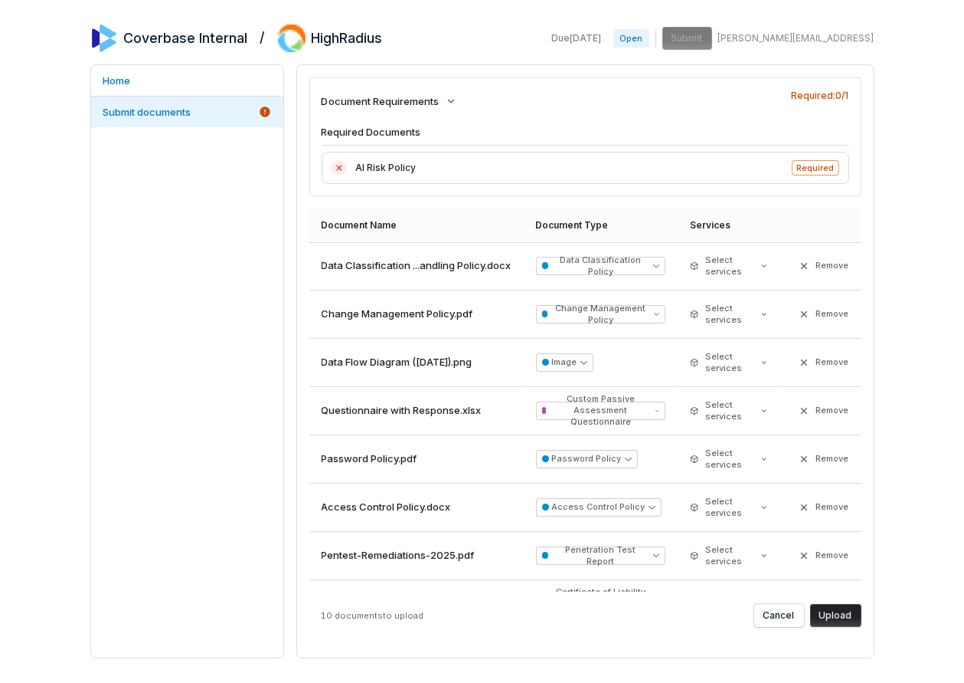
click at [847, 612] on button "Upload" at bounding box center [835, 615] width 51 height 23
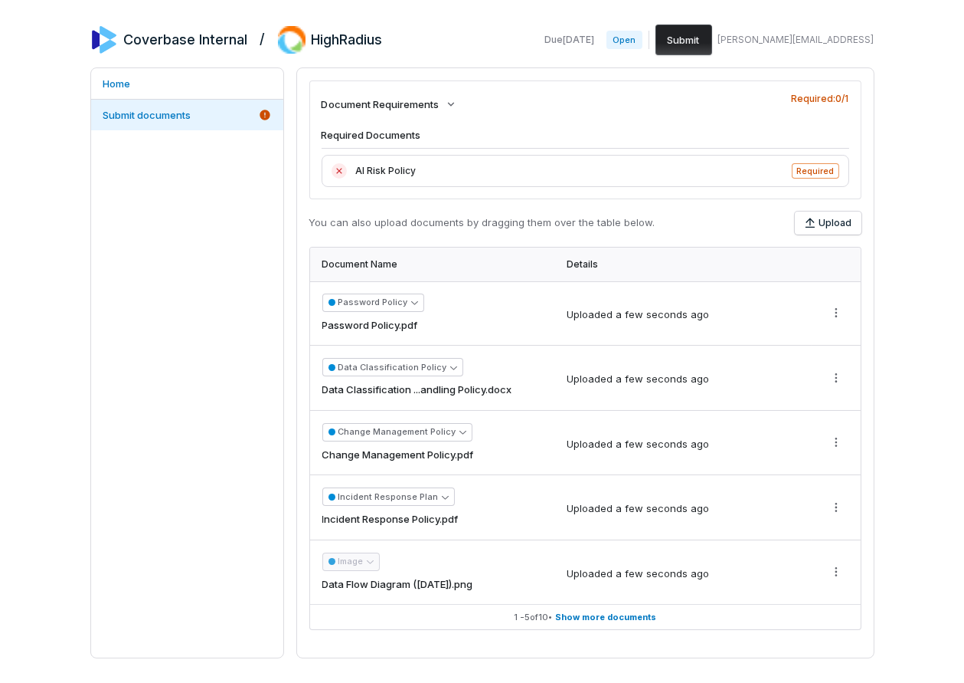
click at [712, 38] on button "Submit" at bounding box center [684, 40] width 57 height 31
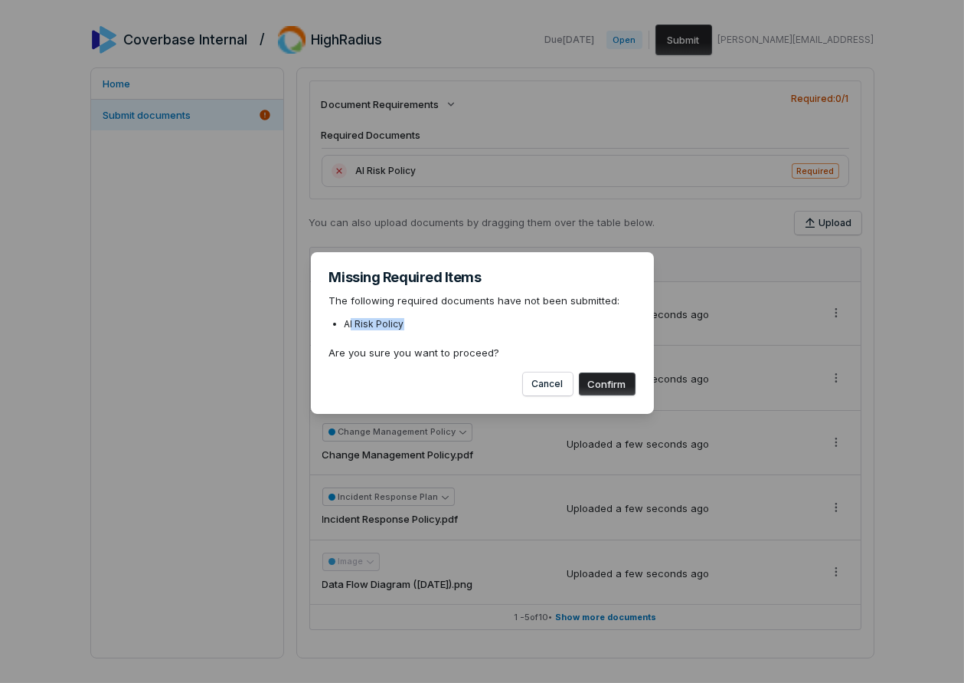
drag, startPoint x: 350, startPoint y: 327, endPoint x: 408, endPoint y: 324, distance: 57.5
click at [408, 324] on li "AI Risk Policy" at bounding box center [490, 324] width 291 height 12
click at [595, 385] on button "Confirm" at bounding box center [607, 383] width 57 height 23
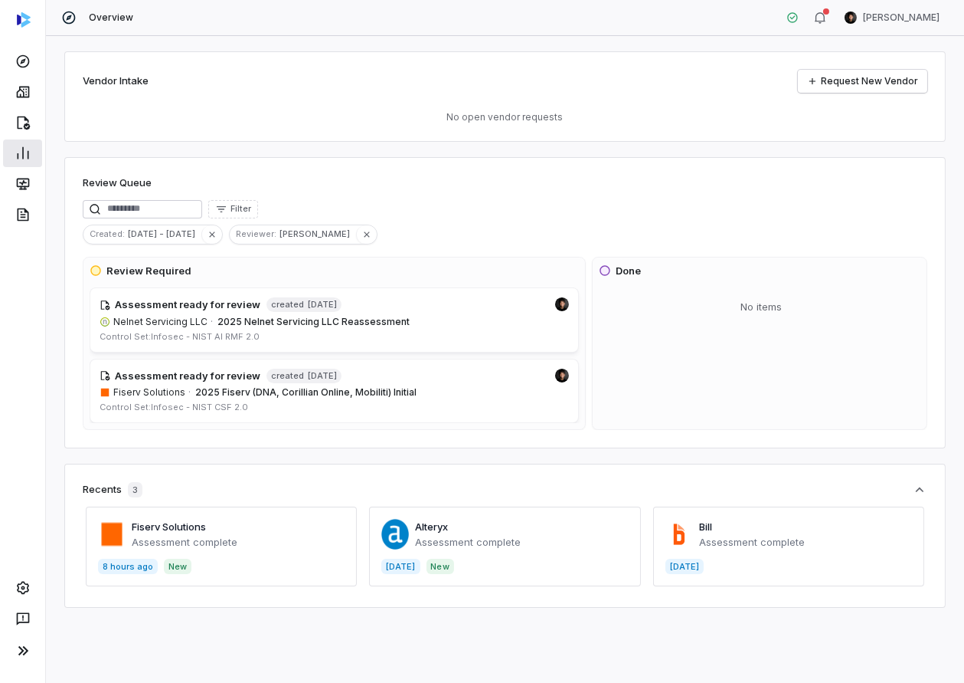
click at [25, 156] on icon at bounding box center [22, 153] width 15 height 15
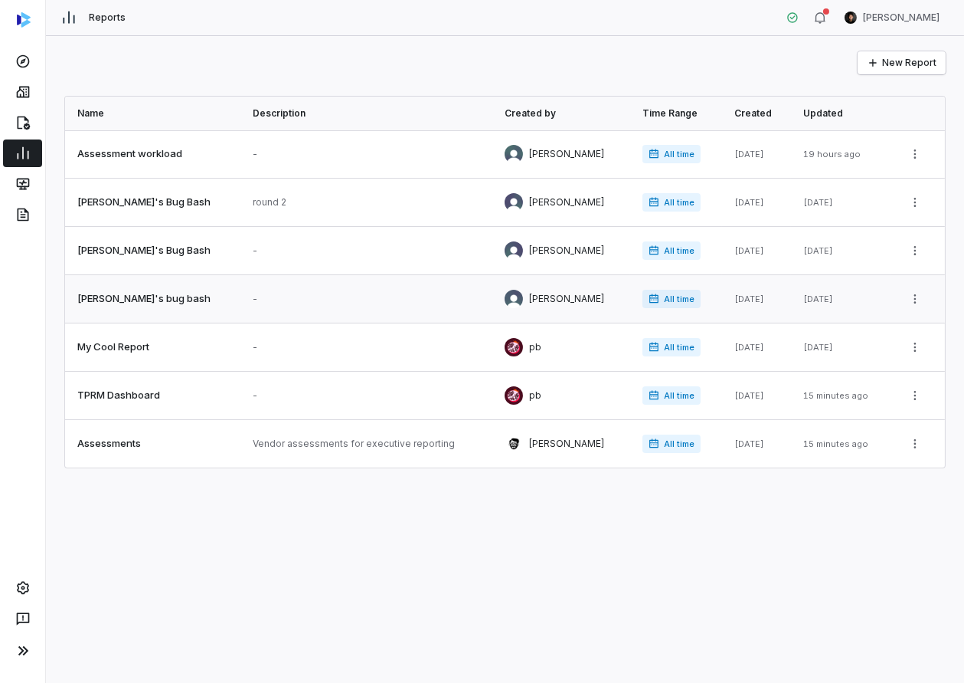
click at [173, 295] on link at bounding box center [152, 298] width 175 height 47
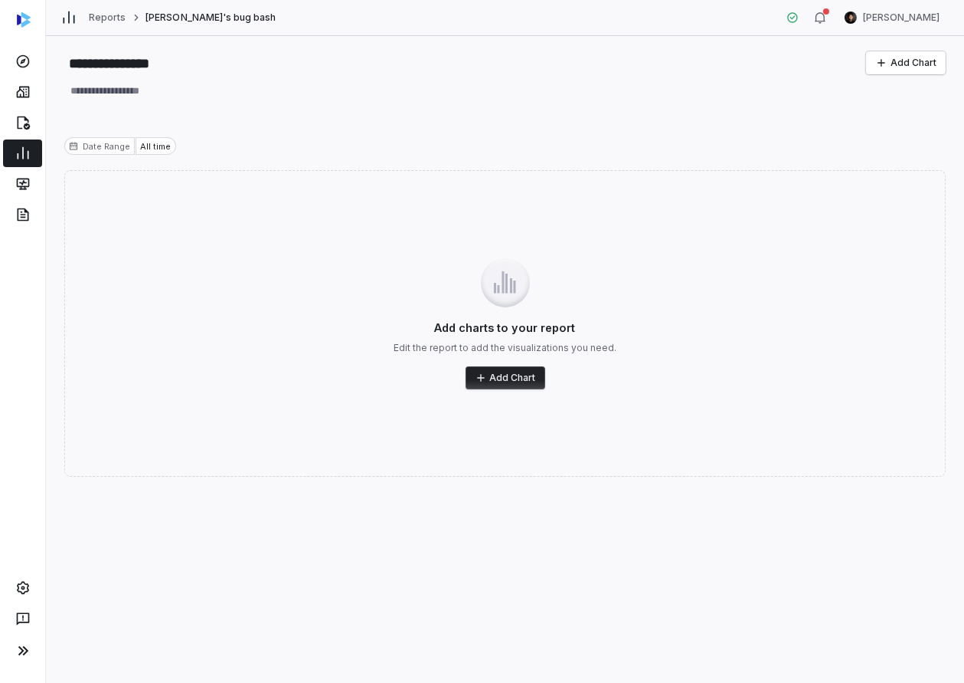
click at [15, 150] on icon at bounding box center [22, 153] width 15 height 15
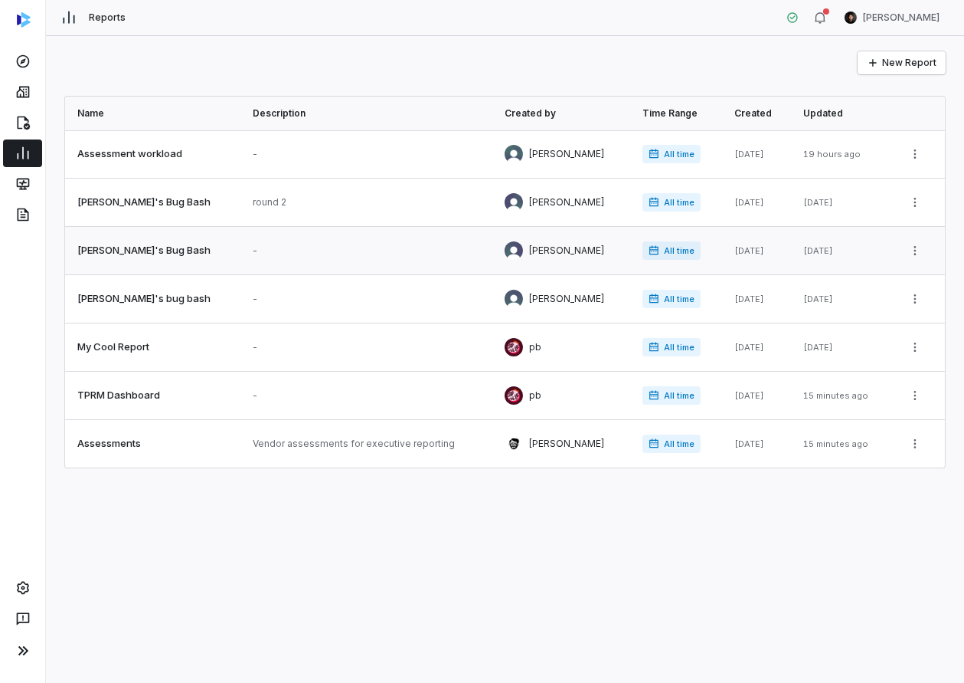
click at [241, 261] on link at bounding box center [367, 250] width 252 height 47
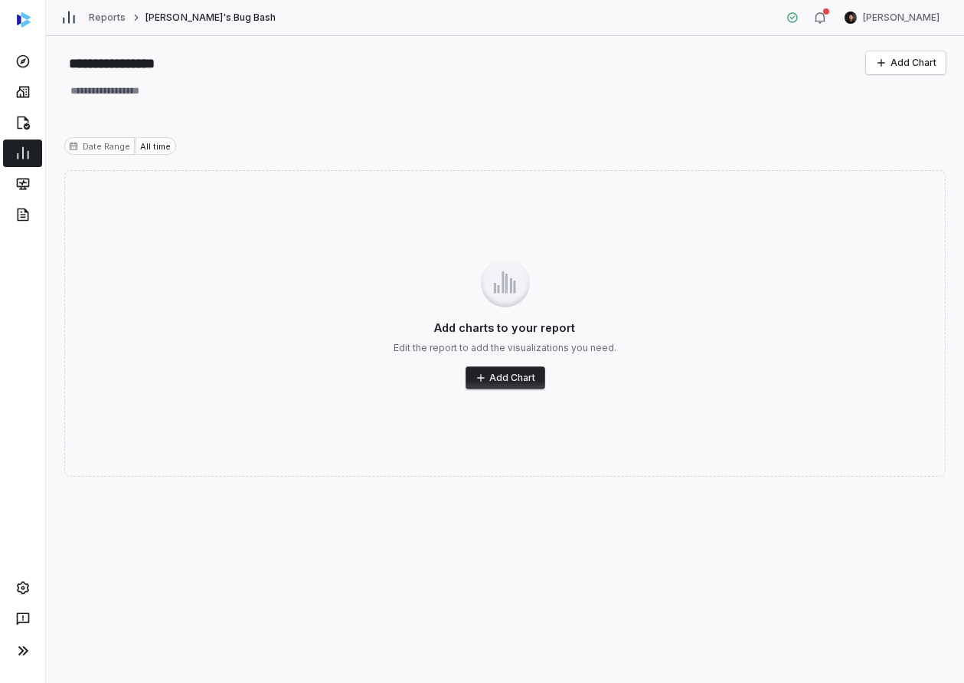
click at [30, 149] on icon at bounding box center [22, 153] width 15 height 15
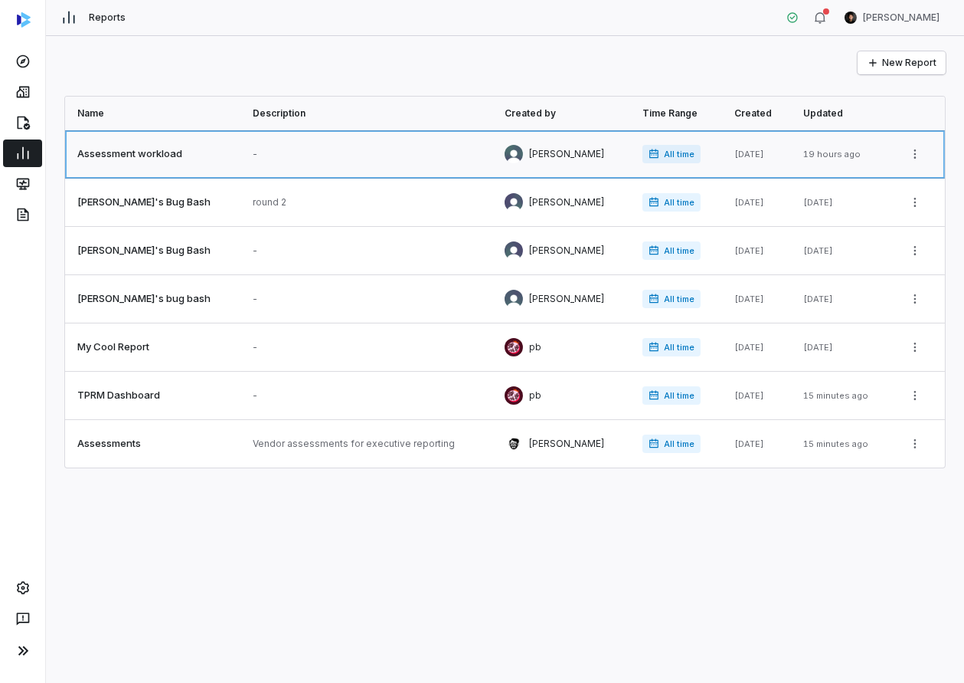
click at [148, 165] on link at bounding box center [152, 153] width 175 height 47
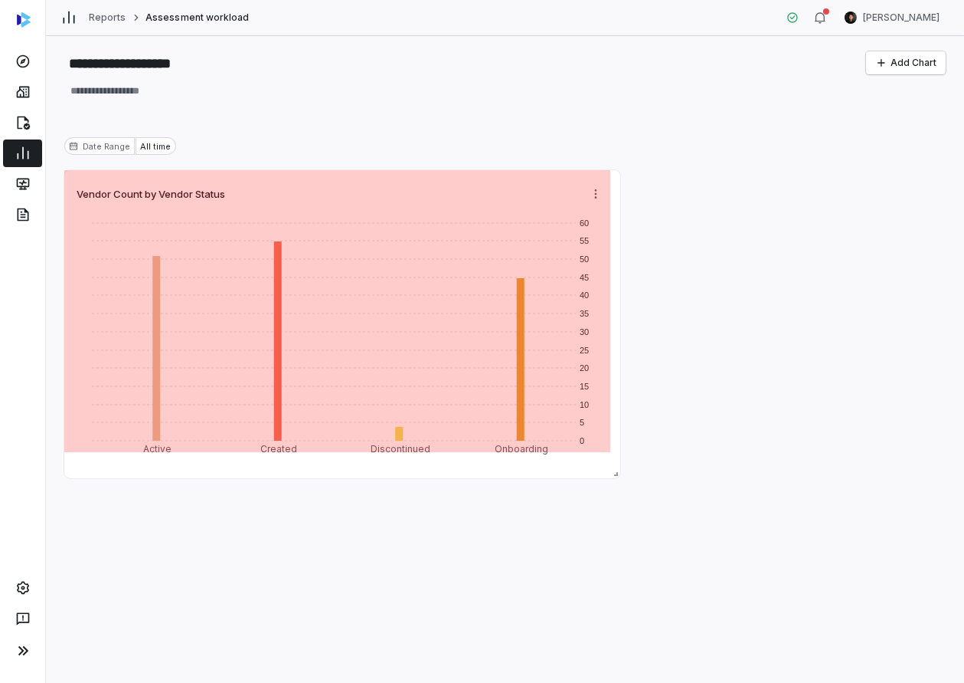
drag, startPoint x: 382, startPoint y: 225, endPoint x: 631, endPoint y: 473, distance: 351.5
click at [620, 473] on span at bounding box center [612, 470] width 15 height 15
type textarea "*"
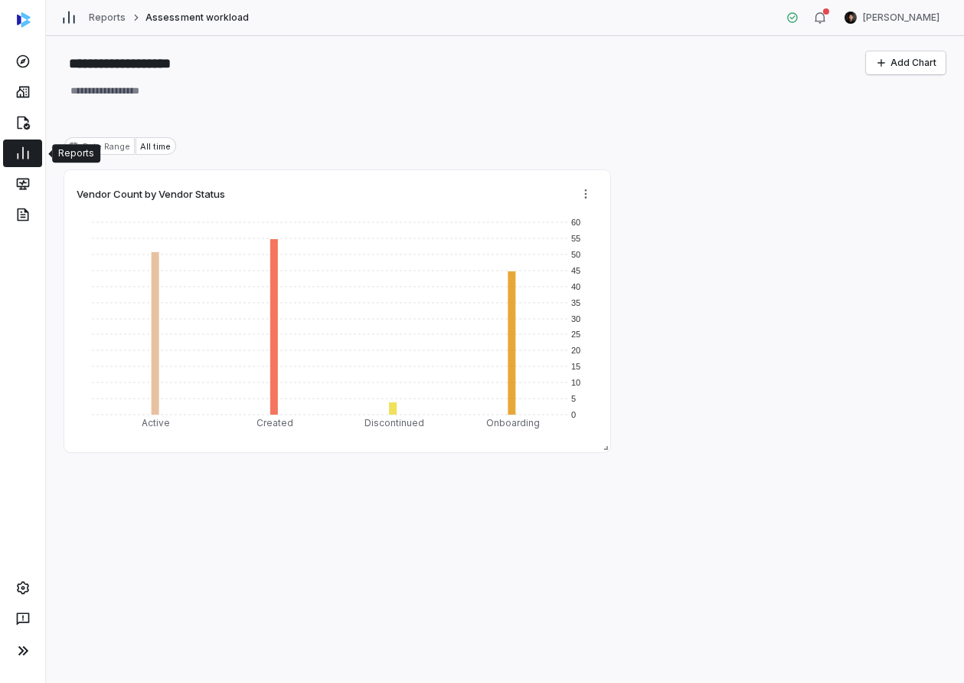
click at [29, 147] on icon at bounding box center [22, 153] width 15 height 15
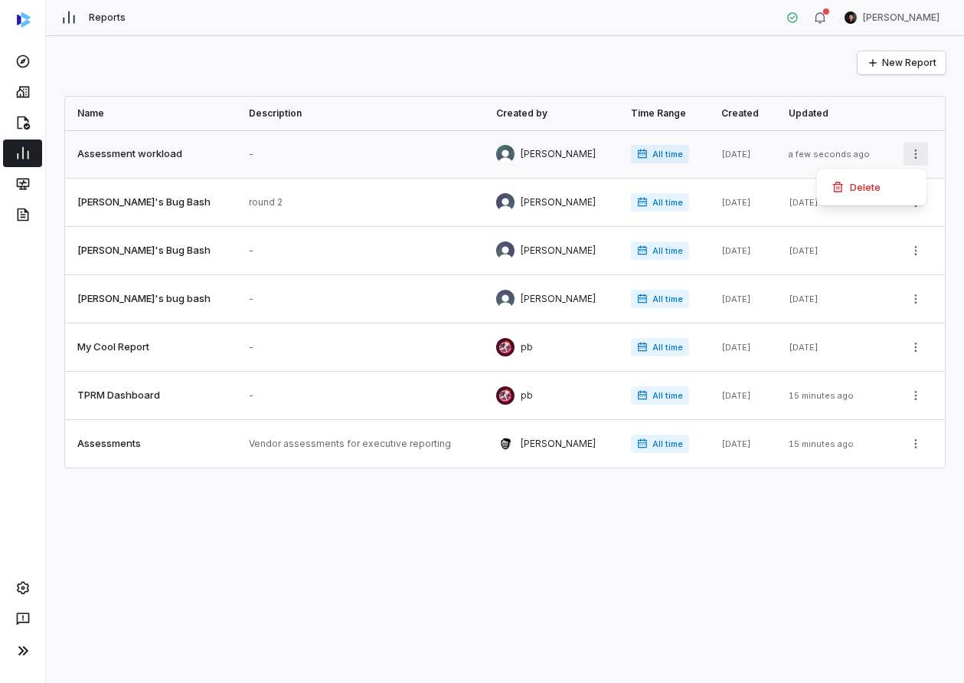
click at [919, 149] on html "Reports [PERSON_NAME] New Report Name Description Created by Time Range Created…" at bounding box center [482, 341] width 964 height 683
click at [904, 185] on div "Delete" at bounding box center [872, 187] width 98 height 25
click at [208, 398] on link at bounding box center [151, 395] width 172 height 47
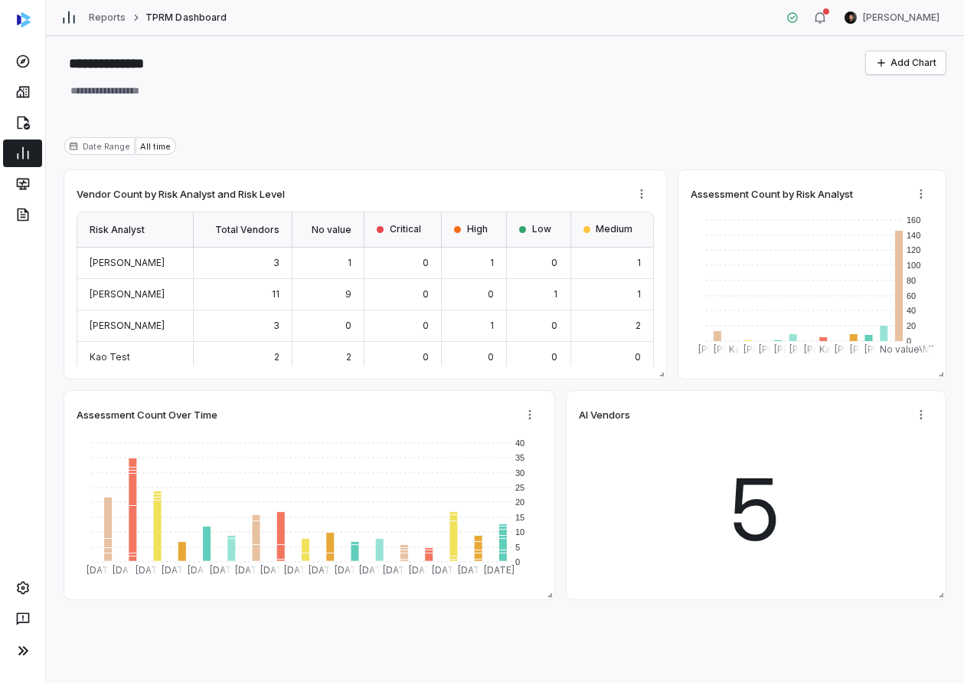
click at [31, 154] on link at bounding box center [22, 153] width 39 height 28
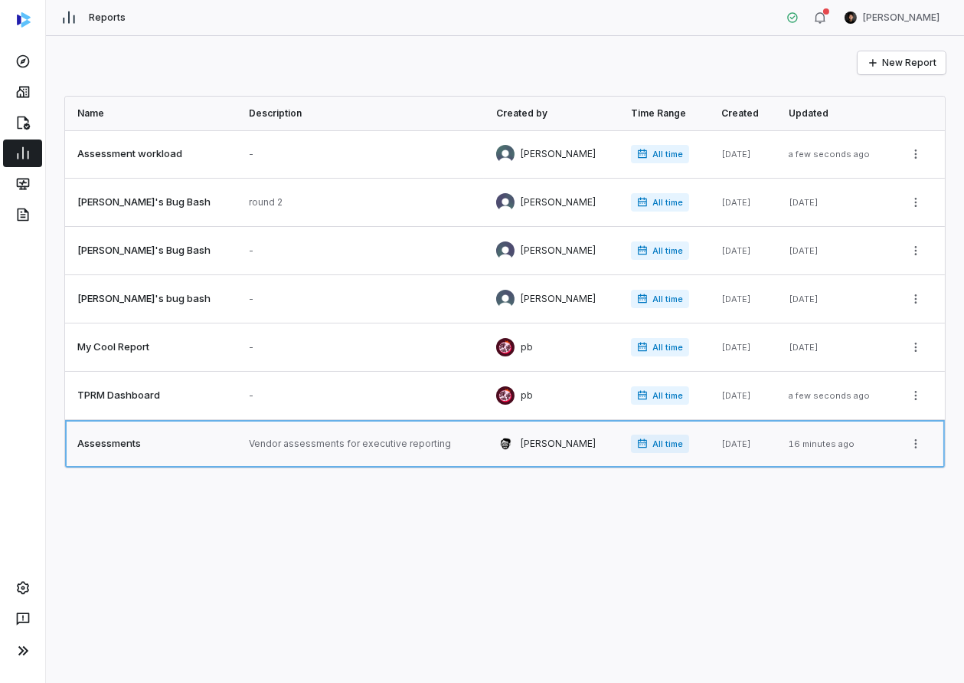
click at [298, 463] on link at bounding box center [360, 443] width 247 height 47
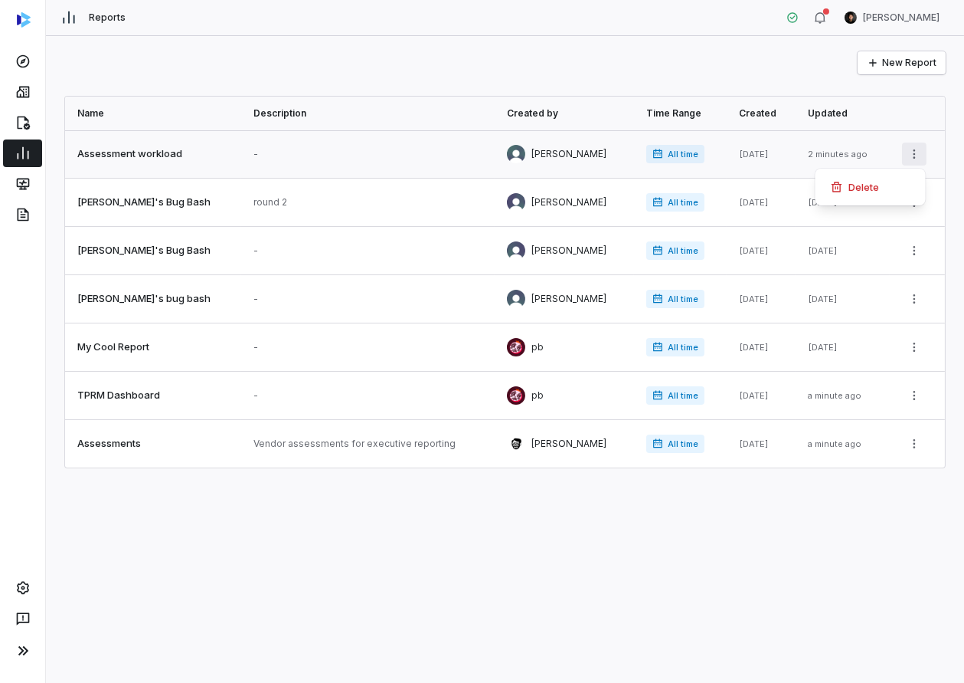
click at [909, 159] on html "Reports [PERSON_NAME] New Report Name Description Created by Time Range Created…" at bounding box center [482, 341] width 964 height 683
click at [886, 188] on div "Delete" at bounding box center [871, 187] width 98 height 25
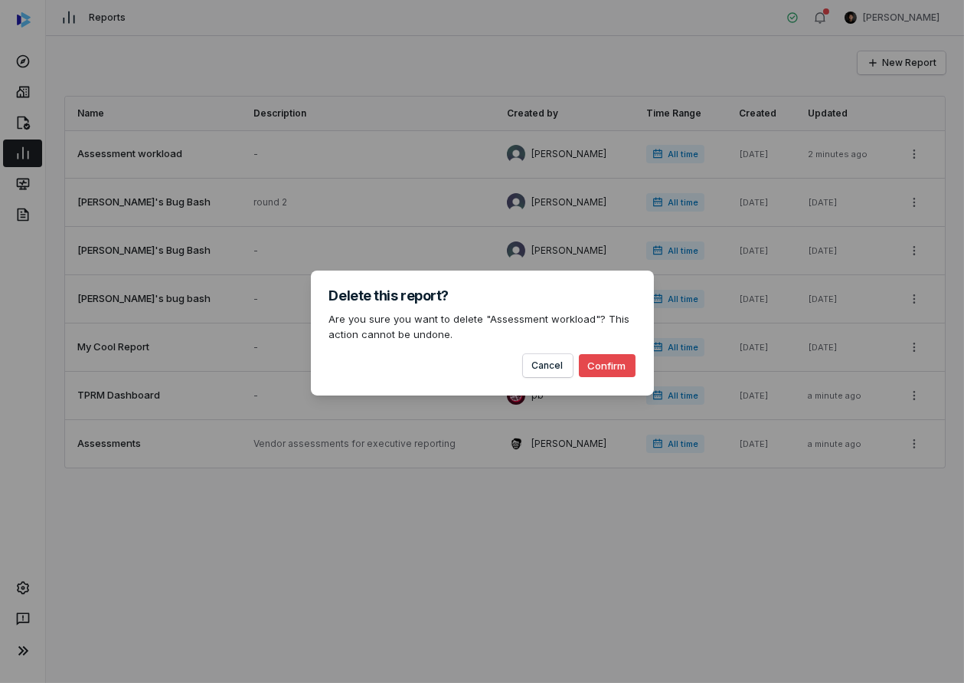
click at [612, 376] on button "Confirm" at bounding box center [607, 365] width 57 height 23
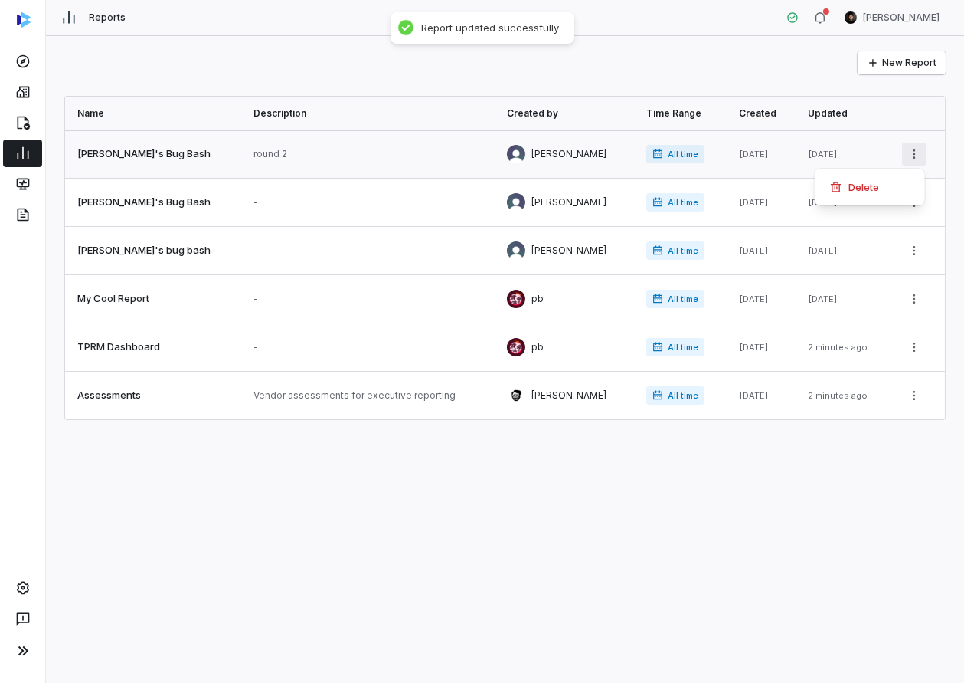
click at [910, 160] on html "Reports [PERSON_NAME] New Report Name Description Created by Time Range Created…" at bounding box center [482, 341] width 964 height 683
click at [892, 187] on div "Delete" at bounding box center [870, 187] width 98 height 25
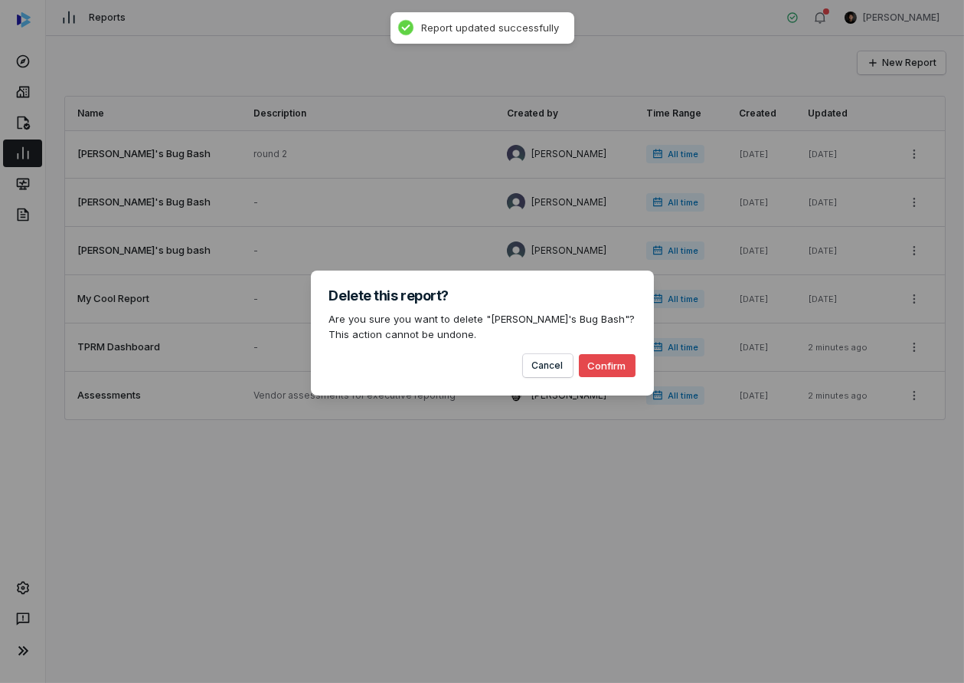
click at [613, 364] on button "Confirm" at bounding box center [607, 365] width 57 height 23
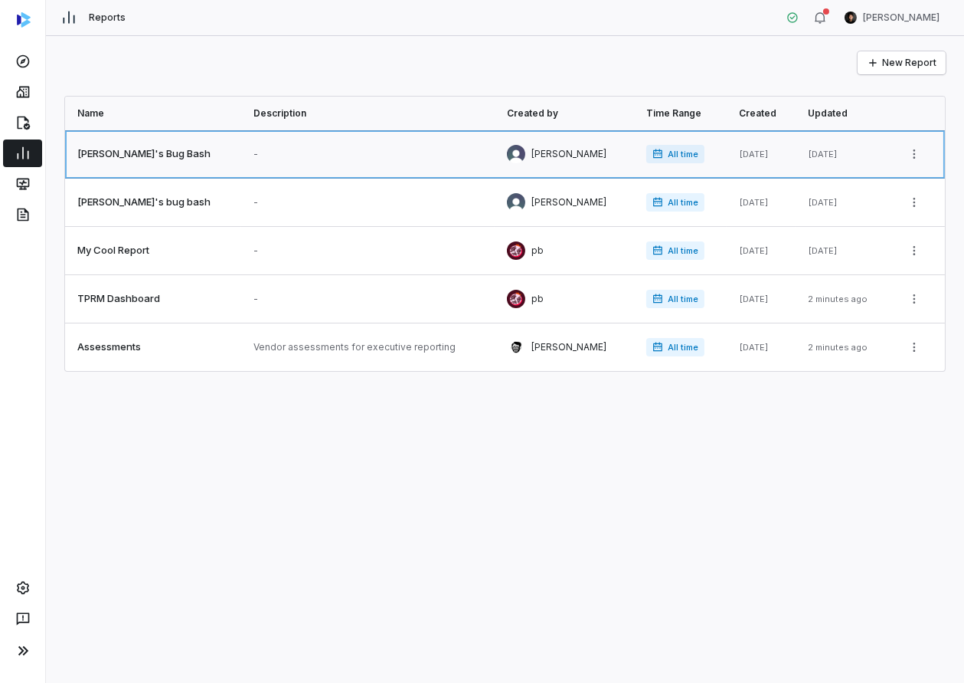
click at [147, 146] on link at bounding box center [153, 153] width 176 height 47
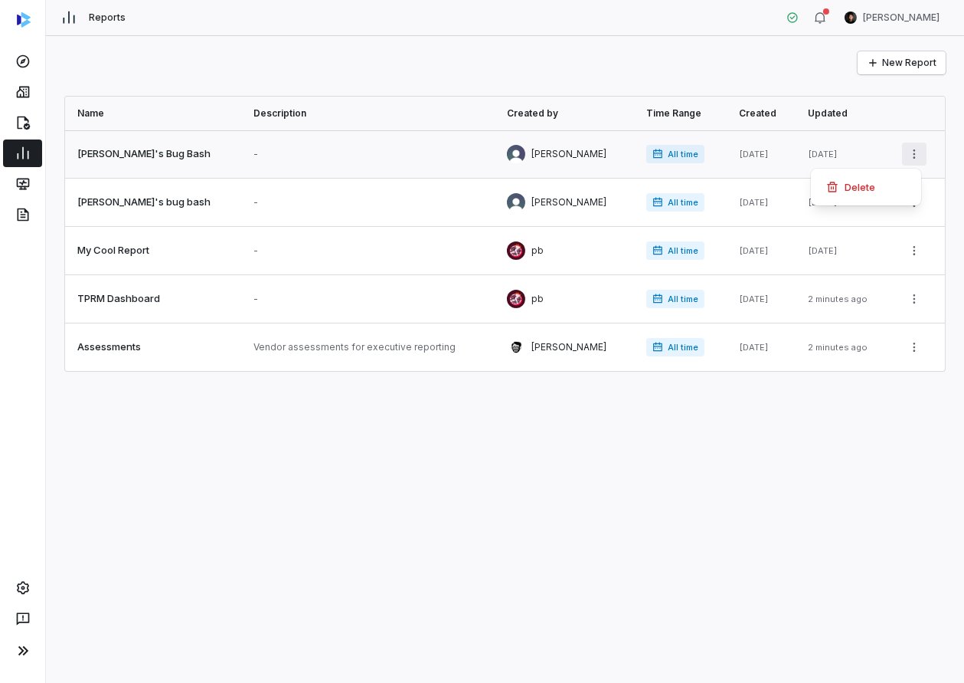
click at [910, 156] on html "Reports [PERSON_NAME] New Report Name Description Created by Time Range Created…" at bounding box center [482, 341] width 964 height 683
click at [894, 185] on div "Delete" at bounding box center [866, 187] width 98 height 25
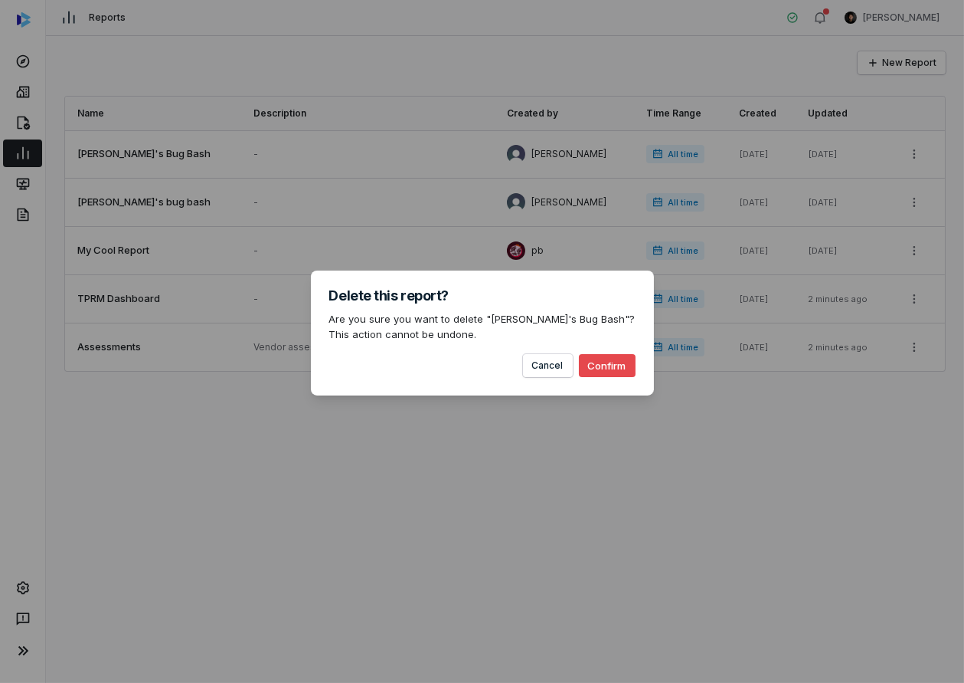
click at [600, 361] on button "Confirm" at bounding box center [607, 365] width 57 height 23
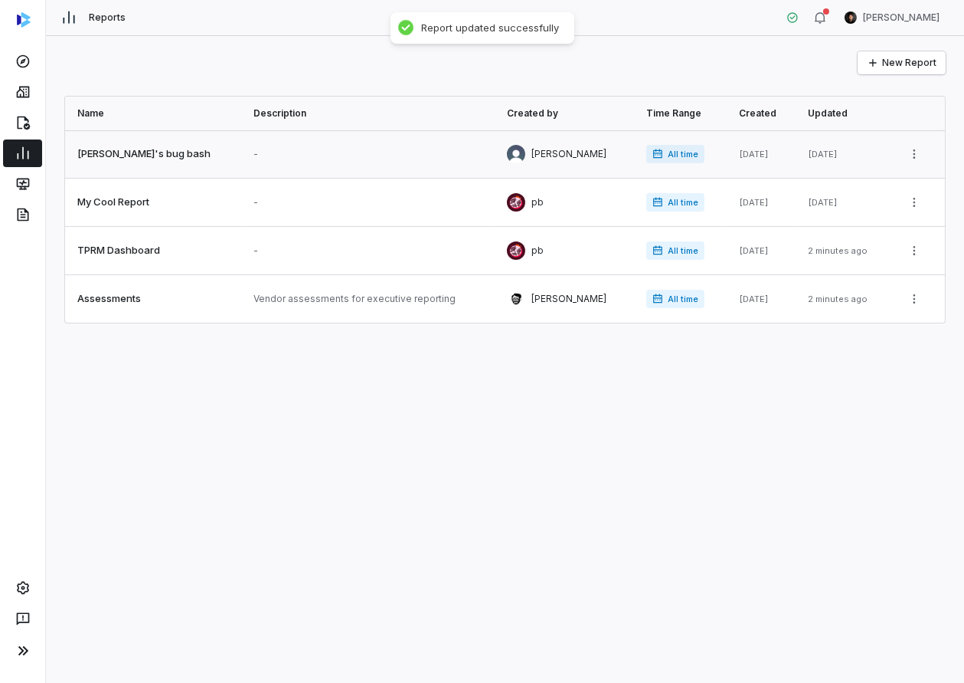
click at [376, 156] on link at bounding box center [368, 153] width 254 height 47
click at [912, 156] on html "Reports [PERSON_NAME] New Report Name Description Created by Time Range Created…" at bounding box center [482, 341] width 964 height 683
click at [897, 185] on div "Delete" at bounding box center [866, 187] width 98 height 25
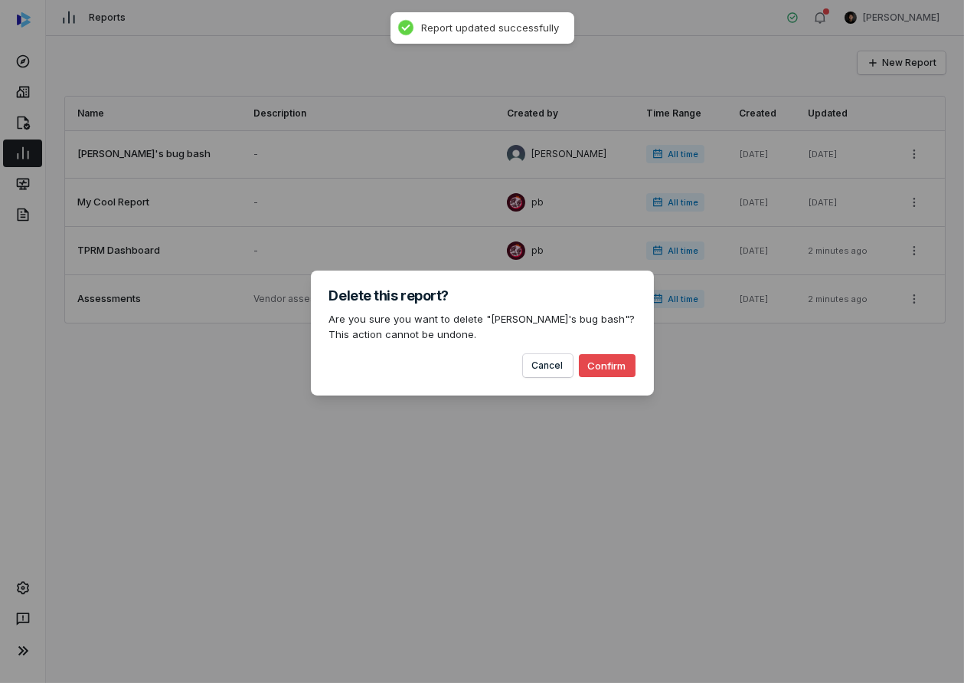
click at [618, 362] on button "Confirm" at bounding box center [607, 365] width 57 height 23
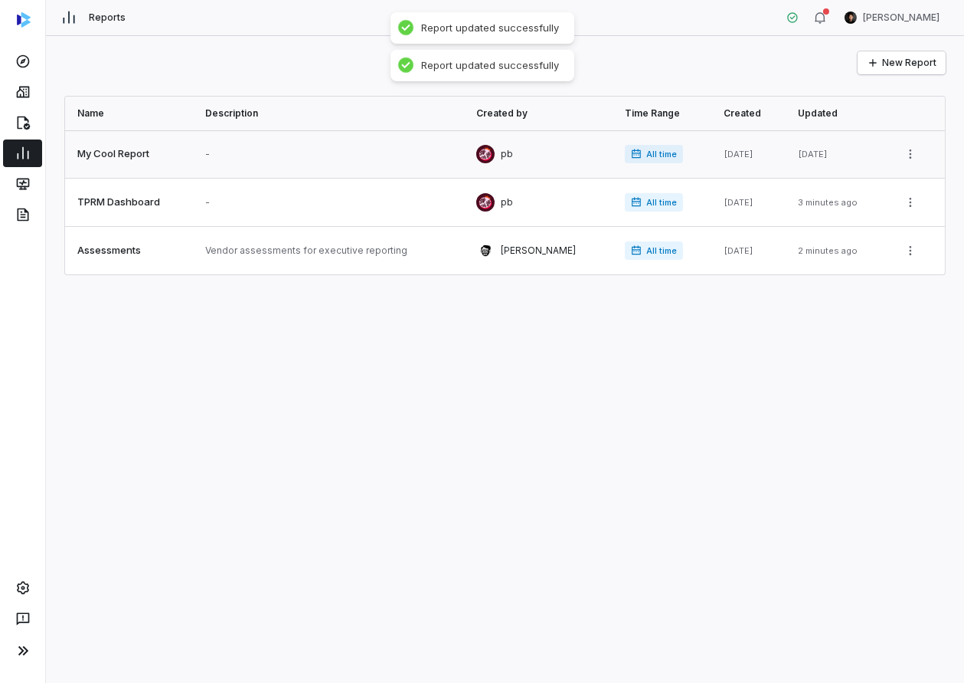
click at [353, 163] on link at bounding box center [328, 153] width 271 height 47
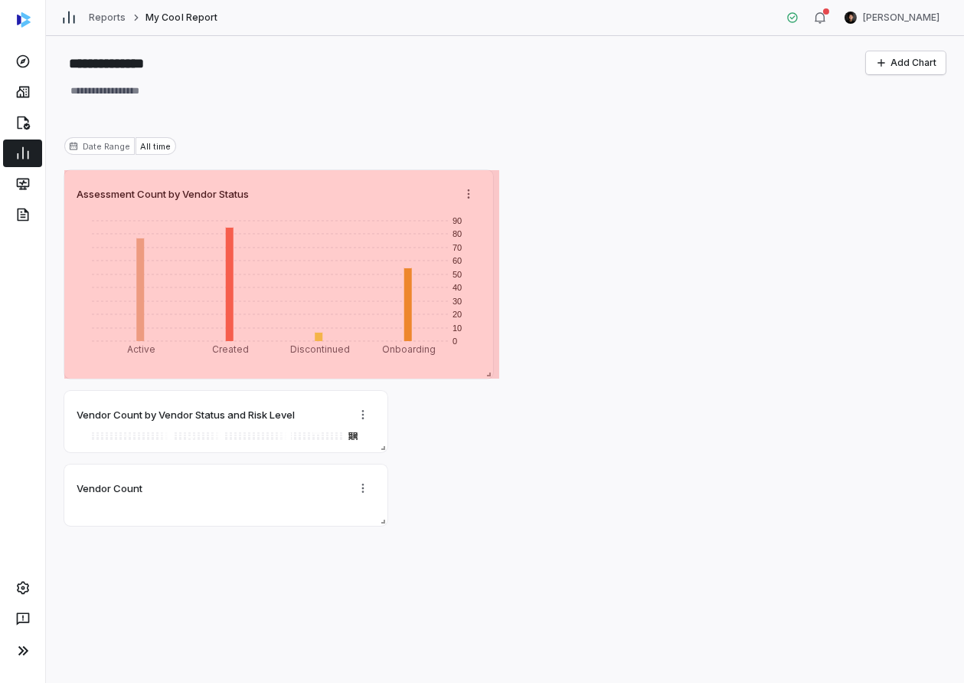
drag, startPoint x: 384, startPoint y: 227, endPoint x: 489, endPoint y: 316, distance: 138.6
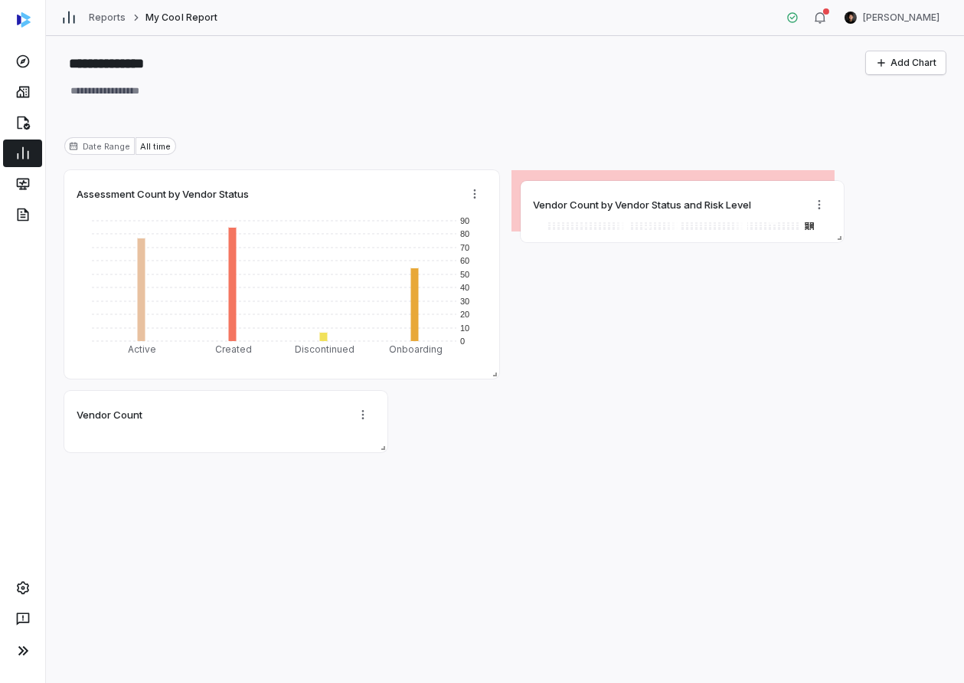
drag, startPoint x: 295, startPoint y: 398, endPoint x: 751, endPoint y: 188, distance: 502.5
click at [751, 188] on div "Vendor Count by Vendor Status and Risk Level 0 5 10 15 20 25 30 35 40 45 50 55 …" at bounding box center [682, 211] width 323 height 61
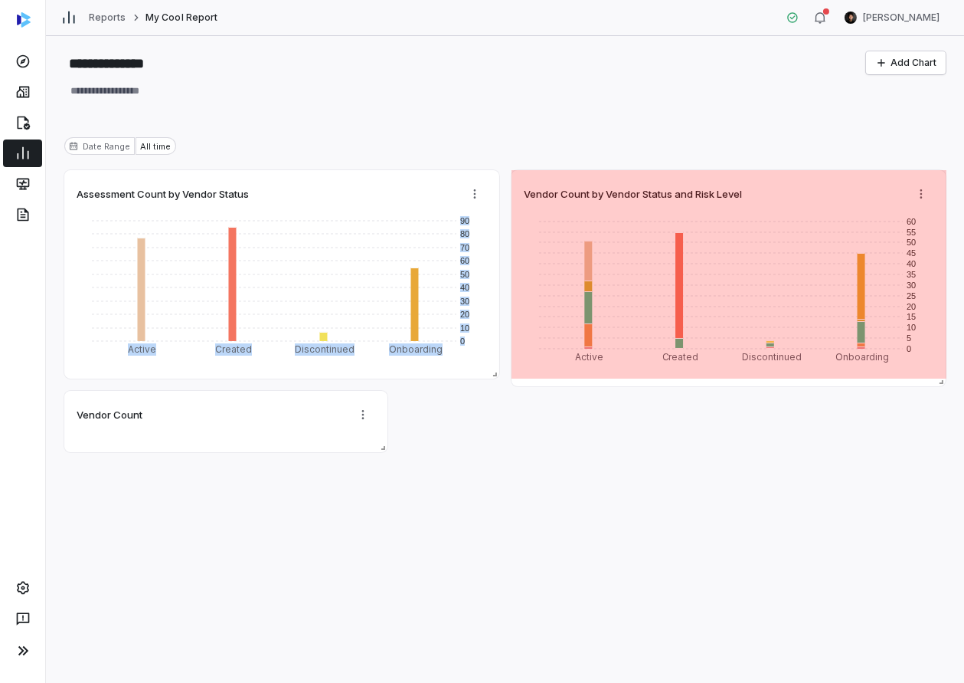
drag, startPoint x: 827, startPoint y: 228, endPoint x: 941, endPoint y: 383, distance: 192.3
click at [941, 383] on span at bounding box center [938, 378] width 15 height 15
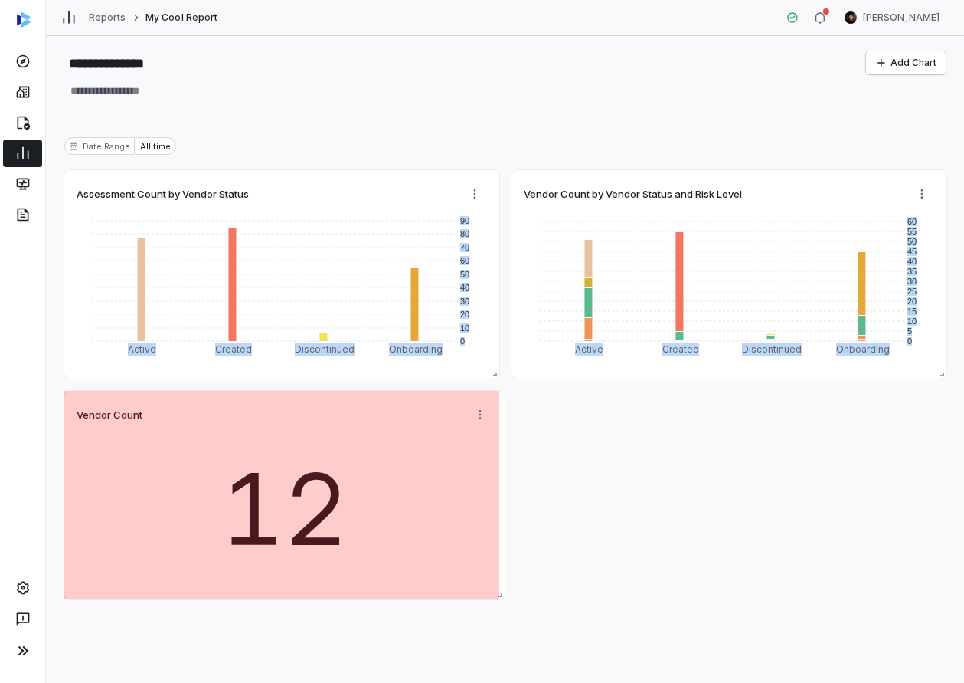
drag, startPoint x: 384, startPoint y: 448, endPoint x: 501, endPoint y: 575, distance: 172.4
click at [501, 575] on div "Vendor Count 12" at bounding box center [284, 495] width 440 height 208
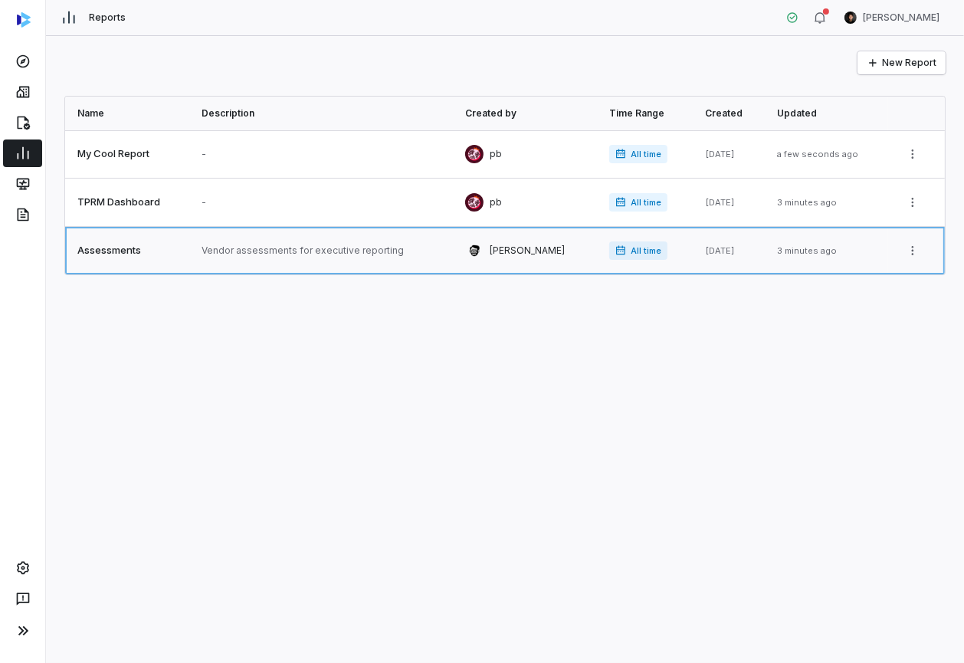
click at [378, 254] on link at bounding box center [321, 250] width 264 height 47
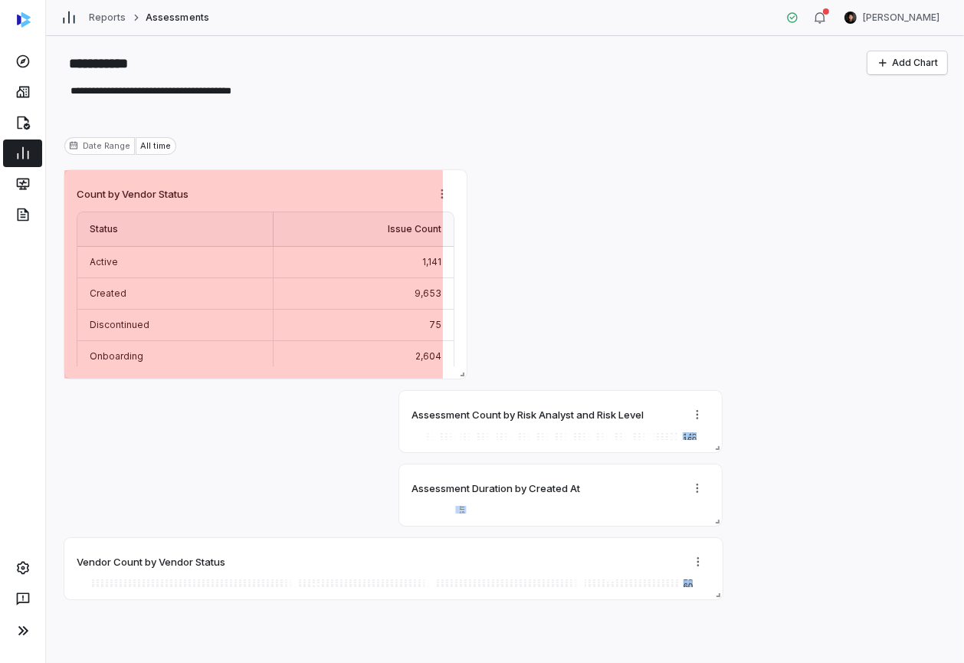
drag, startPoint x: 375, startPoint y: 228, endPoint x: 444, endPoint y: 339, distance: 131.4
click at [444, 339] on div "Count by Vendor Status Status Issue Count Active 1,141 Created 9,653 Discontinu…" at bounding box center [265, 274] width 402 height 208
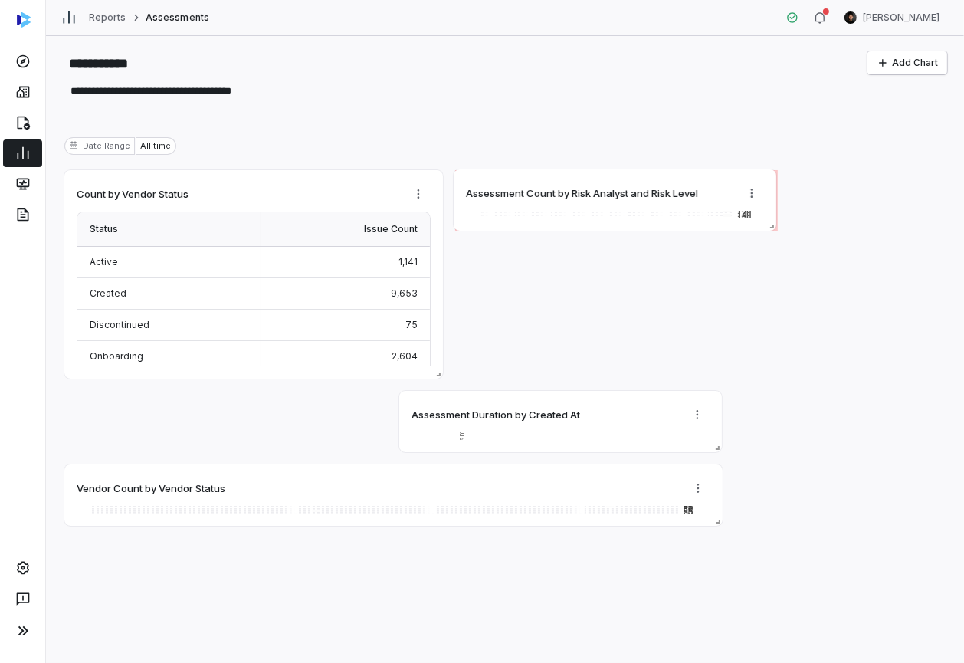
drag, startPoint x: 491, startPoint y: 394, endPoint x: 545, endPoint y: 172, distance: 227.8
click at [545, 172] on div "Assessment Count by Risk Analyst and Risk Level 0 20 40 60 80 100 120 140 160 […" at bounding box center [614, 199] width 322 height 61
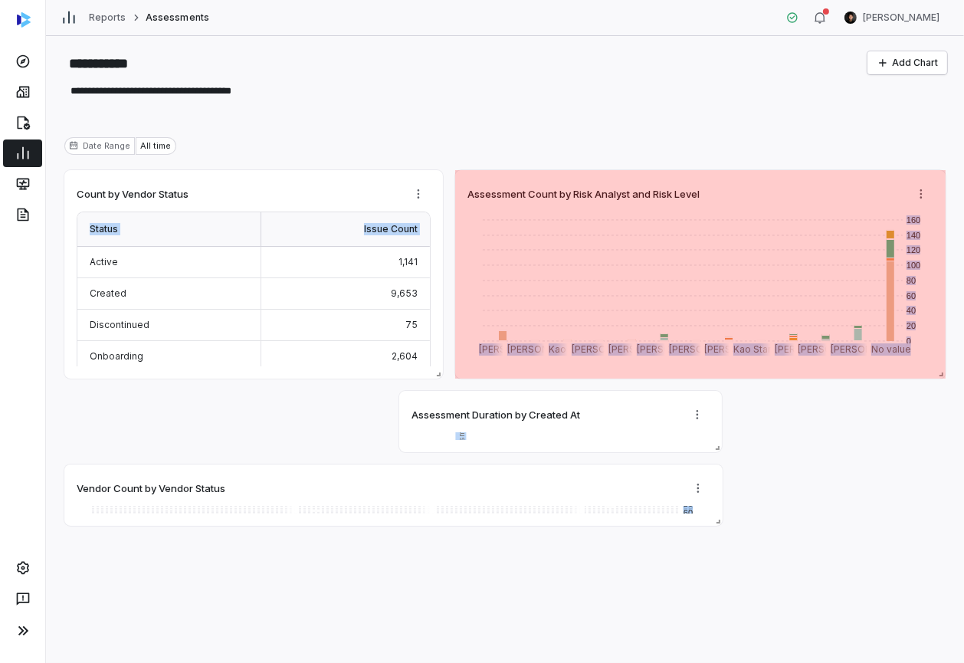
drag, startPoint x: 769, startPoint y: 228, endPoint x: 897, endPoint y: 387, distance: 204.3
click at [949, 372] on div "**********" at bounding box center [505, 349] width 918 height 627
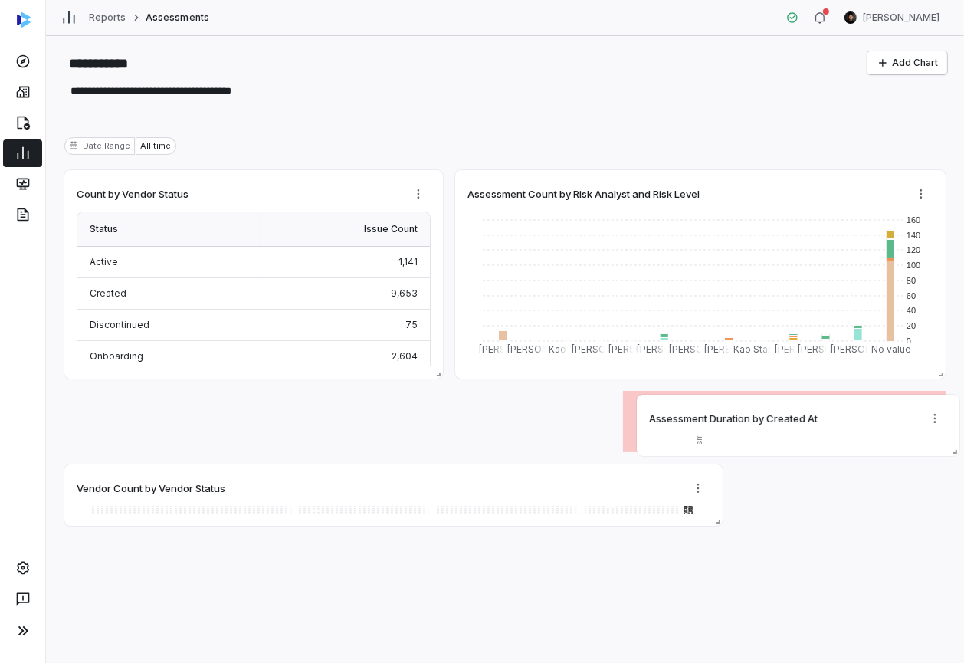
drag, startPoint x: 521, startPoint y: 398, endPoint x: 657, endPoint y: 398, distance: 136.3
click at [663, 398] on div "Assessment Duration by Created At [DATE]T00:00:00Z [DATE]T00:00:00Z [DATE]T00:0…" at bounding box center [798, 424] width 322 height 61
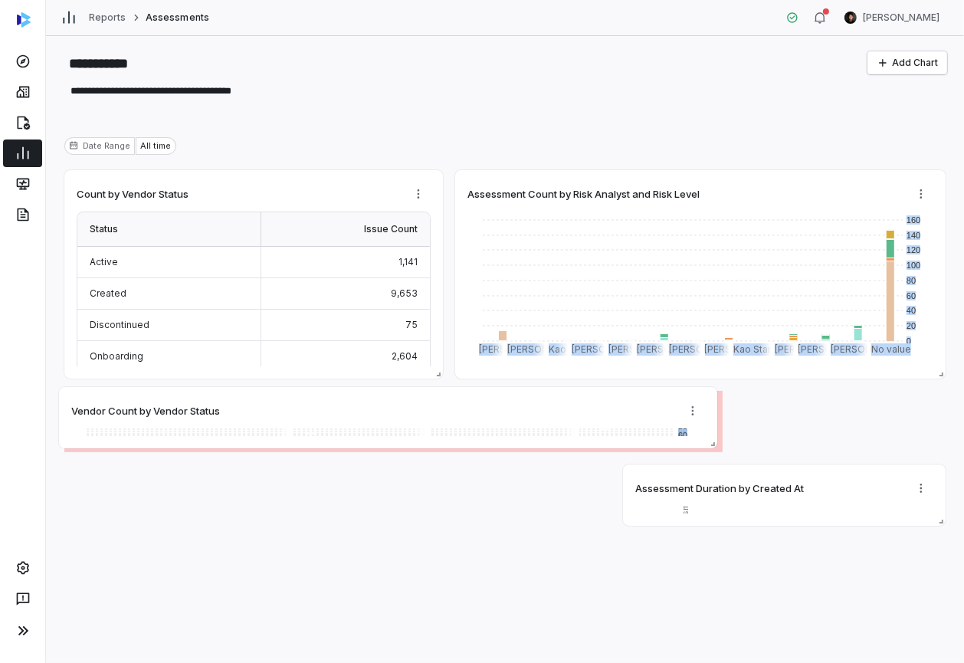
drag, startPoint x: 457, startPoint y: 473, endPoint x: 451, endPoint y: 396, distance: 77.6
click at [451, 396] on div "Vendor Count by Vendor Status 0 5 10 15 20 25 30 35 40 45 50 55 60 Active Creat…" at bounding box center [388, 417] width 658 height 61
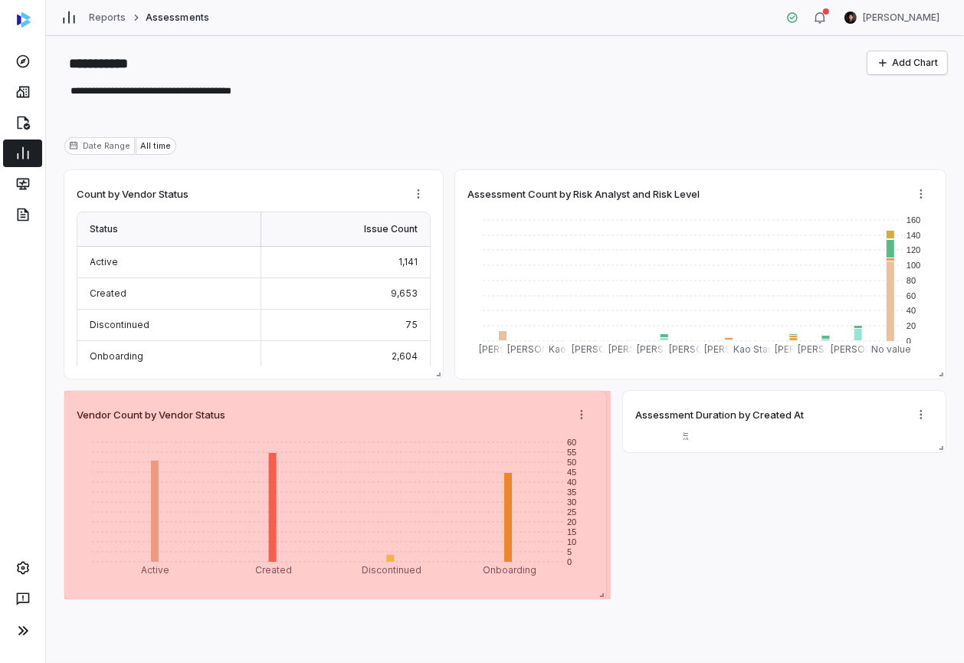
drag, startPoint x: 717, startPoint y: 448, endPoint x: 601, endPoint y: 452, distance: 116.5
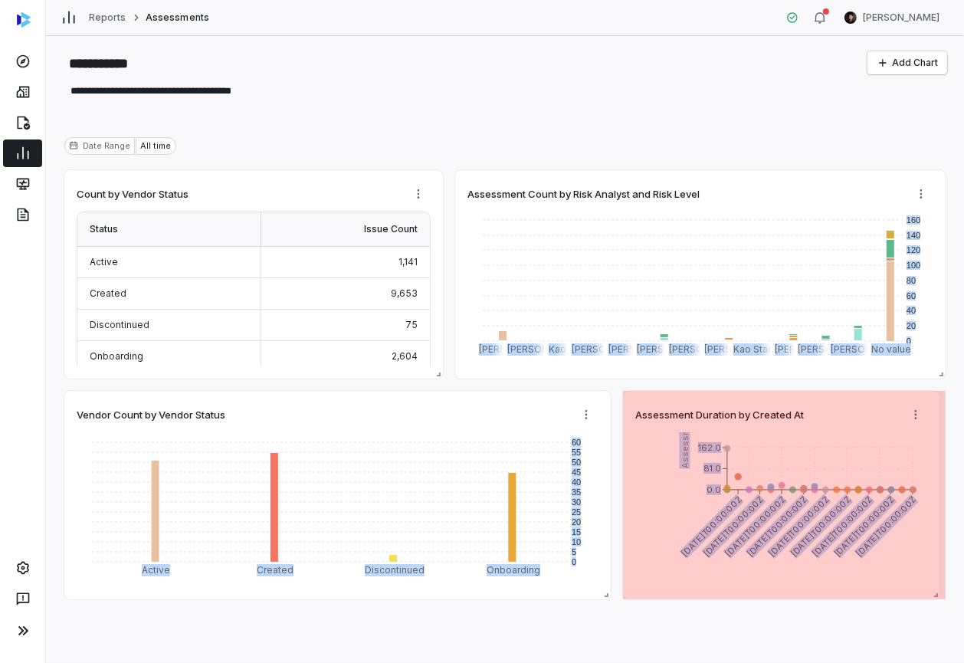
drag, startPoint x: 941, startPoint y: 447, endPoint x: 935, endPoint y: 533, distance: 86.7
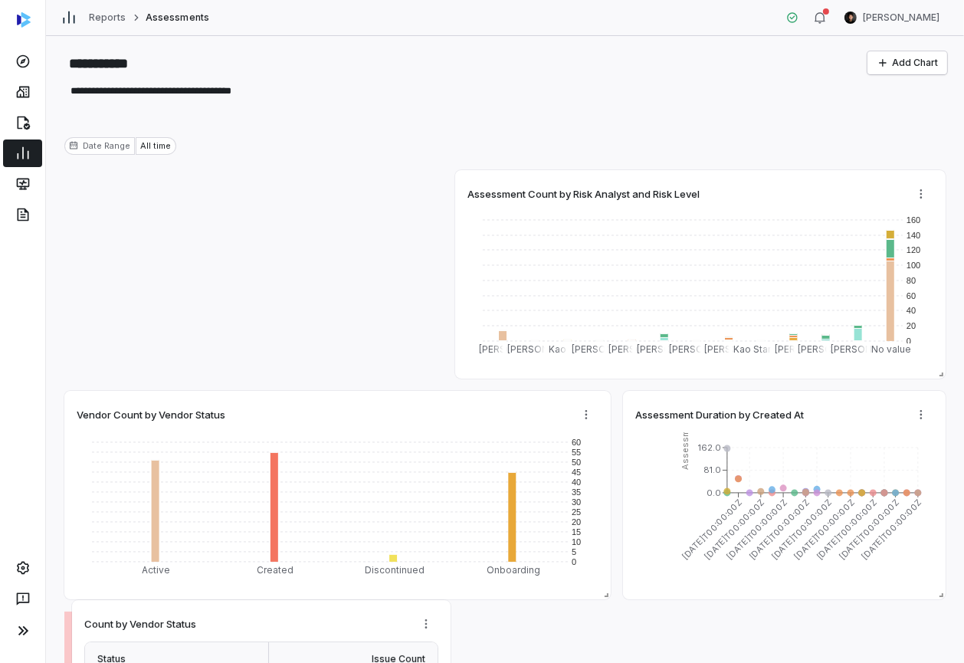
drag, startPoint x: 337, startPoint y: 182, endPoint x: 339, endPoint y: 610, distance: 427.4
click at [340, 612] on div "Count by Vendor Status" at bounding box center [261, 623] width 354 height 23
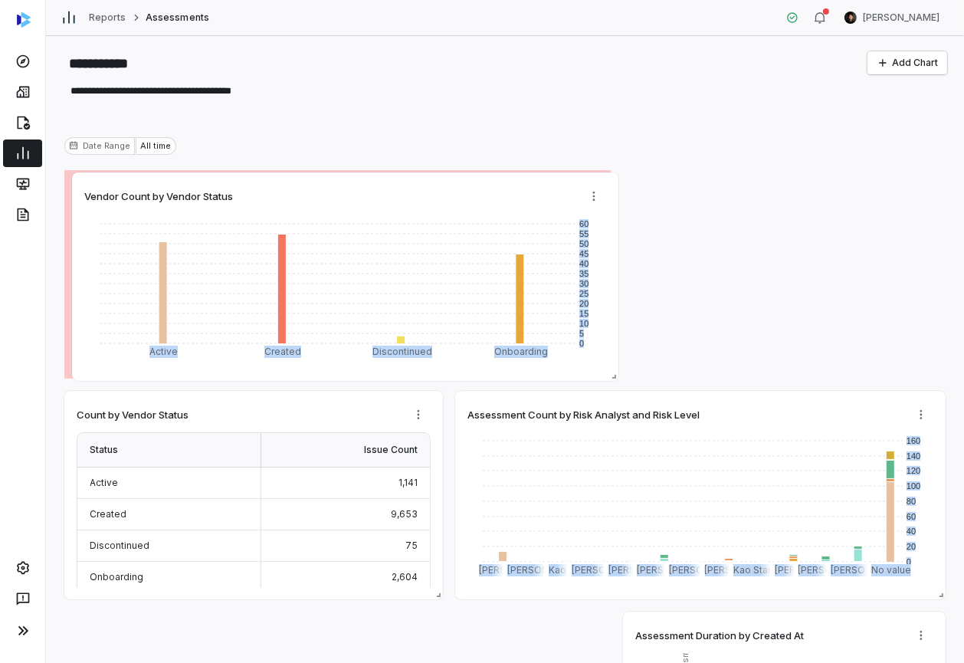
drag, startPoint x: 270, startPoint y: 405, endPoint x: 278, endPoint y: 187, distance: 218.4
click at [278, 187] on div "Vendor Count by Vendor Status" at bounding box center [345, 196] width 522 height 23
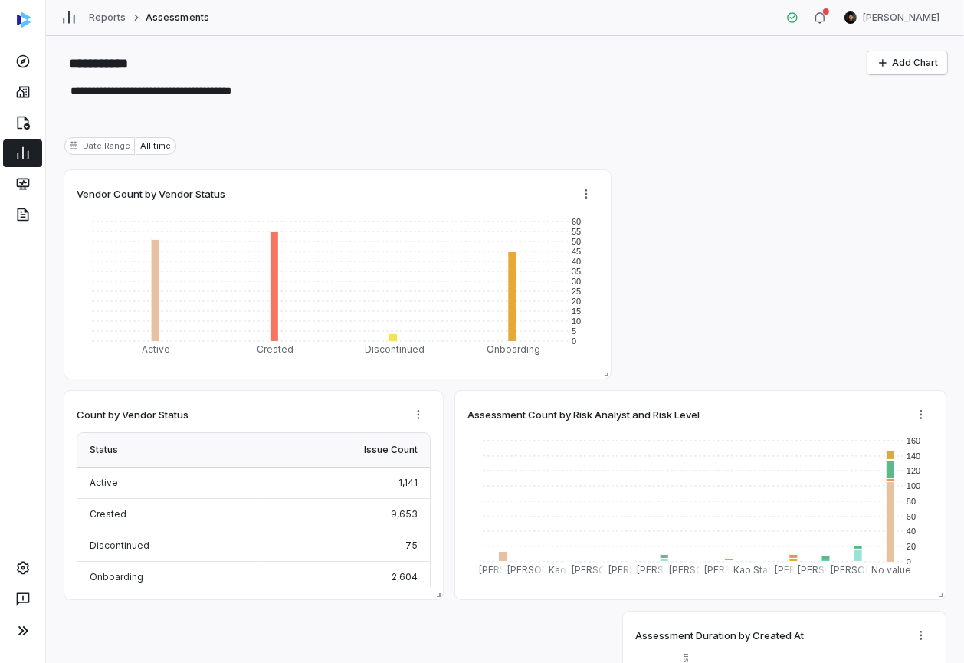
type textarea "*"
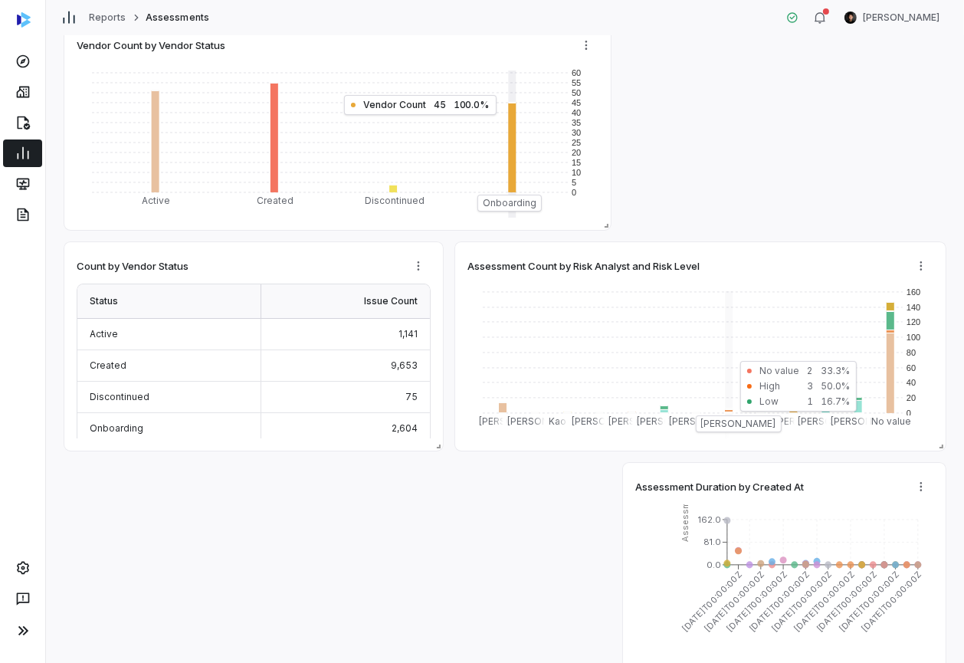
scroll to position [156, 0]
